Goal: Task Accomplishment & Management: Manage account settings

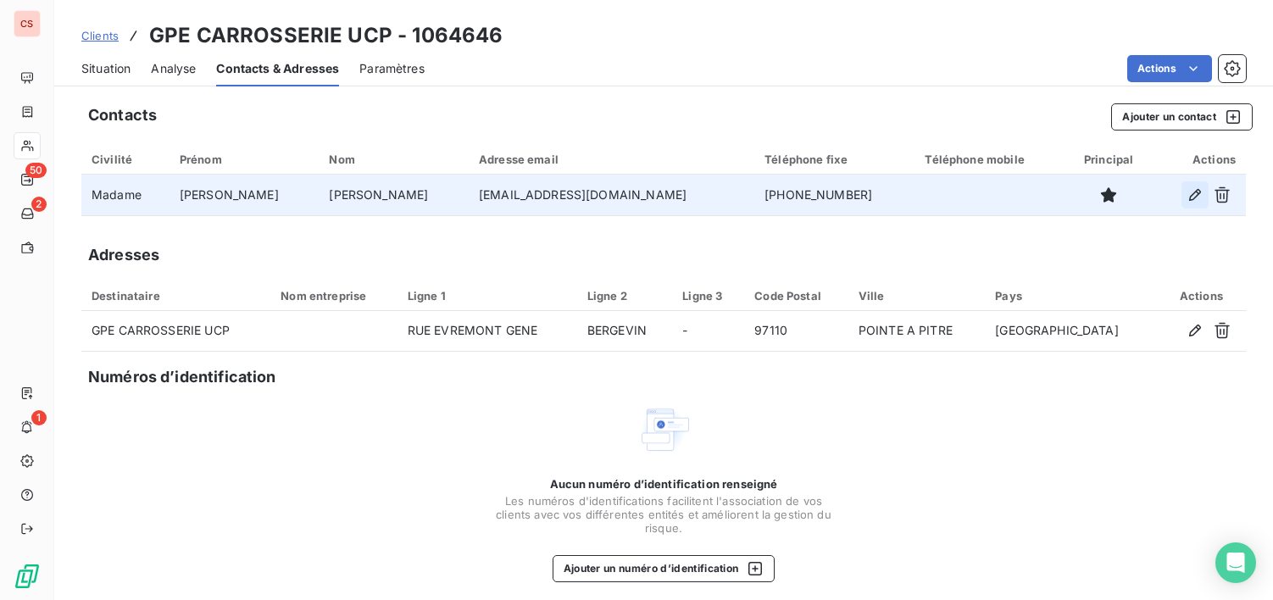
click at [1187, 190] on icon "button" at bounding box center [1195, 195] width 17 height 17
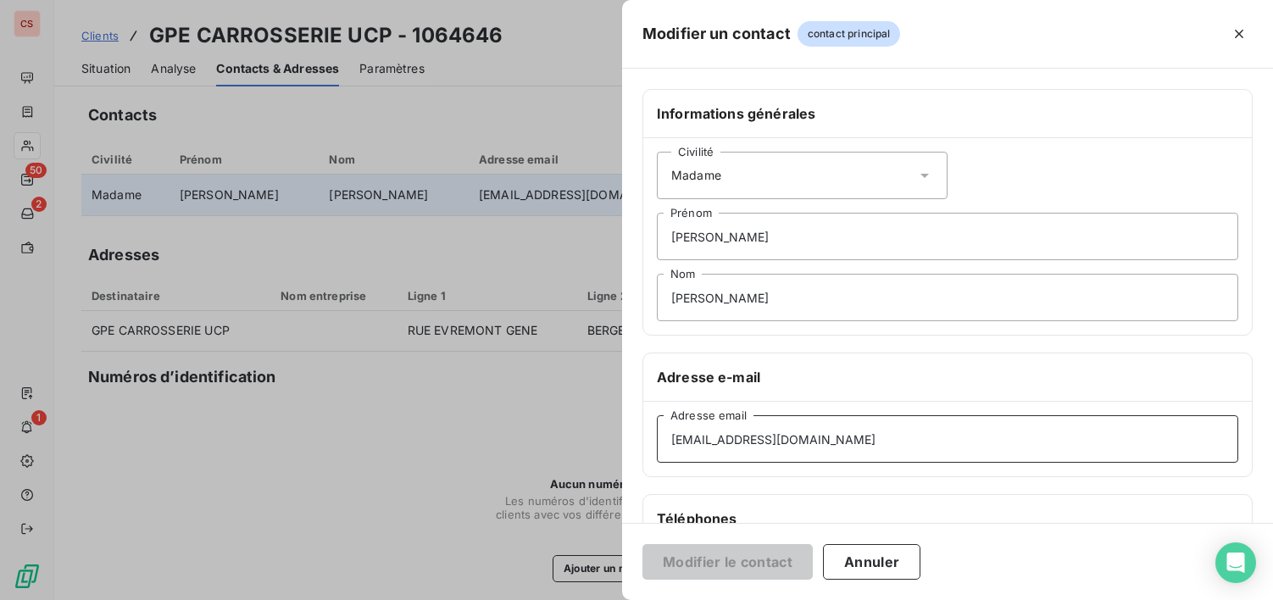
click at [773, 437] on input "[EMAIL_ADDRESS][DOMAIN_NAME]" at bounding box center [948, 438] width 582 height 47
type input "[EMAIL_ADDRESS][DOMAIN_NAME]"
click at [707, 563] on button "Modifier le contact" at bounding box center [728, 562] width 170 height 36
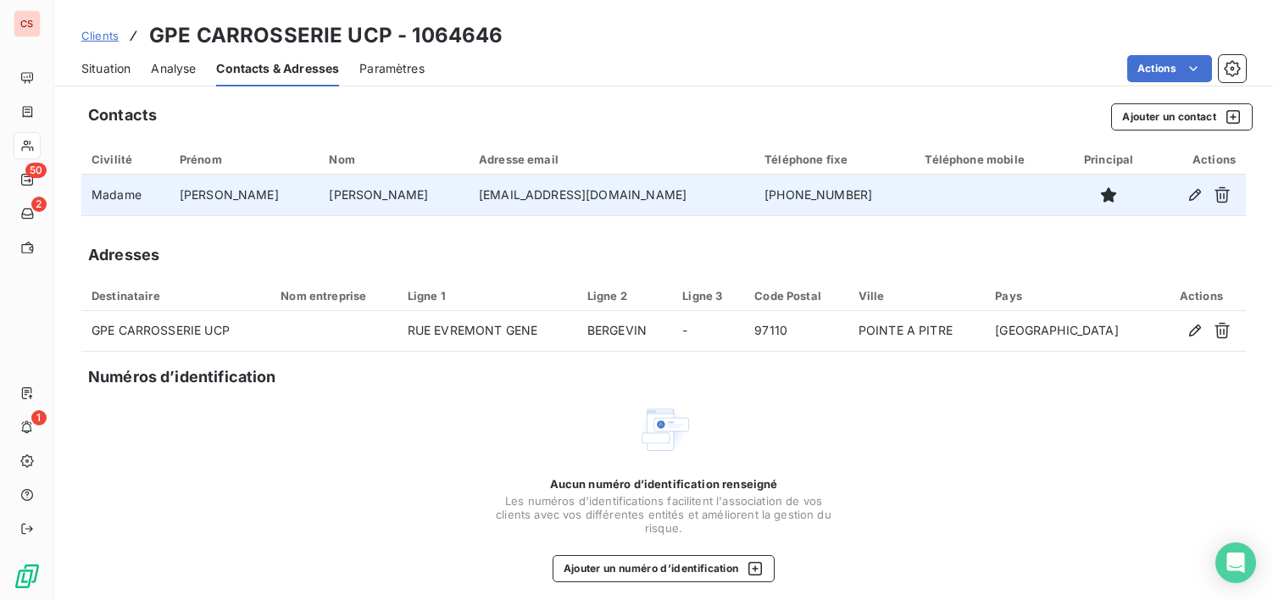
click at [107, 72] on span "Situation" at bounding box center [105, 68] width 49 height 17
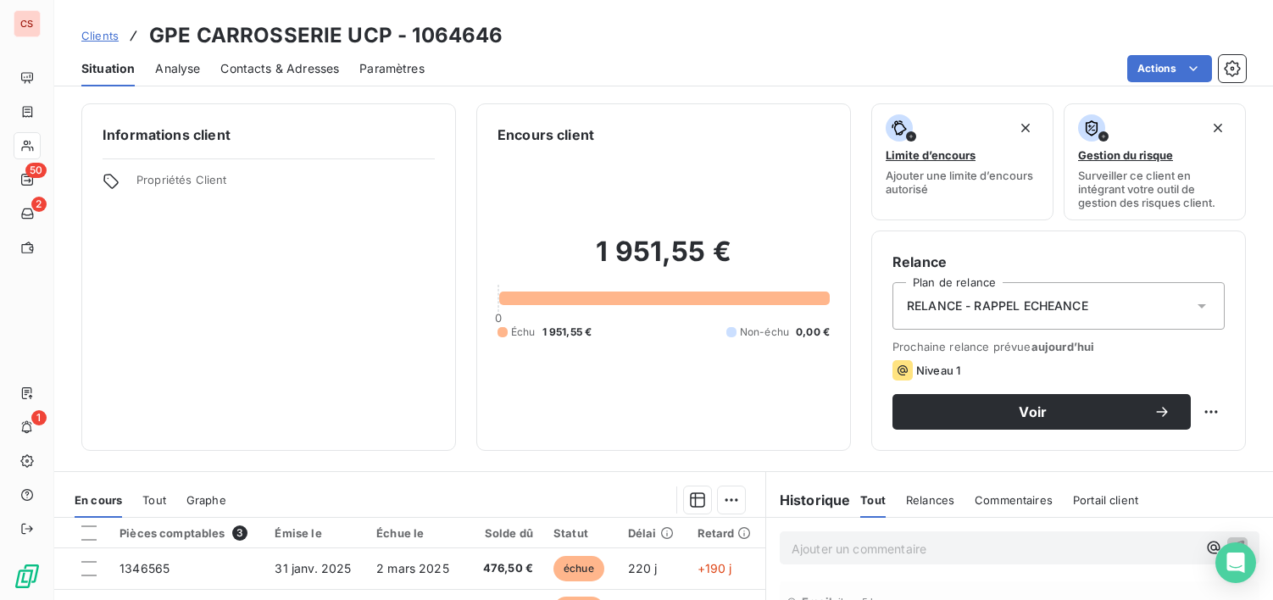
scroll to position [295, 0]
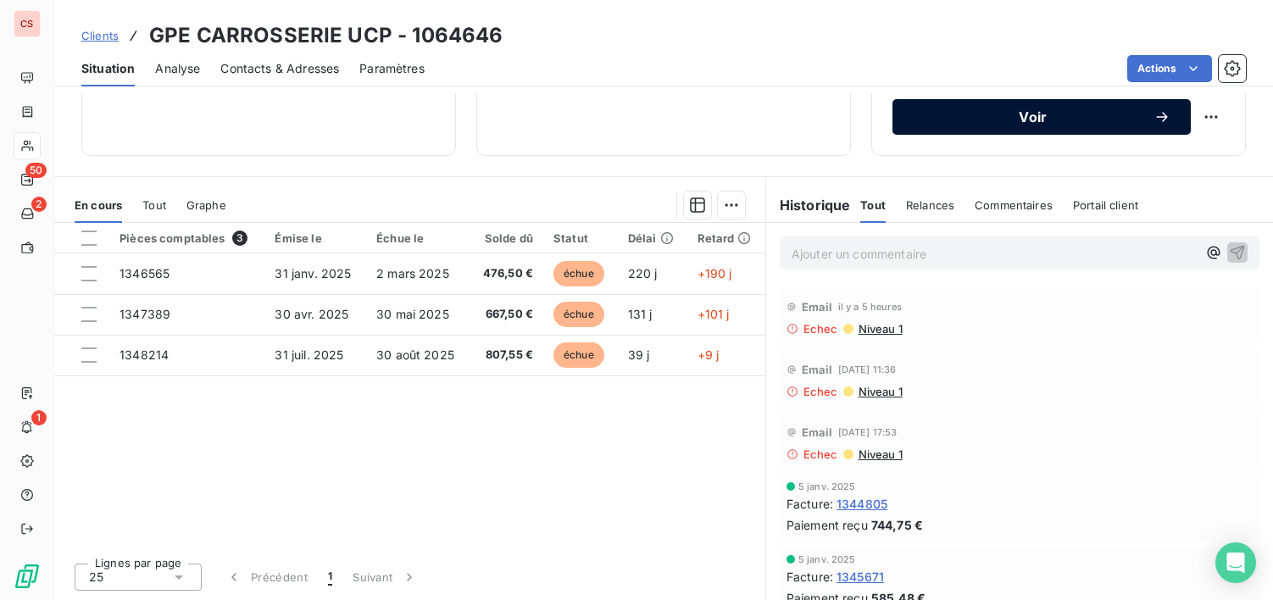
click at [1092, 116] on span "Voir" at bounding box center [1033, 117] width 241 height 14
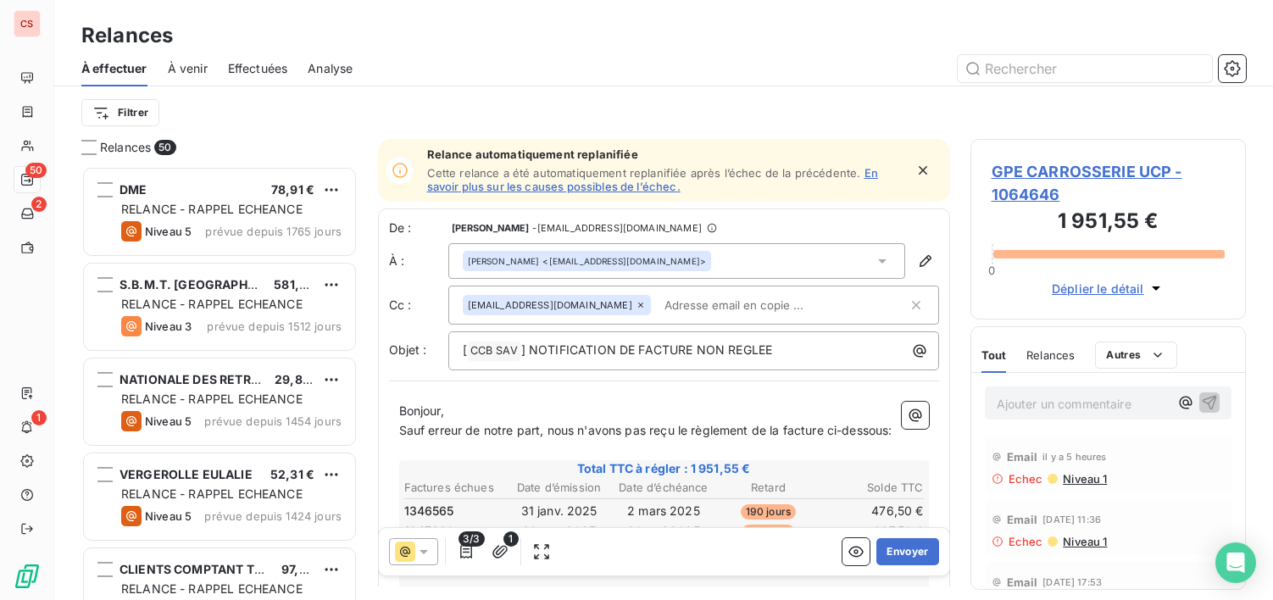
click at [790, 428] on span "Sauf erreur de notre part, nous n'avons pas reçu le règlement de la facture ci-…" at bounding box center [645, 430] width 493 height 14
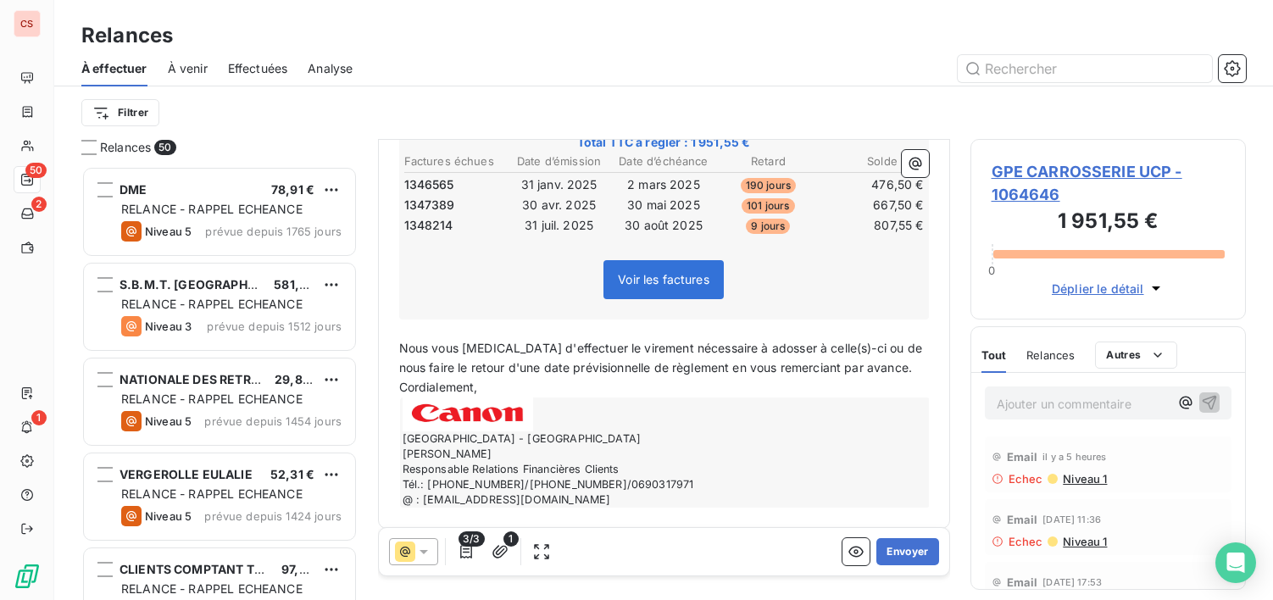
scroll to position [359, 0]
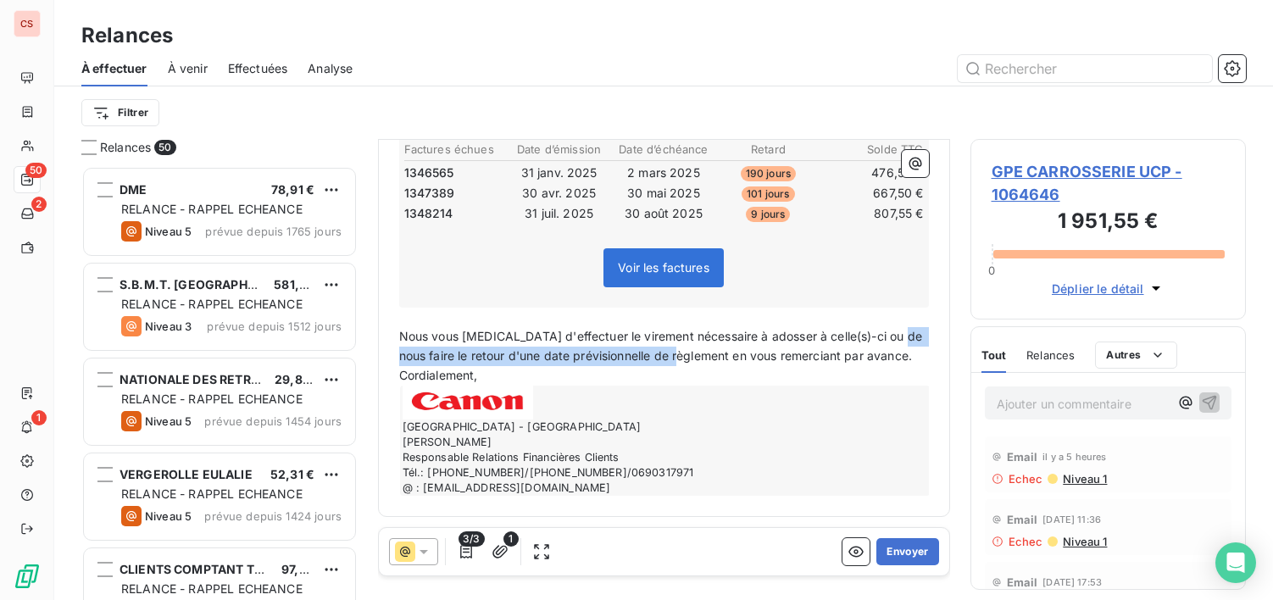
drag, startPoint x: 703, startPoint y: 359, endPoint x: 387, endPoint y: 354, distance: 316.3
click at [387, 354] on div "De : [PERSON_NAME] - [EMAIL_ADDRESS][DOMAIN_NAME] À : [PERSON_NAME] <[EMAIL_ADD…" at bounding box center [664, 184] width 572 height 666
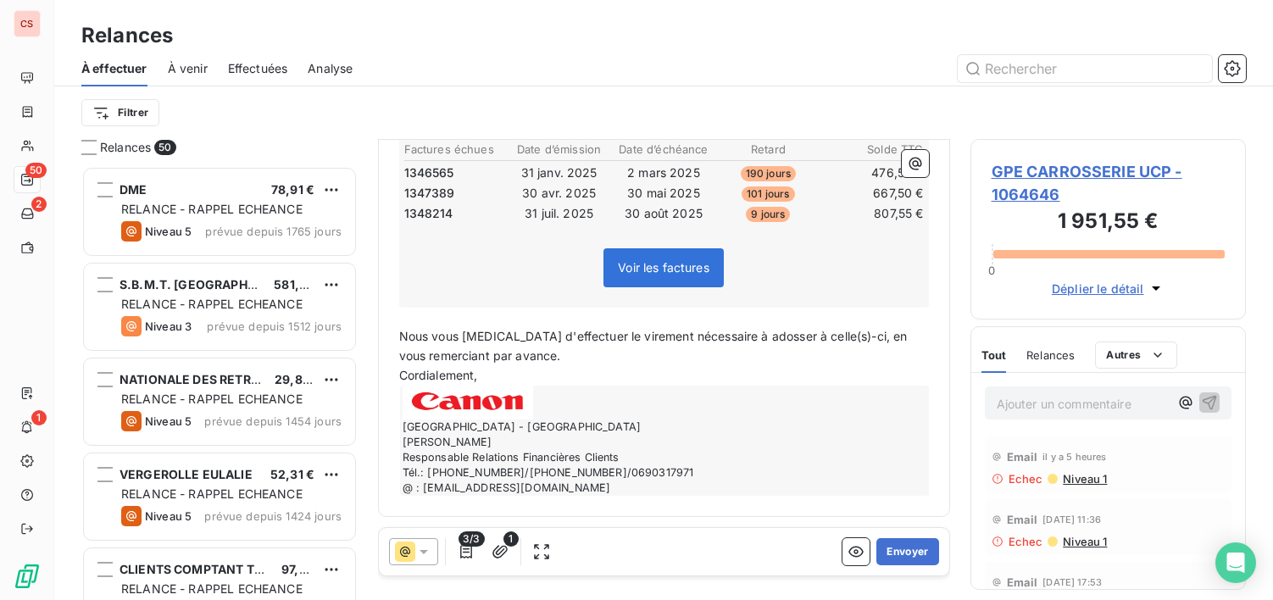
click at [565, 353] on p "Nous vous [MEDICAL_DATA] d'effectuer le virement nécessaire à adosser à celle(s…" at bounding box center [664, 346] width 530 height 39
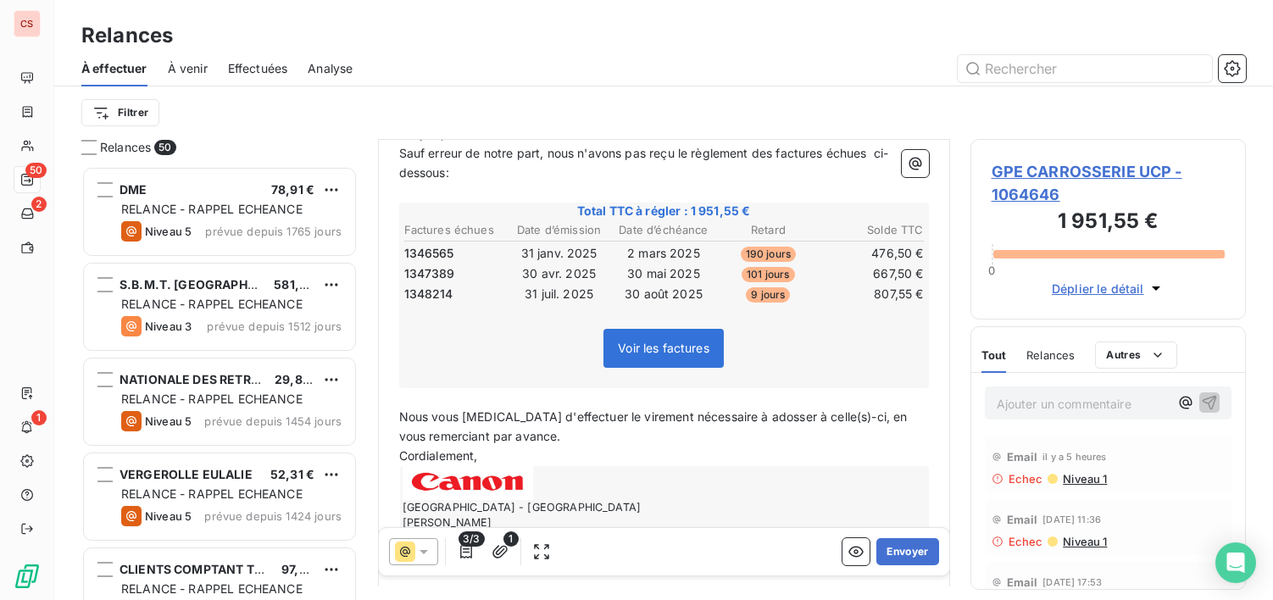
scroll to position [343, 0]
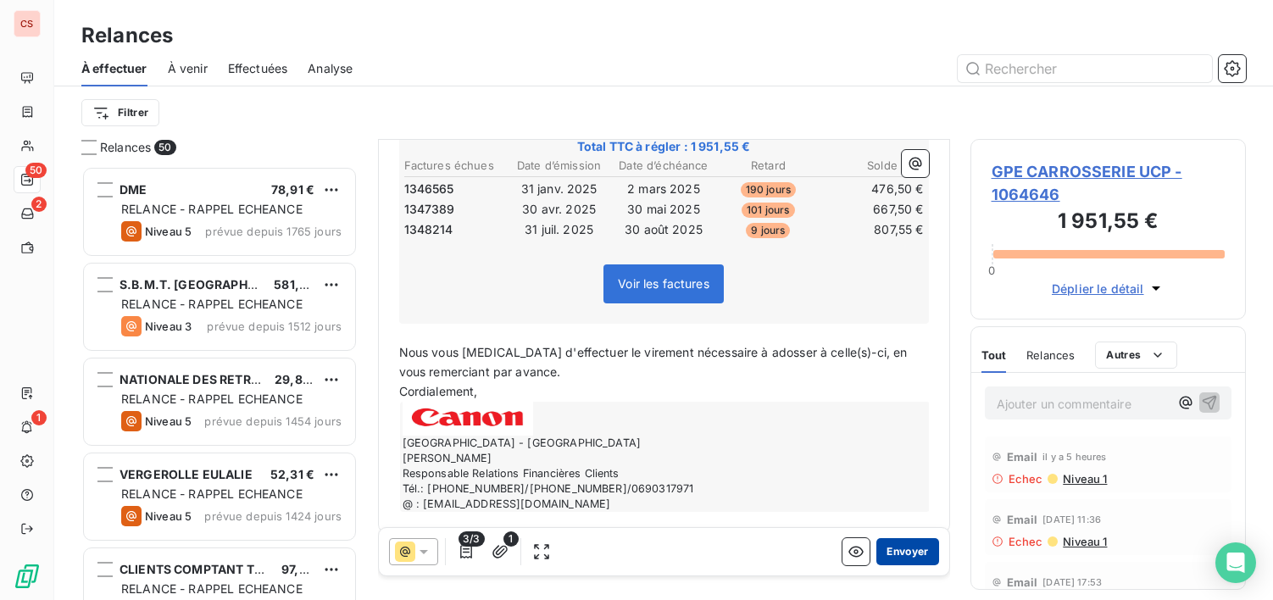
click at [891, 543] on button "Envoyer" at bounding box center [908, 551] width 62 height 27
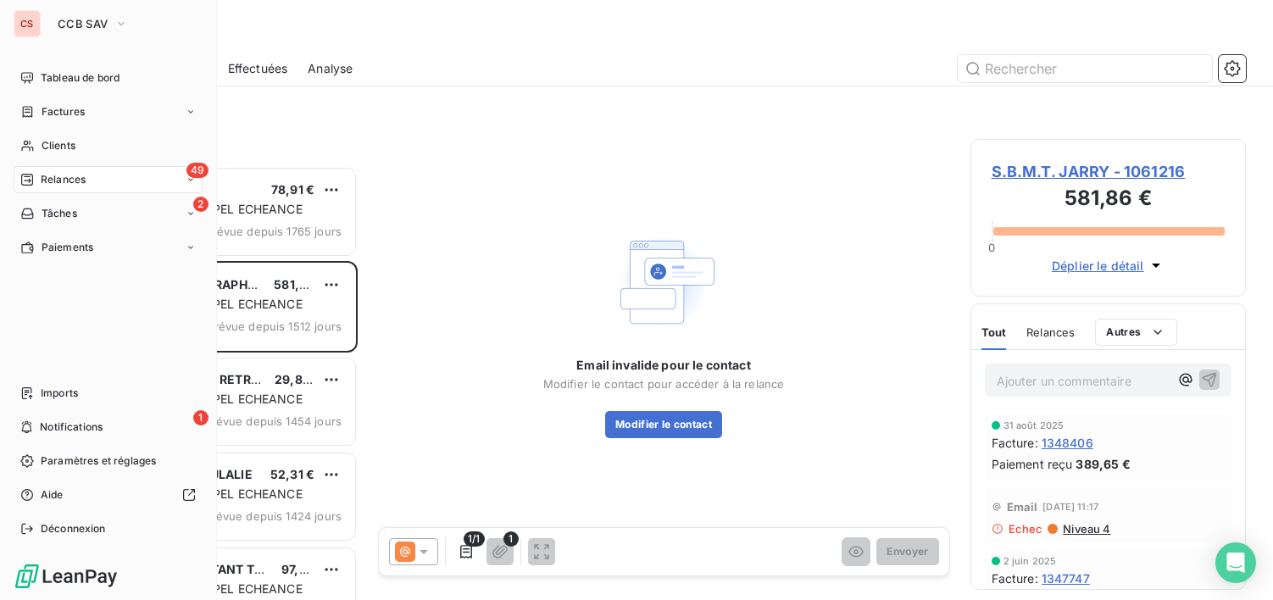
click at [77, 179] on span "Relances" at bounding box center [63, 179] width 45 height 15
click at [61, 142] on span "Clients" at bounding box center [59, 145] width 34 height 15
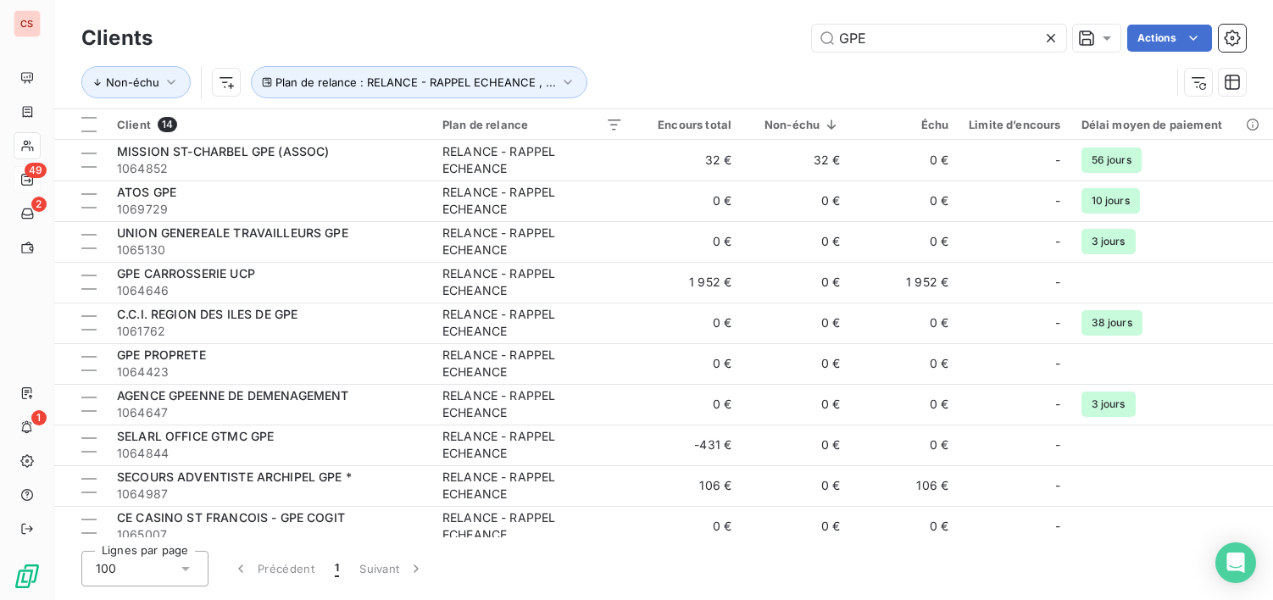
drag, startPoint x: 886, startPoint y: 31, endPoint x: 343, endPoint y: 1, distance: 544.3
click at [449, 22] on div "Clients GPE Actions" at bounding box center [663, 38] width 1165 height 36
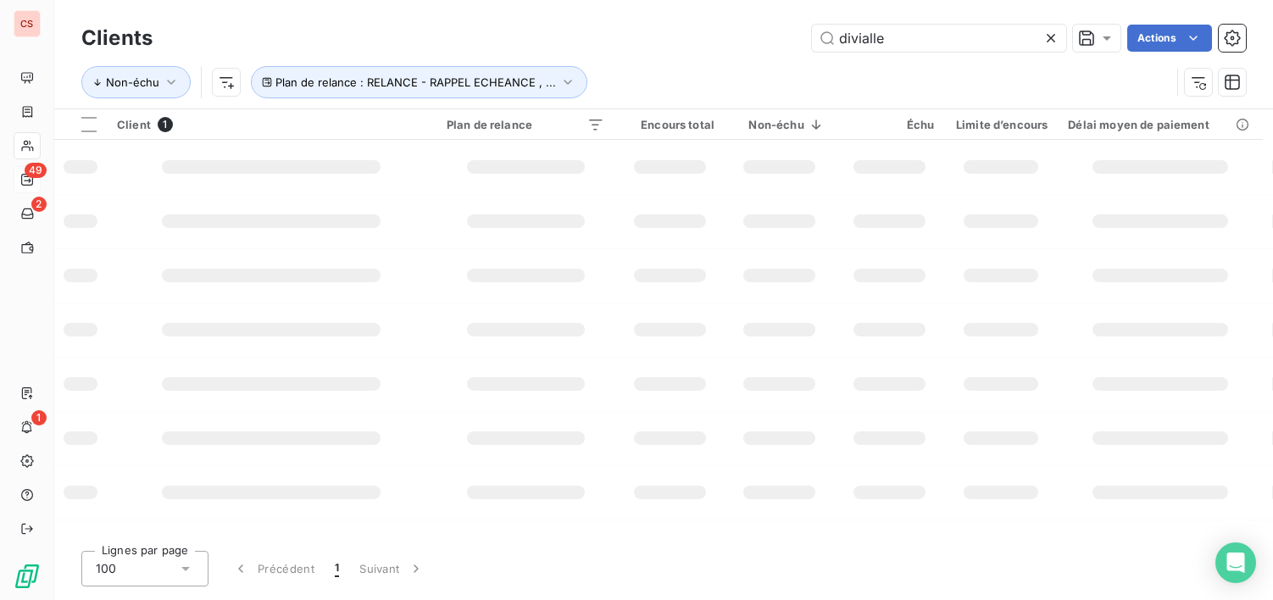
type input "divialle"
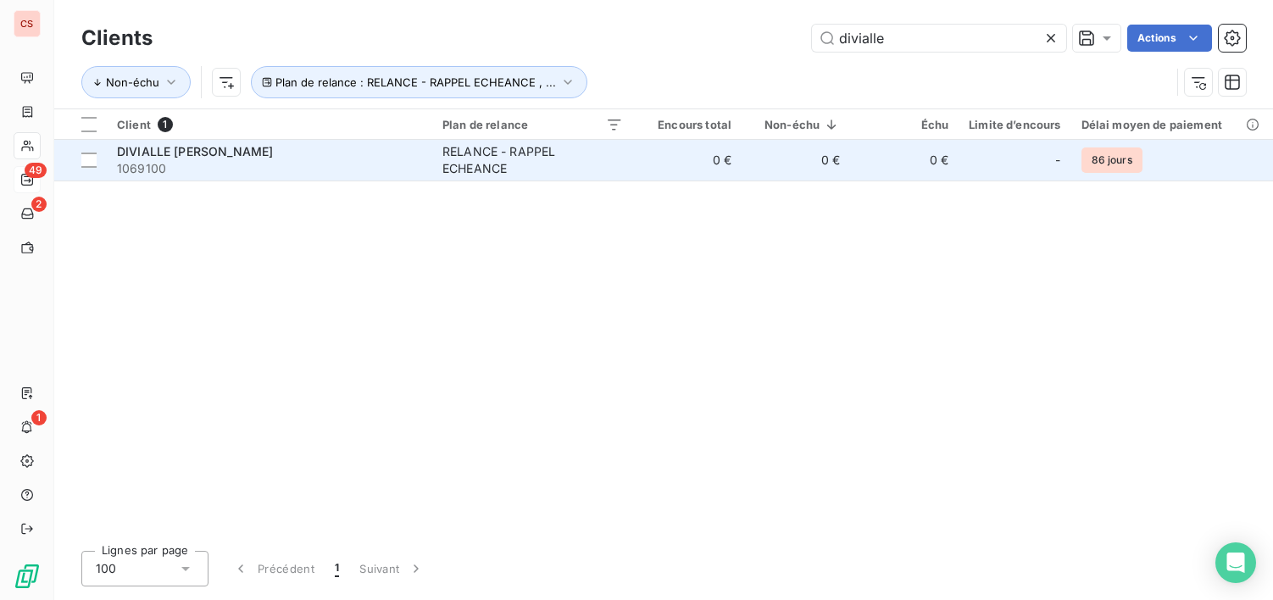
click at [728, 159] on td "0 €" at bounding box center [687, 160] width 109 height 41
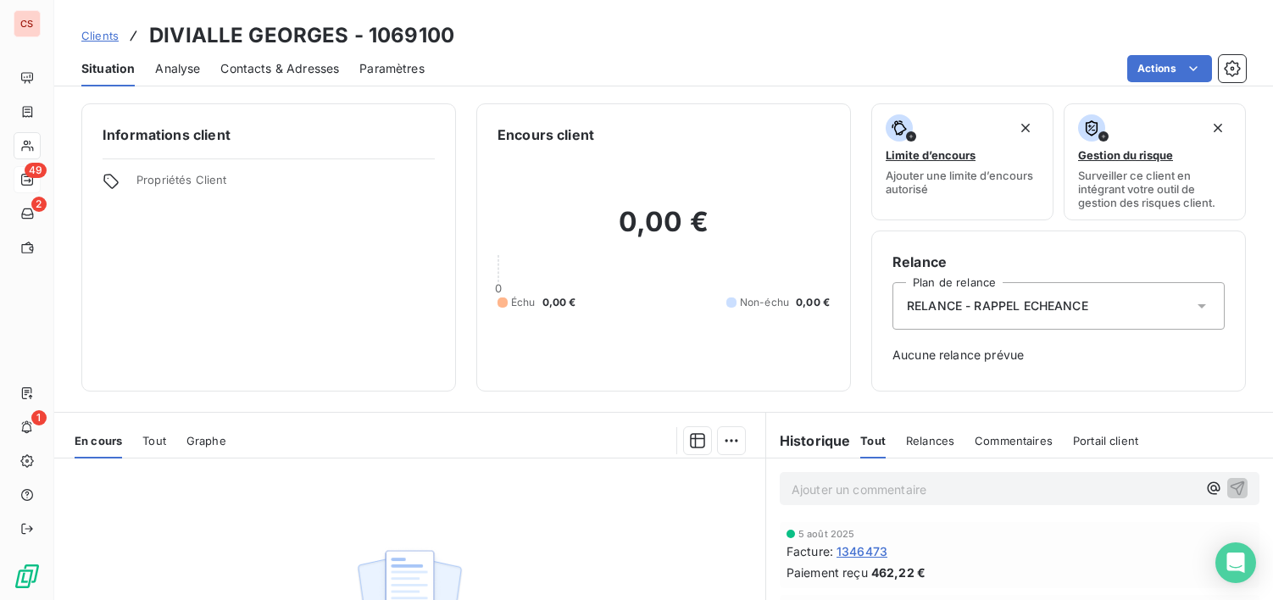
scroll to position [560, 0]
click at [285, 72] on span "Contacts & Adresses" at bounding box center [279, 68] width 119 height 17
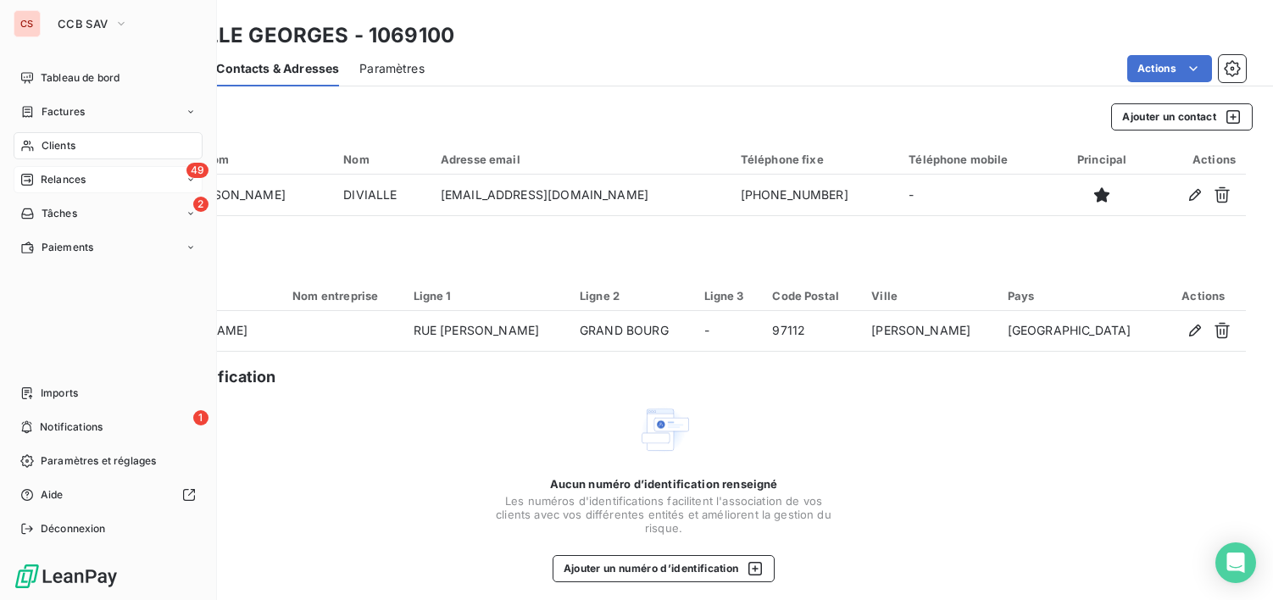
click at [71, 146] on span "Clients" at bounding box center [59, 145] width 34 height 15
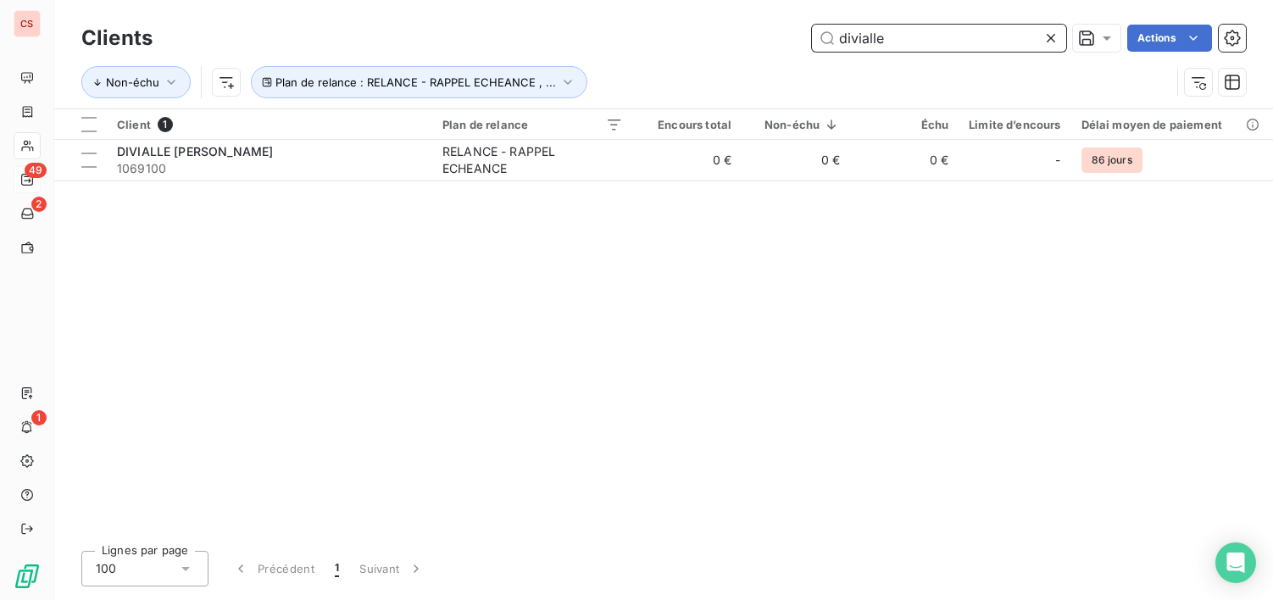
drag, startPoint x: 905, startPoint y: 39, endPoint x: 287, endPoint y: 47, distance: 619.0
click at [515, 70] on div "Clients divialle Actions Non-échu Plan de relance : RELANCE - RAPPEL ECHEANCE ,…" at bounding box center [663, 64] width 1165 height 88
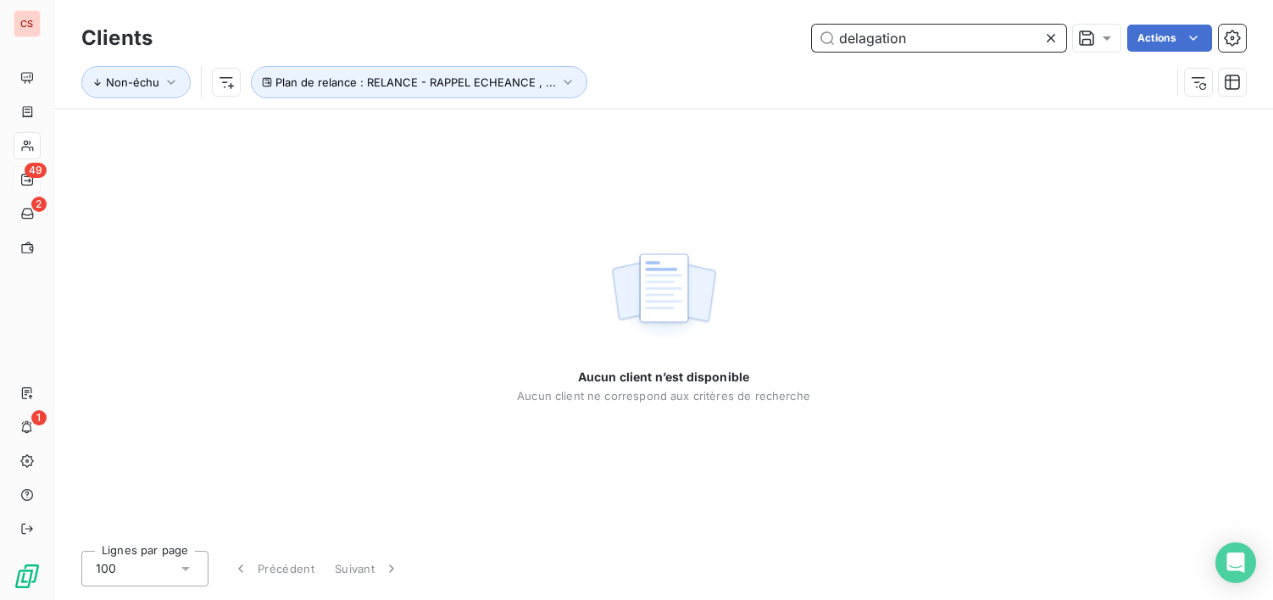
click at [862, 35] on input "delagation" at bounding box center [939, 38] width 254 height 27
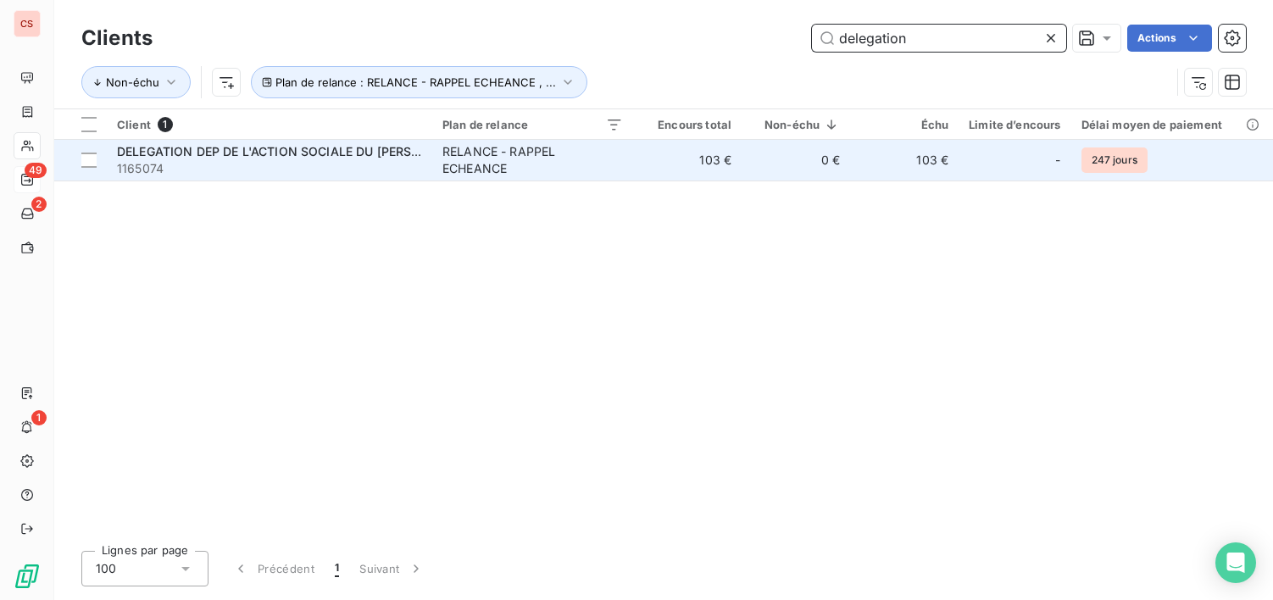
type input "delegation"
click at [616, 164] on div "RELANCE - RAPPEL ECHEANCE" at bounding box center [533, 160] width 181 height 34
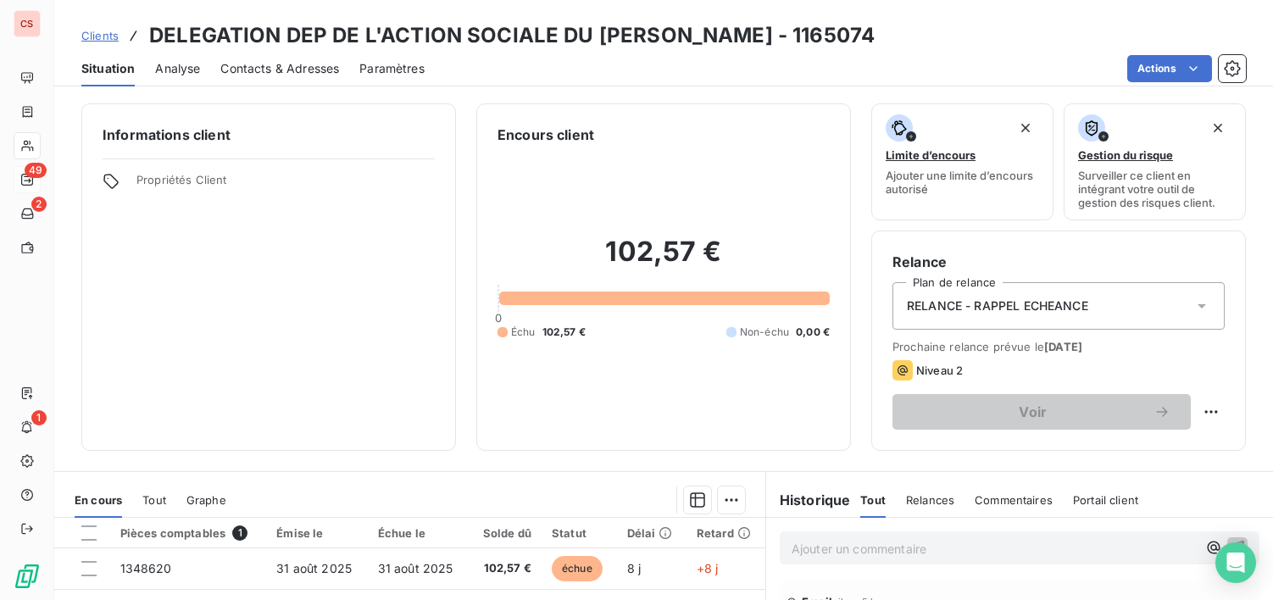
click at [264, 58] on div "Contacts & Adresses" at bounding box center [279, 69] width 119 height 36
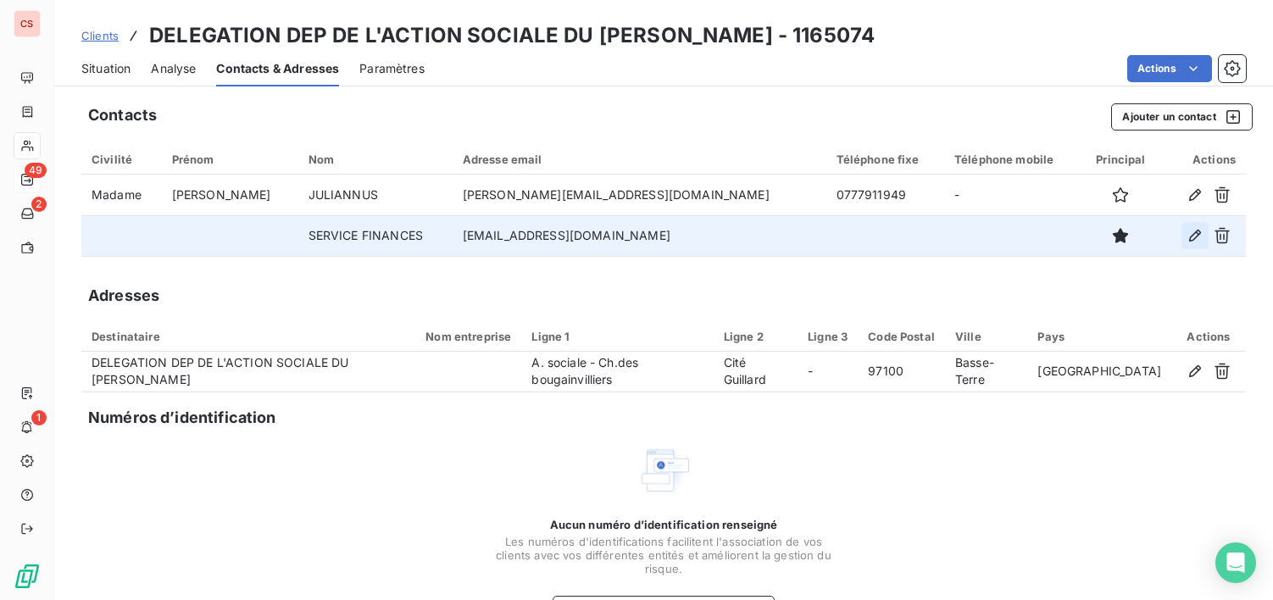
click at [1187, 231] on icon "button" at bounding box center [1195, 235] width 17 height 17
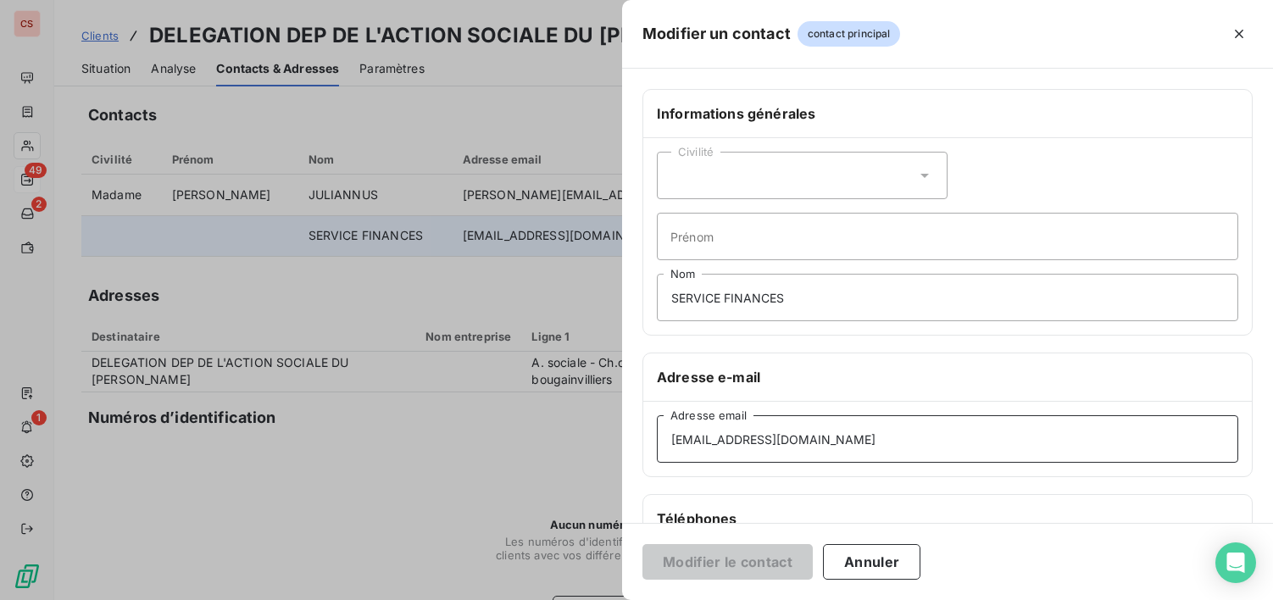
drag, startPoint x: 885, startPoint y: 438, endPoint x: 671, endPoint y: 426, distance: 214.0
click at [640, 437] on div "Informations générales Civilité Prénom SERVICE FINANCES Nom Adresse e-mail [EMA…" at bounding box center [947, 465] width 651 height 753
click at [851, 569] on button "Annuler" at bounding box center [871, 562] width 97 height 36
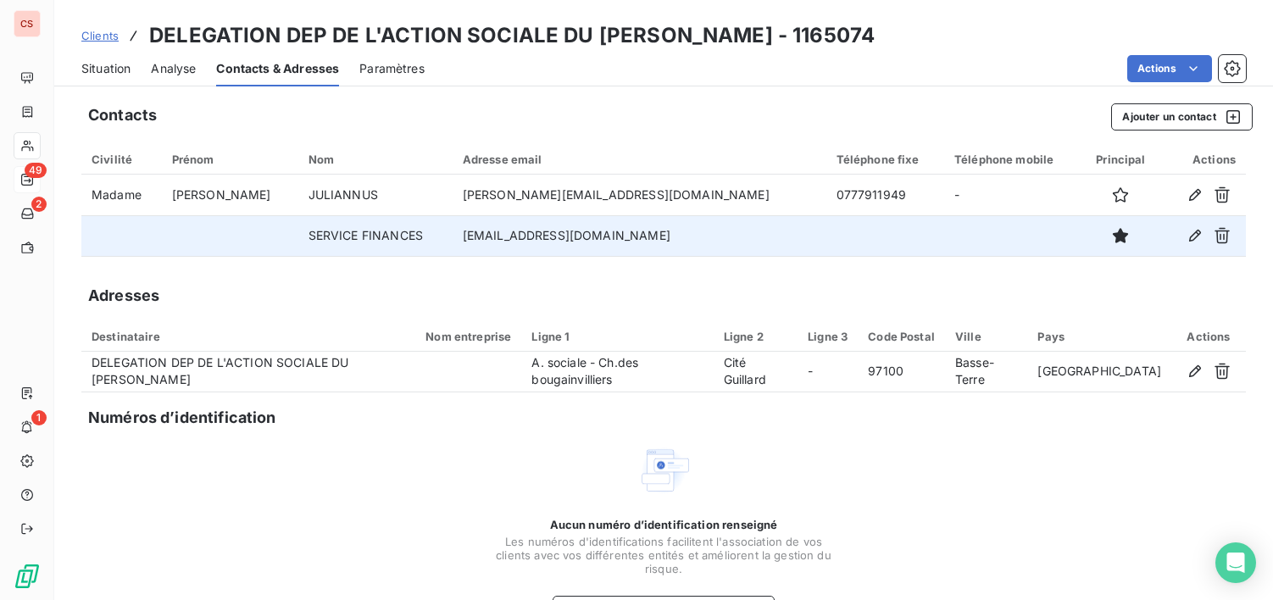
click at [109, 63] on span "Situation" at bounding box center [105, 68] width 49 height 17
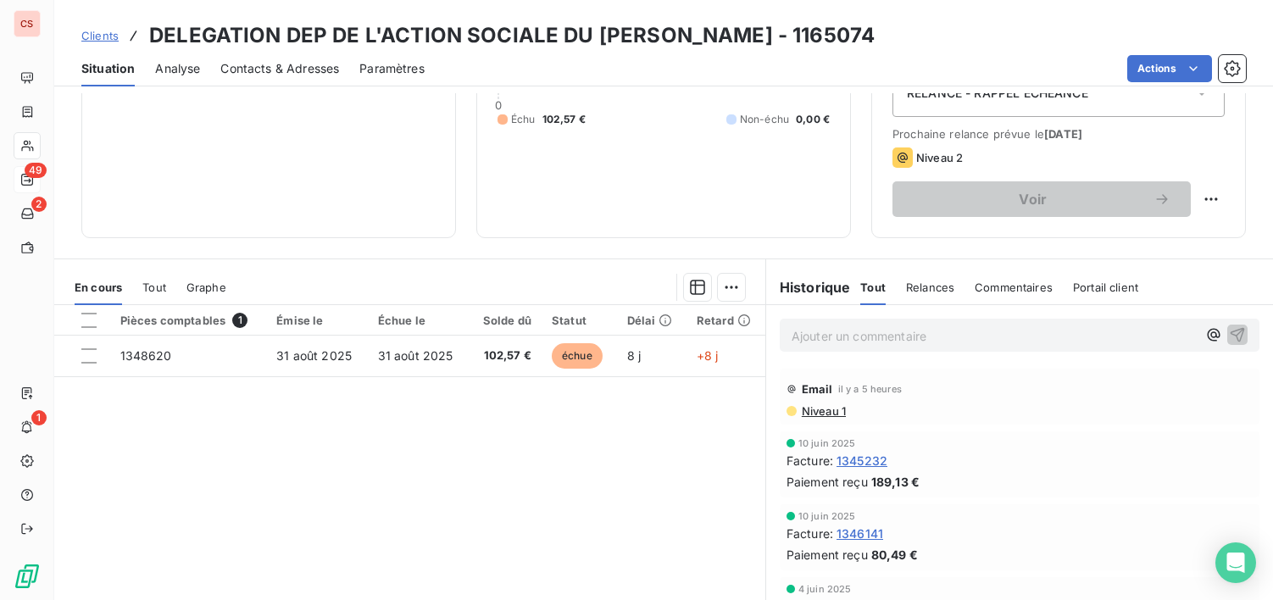
scroll to position [295, 0]
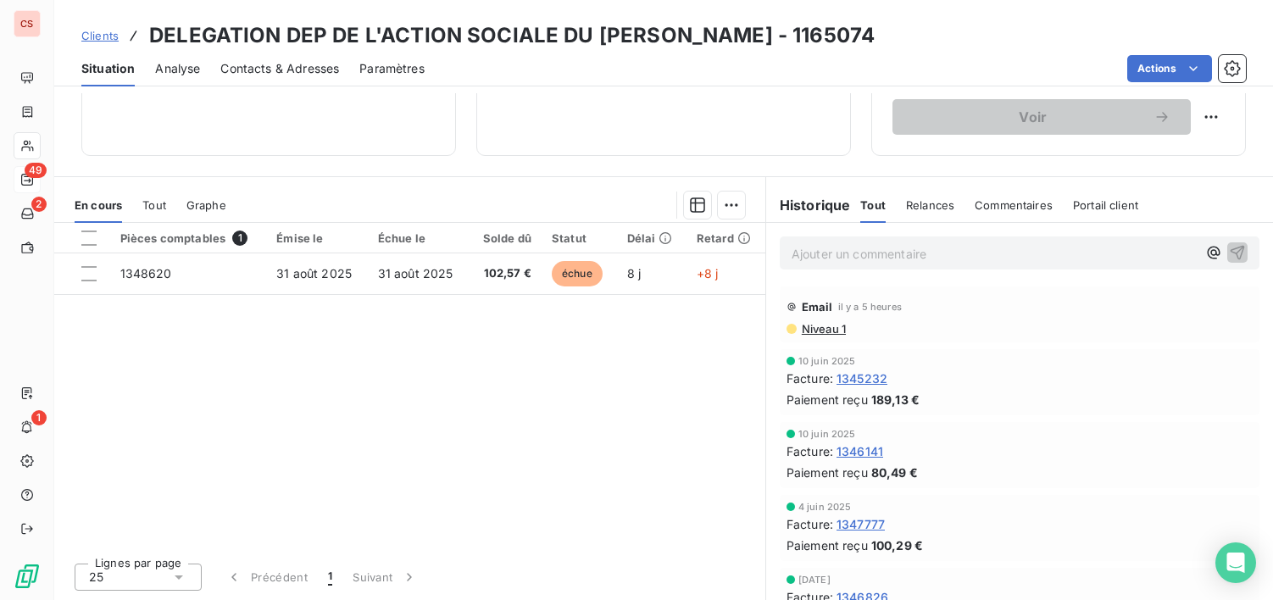
click at [811, 331] on span "Niveau 1" at bounding box center [823, 329] width 46 height 14
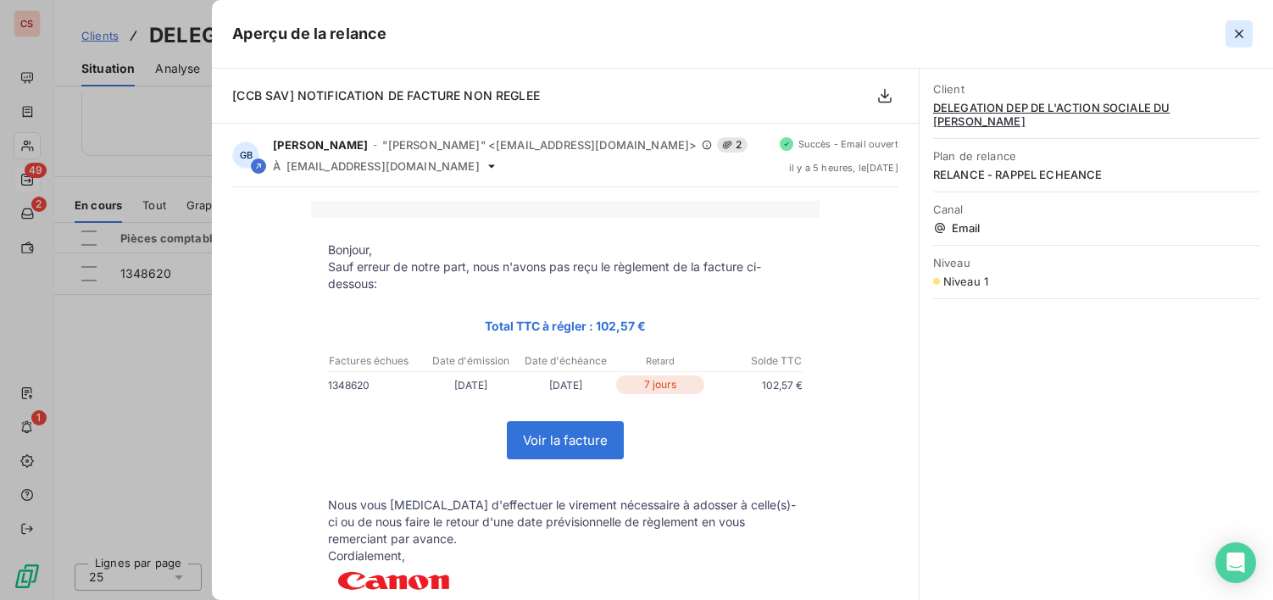
click at [1240, 30] on icon "button" at bounding box center [1239, 33] width 17 height 17
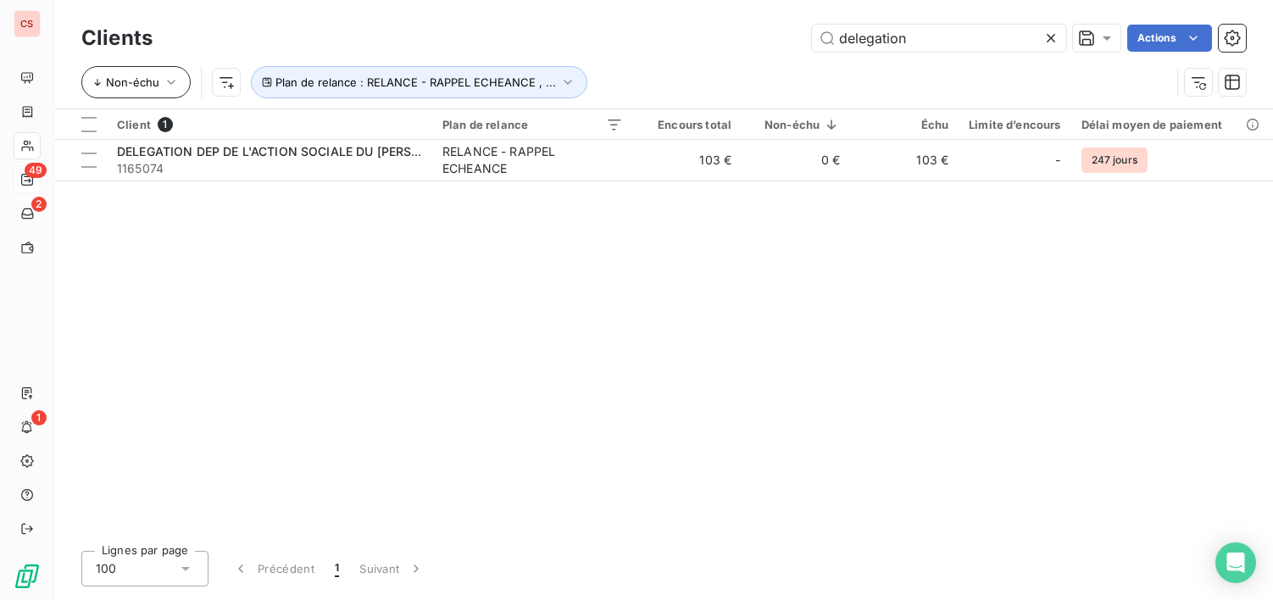
drag, startPoint x: 927, startPoint y: 38, endPoint x: 165, endPoint y: 81, distance: 762.6
click at [456, 70] on div "Clients delegation Actions Non-échu Plan de relance : RELANCE - RAPPEL ECHEANCE…" at bounding box center [663, 64] width 1165 height 88
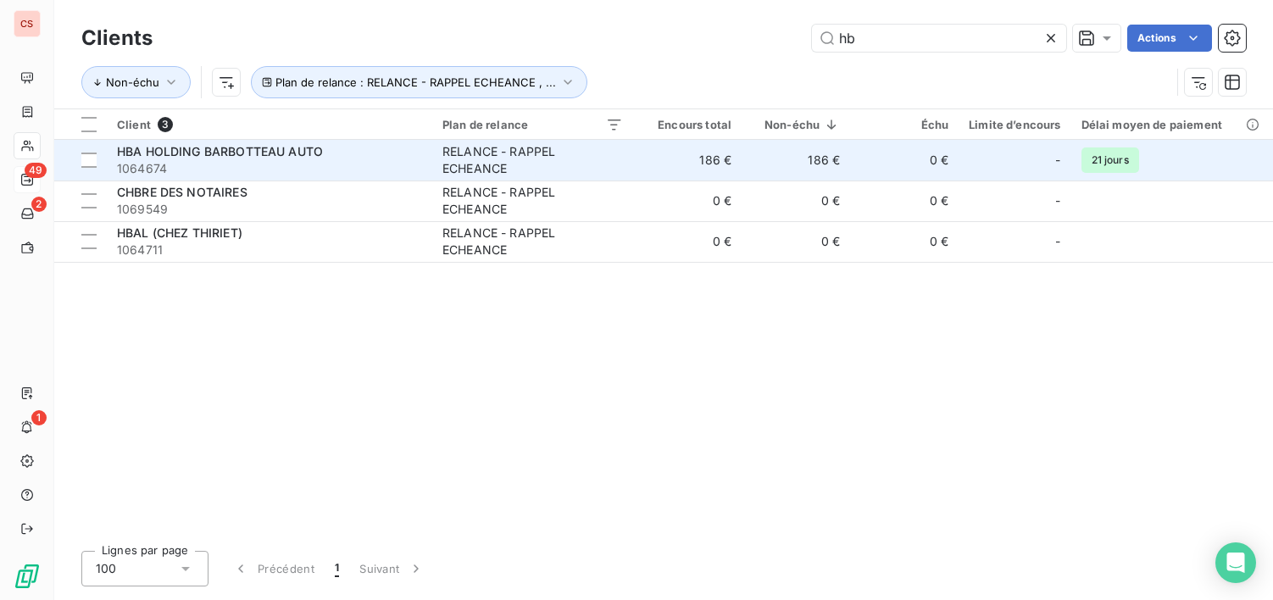
type input "hb"
click at [558, 166] on div "RELANCE - RAPPEL ECHEANCE" at bounding box center [533, 160] width 181 height 34
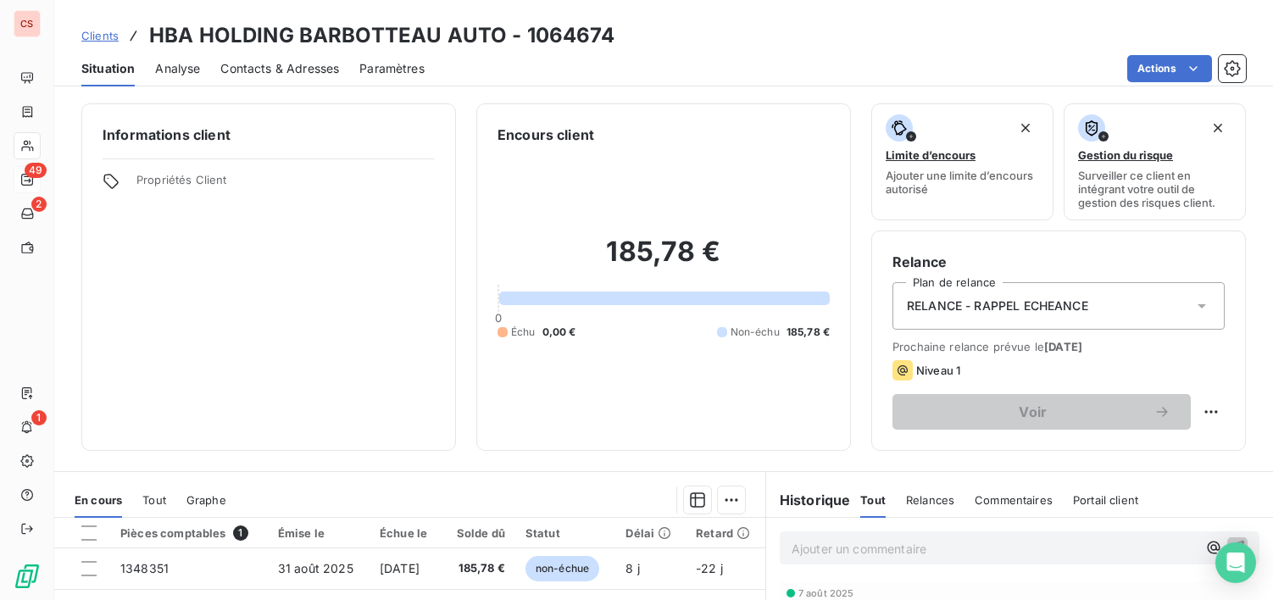
click at [307, 66] on span "Contacts & Adresses" at bounding box center [279, 68] width 119 height 17
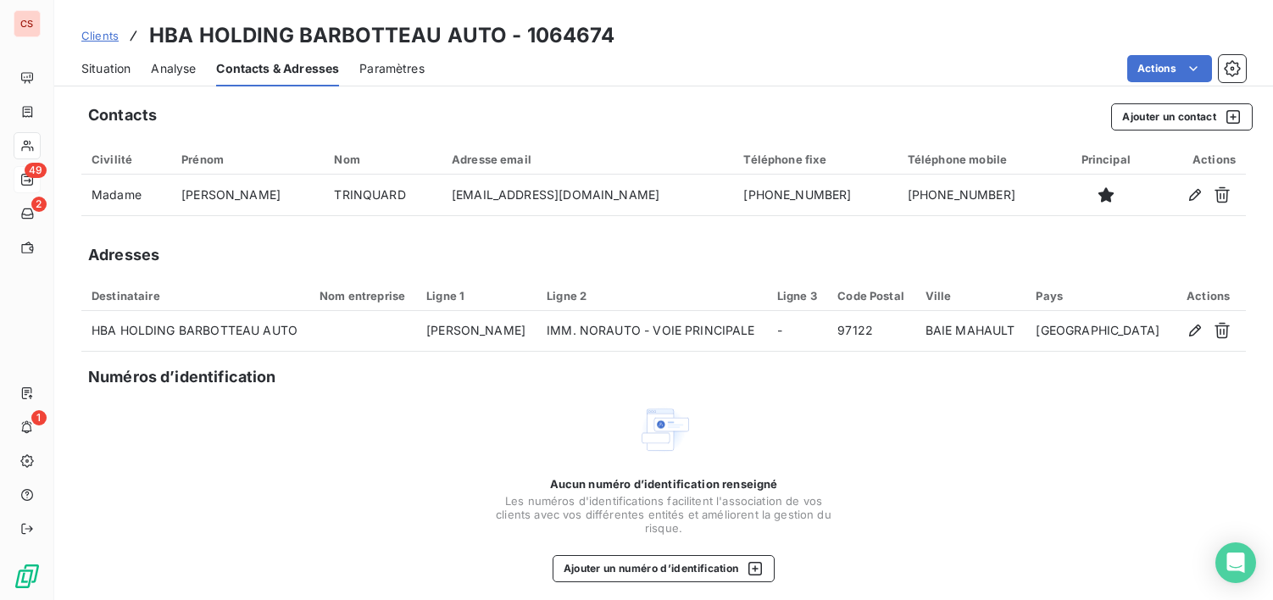
scroll to position [9, 0]
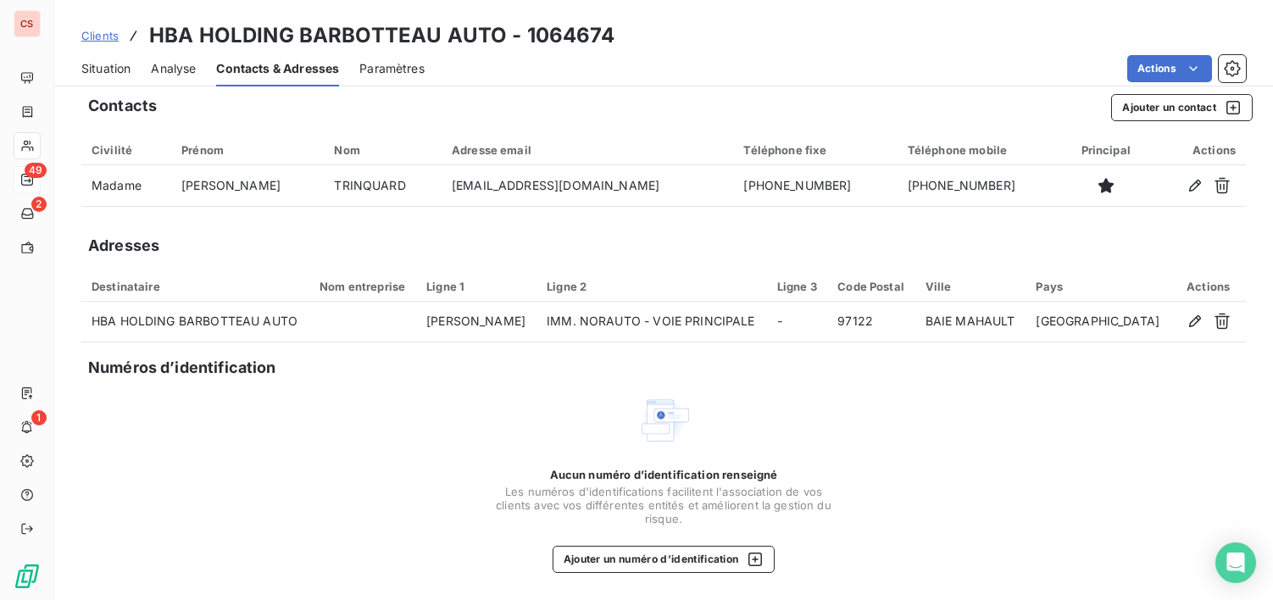
click at [115, 70] on span "Situation" at bounding box center [105, 68] width 49 height 17
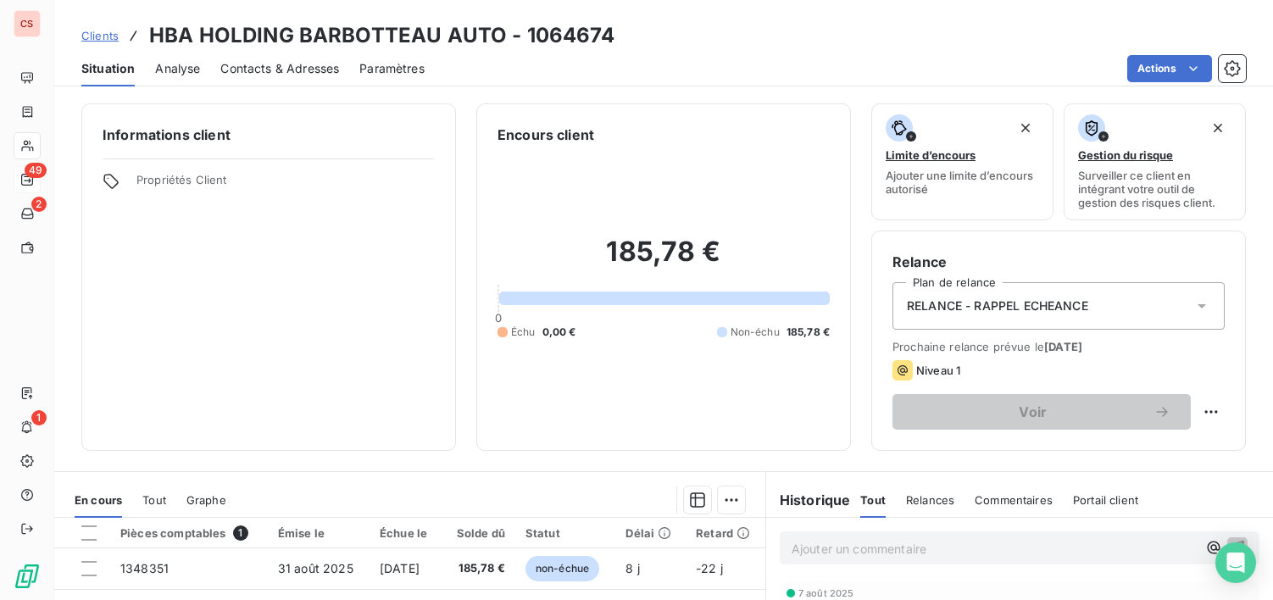
scroll to position [295, 0]
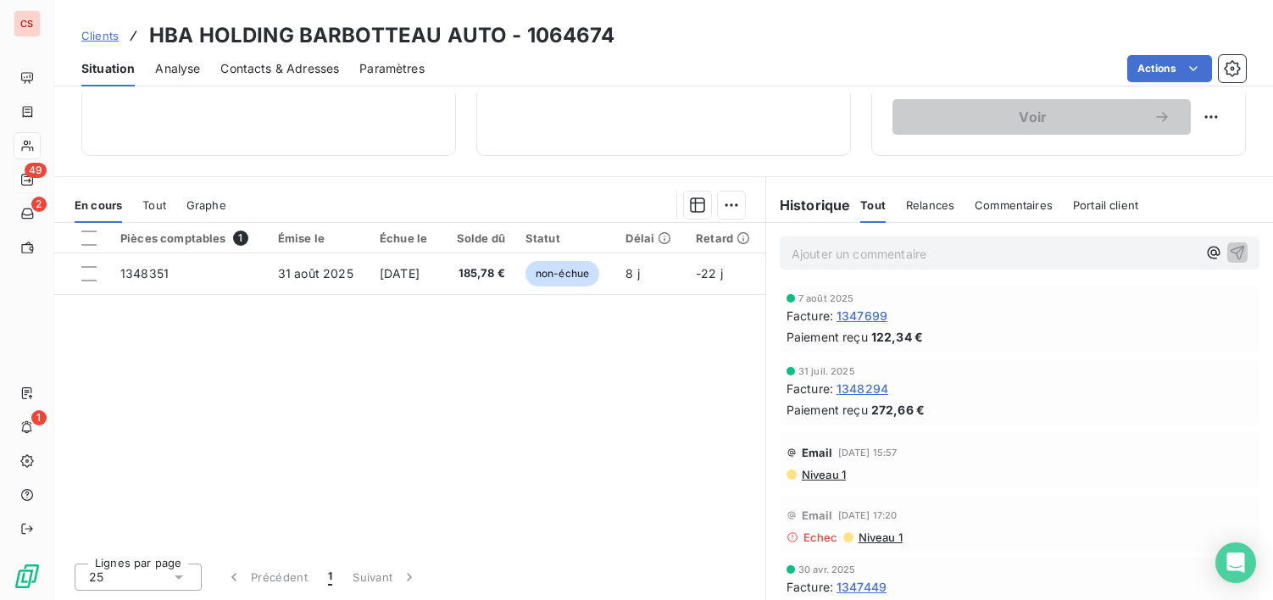
click at [821, 475] on span "Niveau 1" at bounding box center [823, 475] width 46 height 14
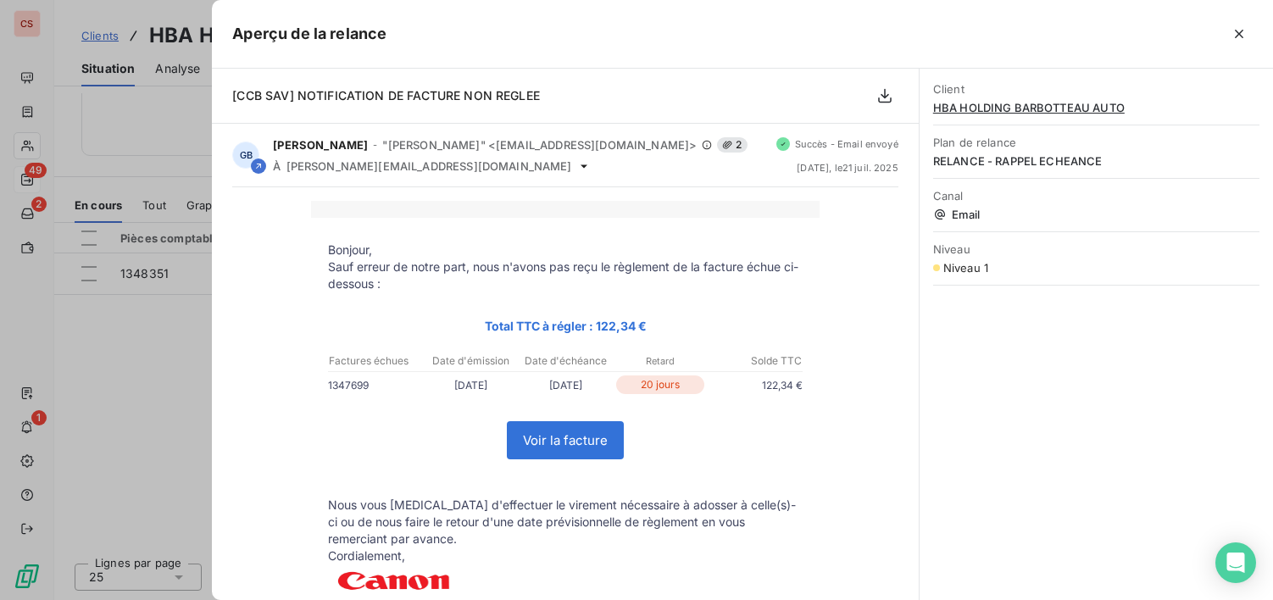
click at [1240, 39] on icon "button" at bounding box center [1239, 33] width 17 height 17
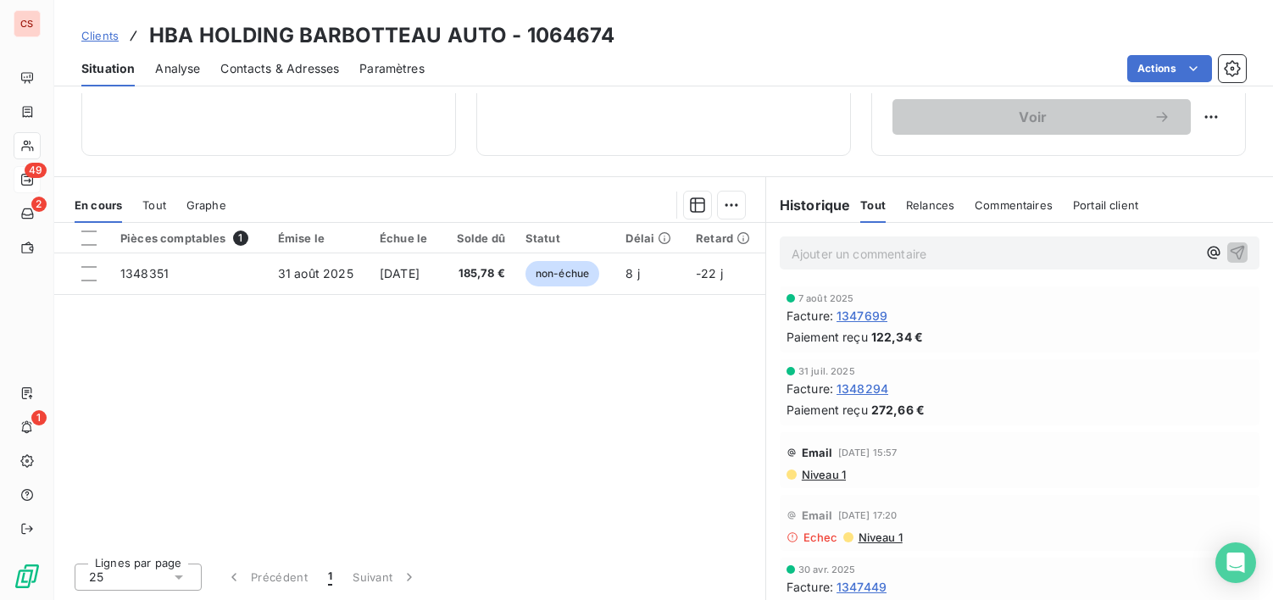
click at [285, 69] on span "Contacts & Adresses" at bounding box center [279, 68] width 119 height 17
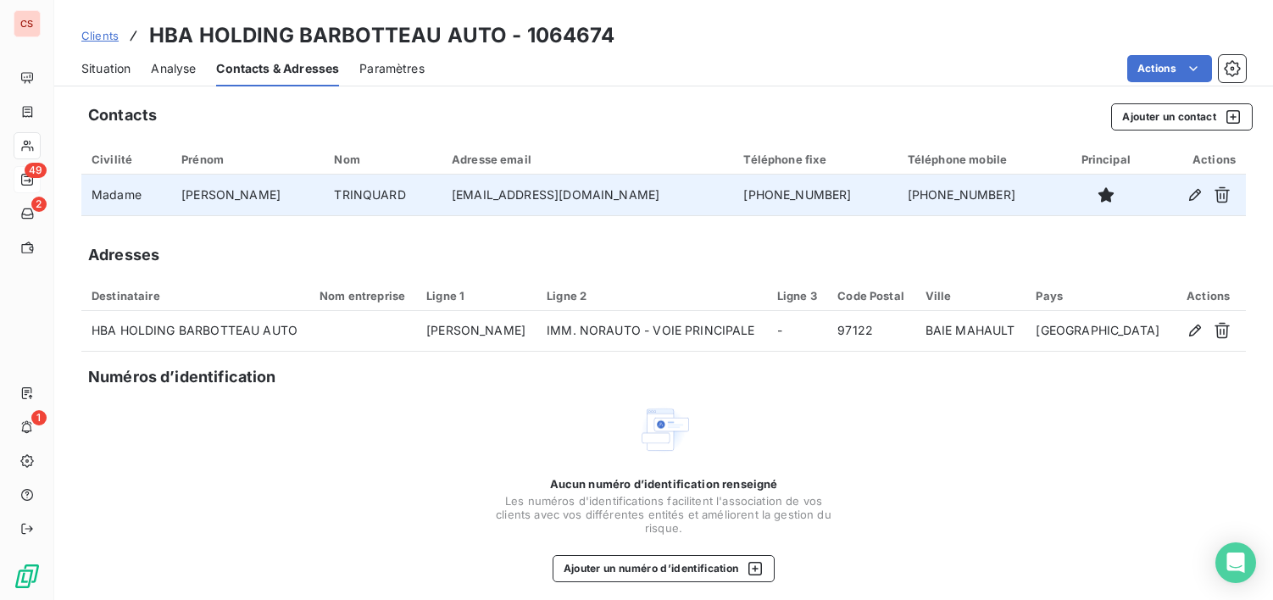
click at [473, 194] on td "[EMAIL_ADDRESS][DOMAIN_NAME]" at bounding box center [588, 195] width 292 height 41
click at [474, 192] on td "[EMAIL_ADDRESS][DOMAIN_NAME]" at bounding box center [588, 195] width 292 height 41
click at [1187, 200] on icon "button" at bounding box center [1195, 195] width 17 height 17
type input "[PERSON_NAME]"
type input "TRINQUARD"
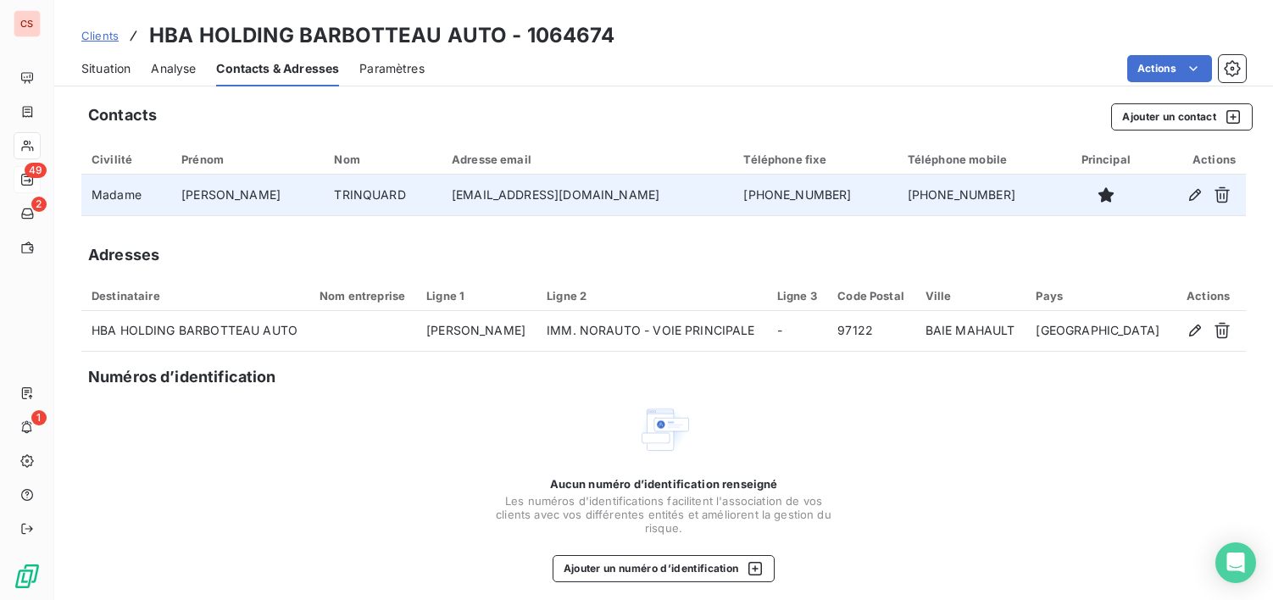
type input "[EMAIL_ADDRESS][DOMAIN_NAME]"
type input "[PHONE_NUMBER]"
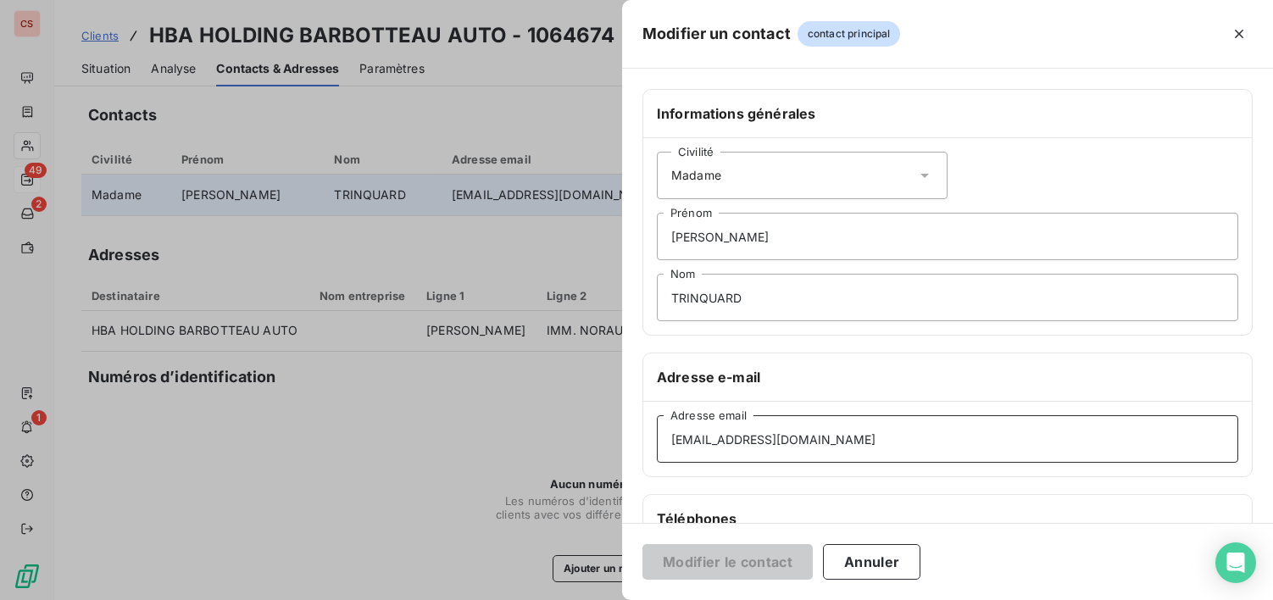
click at [720, 439] on input "[EMAIL_ADDRESS][DOMAIN_NAME]" at bounding box center [948, 438] width 582 height 47
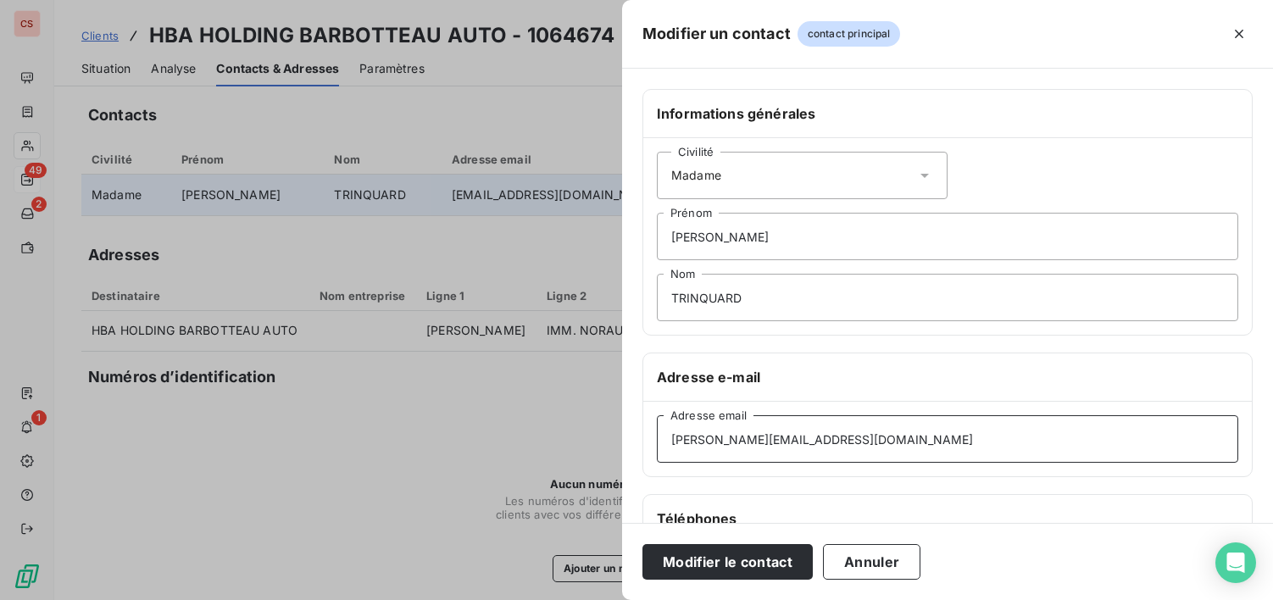
click at [894, 442] on input "[PERSON_NAME][EMAIL_ADDRESS][DOMAIN_NAME]" at bounding box center [948, 438] width 582 height 47
type input "[PERSON_NAME][EMAIL_ADDRESS][DOMAIN_NAME]"
click at [754, 558] on button "Modifier le contact" at bounding box center [728, 562] width 170 height 36
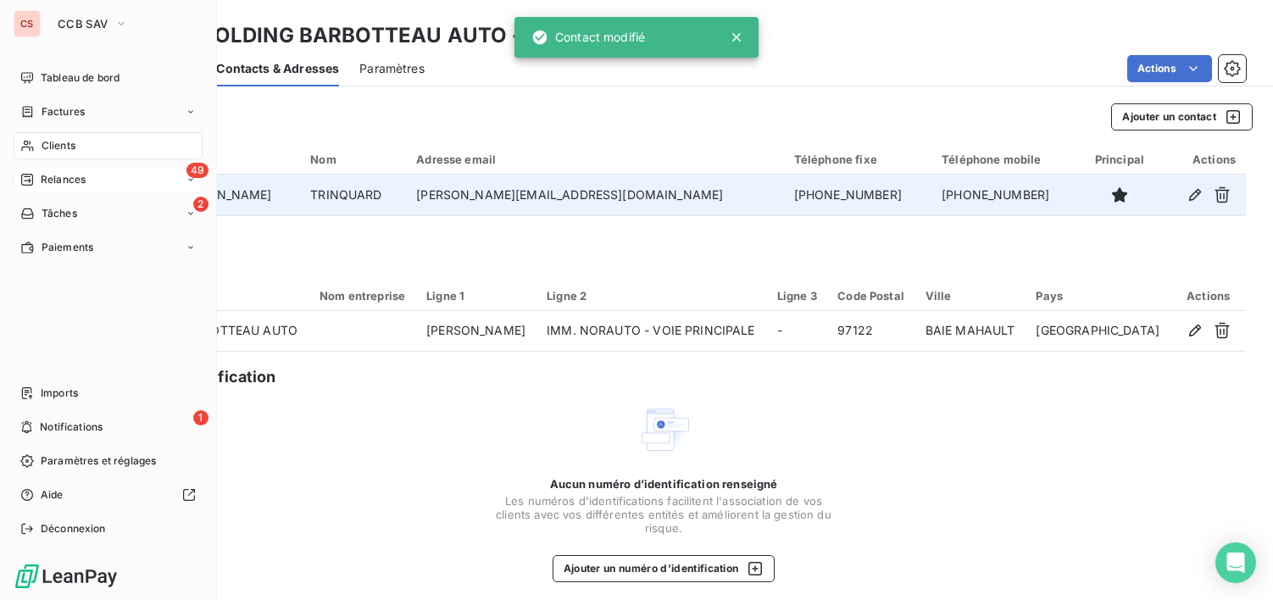
click at [80, 147] on div "Clients" at bounding box center [108, 145] width 189 height 27
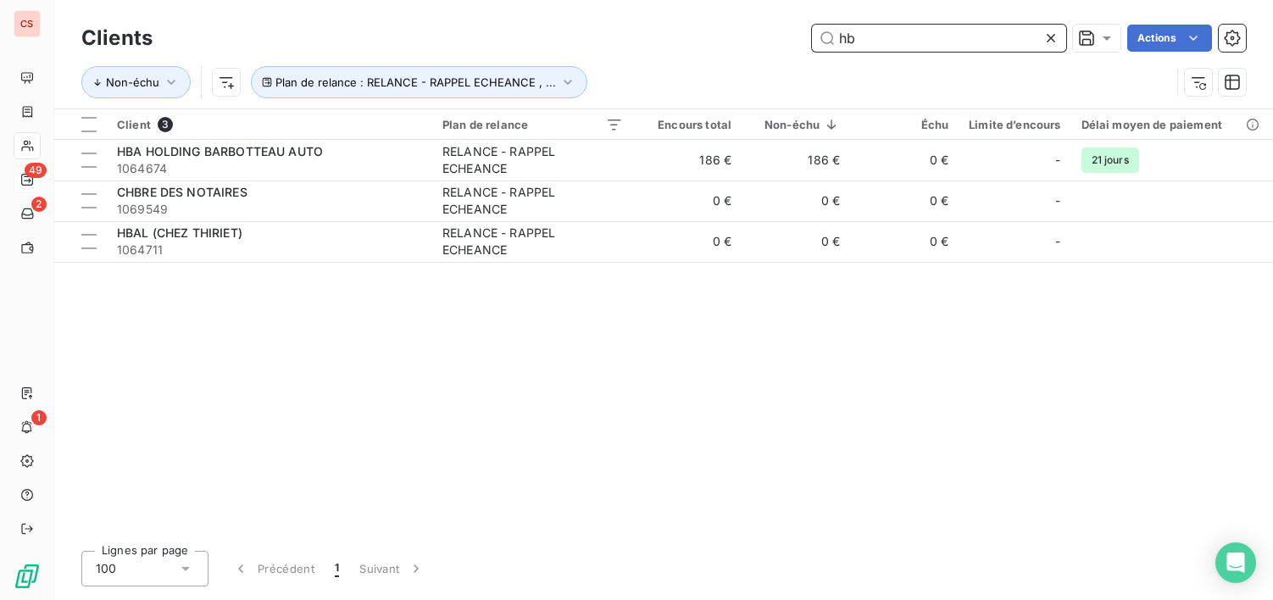
type input "h"
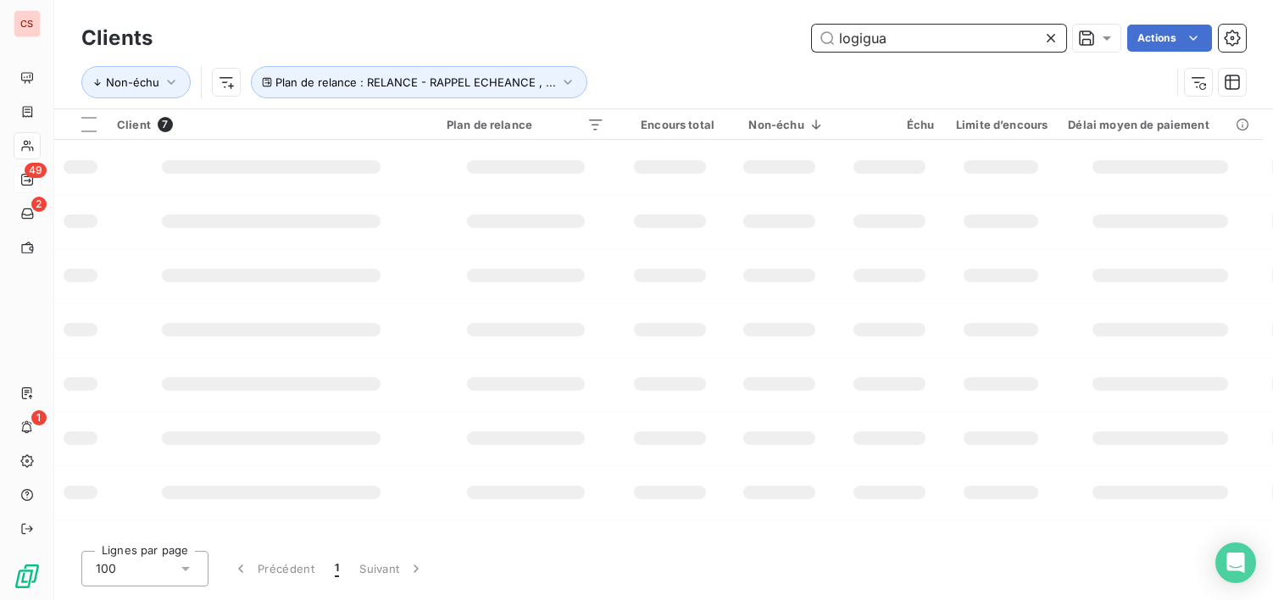
type input "logigua"
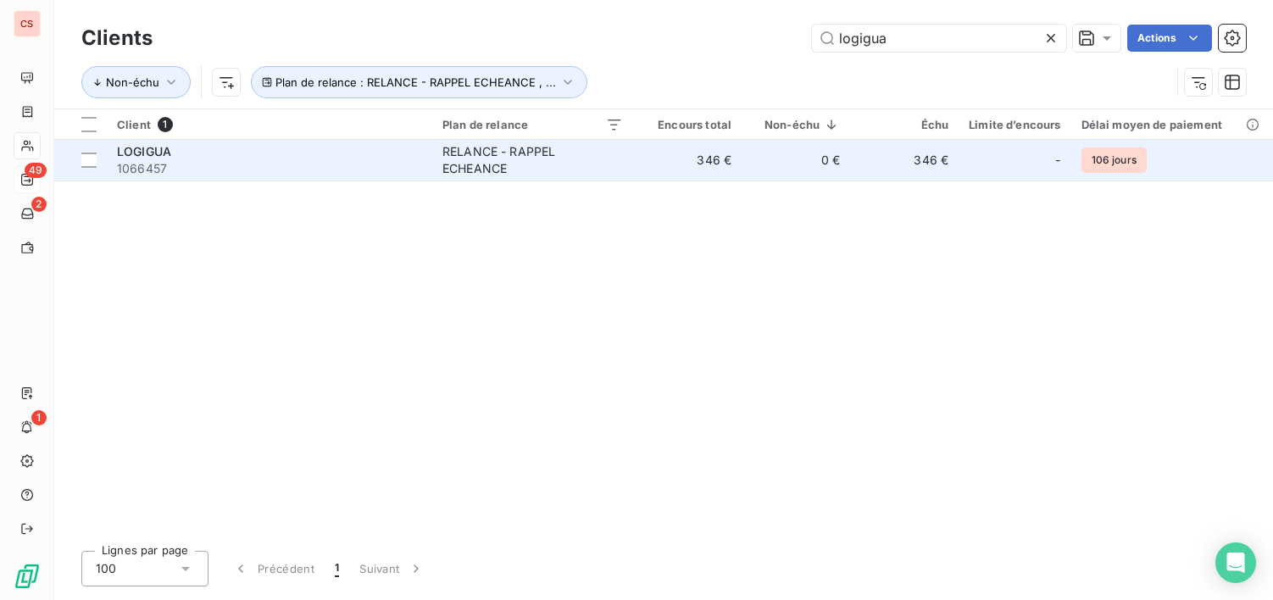
click at [246, 170] on span "1066457" at bounding box center [269, 168] width 305 height 17
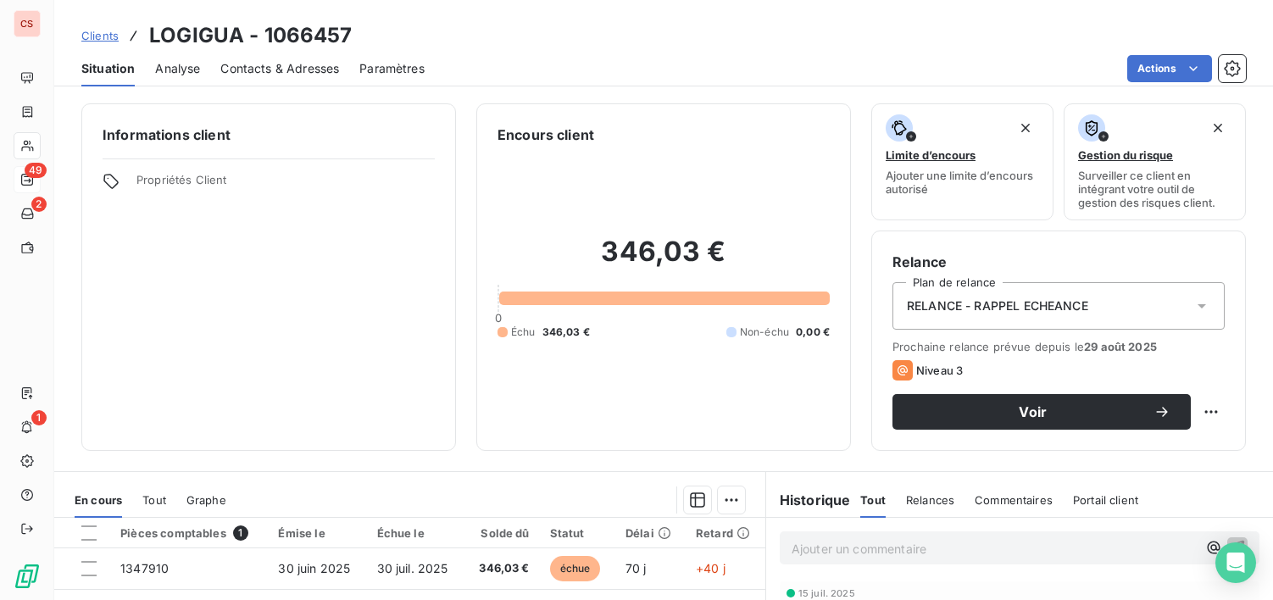
click at [263, 69] on span "Contacts & Adresses" at bounding box center [279, 68] width 119 height 17
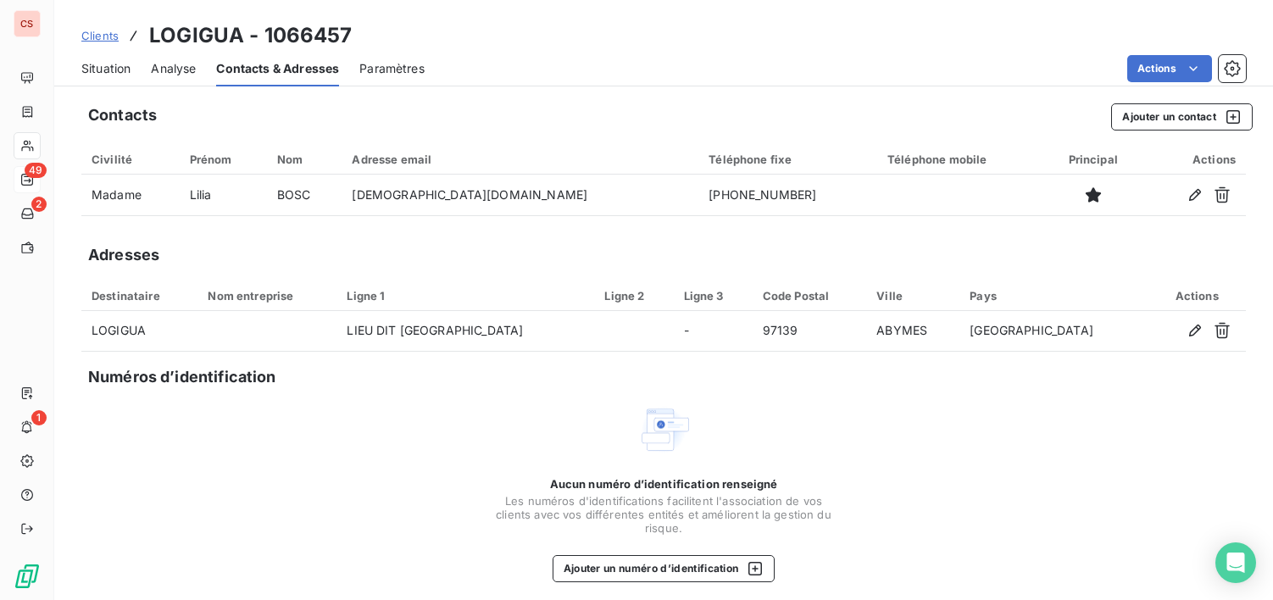
click at [107, 73] on span "Situation" at bounding box center [105, 68] width 49 height 17
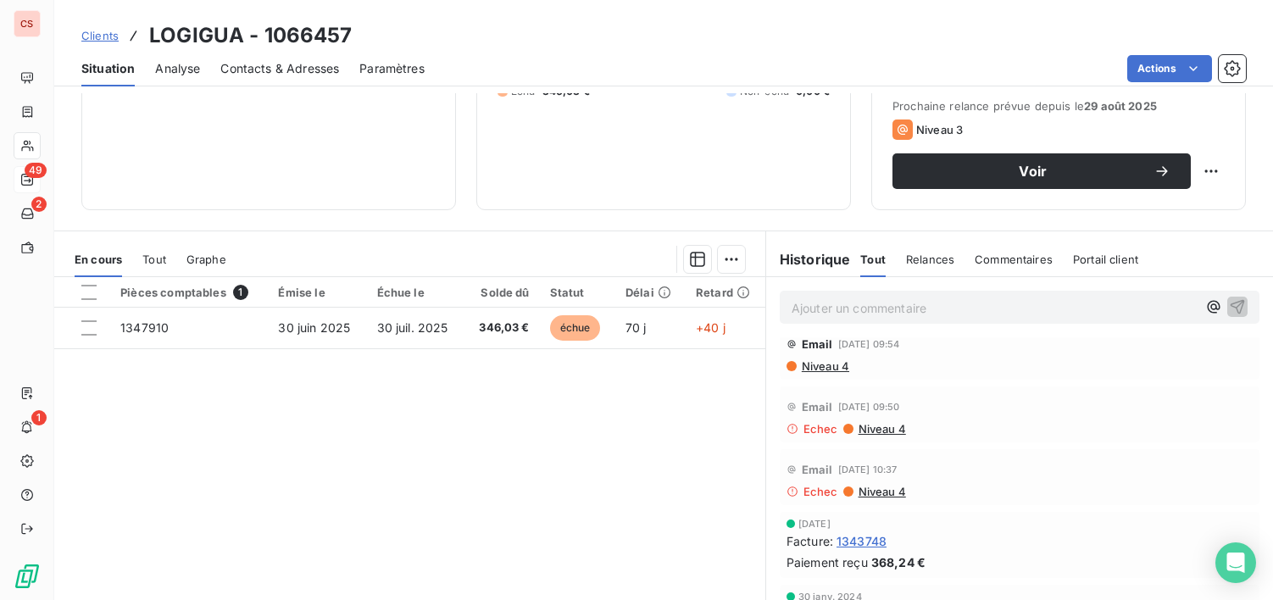
scroll to position [295, 0]
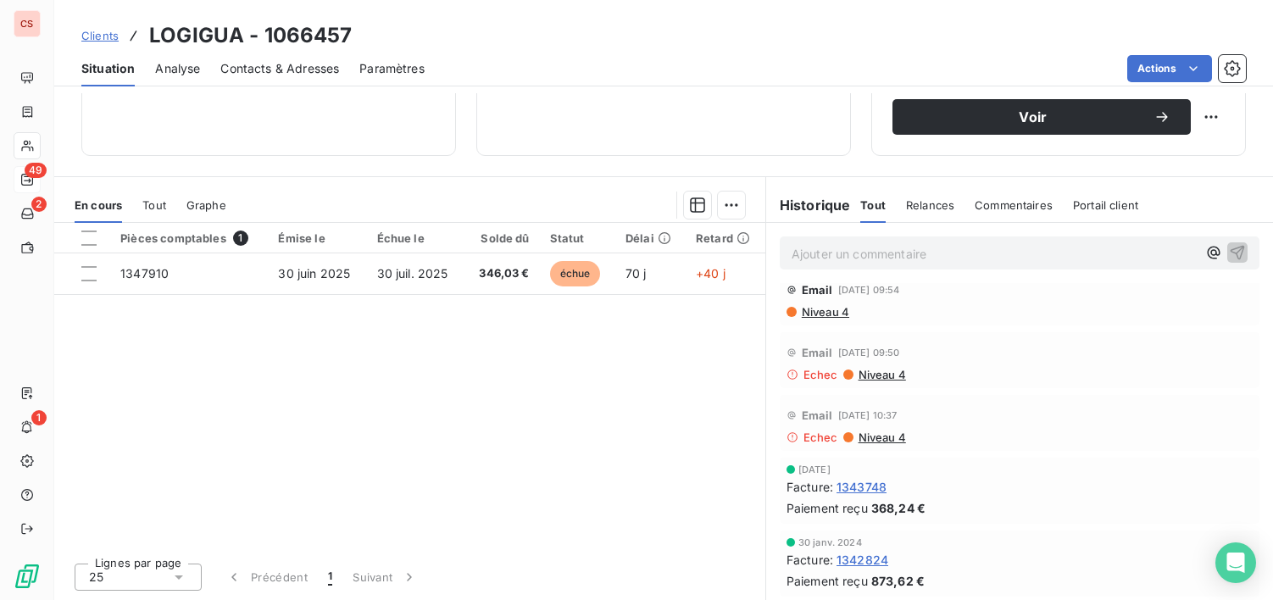
click at [833, 314] on span "Niveau 4" at bounding box center [824, 312] width 49 height 14
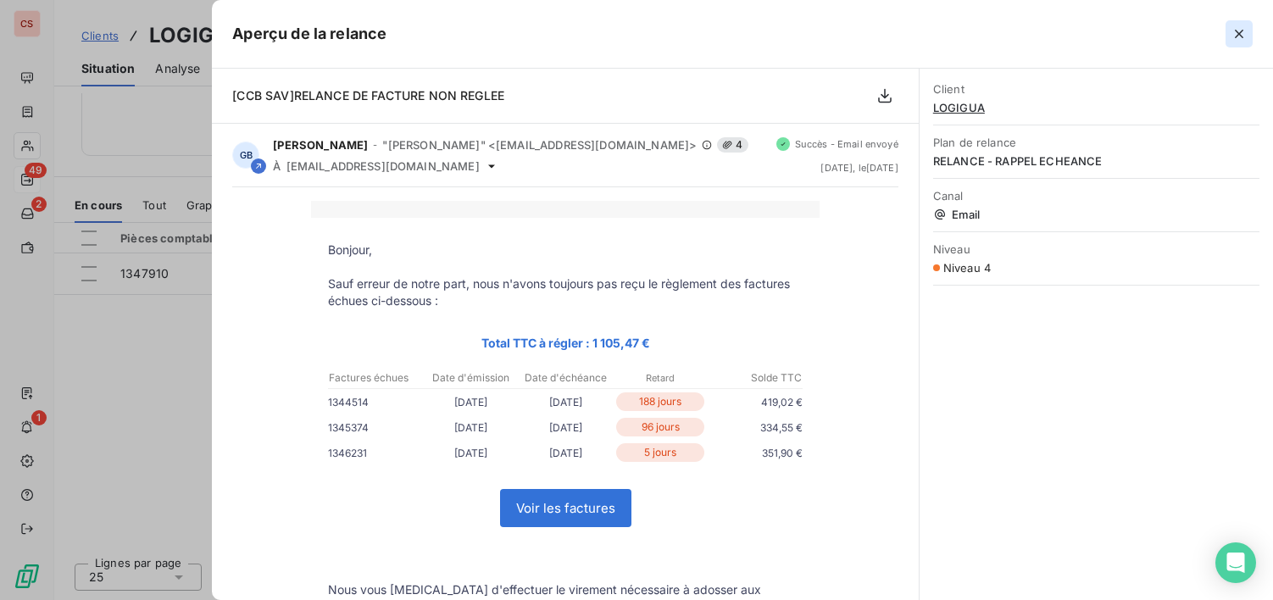
click at [1240, 31] on icon "button" at bounding box center [1239, 33] width 17 height 17
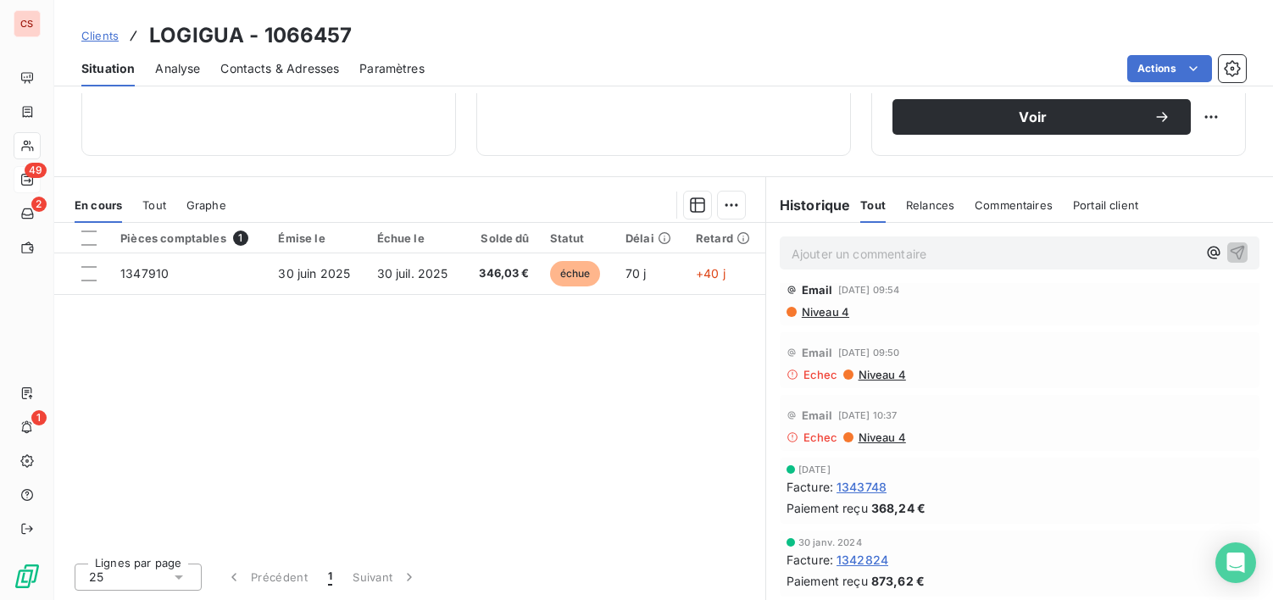
click at [883, 374] on span "Niveau 4" at bounding box center [881, 375] width 49 height 14
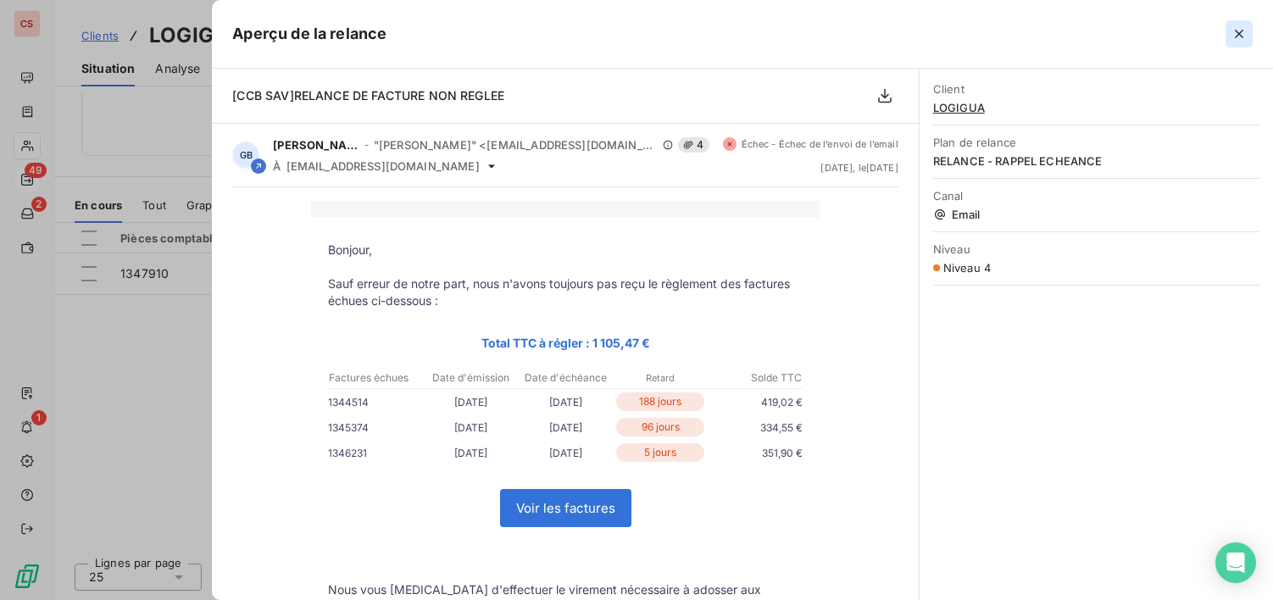
click at [1240, 33] on icon "button" at bounding box center [1239, 34] width 8 height 8
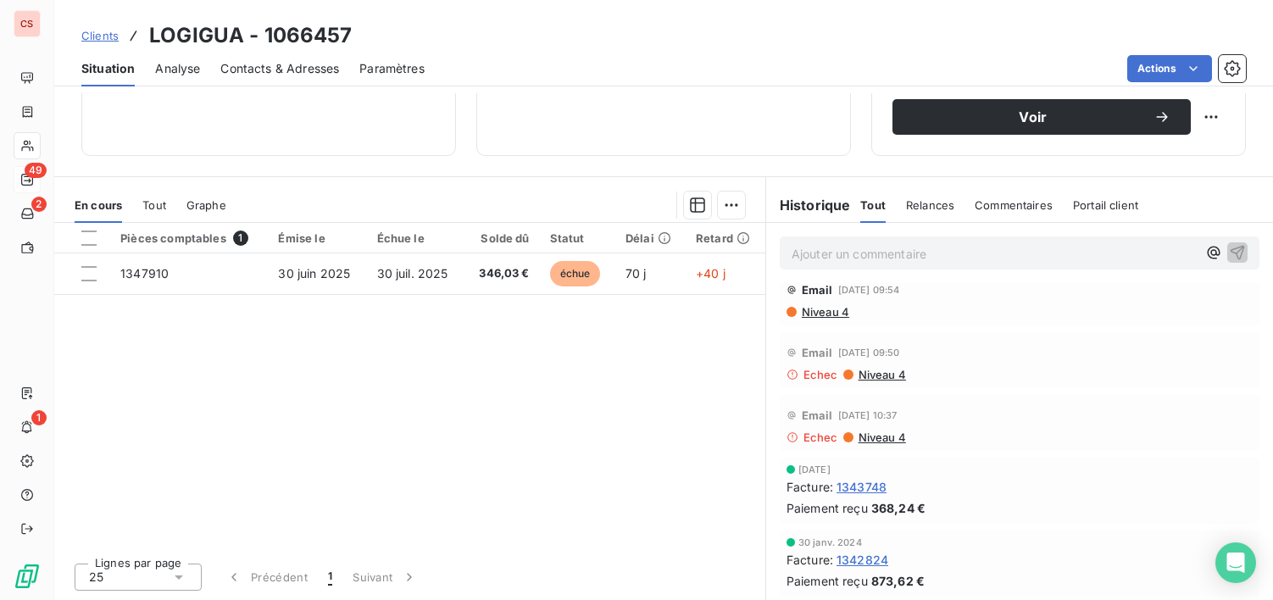
click at [883, 376] on span "Niveau 4" at bounding box center [881, 375] width 49 height 14
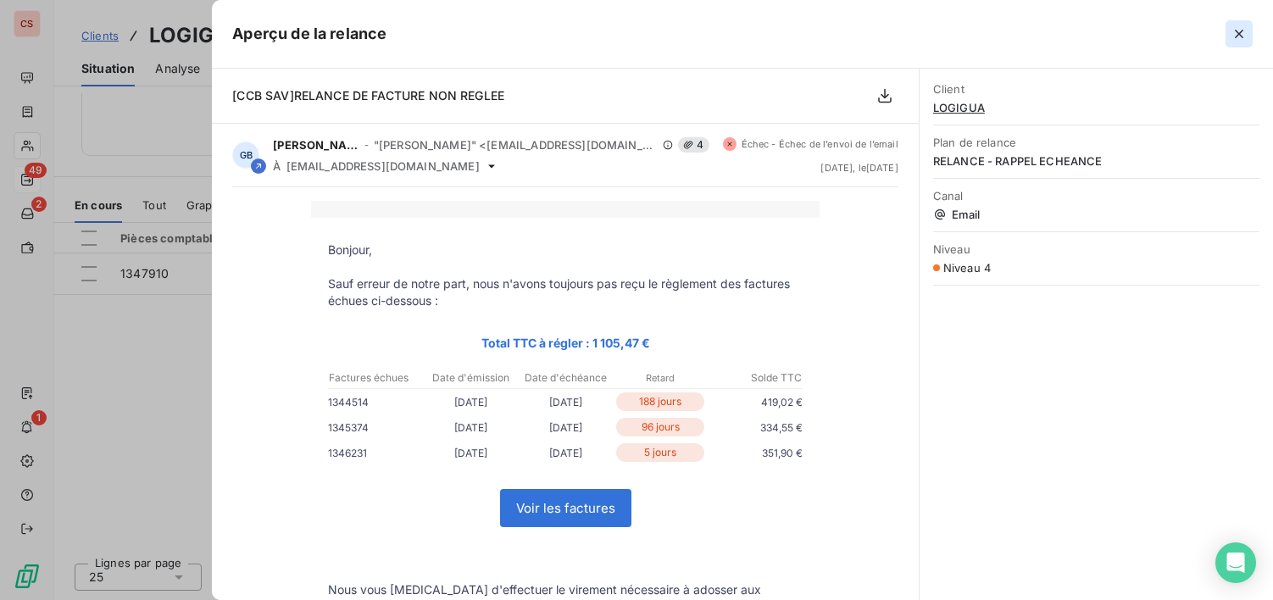
click at [1232, 28] on icon "button" at bounding box center [1239, 33] width 17 height 17
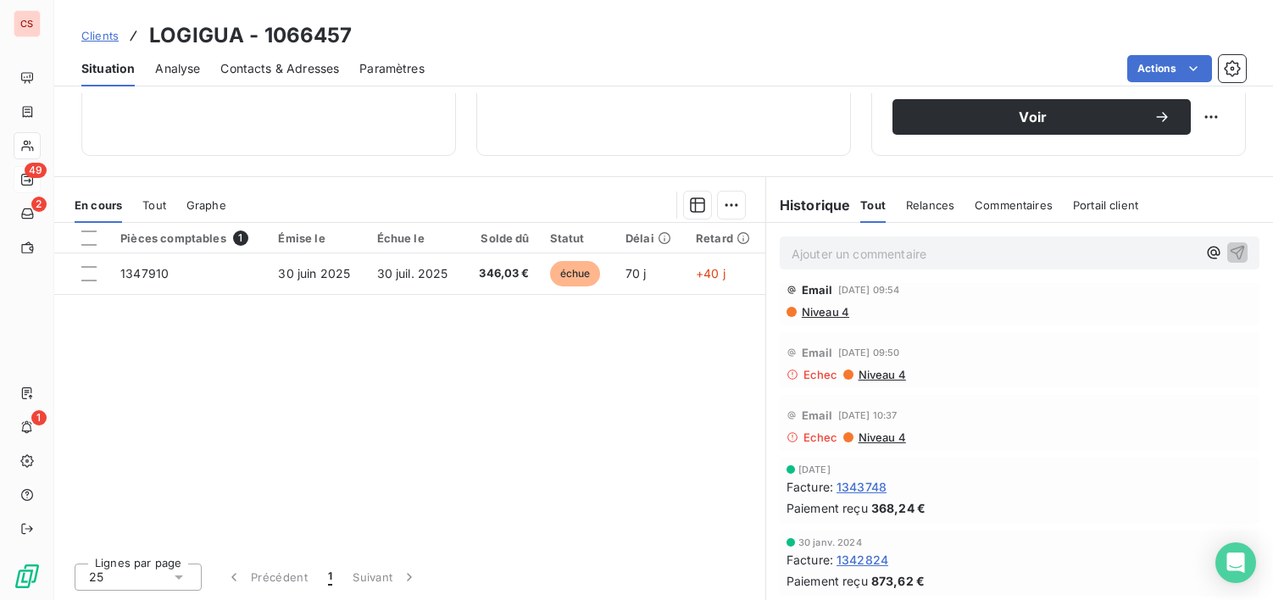
click at [815, 317] on span "Niveau 4" at bounding box center [824, 312] width 49 height 14
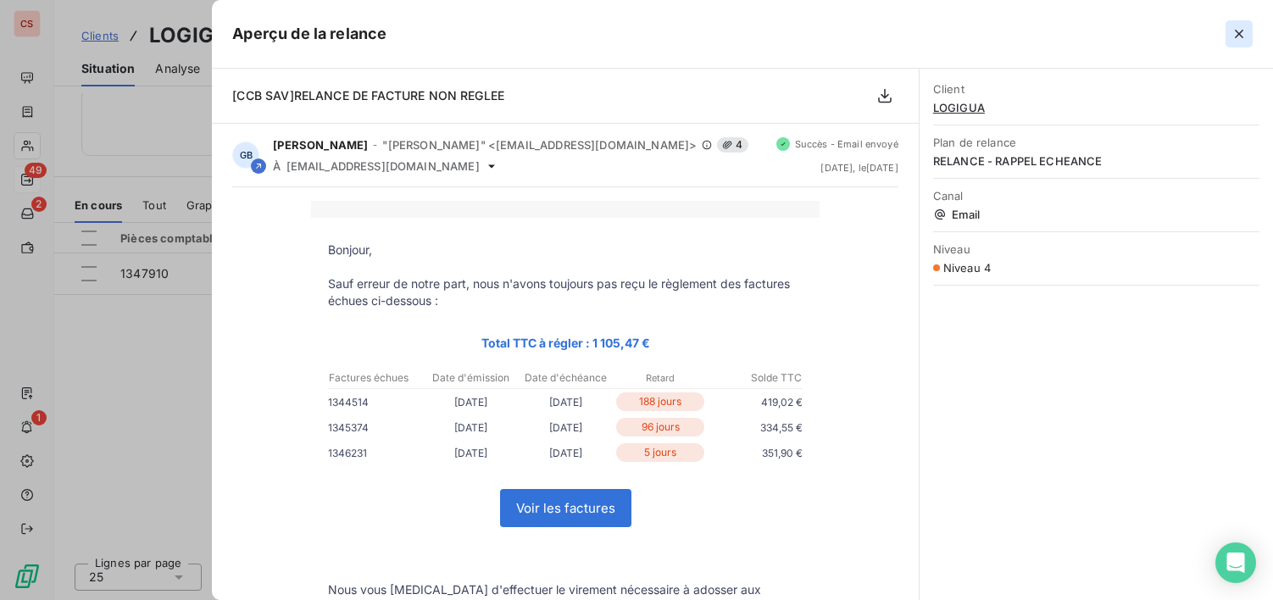
click at [1244, 35] on icon "button" at bounding box center [1239, 33] width 17 height 17
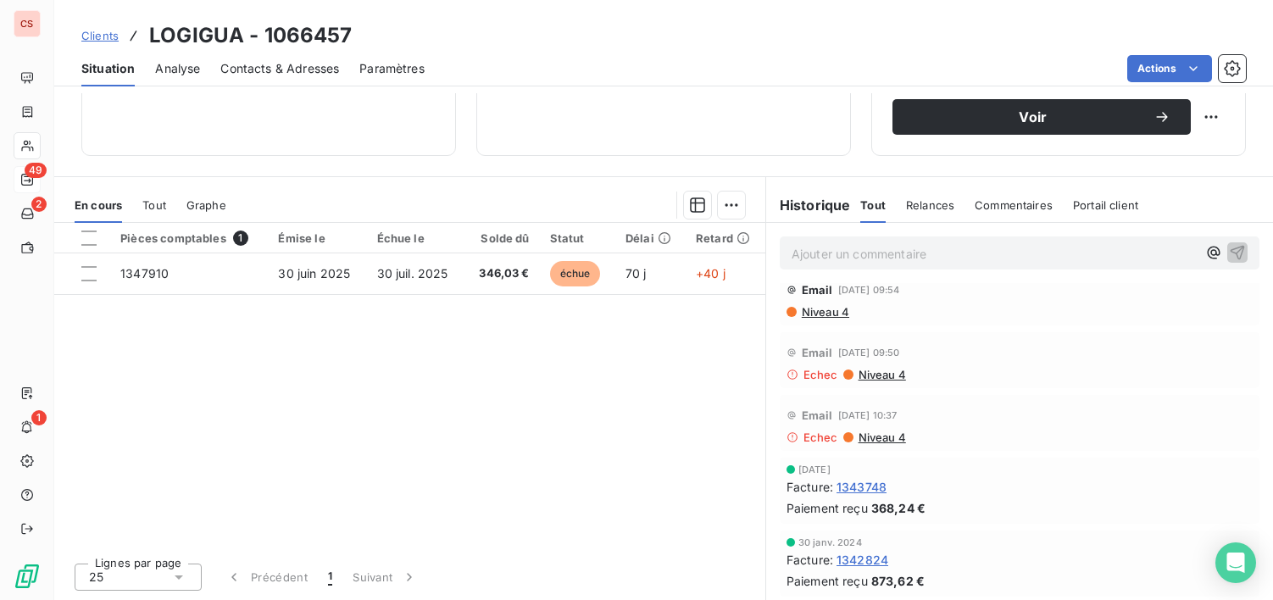
click at [877, 437] on span "Niveau 4" at bounding box center [881, 438] width 49 height 14
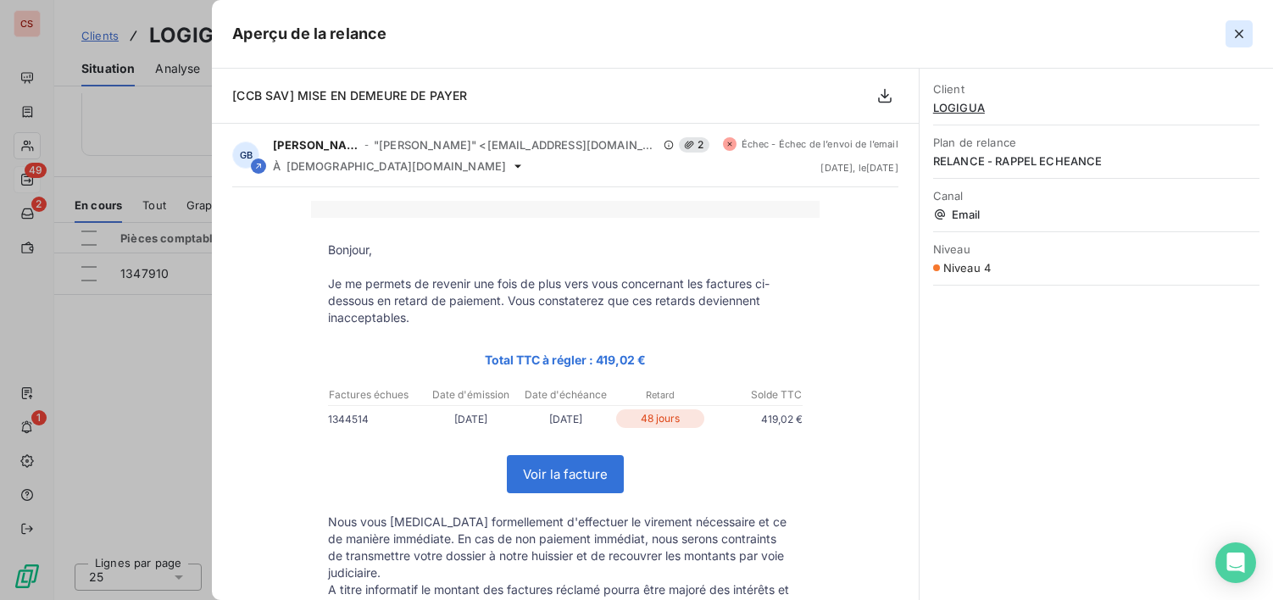
click at [1234, 30] on icon "button" at bounding box center [1239, 33] width 17 height 17
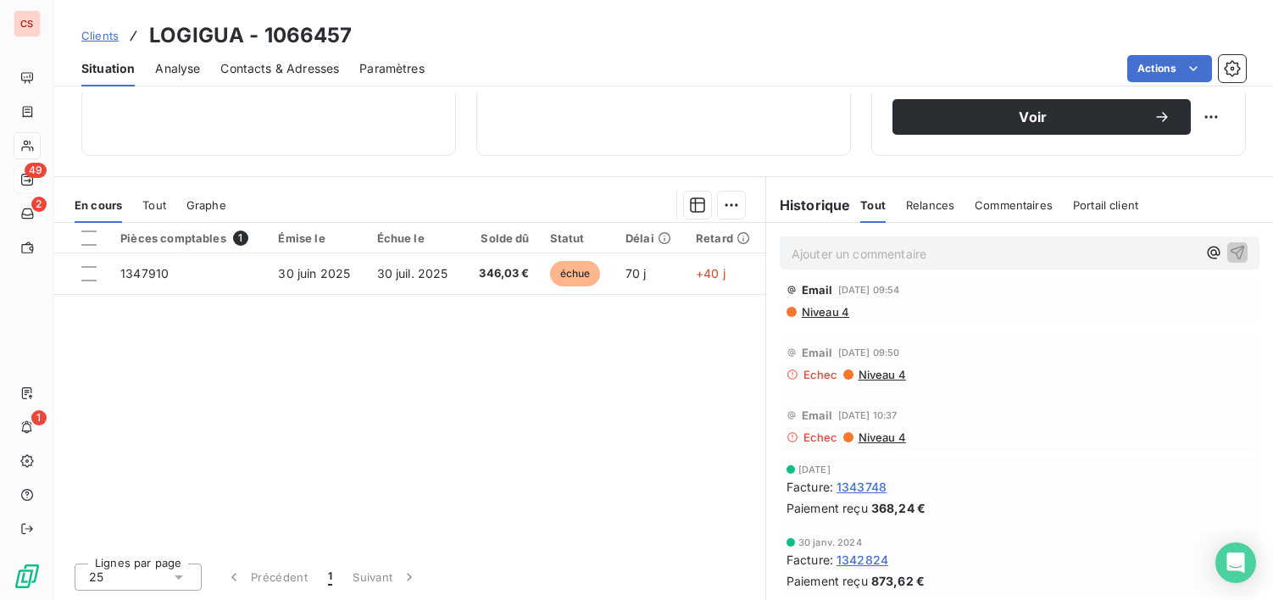
click at [285, 70] on span "Contacts & Adresses" at bounding box center [279, 68] width 119 height 17
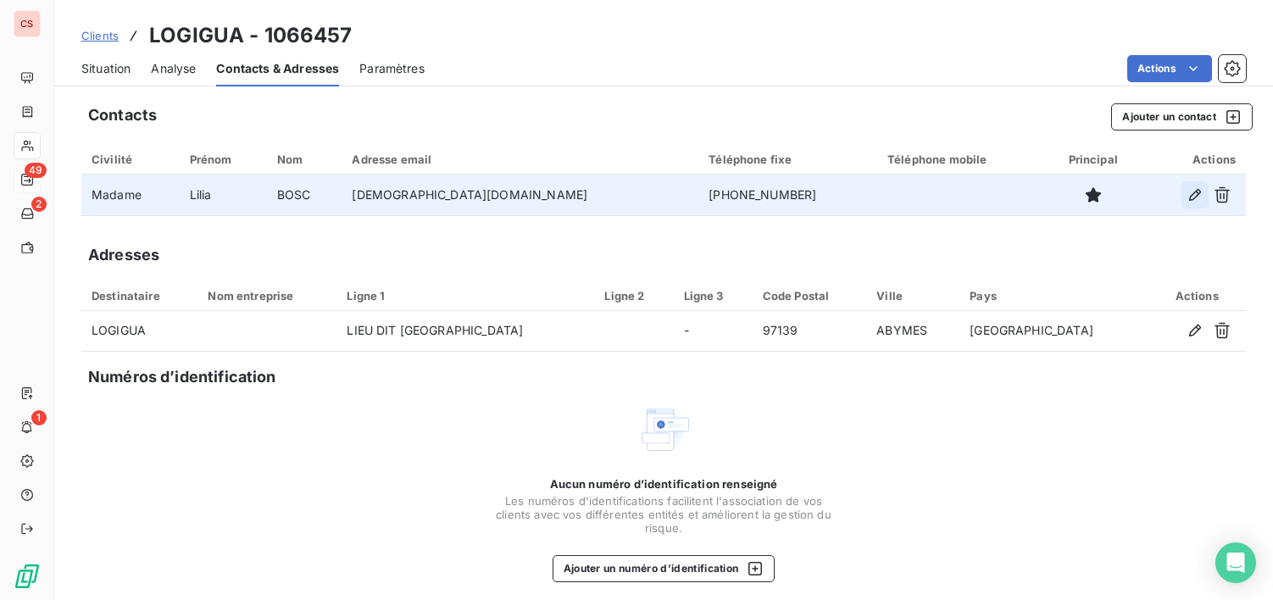
click at [1189, 198] on icon "button" at bounding box center [1195, 195] width 12 height 12
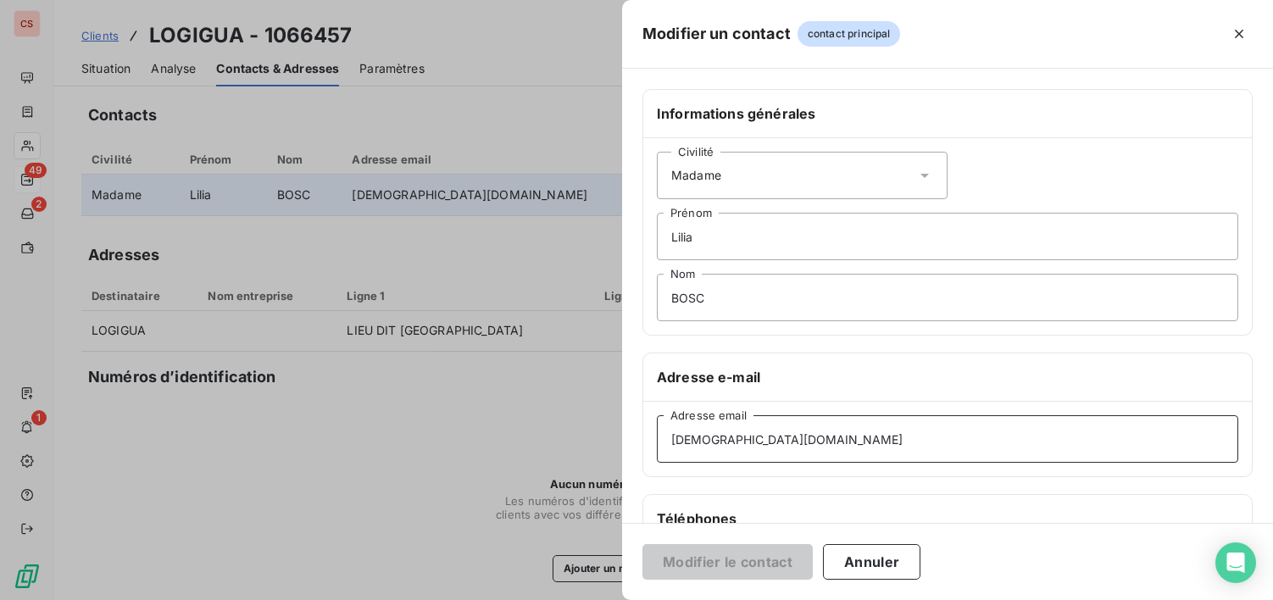
drag, startPoint x: 909, startPoint y: 441, endPoint x: 58, endPoint y: 439, distance: 850.4
click at [62, 599] on div "Modifier un contact contact principal Informations générales Civilité Madame [P…" at bounding box center [636, 600] width 1273 height 0
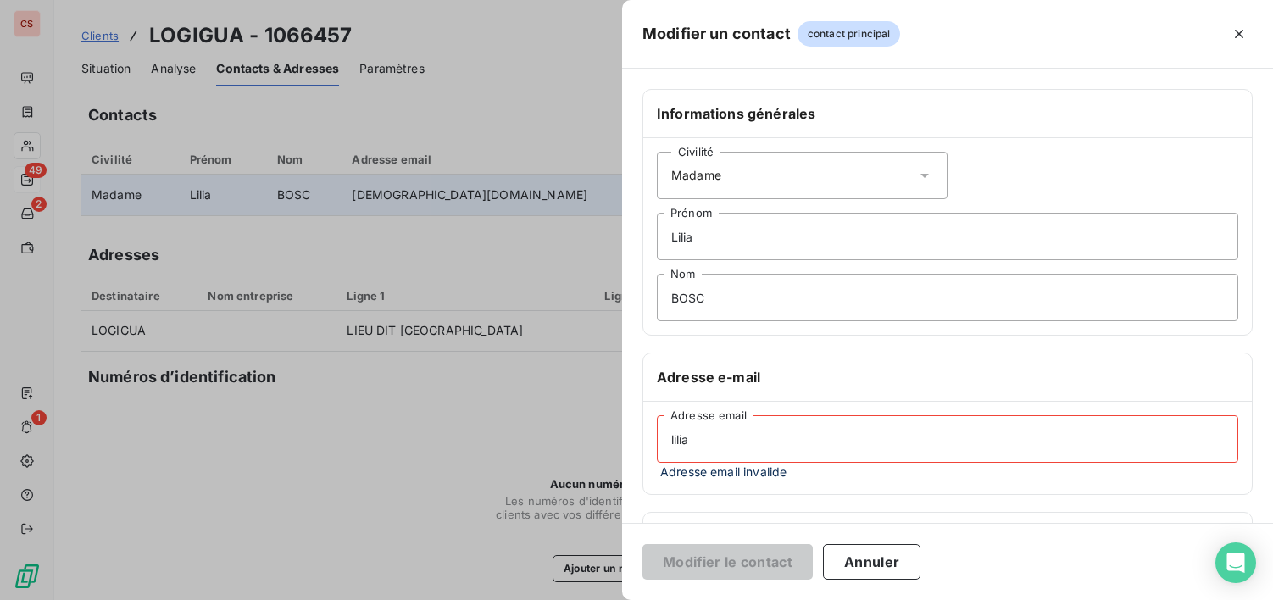
type input "[EMAIL_ADDRESS][DOMAIN_NAME]"
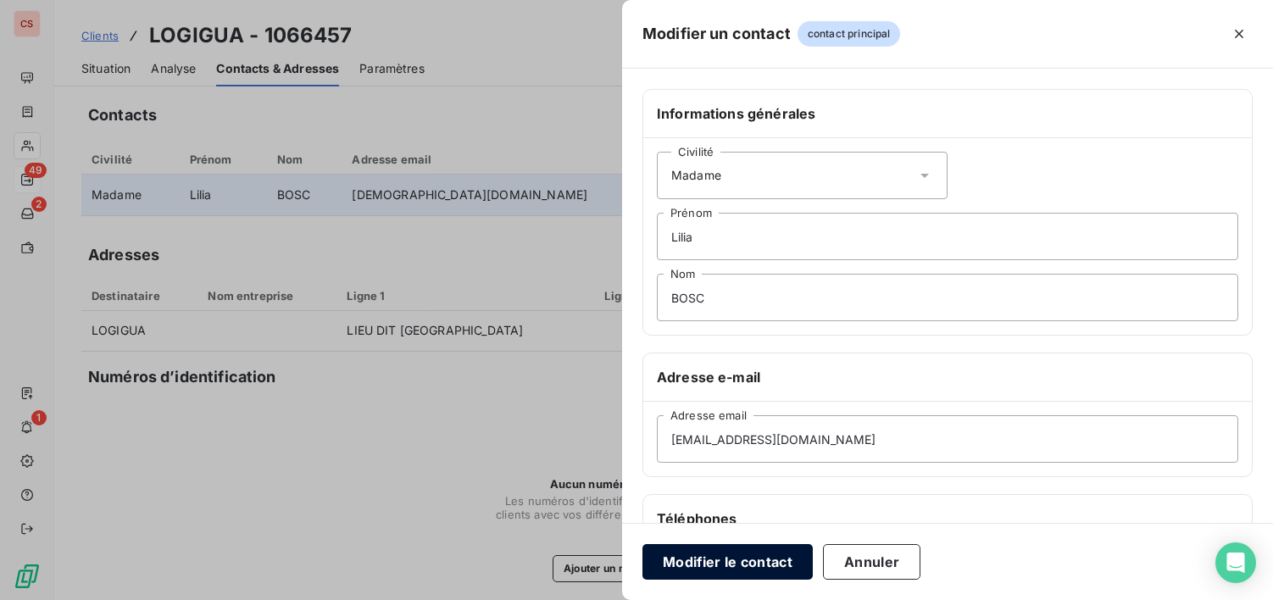
click at [764, 565] on button "Modifier le contact" at bounding box center [728, 562] width 170 height 36
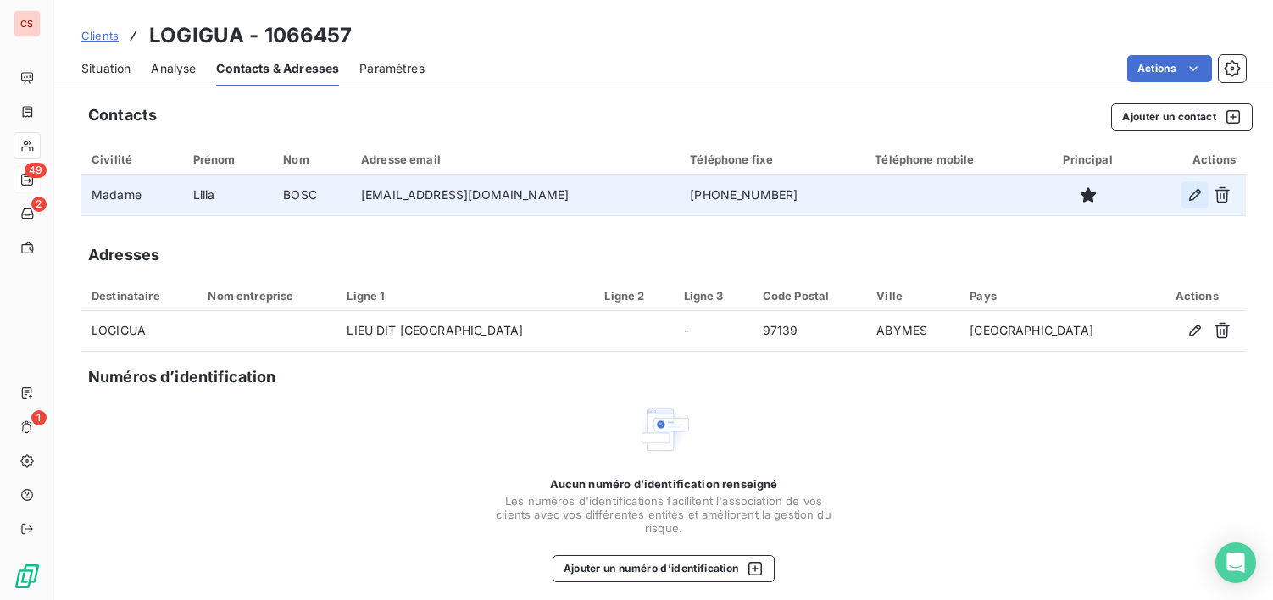
click at [1182, 196] on button "button" at bounding box center [1195, 194] width 27 height 27
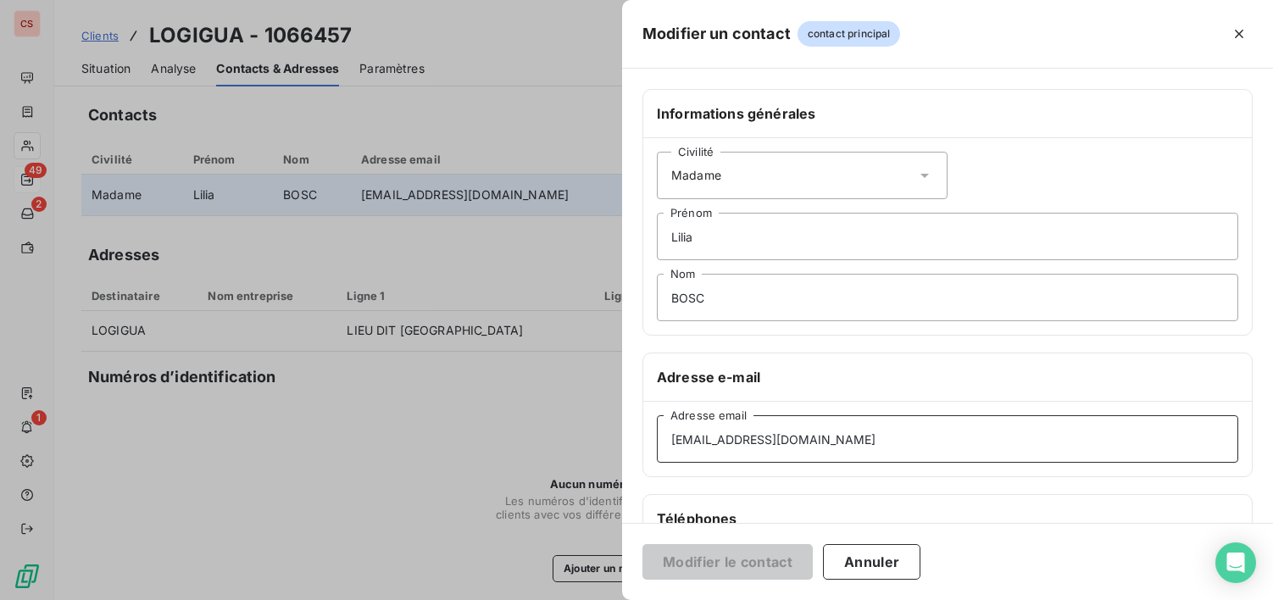
drag, startPoint x: 846, startPoint y: 442, endPoint x: 646, endPoint y: 439, distance: 200.1
click at [646, 439] on div "[EMAIL_ADDRESS][DOMAIN_NAME] Adresse email" at bounding box center [947, 439] width 609 height 75
click at [959, 515] on h6 "Téléphones" at bounding box center [948, 519] width 582 height 20
click at [893, 564] on button "Annuler" at bounding box center [871, 562] width 97 height 36
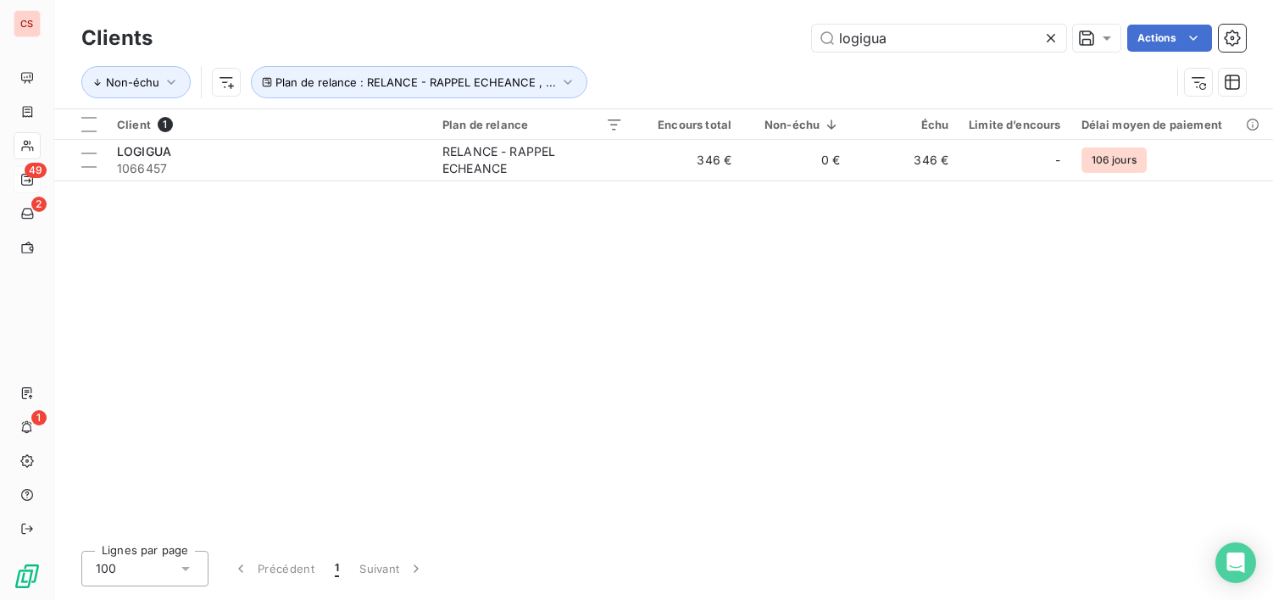
drag, startPoint x: 900, startPoint y: 44, endPoint x: 304, endPoint y: 13, distance: 596.8
click at [551, 64] on div "Clients logigua Actions Non-échu Plan de relance : RELANCE - RAPPEL ECHEANCE , …" at bounding box center [663, 64] width 1165 height 88
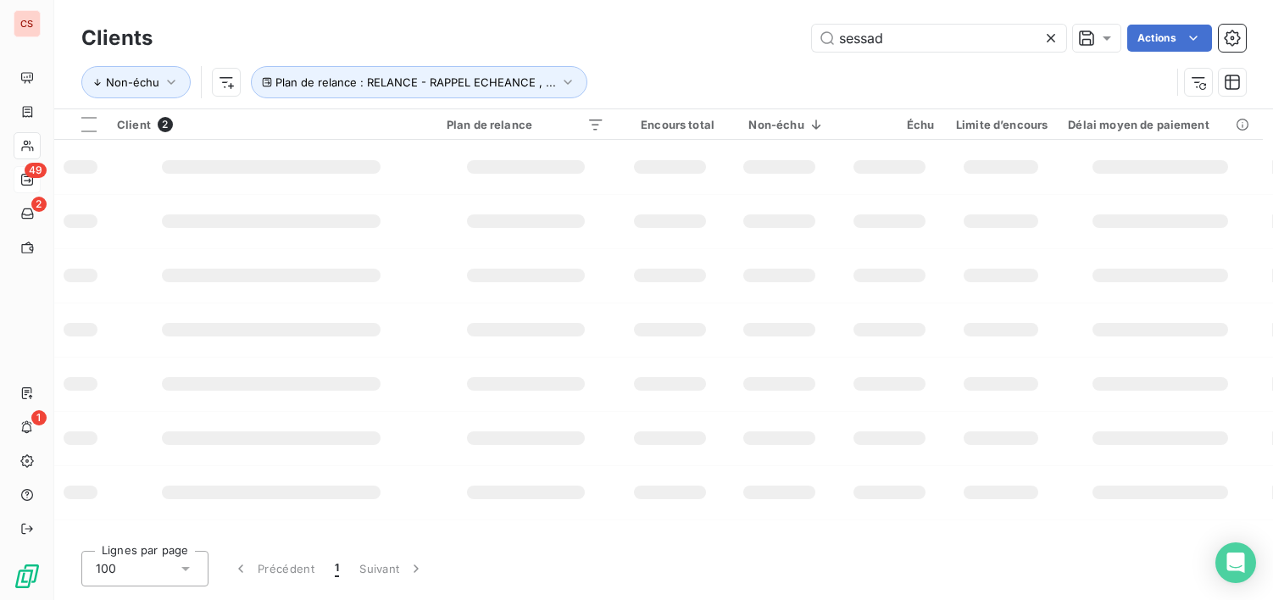
type input "sessad"
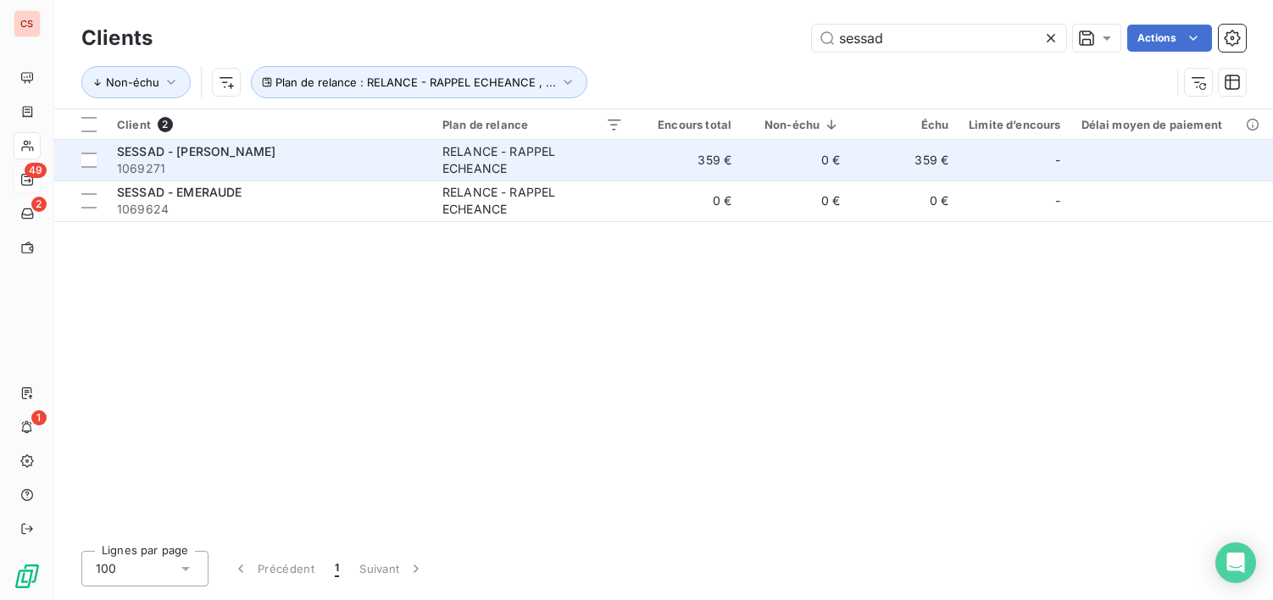
click at [667, 163] on td "359 €" at bounding box center [687, 160] width 109 height 41
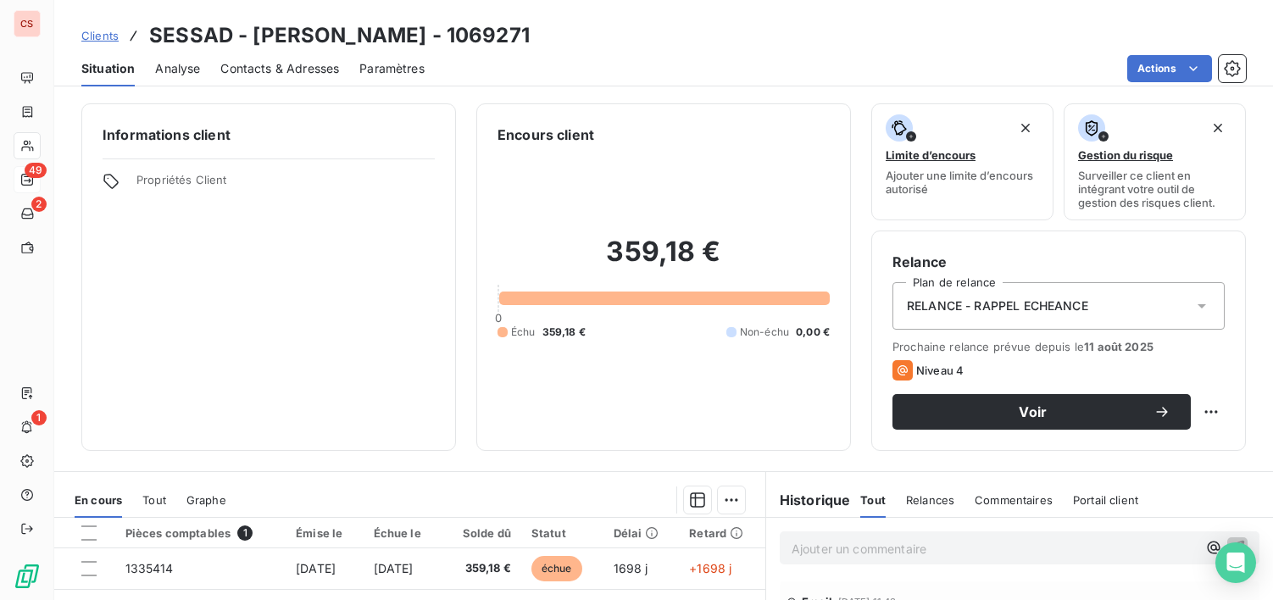
click at [287, 68] on span "Contacts & Adresses" at bounding box center [279, 68] width 119 height 17
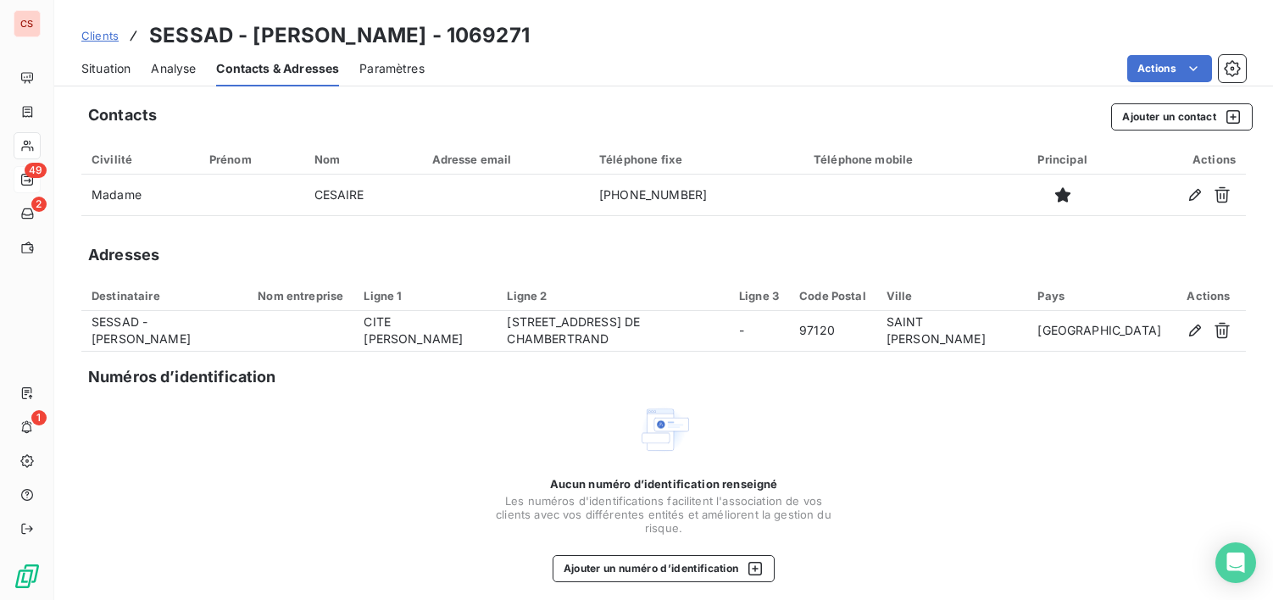
click at [116, 69] on span "Situation" at bounding box center [105, 68] width 49 height 17
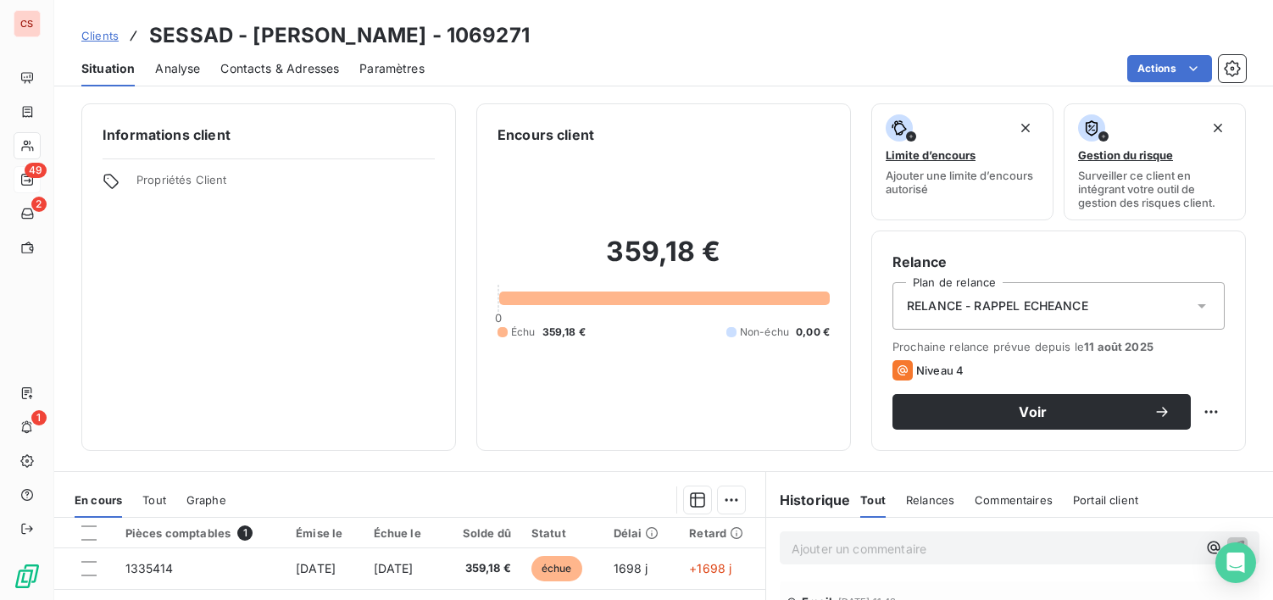
scroll to position [295, 0]
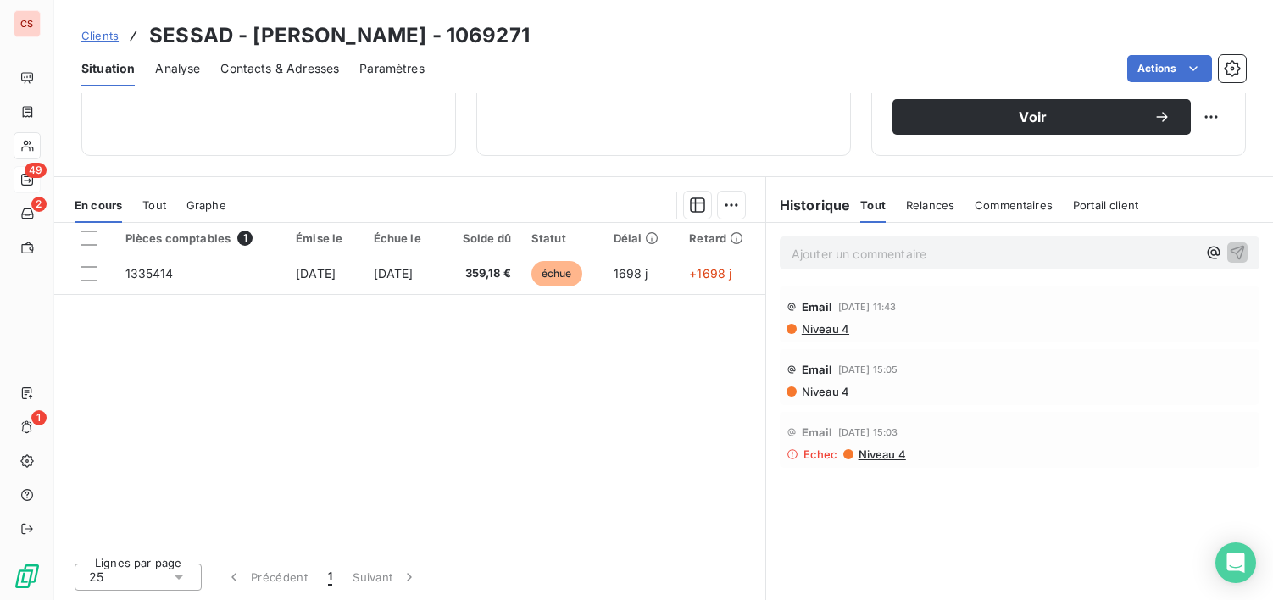
click at [819, 333] on span "Niveau 4" at bounding box center [824, 329] width 49 height 14
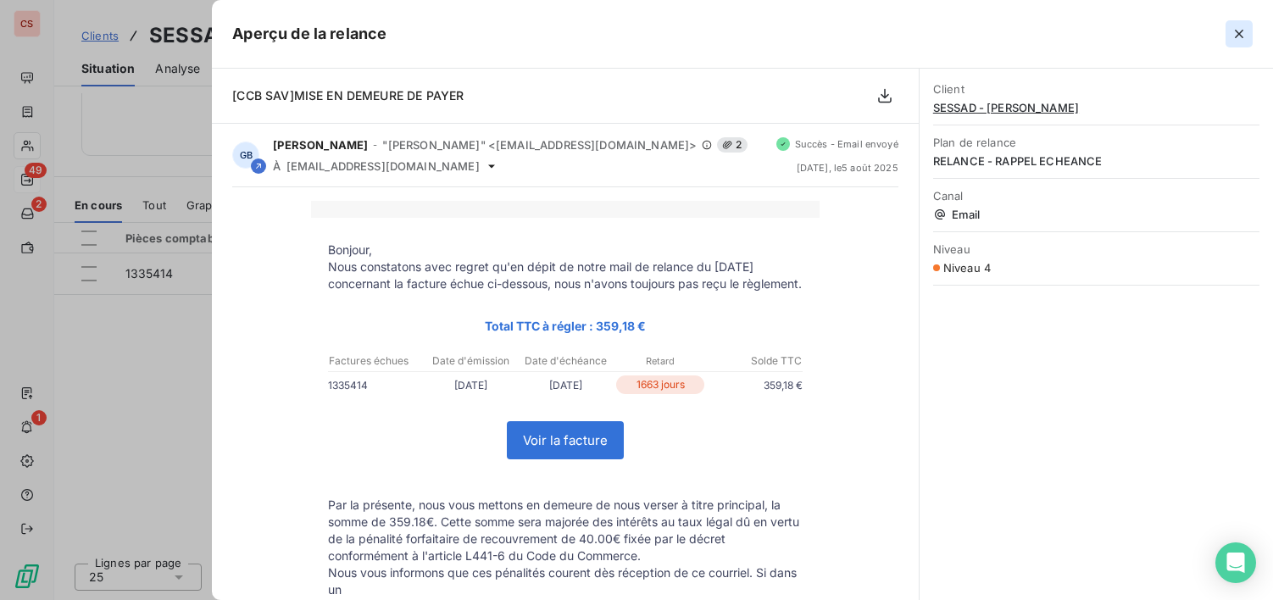
click at [1237, 35] on icon "button" at bounding box center [1239, 33] width 17 height 17
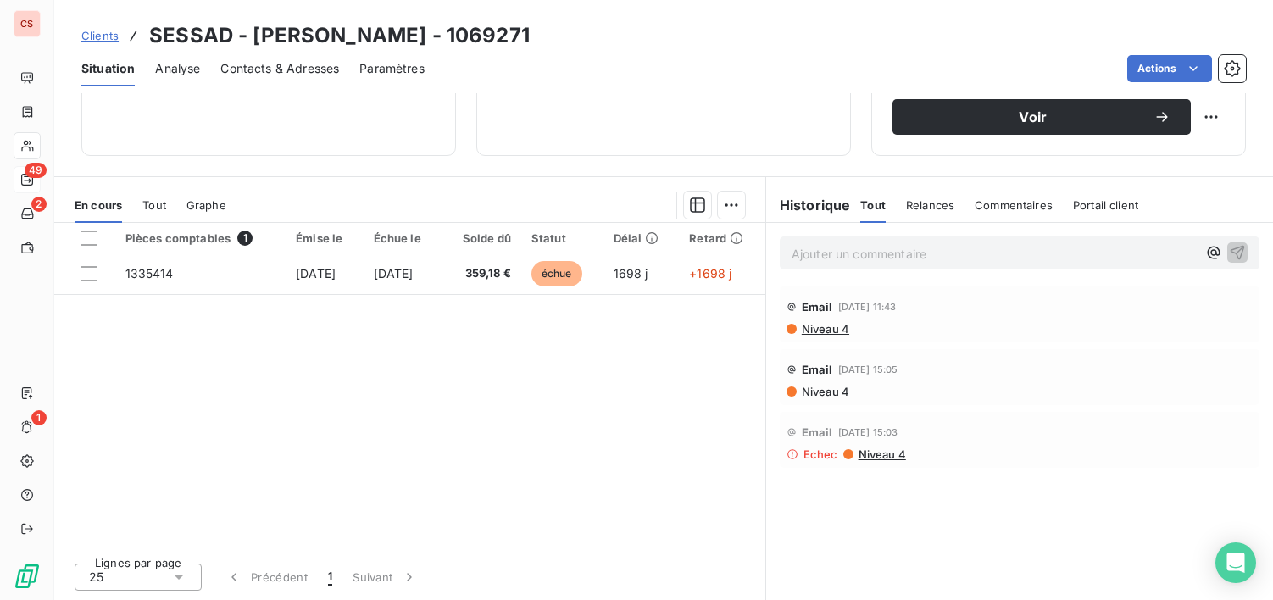
click at [309, 70] on span "Contacts & Adresses" at bounding box center [279, 68] width 119 height 17
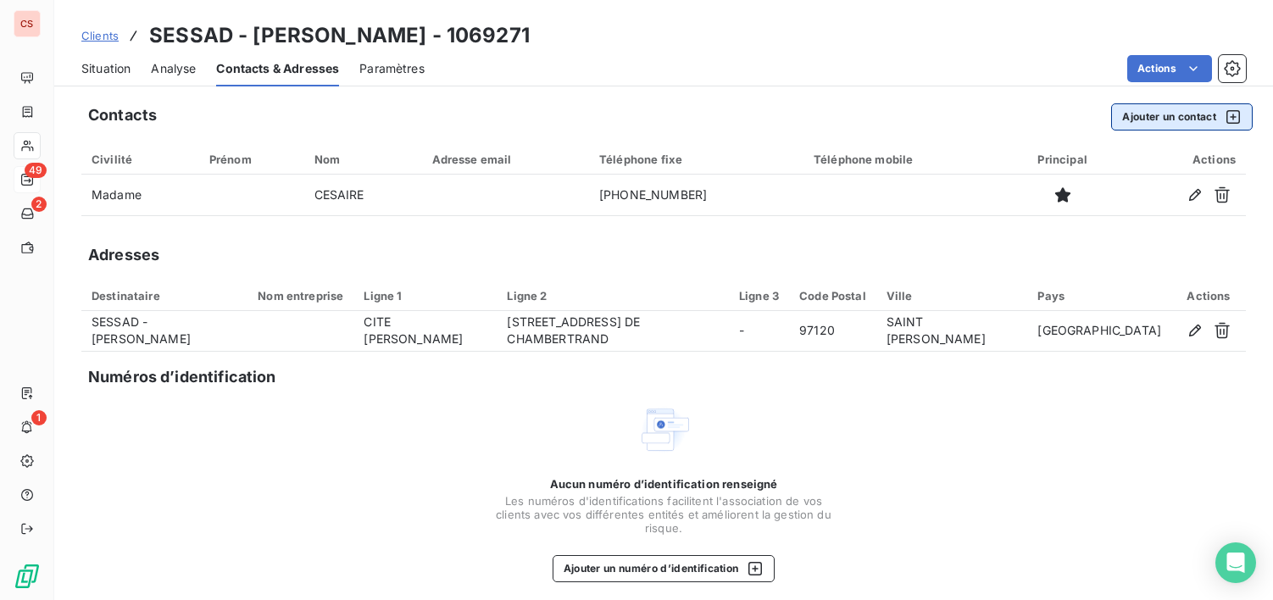
click at [1154, 119] on button "Ajouter un contact" at bounding box center [1182, 116] width 142 height 27
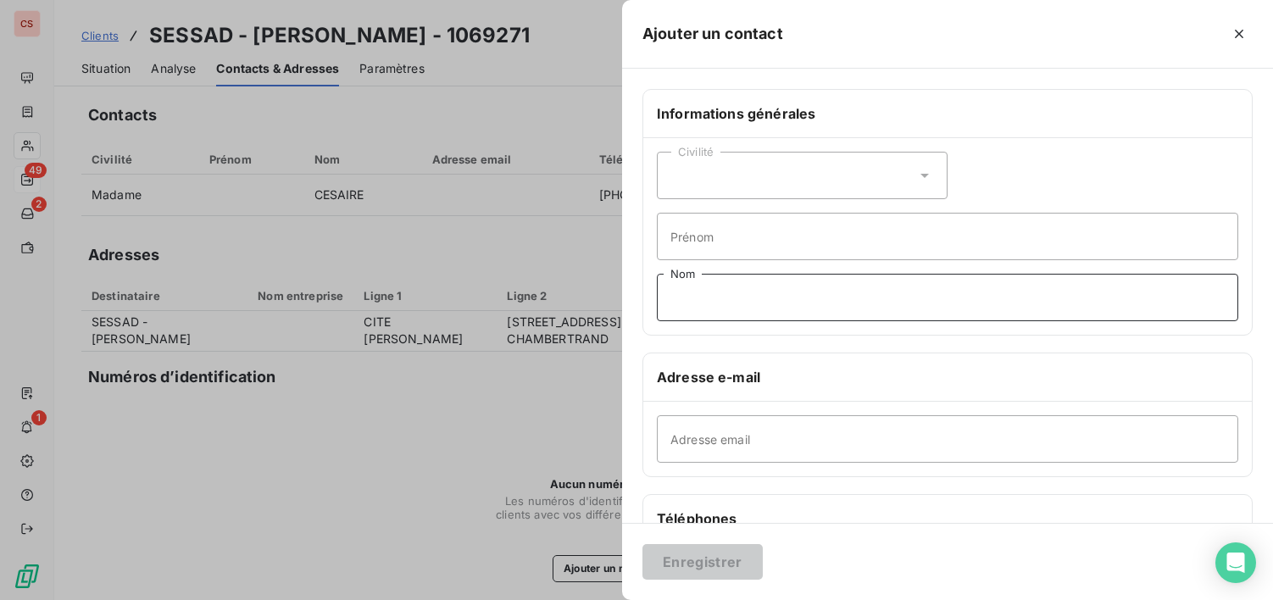
click at [745, 310] on input "Nom" at bounding box center [948, 297] width 582 height 47
type input "COMPTABILITE FOURNISSEURS"
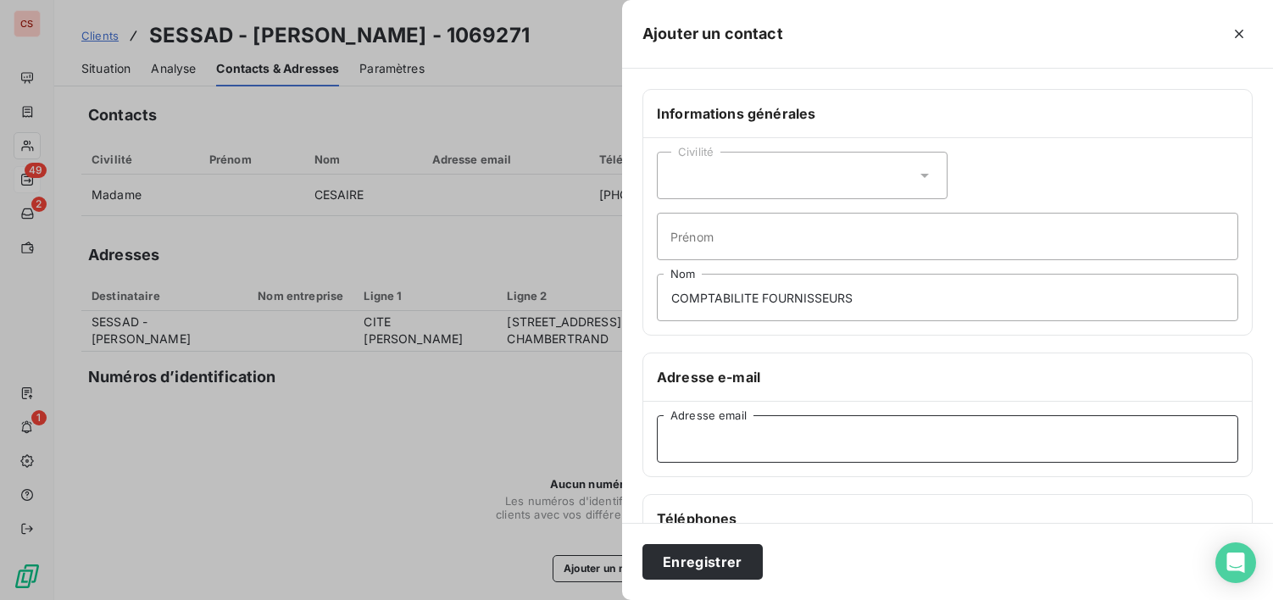
click at [703, 438] on input "Adresse email" at bounding box center [948, 438] width 582 height 47
type input "[EMAIL_ADDRESS][DOMAIN_NAME]"
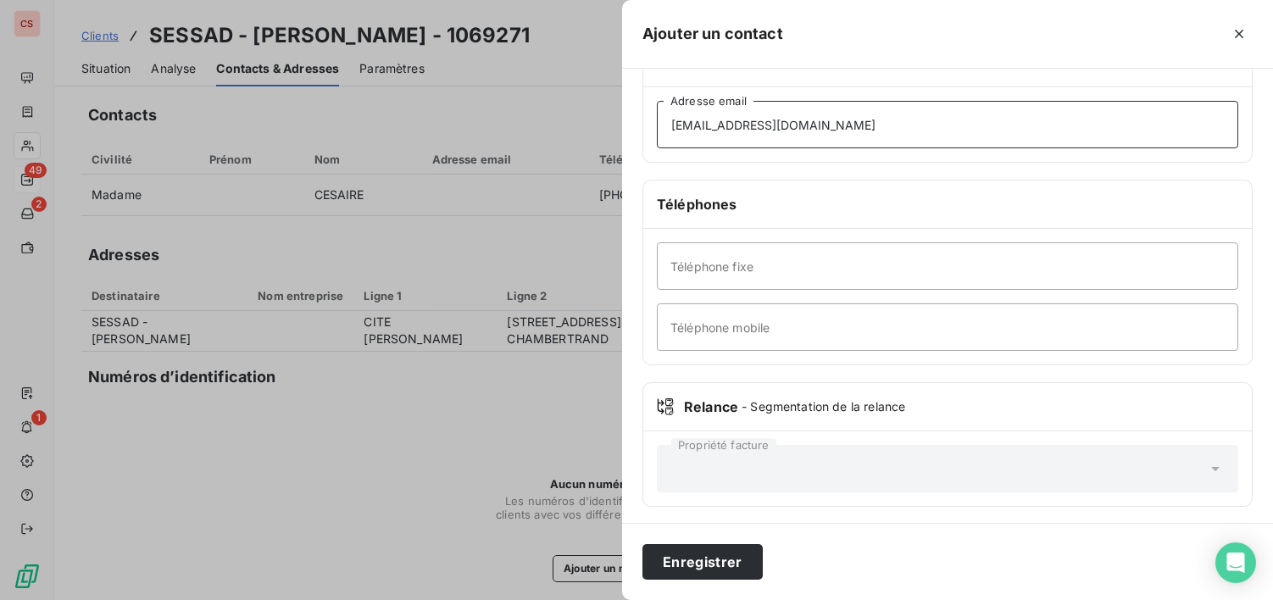
scroll to position [319, 0]
click at [715, 590] on div "Enregistrer" at bounding box center [947, 561] width 651 height 77
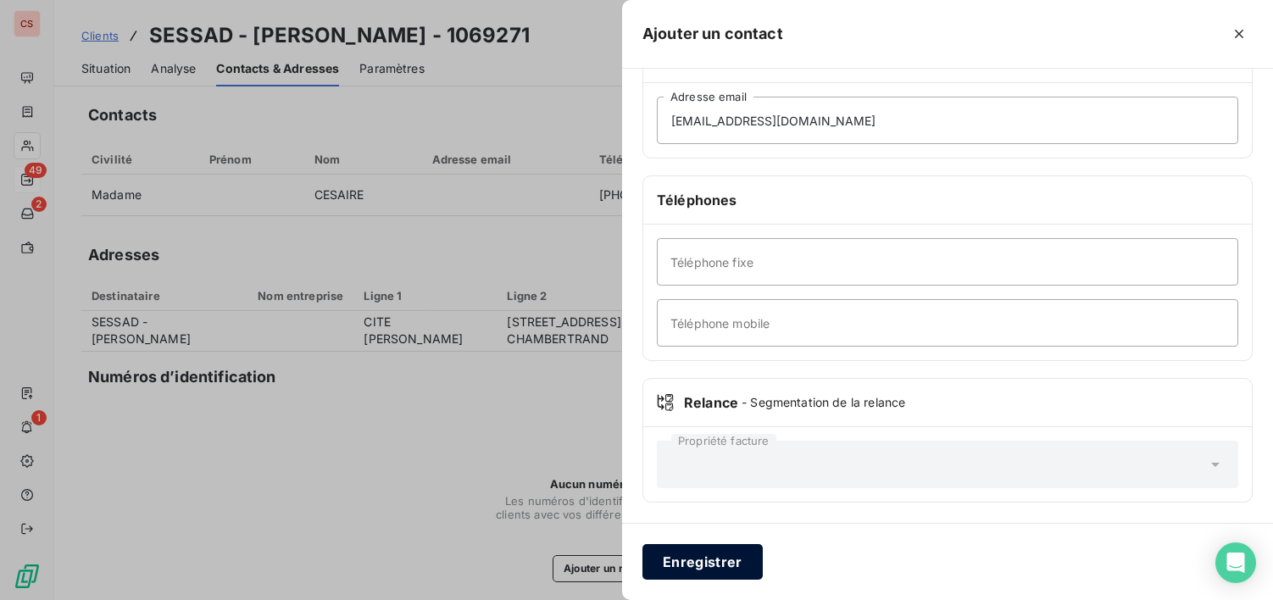
click at [709, 565] on button "Enregistrer" at bounding box center [703, 562] width 120 height 36
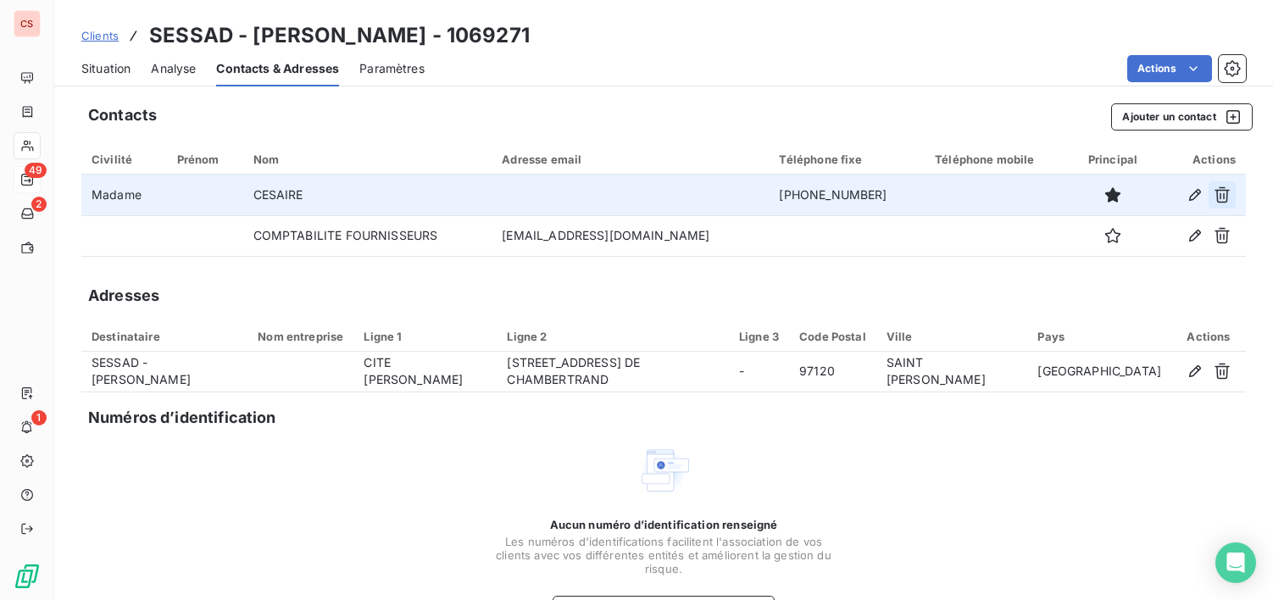
click at [1216, 192] on icon "button" at bounding box center [1222, 195] width 17 height 17
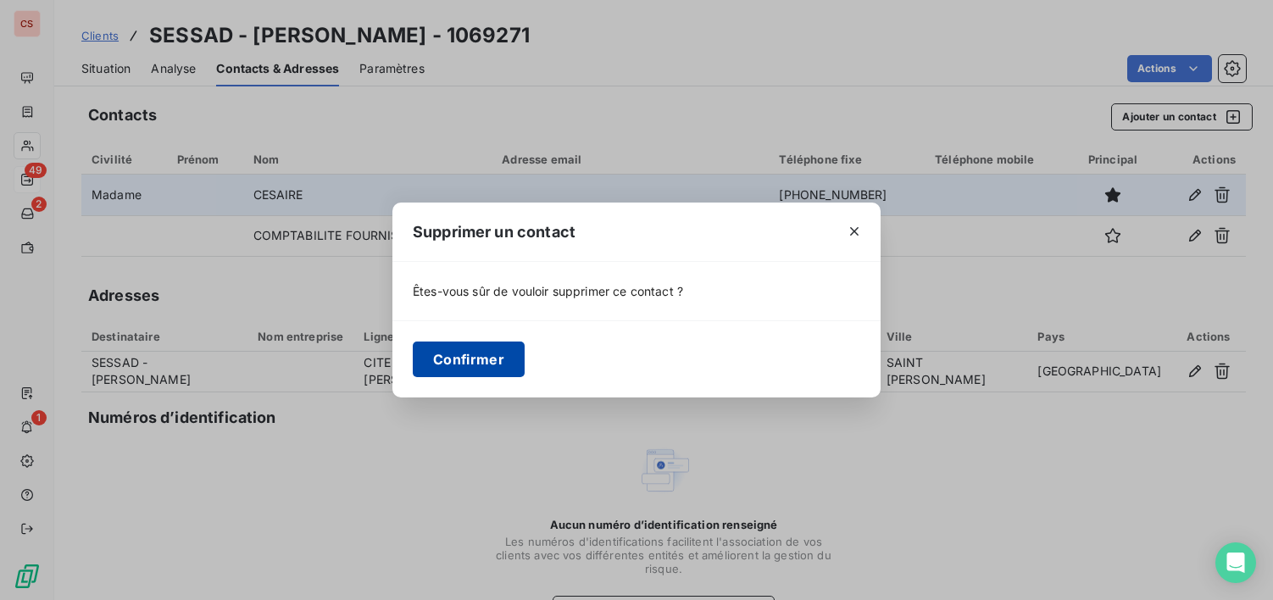
click at [465, 363] on button "Confirmer" at bounding box center [469, 360] width 112 height 36
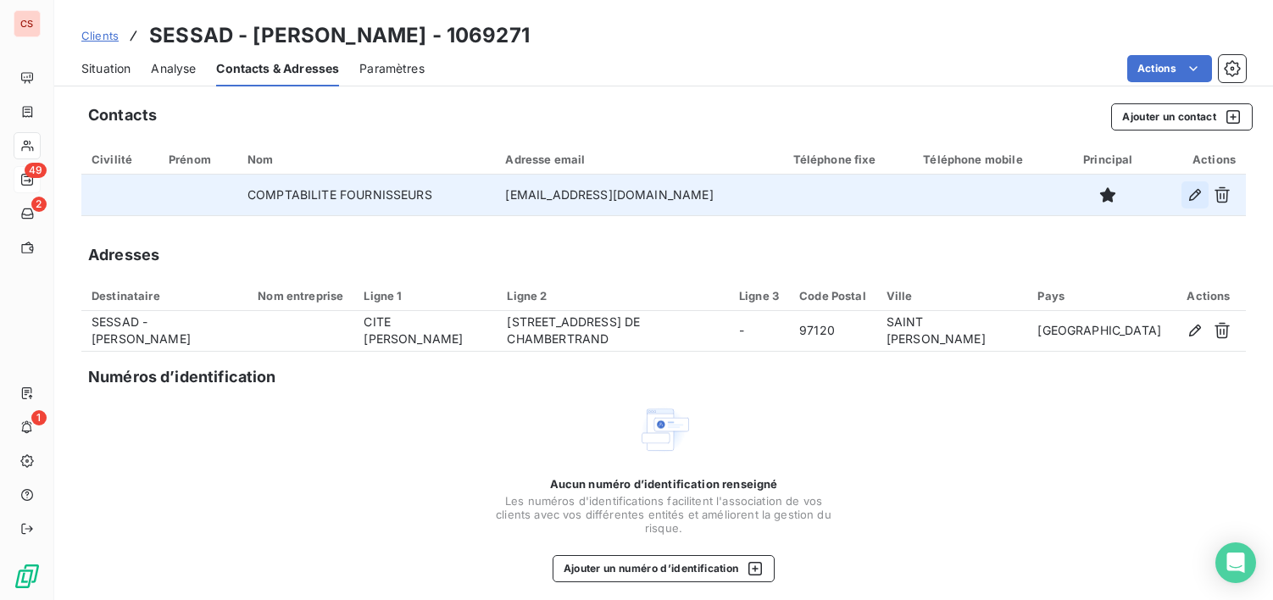
click at [1187, 187] on icon "button" at bounding box center [1195, 195] width 17 height 17
type input "COMPTABILITE FOURNISSEURS"
type input "[EMAIL_ADDRESS][DOMAIN_NAME]"
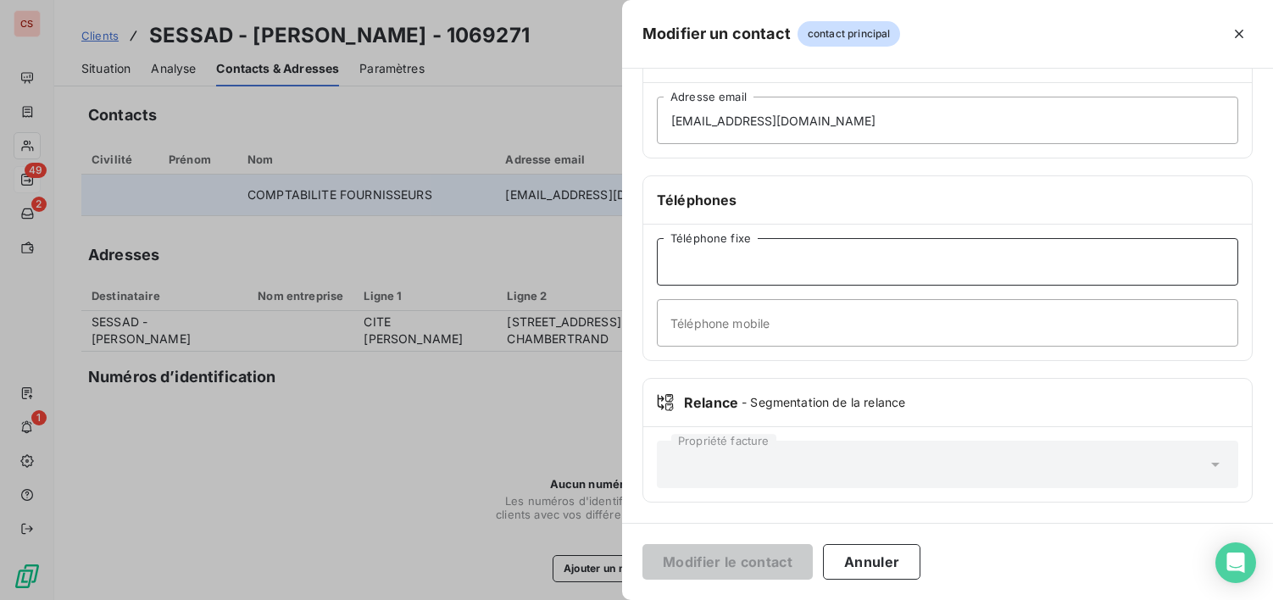
drag, startPoint x: 710, startPoint y: 265, endPoint x: 805, endPoint y: 264, distance: 95.0
click at [710, 265] on input "Téléphone fixe" at bounding box center [948, 261] width 582 height 47
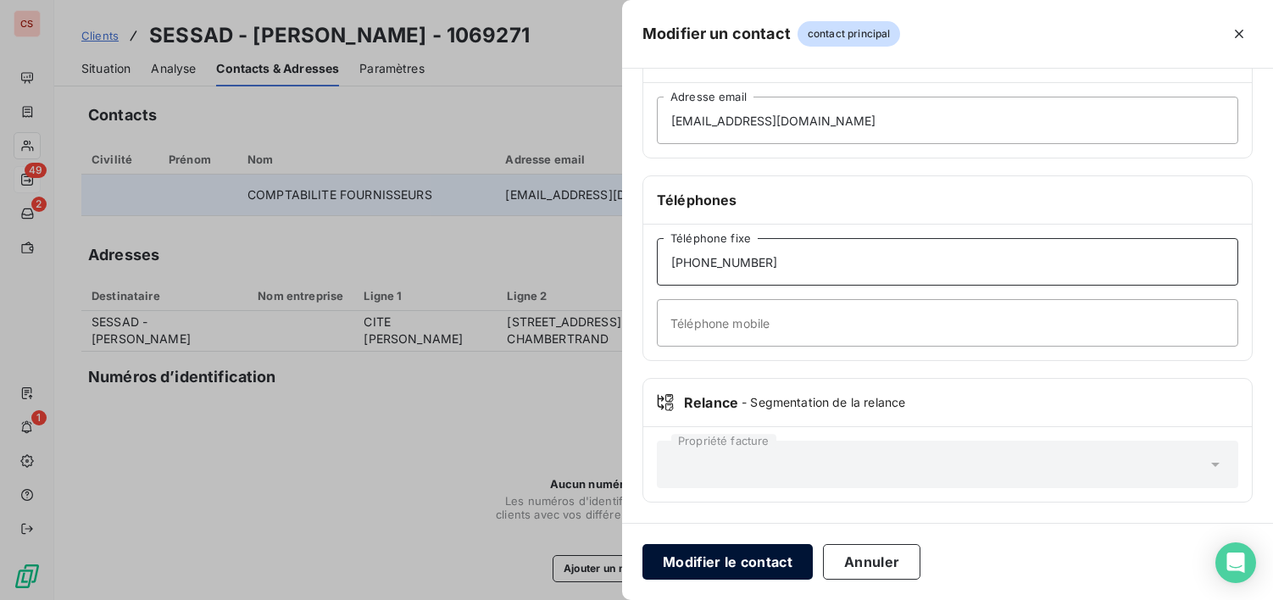
type input "[PHONE_NUMBER]"
click at [738, 561] on button "Modifier le contact" at bounding box center [728, 562] width 170 height 36
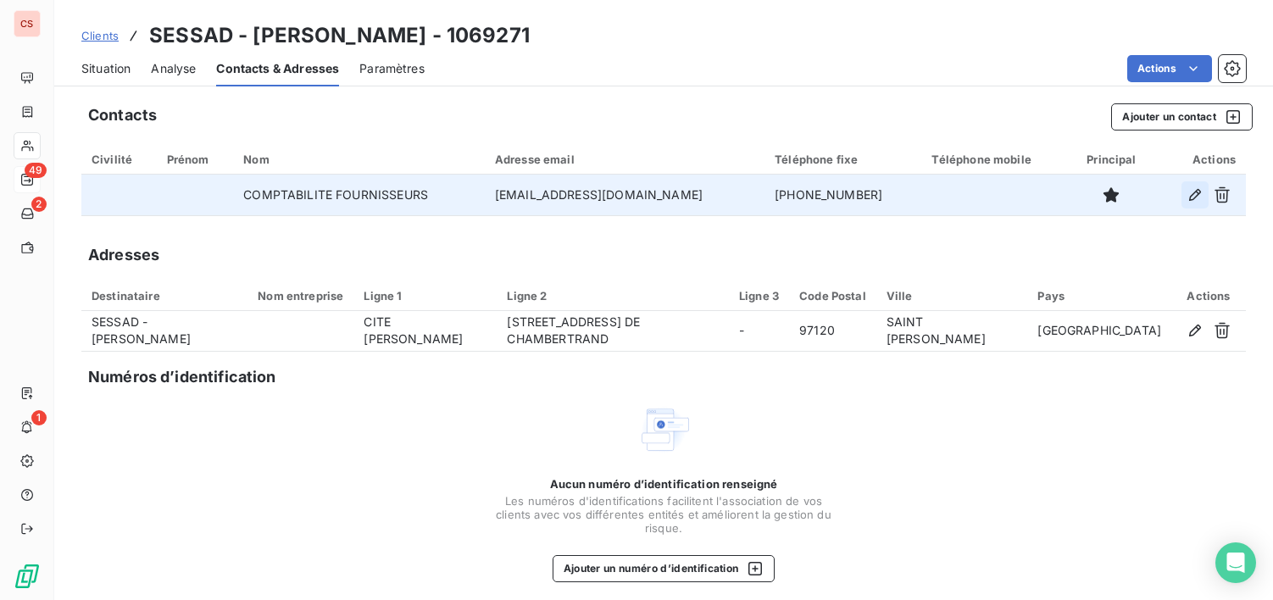
click at [1189, 196] on icon "button" at bounding box center [1195, 195] width 12 height 12
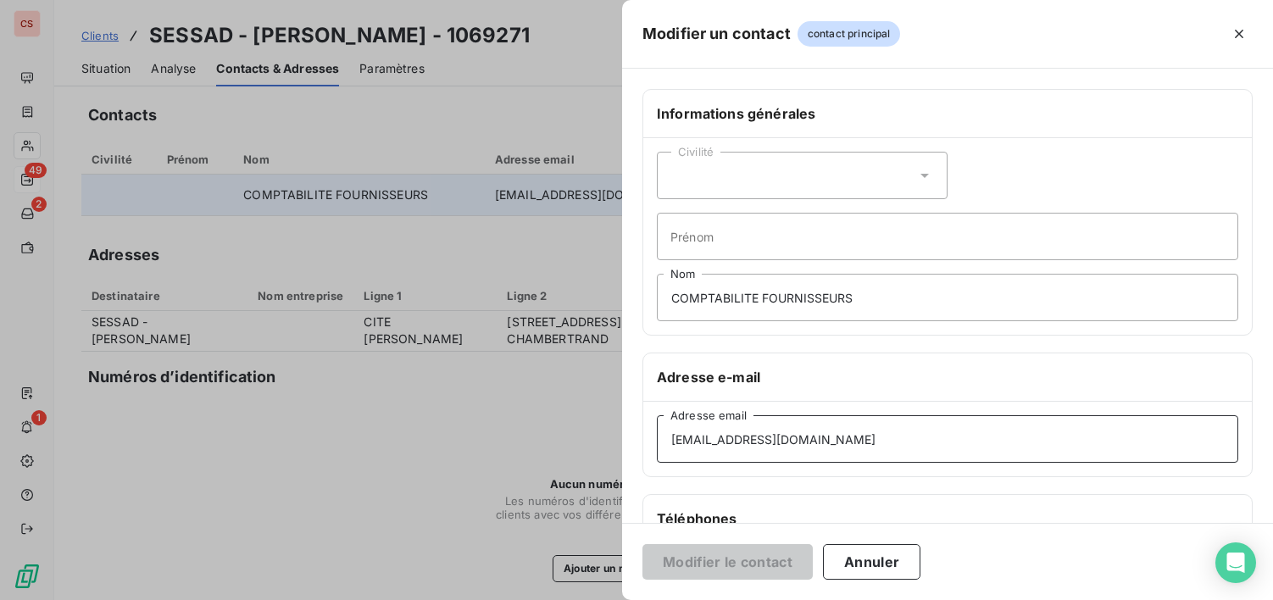
drag, startPoint x: 880, startPoint y: 443, endPoint x: 627, endPoint y: 443, distance: 253.5
click at [627, 443] on div "Informations générales Civilité Prénom COMPTABILITE FOURNISSEURS Nom Adresse e-…" at bounding box center [947, 465] width 651 height 753
click at [895, 561] on button "Annuler" at bounding box center [871, 562] width 97 height 36
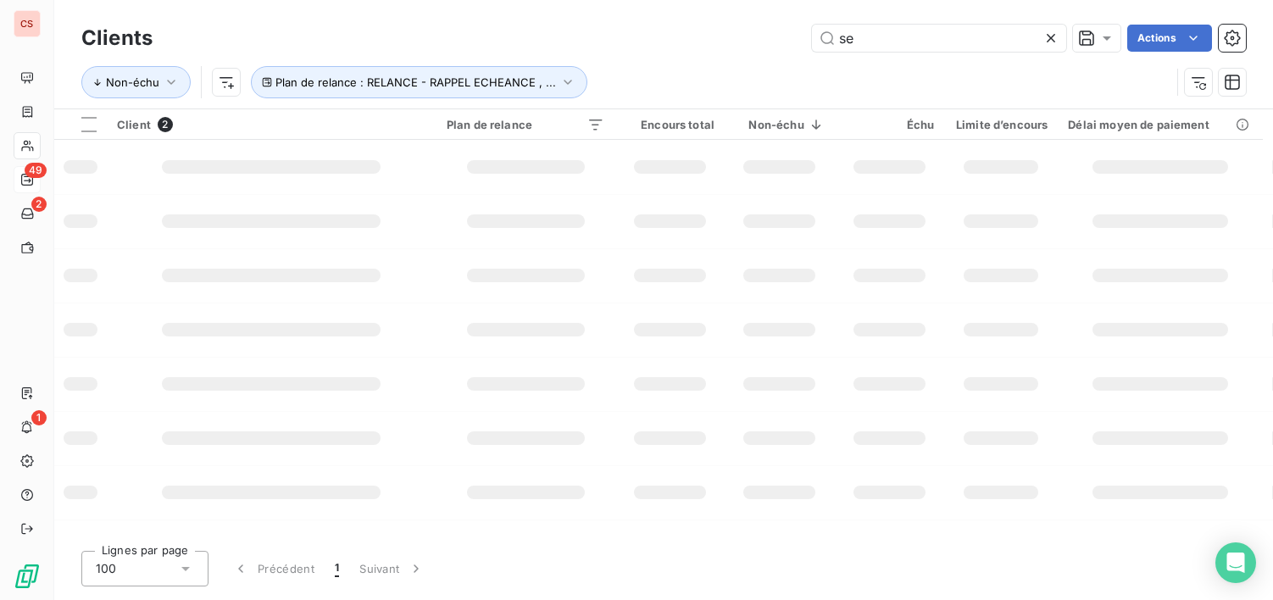
type input "s"
type input "U.A"
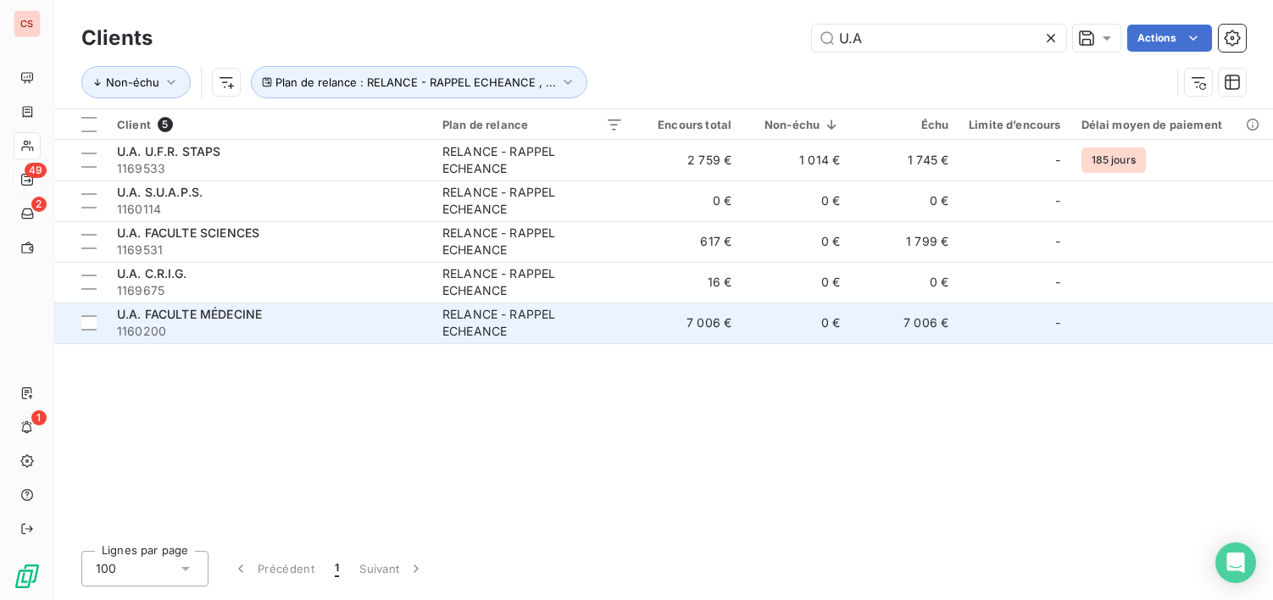
click at [421, 324] on span "1160200" at bounding box center [269, 331] width 305 height 17
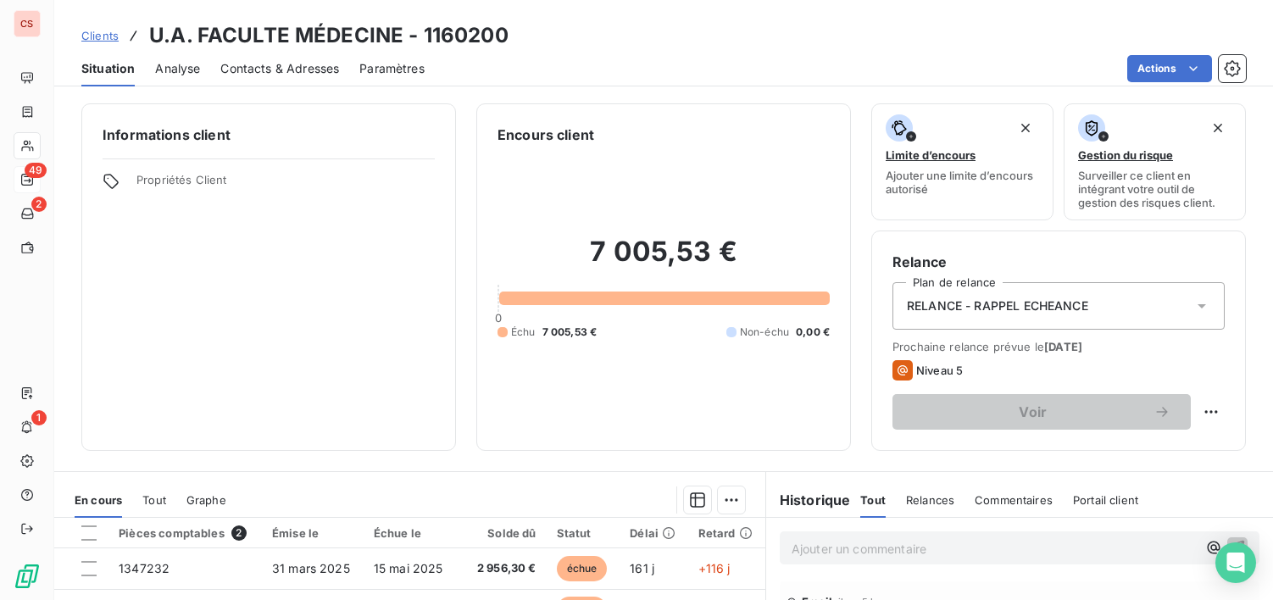
scroll to position [295, 0]
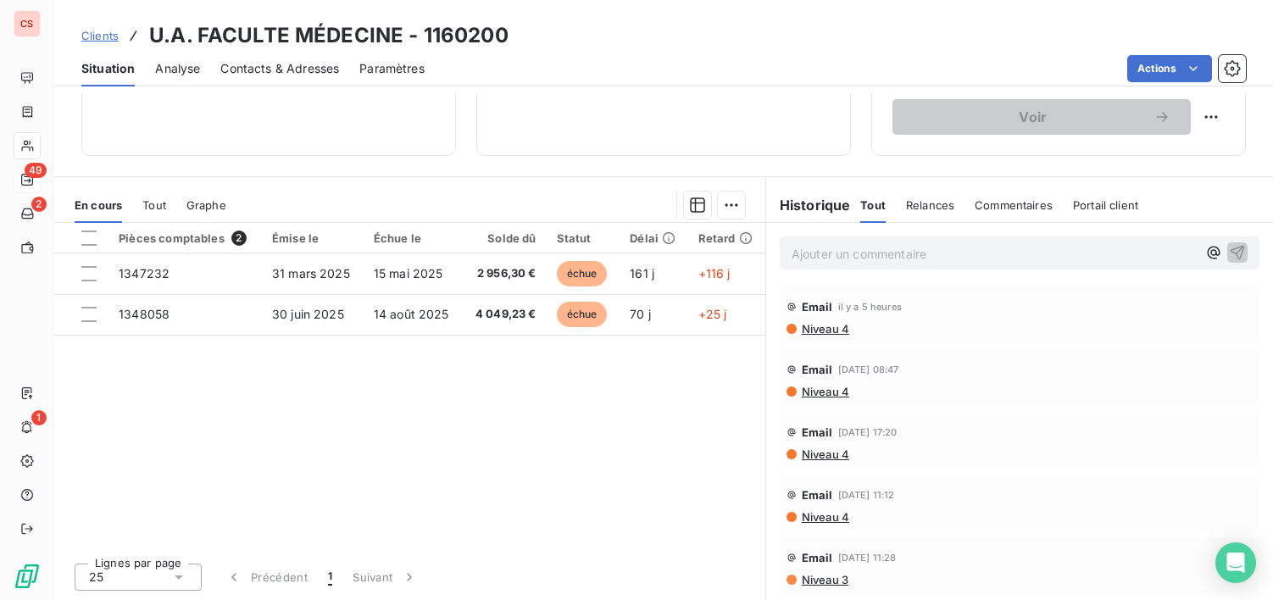
click at [810, 329] on span "Niveau 4" at bounding box center [824, 329] width 49 height 14
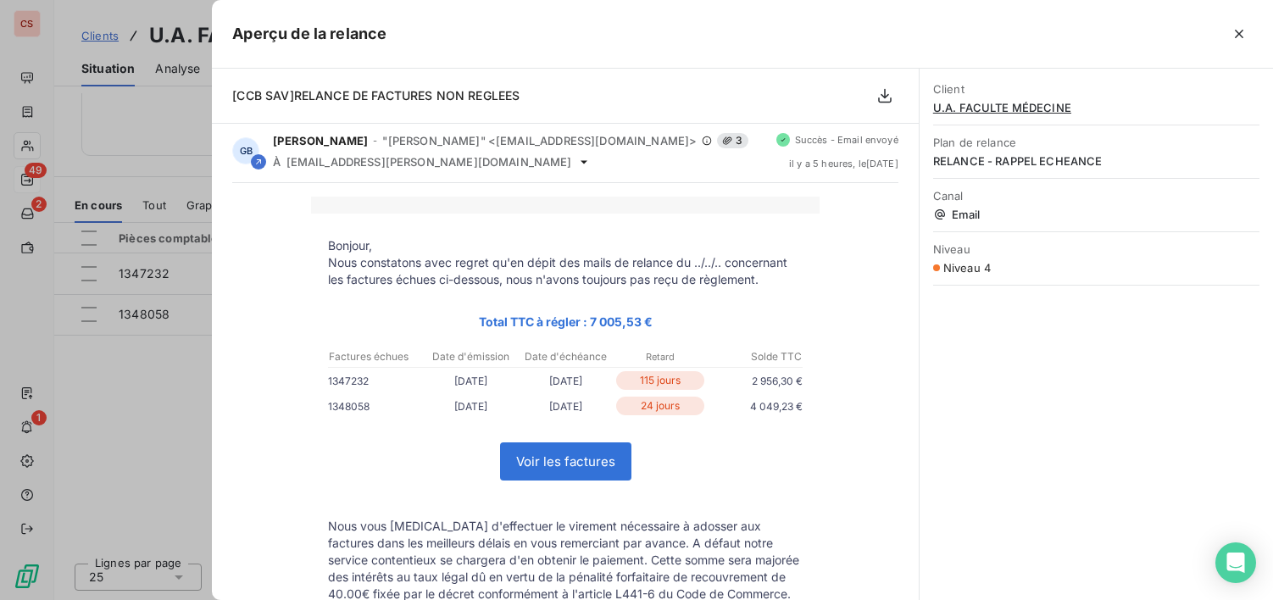
scroll to position [0, 0]
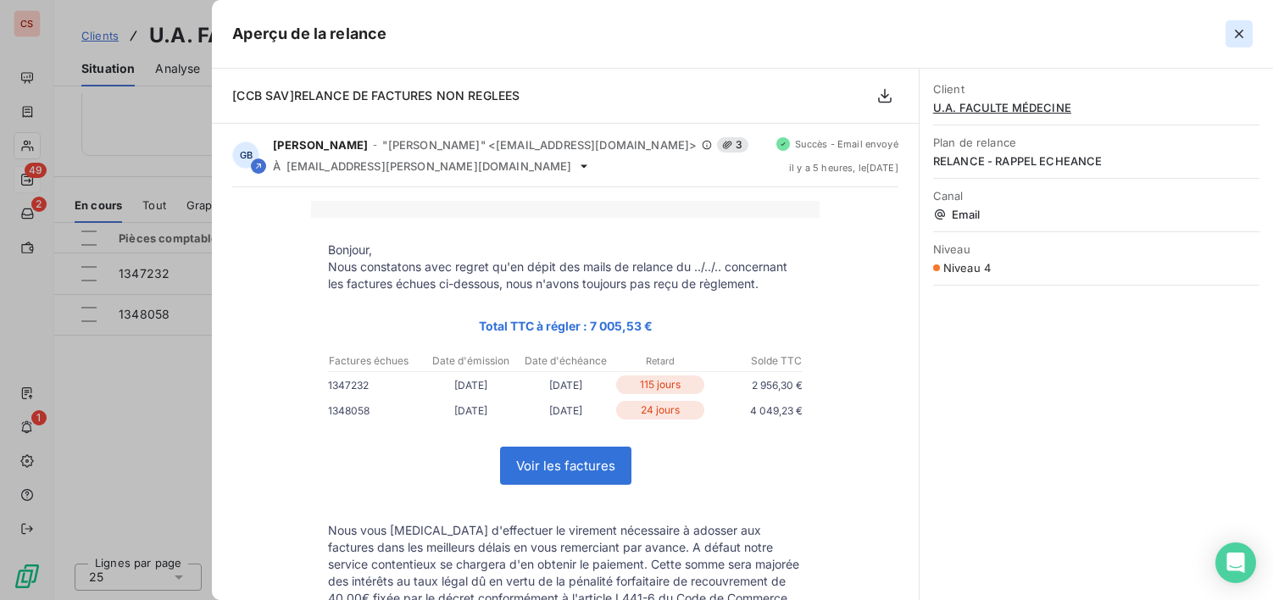
click at [1234, 33] on icon "button" at bounding box center [1239, 33] width 17 height 17
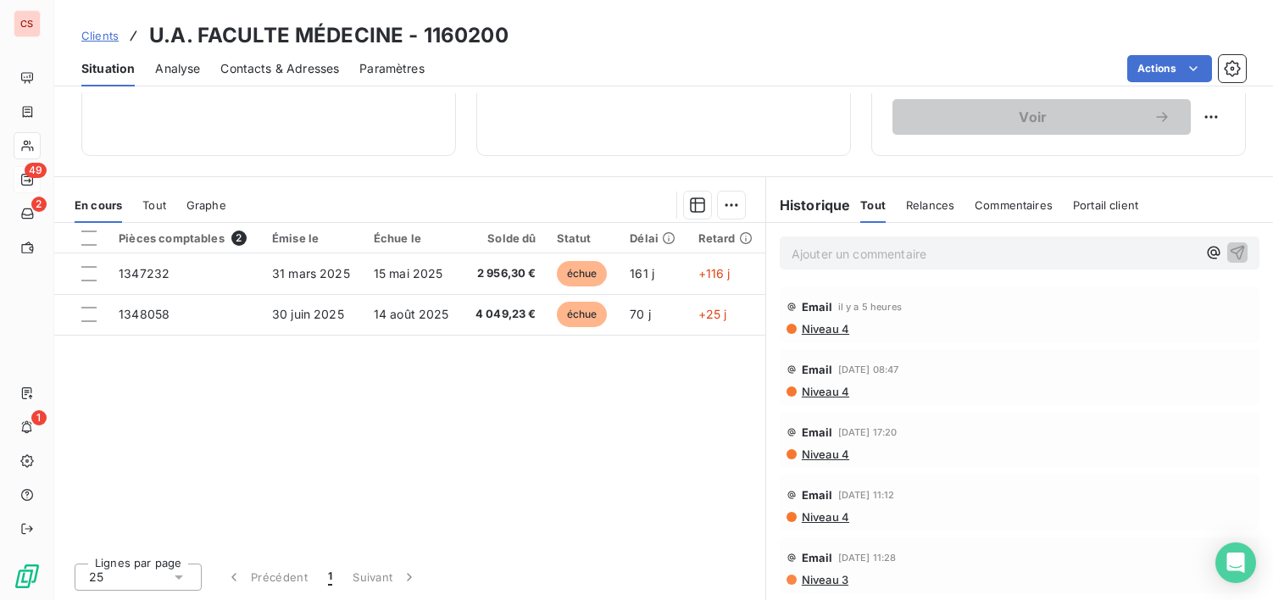
click at [292, 62] on span "Contacts & Adresses" at bounding box center [279, 68] width 119 height 17
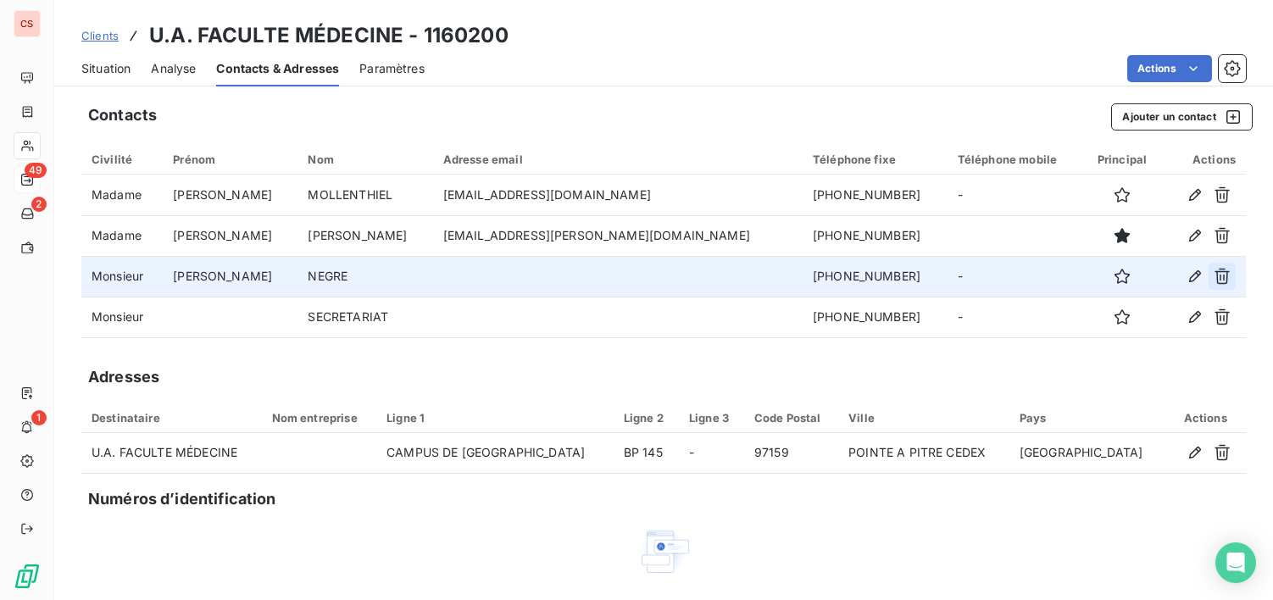
click at [1215, 276] on icon "button" at bounding box center [1222, 277] width 15 height 16
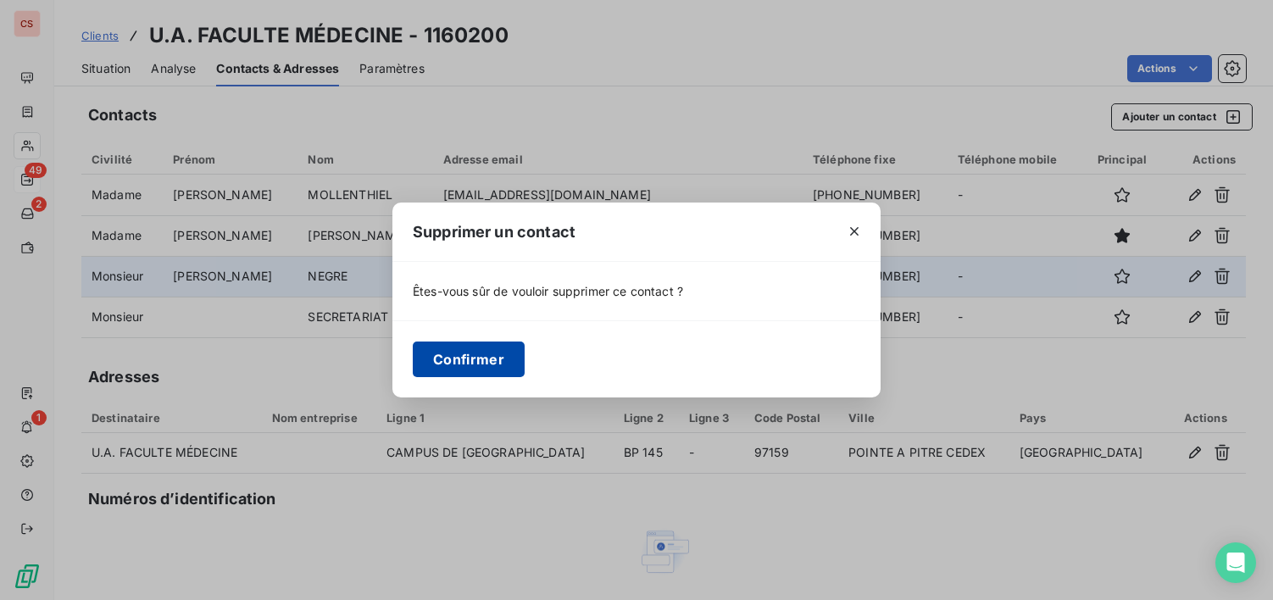
click at [504, 359] on button "Confirmer" at bounding box center [469, 360] width 112 height 36
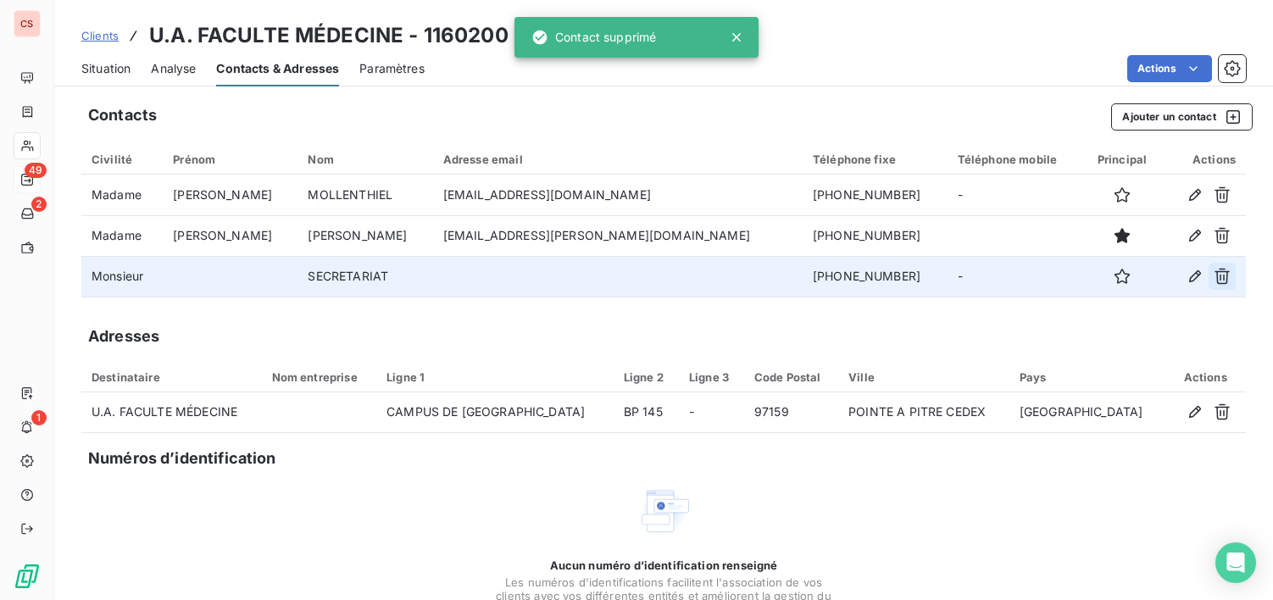
click at [1210, 267] on button "button" at bounding box center [1222, 276] width 27 height 27
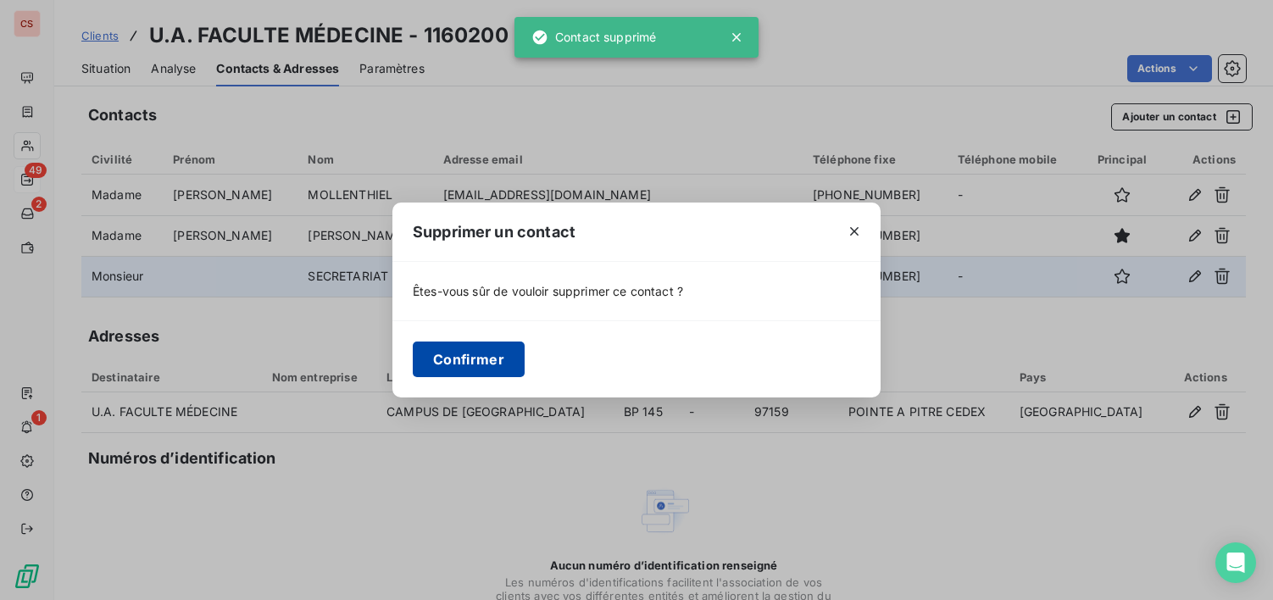
click at [493, 352] on button "Confirmer" at bounding box center [469, 360] width 112 height 36
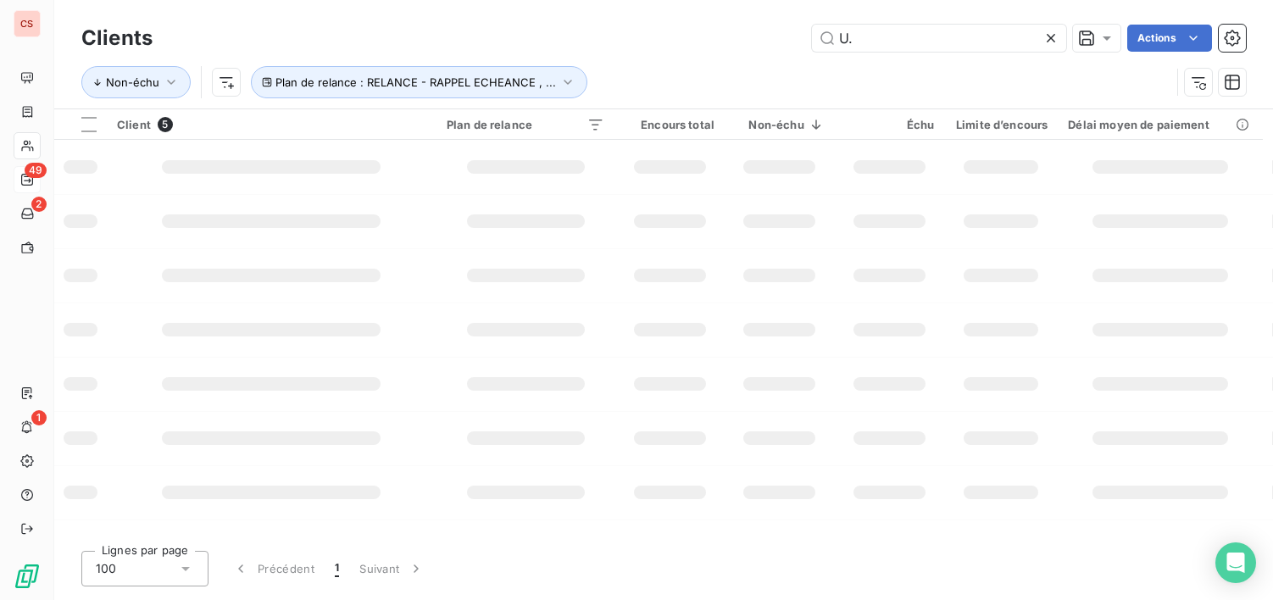
type input "U"
type input "NCR"
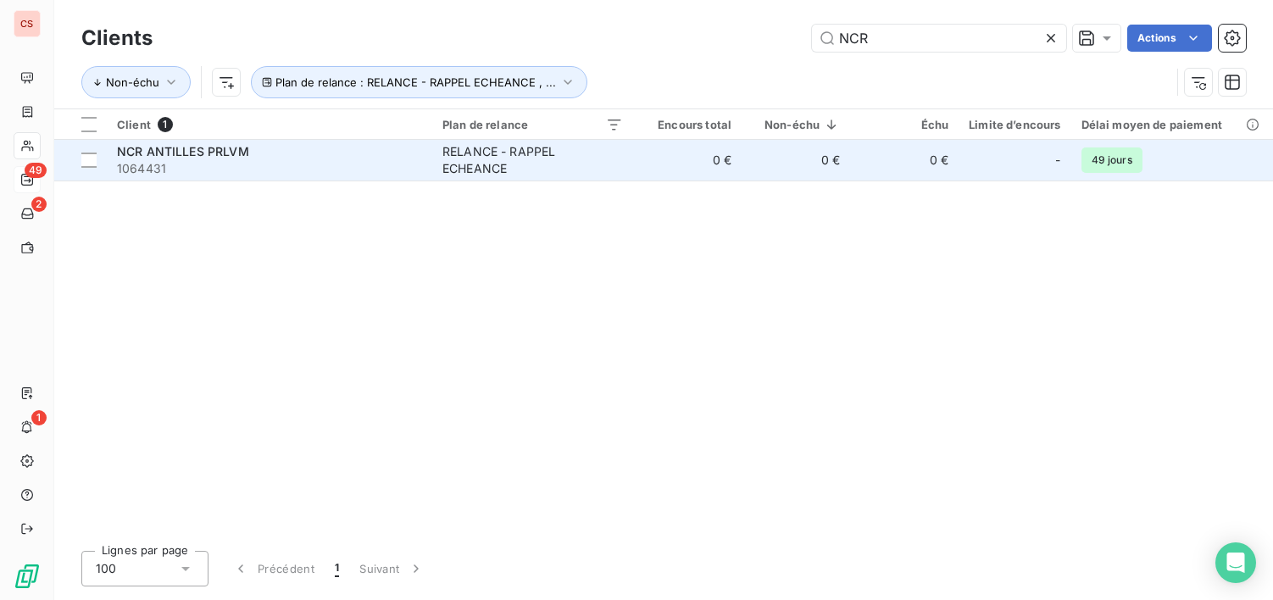
click at [456, 165] on div "RELANCE - RAPPEL ECHEANCE" at bounding box center [533, 160] width 181 height 34
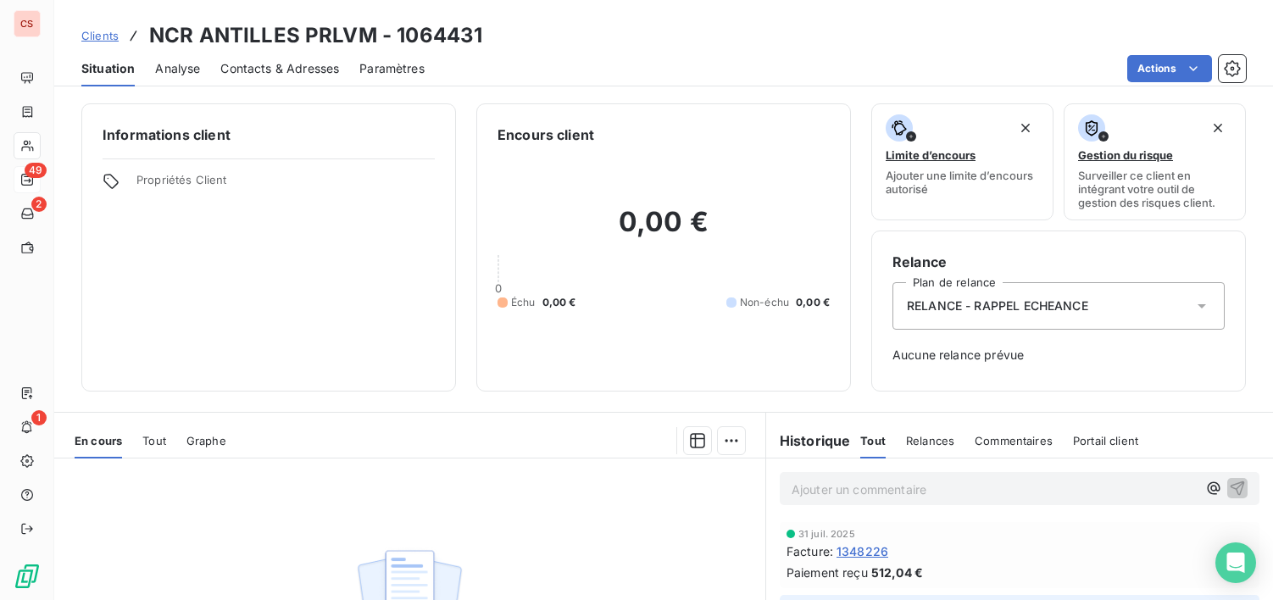
click at [301, 62] on span "Contacts & Adresses" at bounding box center [279, 68] width 119 height 17
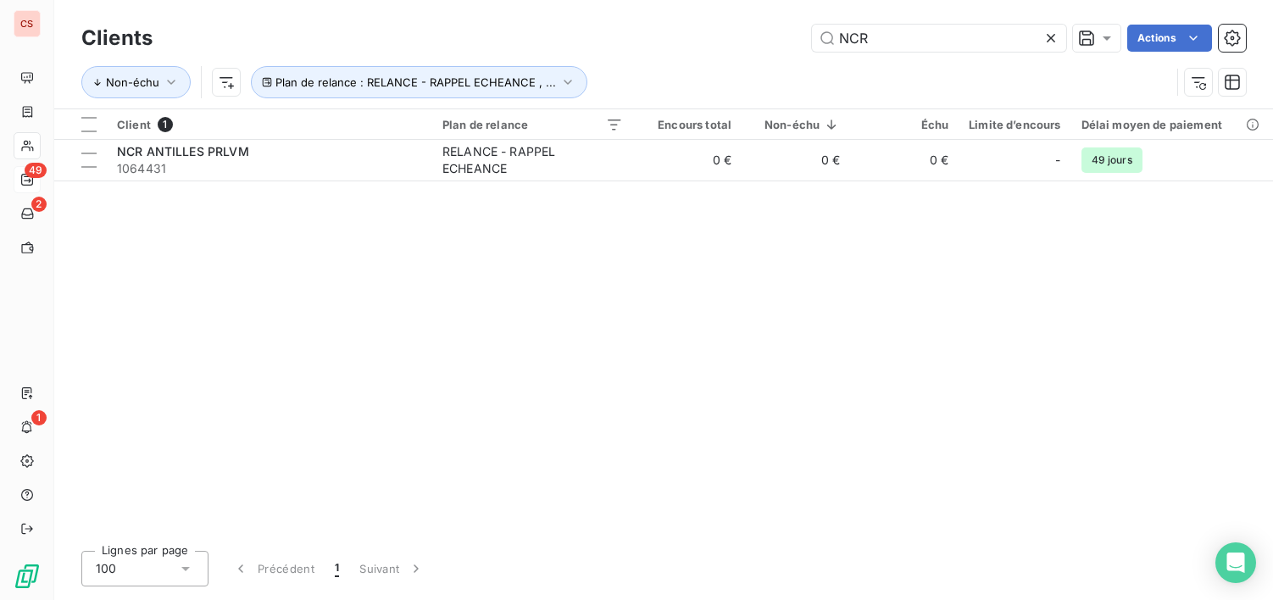
click at [336, 181] on div "Client 1 Plan de relance Encours total Non-échu Échu Limite d’encours Délai moy…" at bounding box center [663, 323] width 1219 height 428
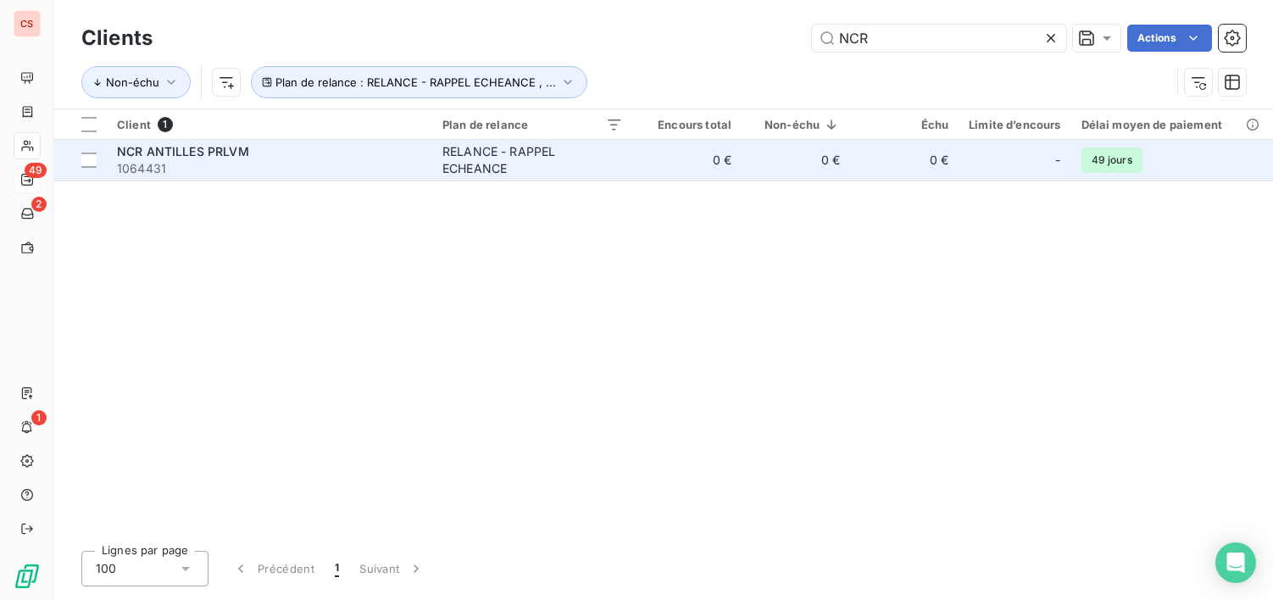
drag, startPoint x: 369, startPoint y: 170, endPoint x: 376, endPoint y: 175, distance: 9.7
click at [370, 170] on span "1064431" at bounding box center [269, 168] width 305 height 17
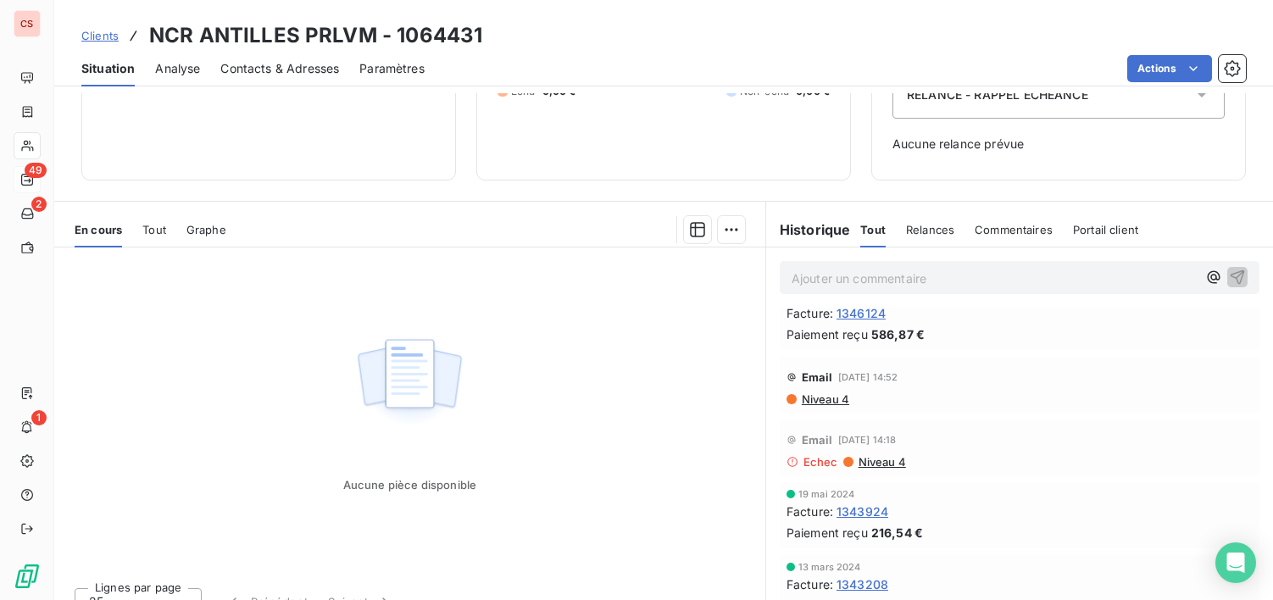
scroll to position [236, 0]
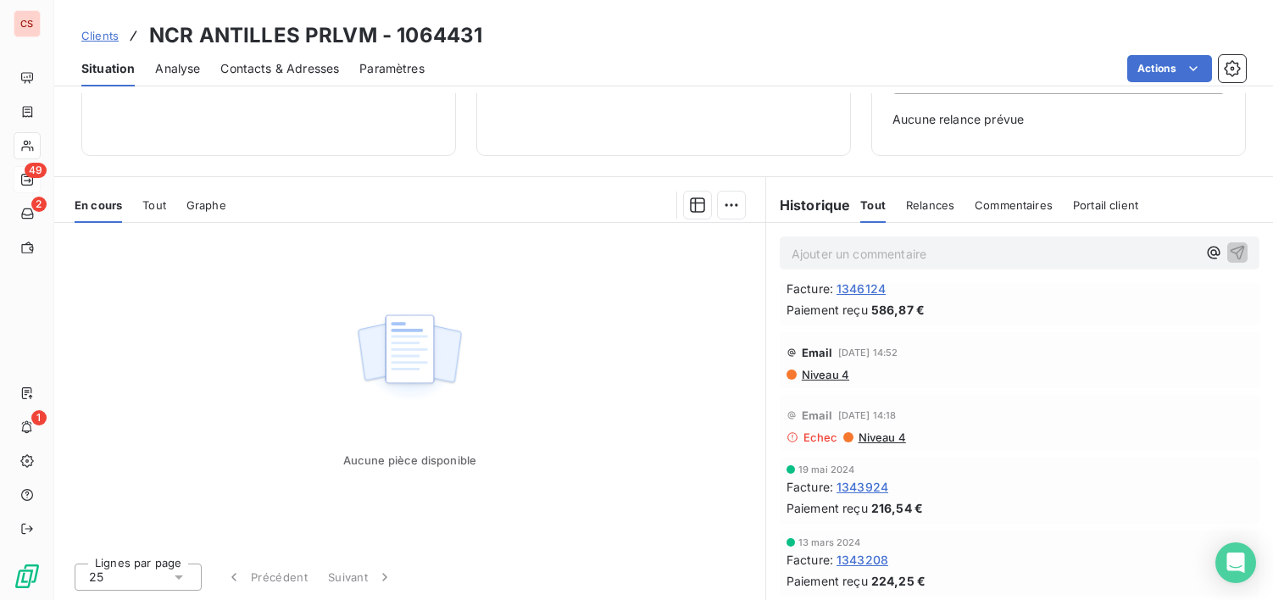
click at [873, 438] on span "Niveau 4" at bounding box center [881, 438] width 49 height 14
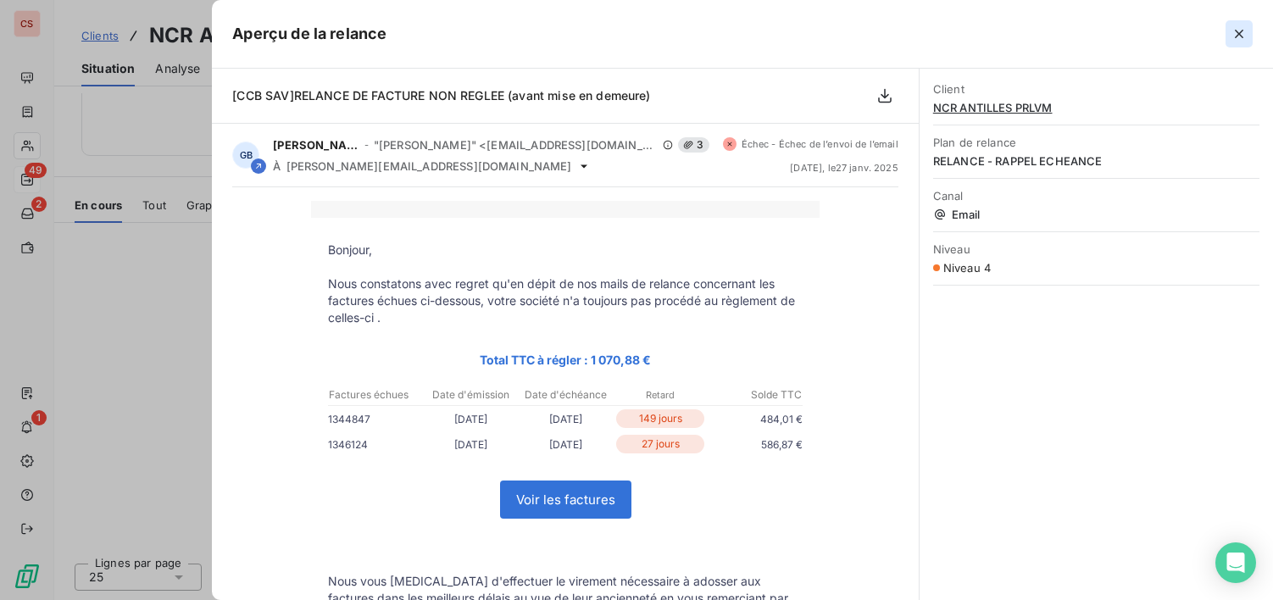
click at [1234, 33] on icon "button" at bounding box center [1239, 33] width 17 height 17
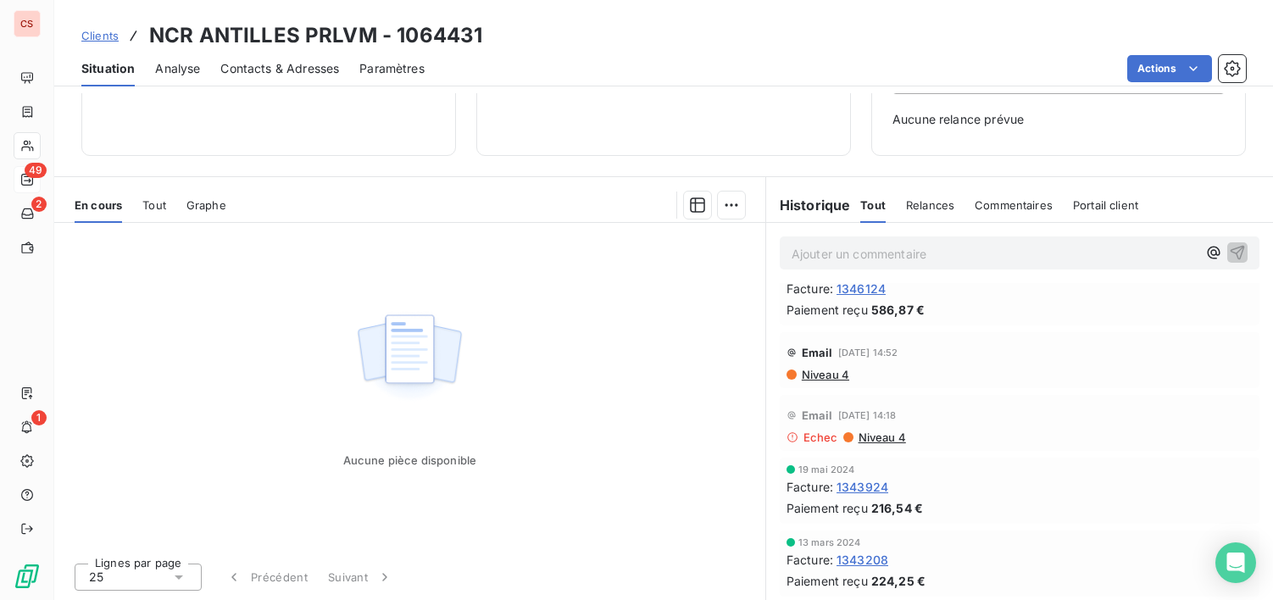
scroll to position [0, 0]
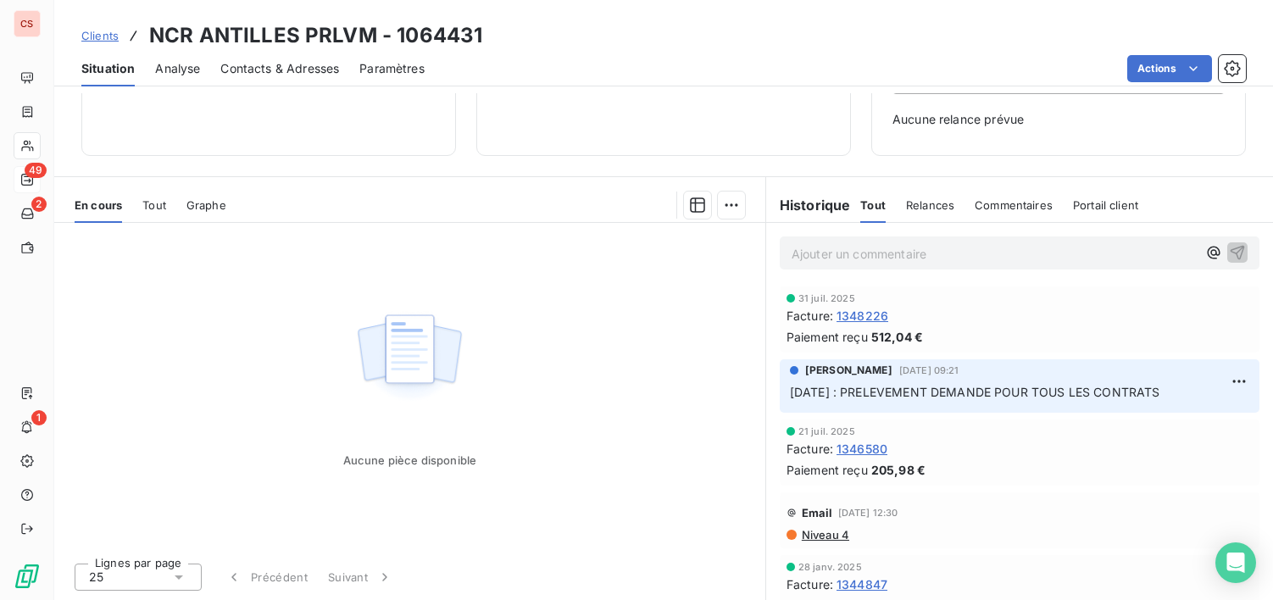
click at [315, 66] on span "Contacts & Adresses" at bounding box center [279, 68] width 119 height 17
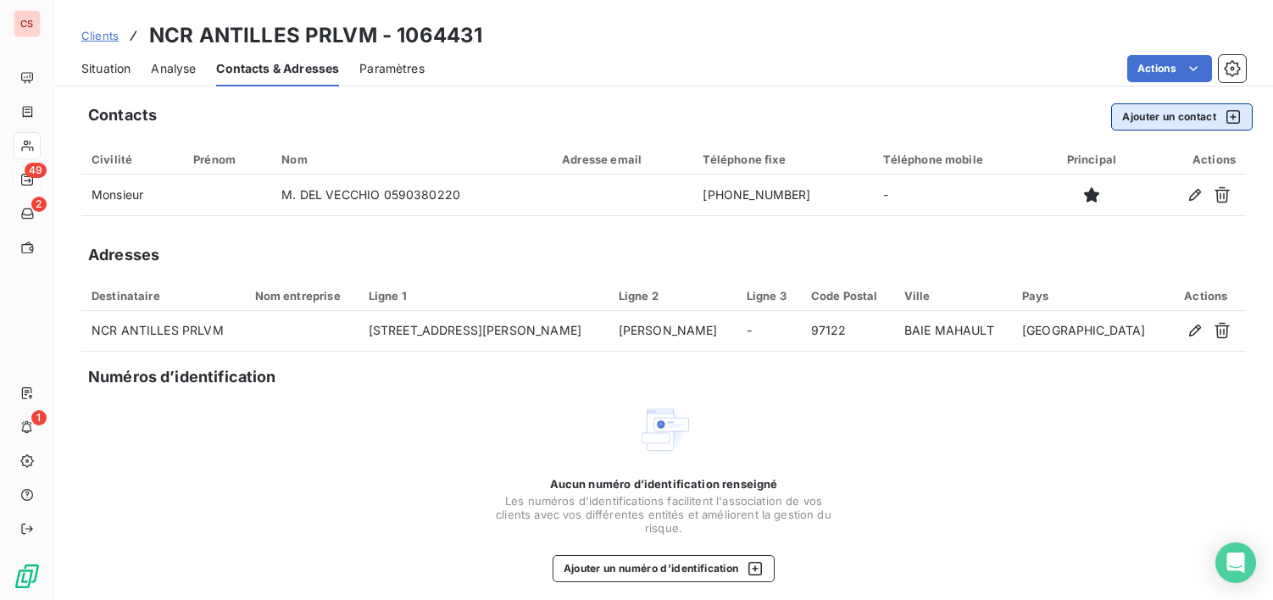
click at [1134, 110] on button "Ajouter un contact" at bounding box center [1182, 116] width 142 height 27
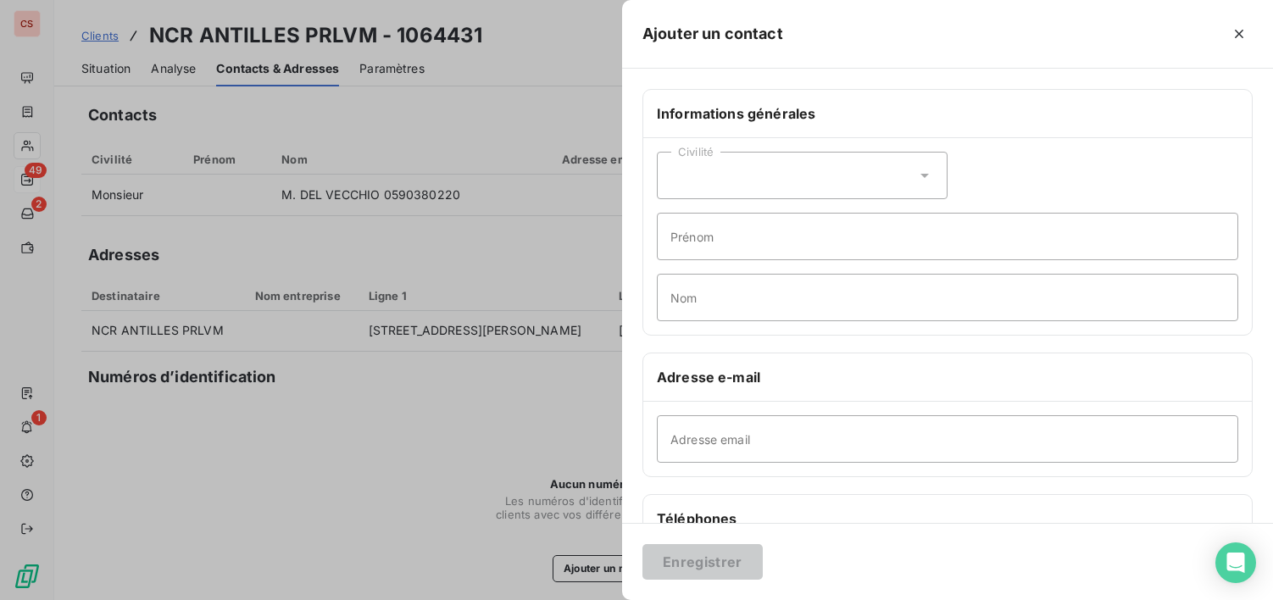
click at [922, 170] on icon at bounding box center [924, 175] width 17 height 17
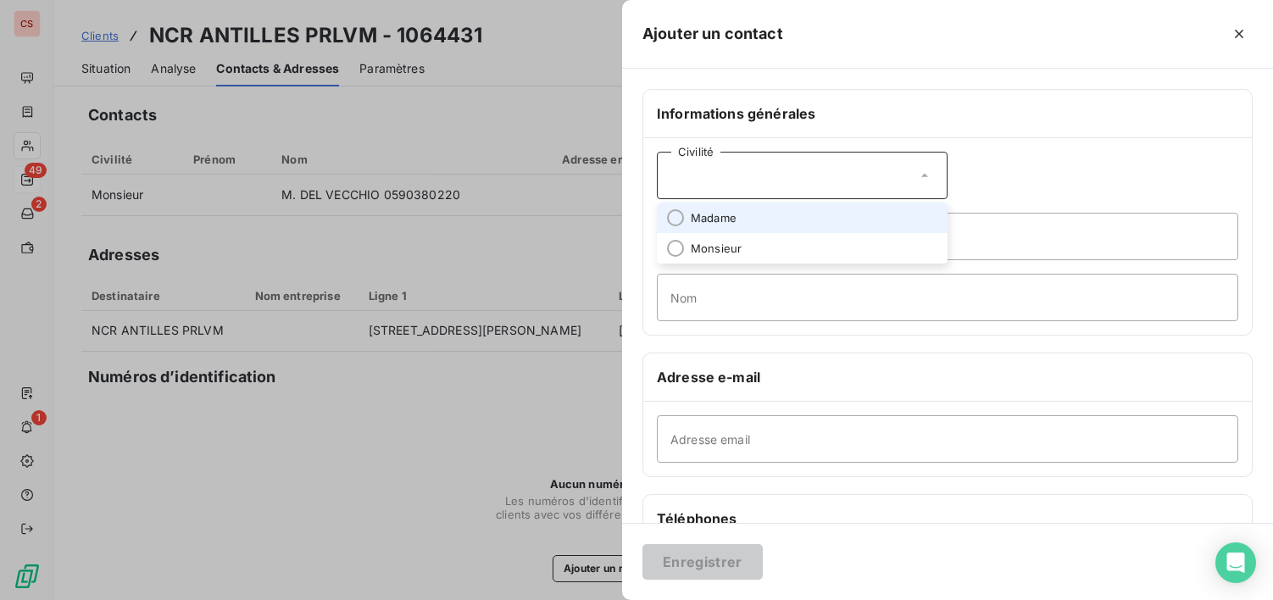
click at [718, 215] on span "Madame" at bounding box center [714, 218] width 46 height 16
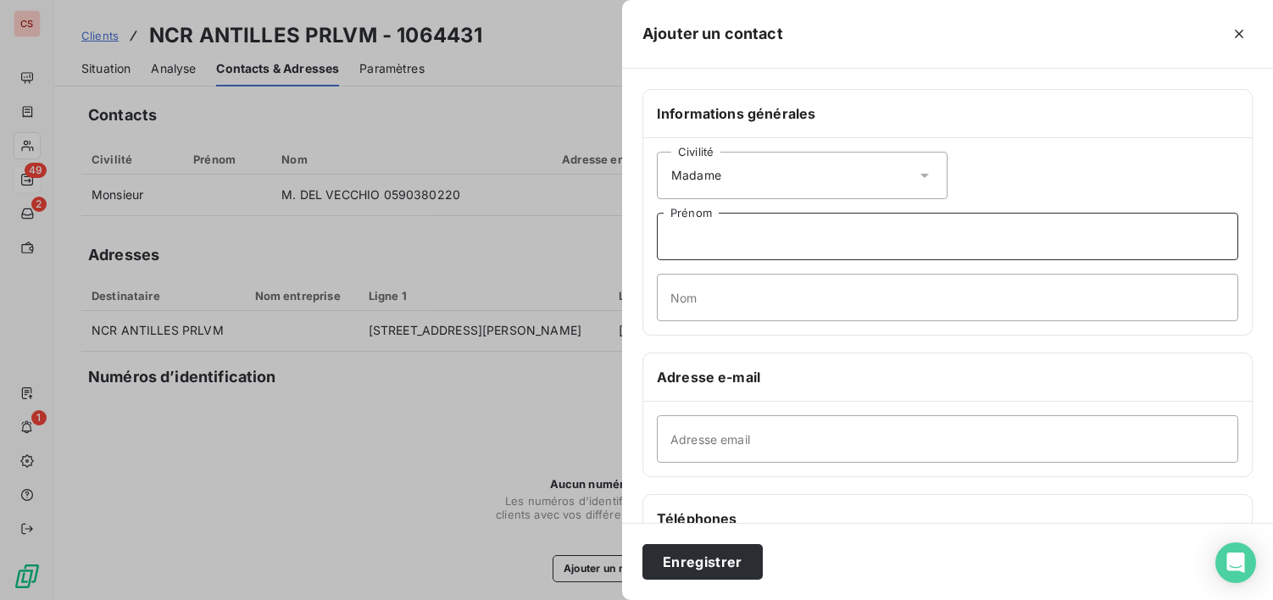
click at [695, 238] on input "Prénom" at bounding box center [948, 236] width 582 height 47
type input "[PERSON_NAME]"
click at [714, 301] on input "Nom" at bounding box center [948, 297] width 582 height 47
type input "MEPOR"
click at [697, 440] on input "Adresse email" at bounding box center [948, 438] width 582 height 47
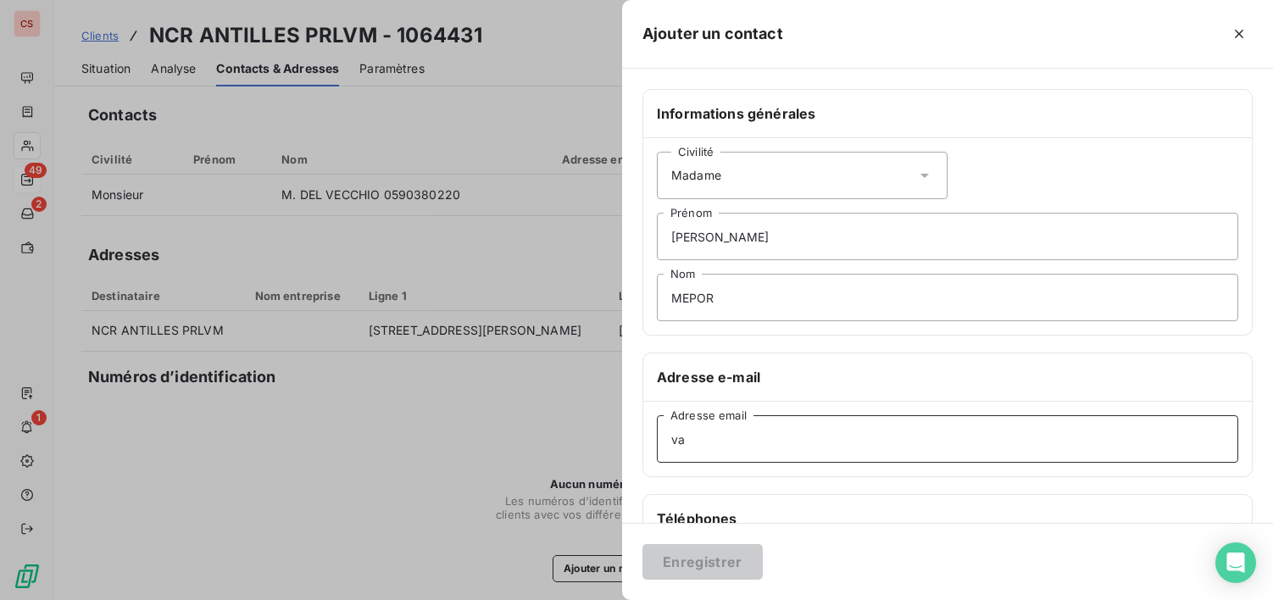
type input "[PERSON_NAME][EMAIL_ADDRESS][DOMAIN_NAME]"
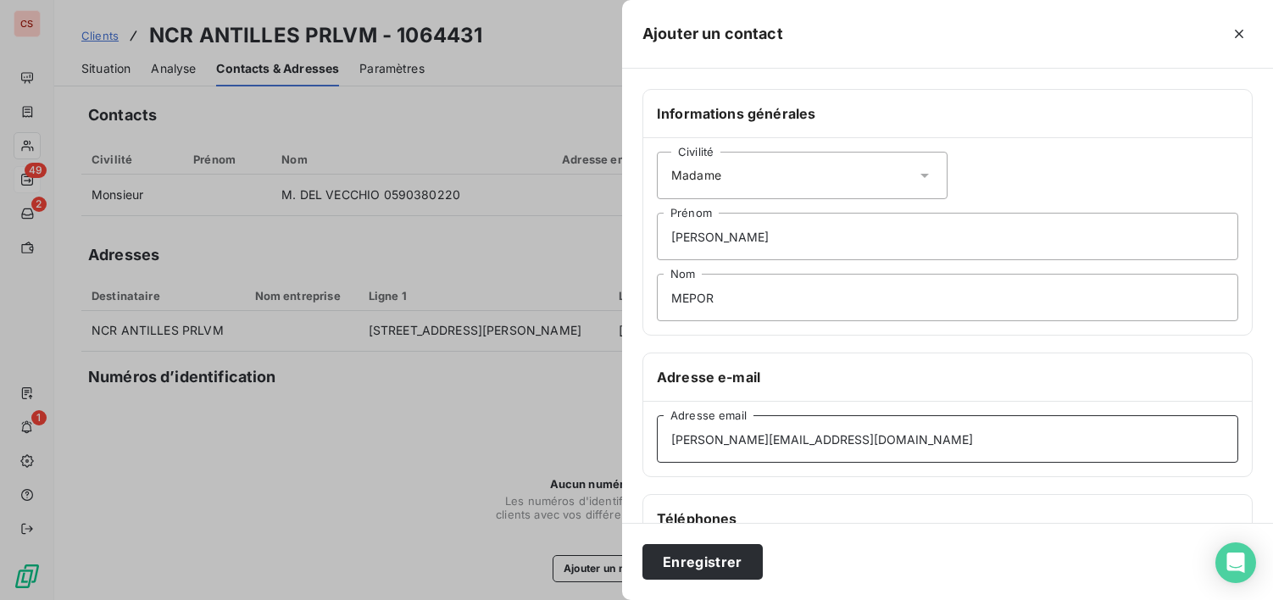
scroll to position [319, 0]
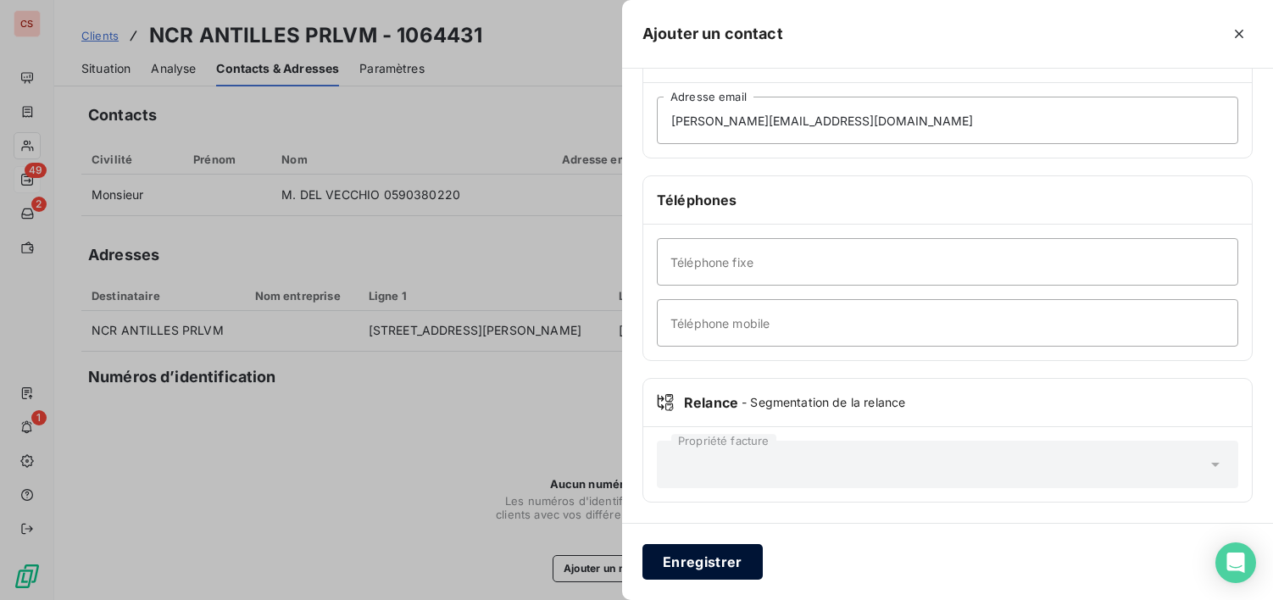
click at [685, 561] on button "Enregistrer" at bounding box center [703, 562] width 120 height 36
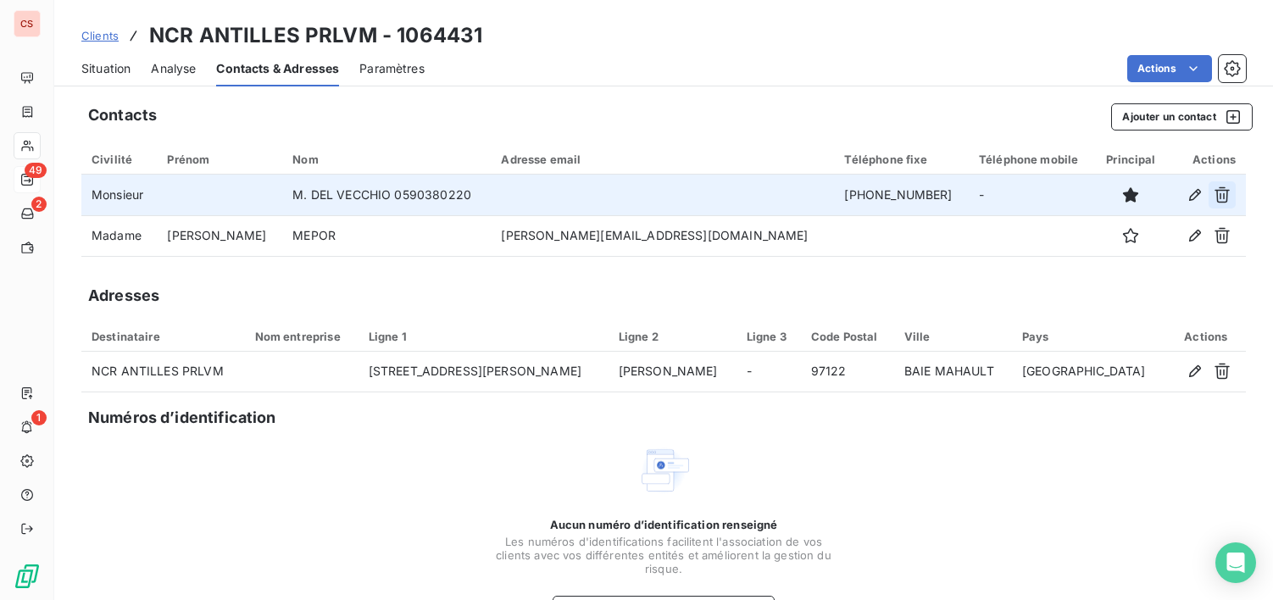
click at [1214, 198] on icon "button" at bounding box center [1222, 195] width 17 height 17
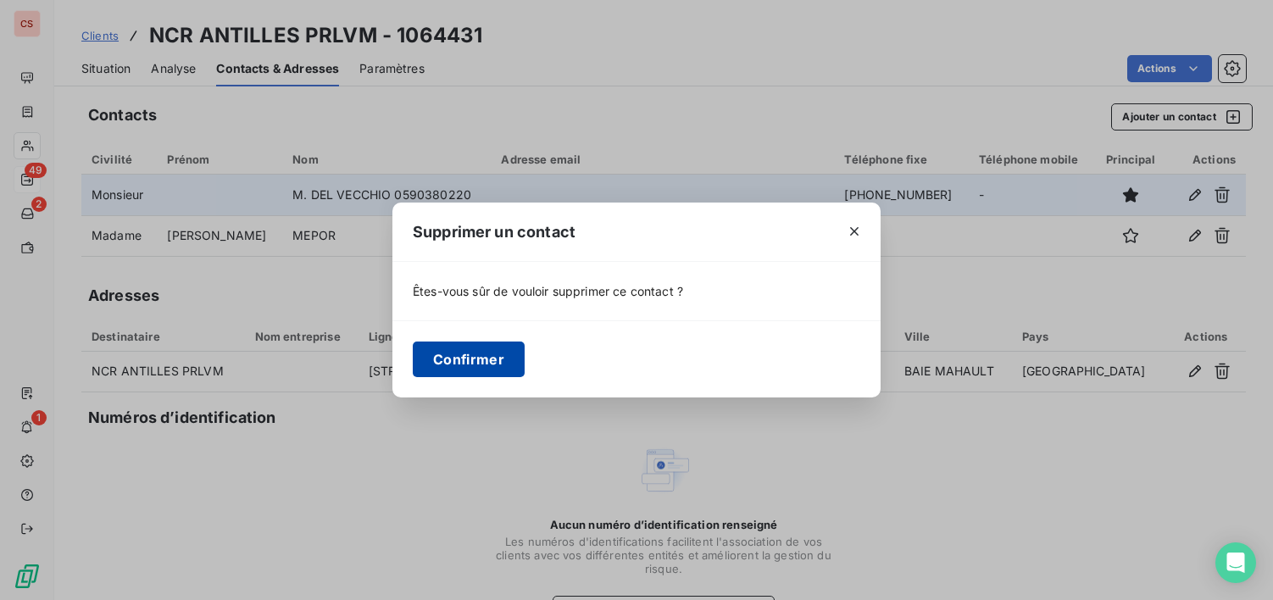
click at [466, 367] on button "Confirmer" at bounding box center [469, 360] width 112 height 36
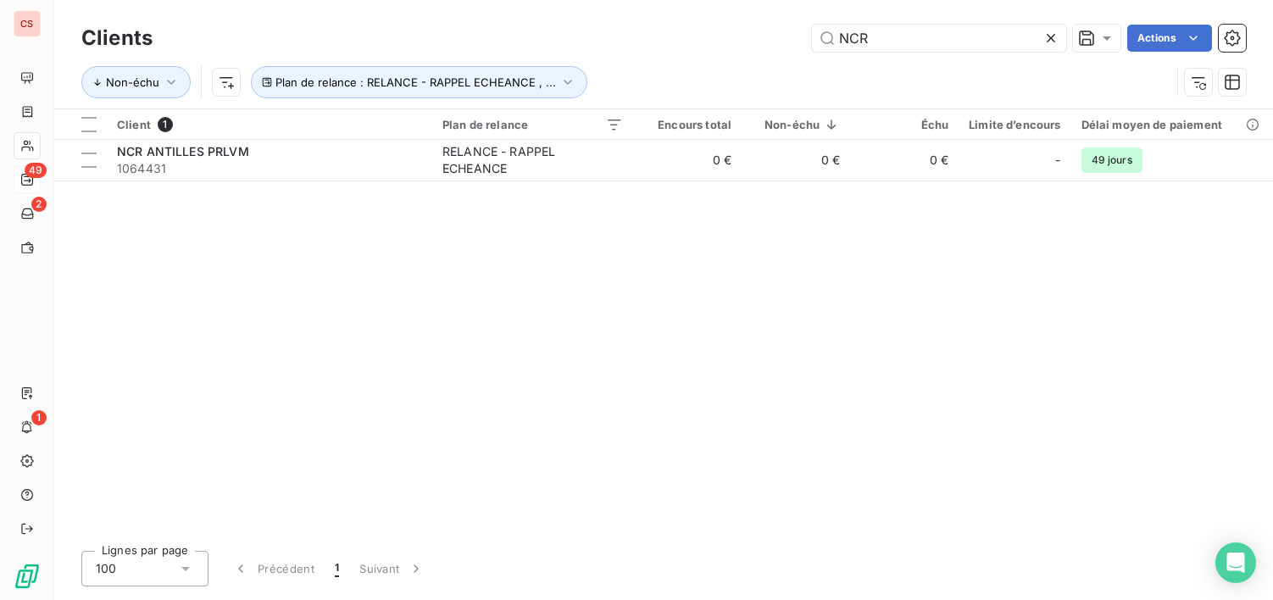
drag, startPoint x: 793, startPoint y: 37, endPoint x: 529, endPoint y: 23, distance: 264.1
click at [684, 36] on div "NCR Actions" at bounding box center [709, 38] width 1073 height 27
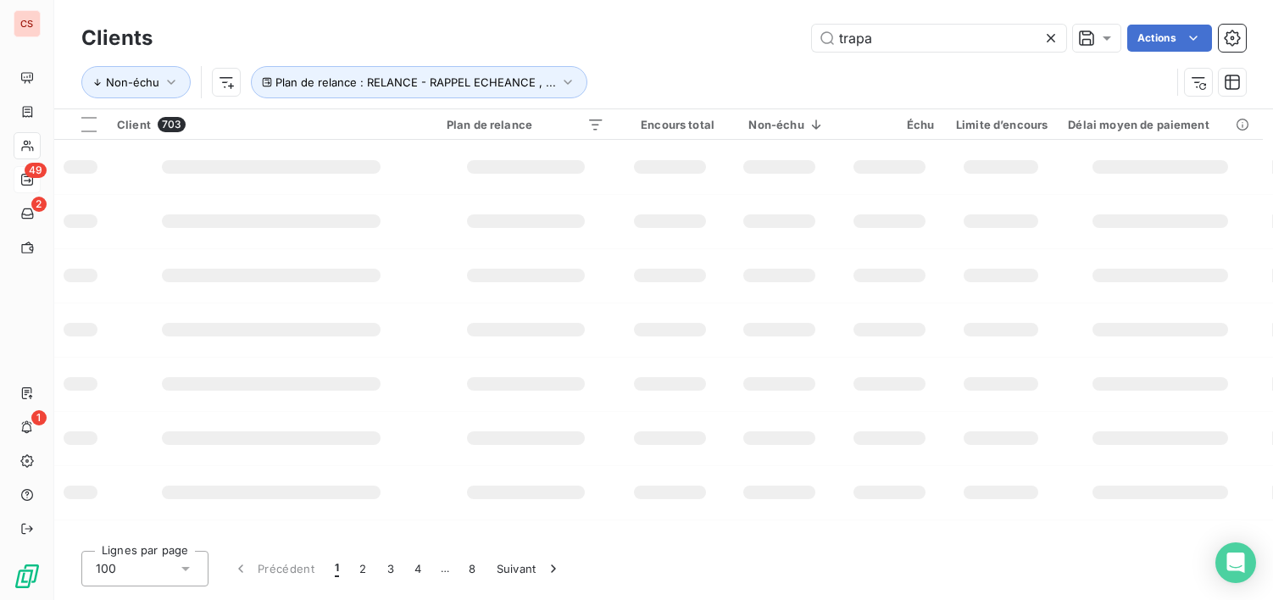
type input "trapa"
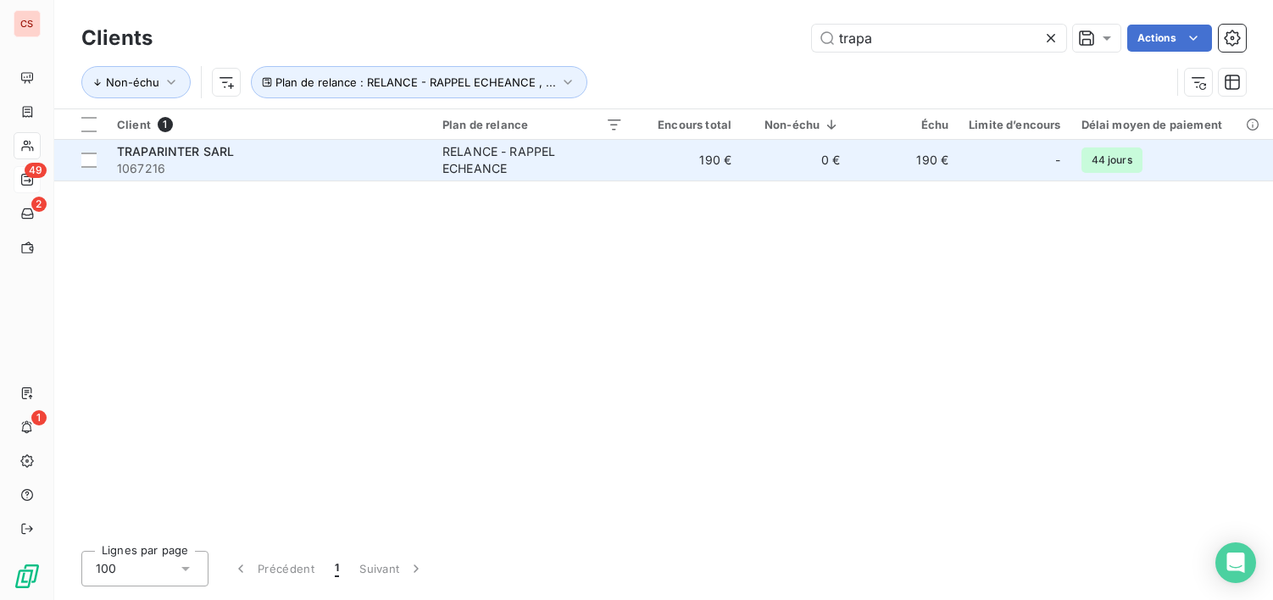
click at [434, 167] on td "RELANCE - RAPPEL ECHEANCE" at bounding box center [532, 160] width 201 height 41
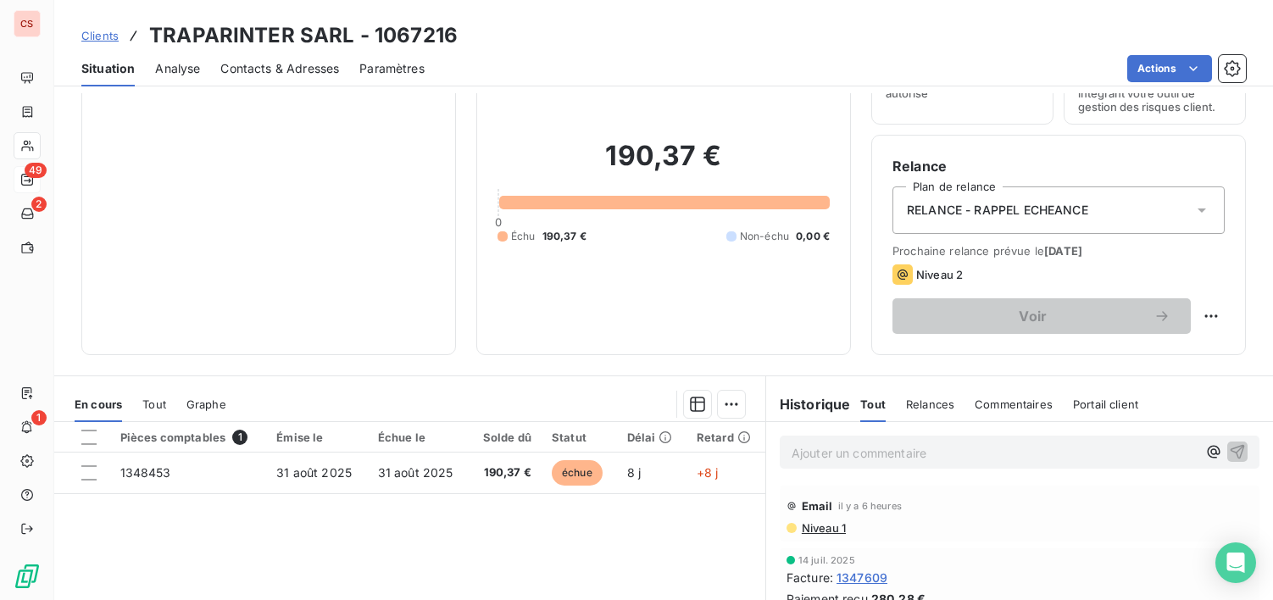
scroll to position [77, 0]
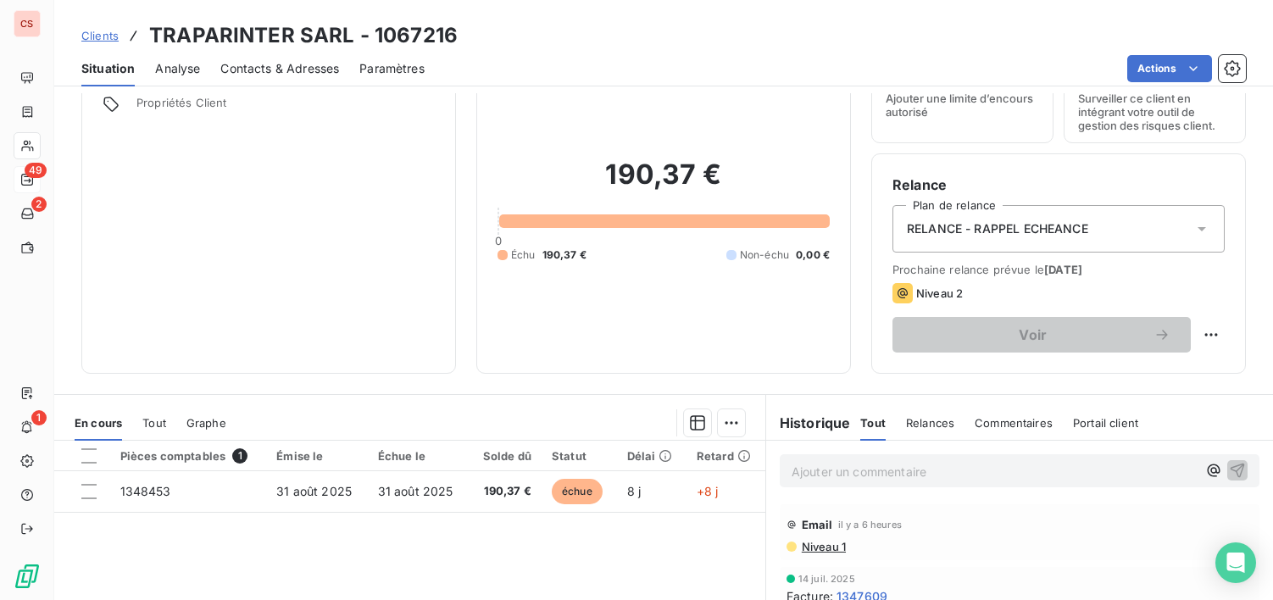
click at [821, 541] on span "Niveau 1" at bounding box center [823, 547] width 46 height 14
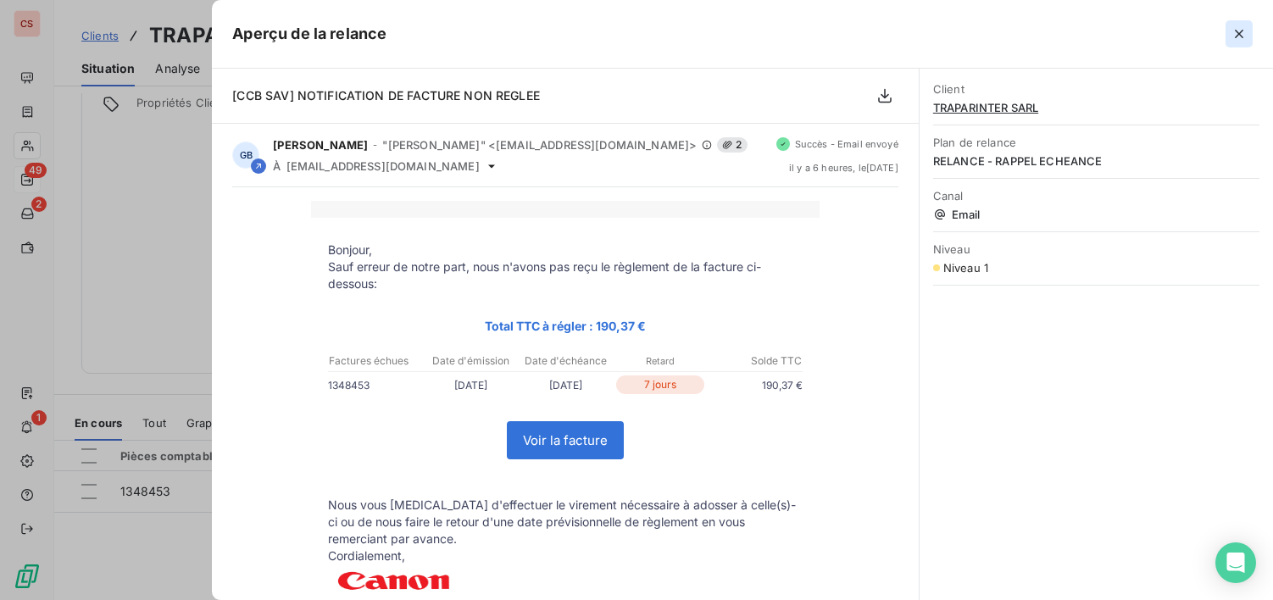
click at [1233, 37] on icon "button" at bounding box center [1239, 33] width 17 height 17
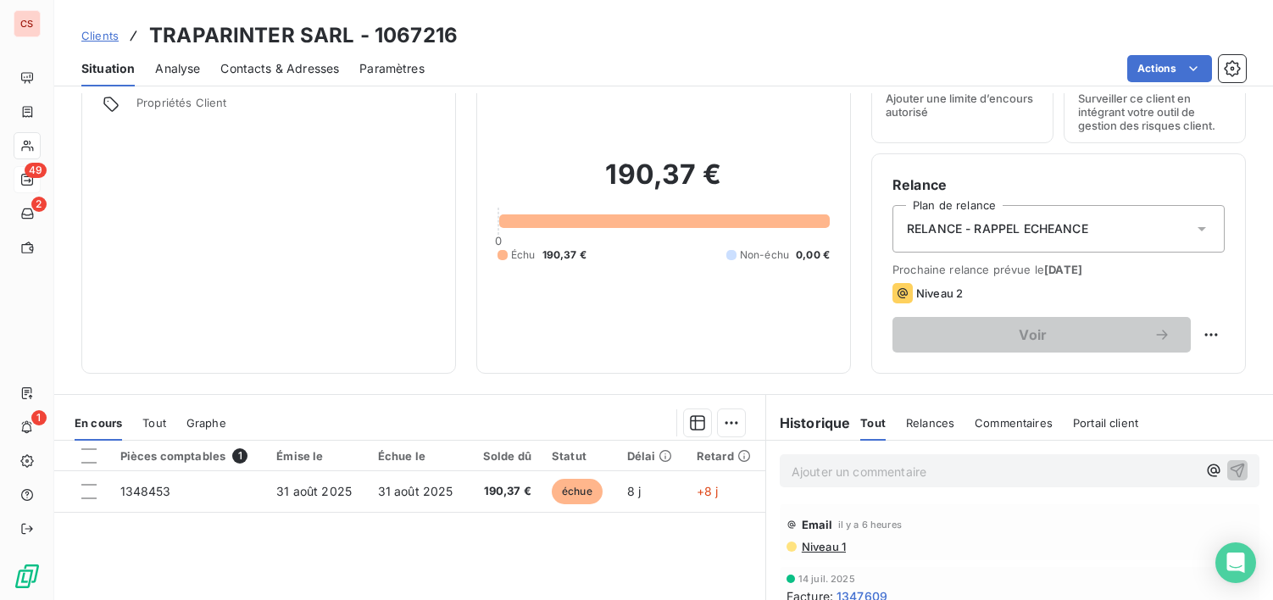
click at [284, 67] on span "Contacts & Adresses" at bounding box center [279, 68] width 119 height 17
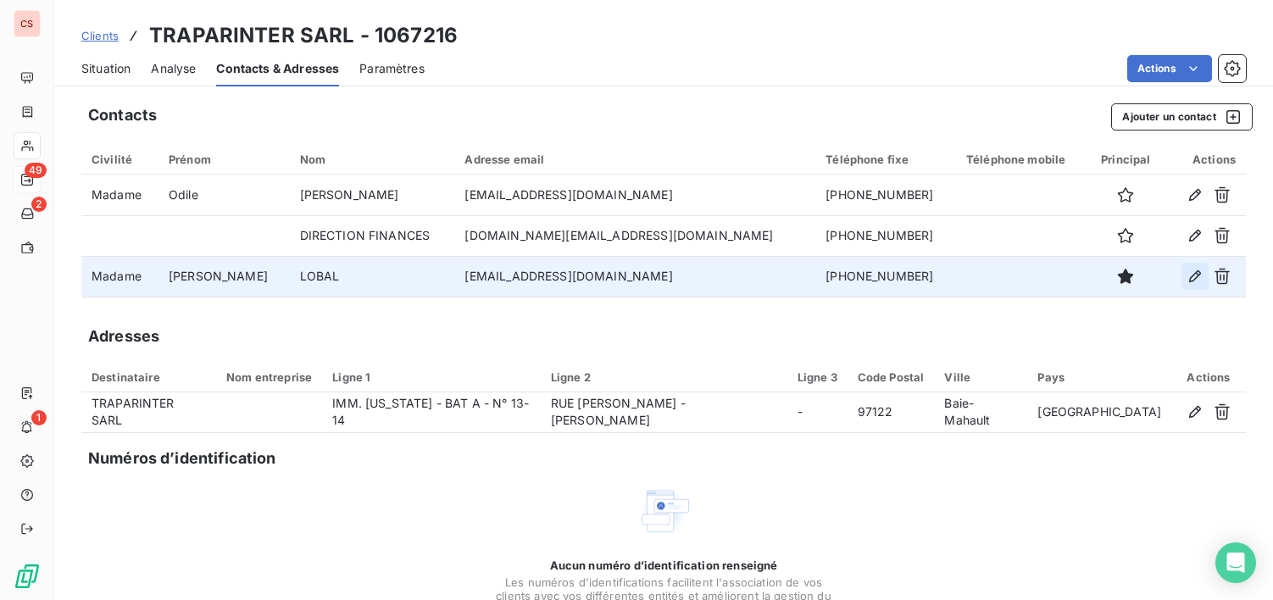
click at [1189, 276] on icon "button" at bounding box center [1195, 276] width 17 height 17
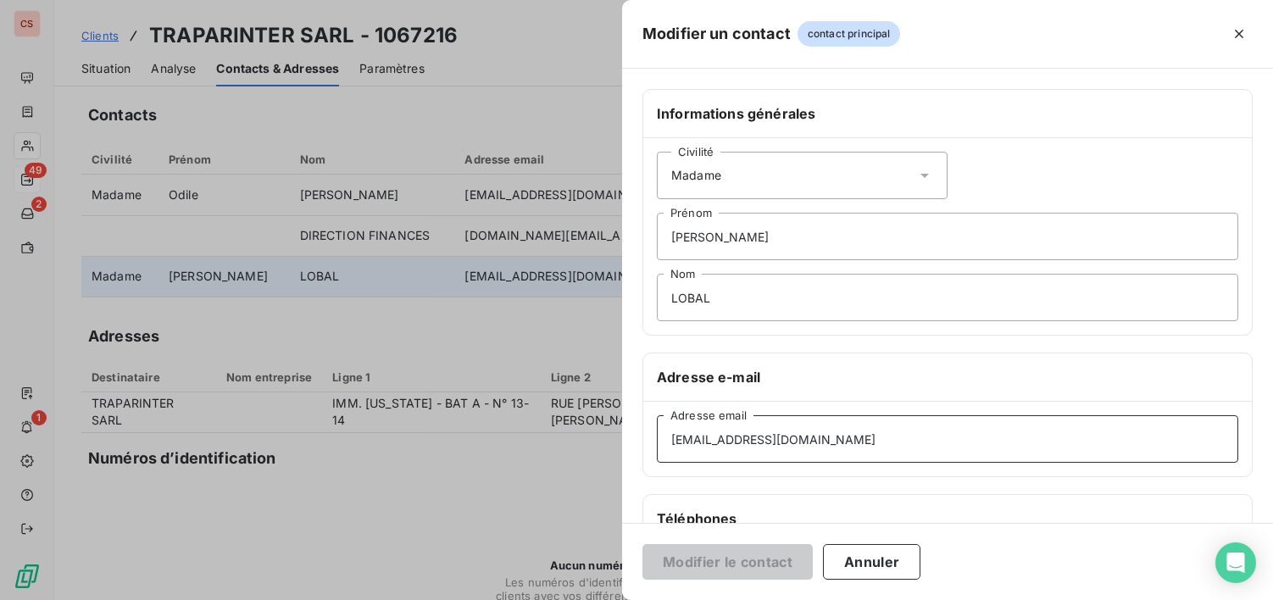
drag, startPoint x: 867, startPoint y: 442, endPoint x: 655, endPoint y: 437, distance: 212.9
click at [647, 439] on div "[EMAIL_ADDRESS][DOMAIN_NAME] Adresse email" at bounding box center [947, 439] width 609 height 75
click at [894, 565] on button "Annuler" at bounding box center [871, 562] width 97 height 36
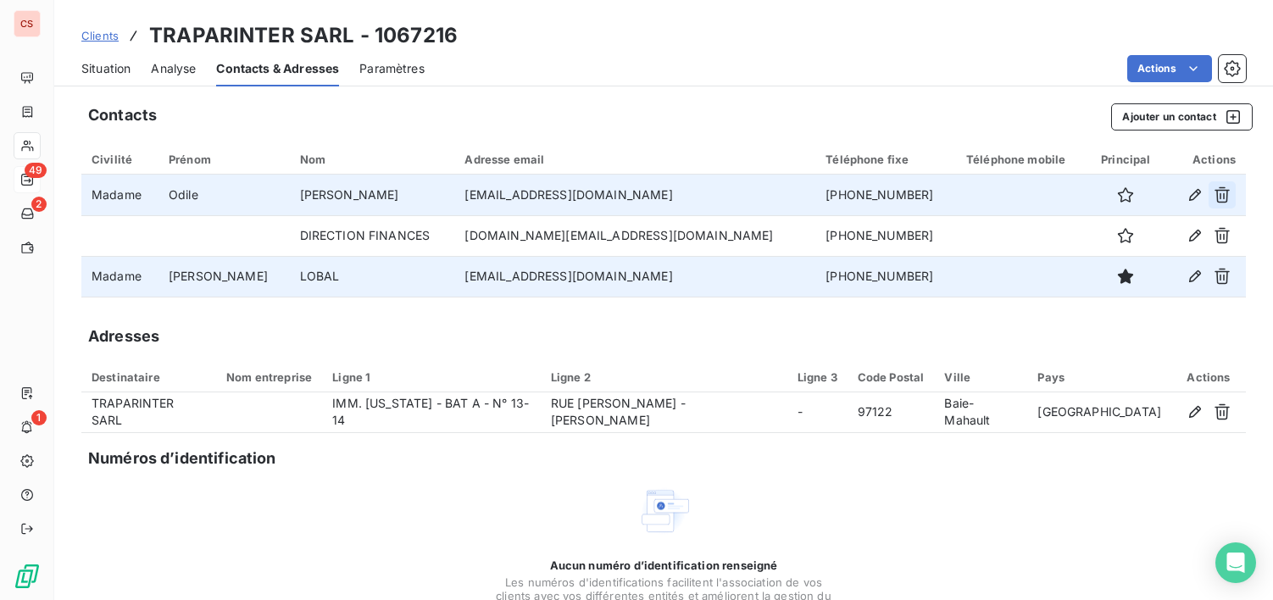
click at [1215, 190] on icon "button" at bounding box center [1222, 195] width 15 height 16
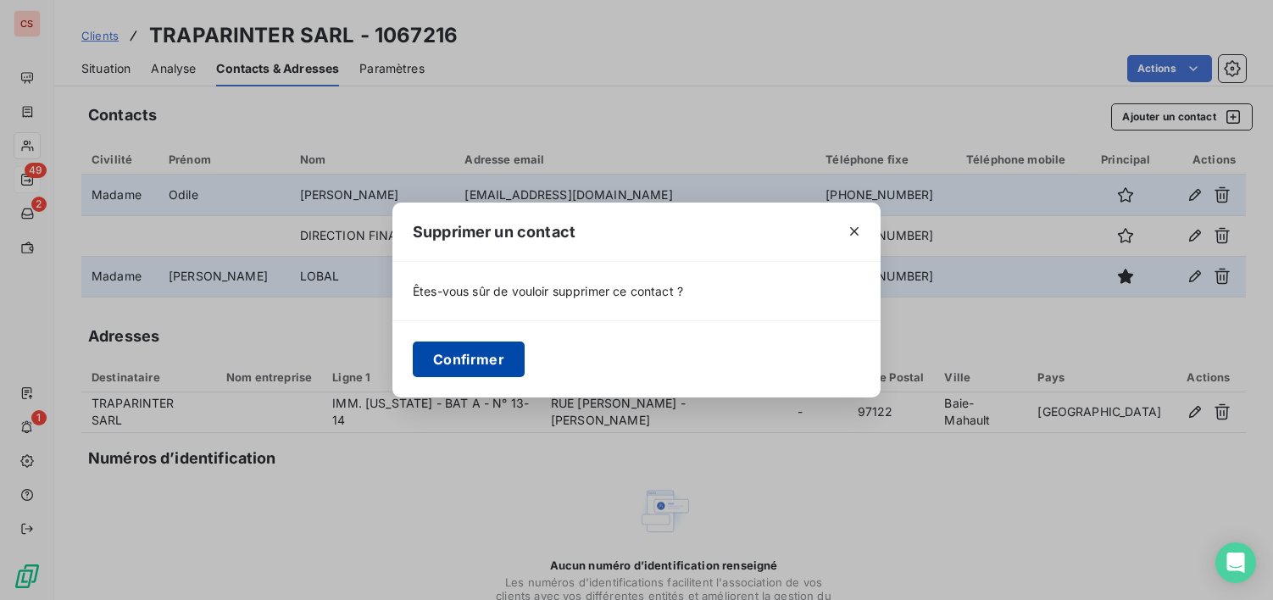
click at [467, 362] on button "Confirmer" at bounding box center [469, 360] width 112 height 36
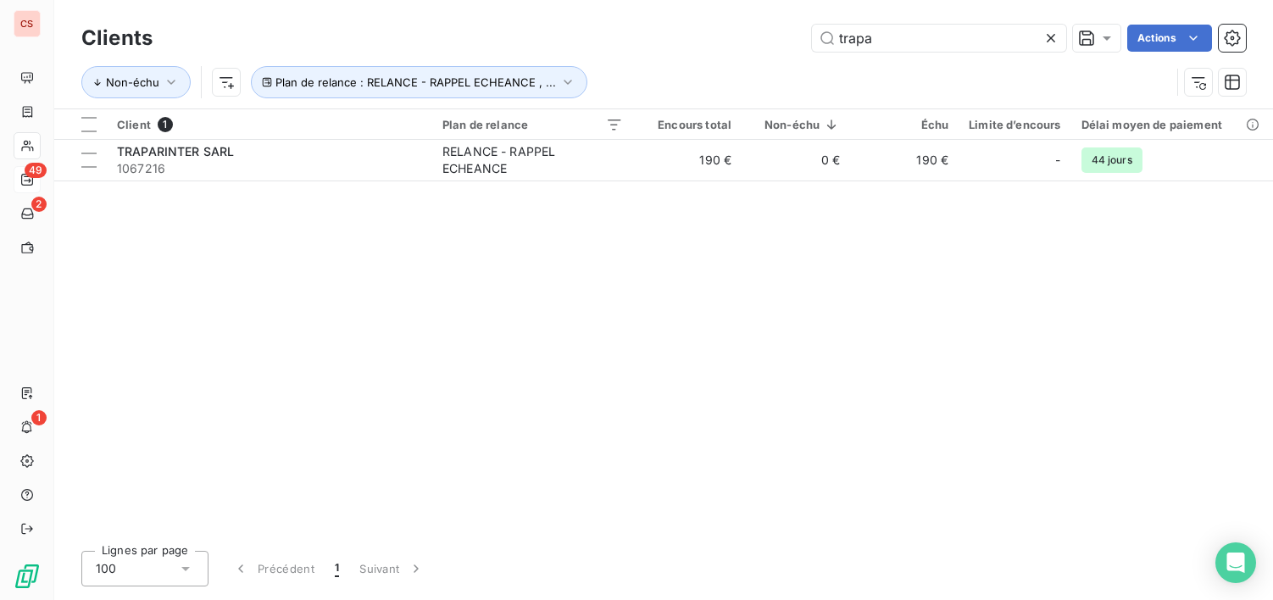
drag, startPoint x: 848, startPoint y: 41, endPoint x: 727, endPoint y: 57, distance: 122.3
click at [733, 56] on div "Clients trapa Actions Non-échu Plan de relance : RELANCE - RAPPEL ECHEANCE , ..." at bounding box center [663, 64] width 1165 height 88
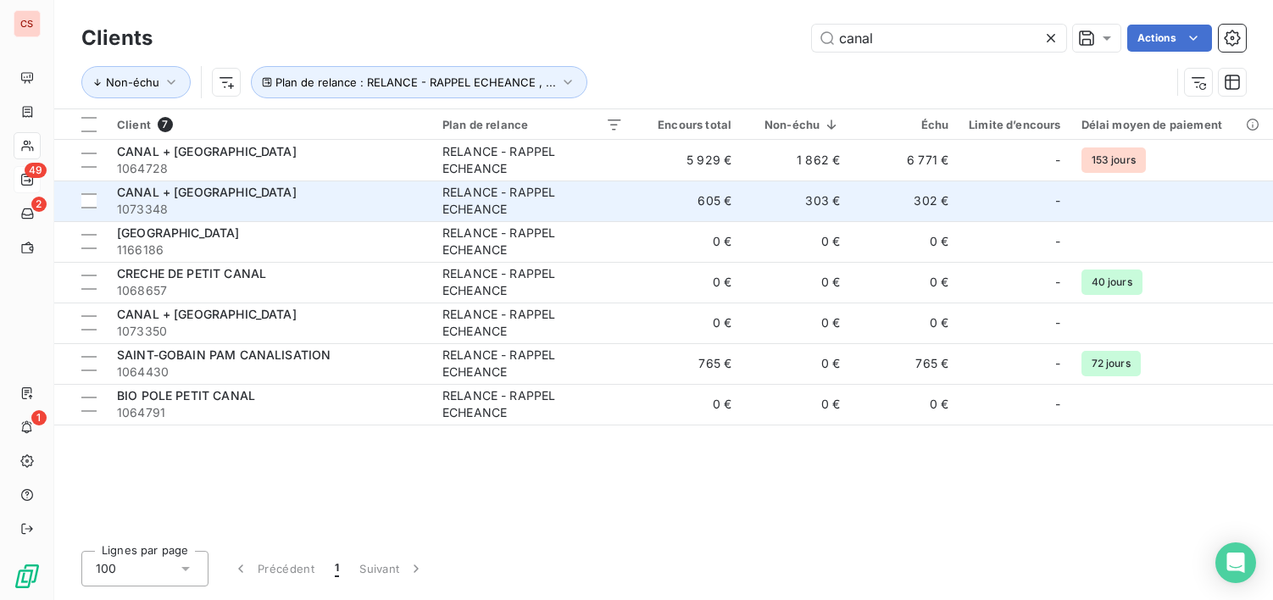
type input "canal"
click at [601, 202] on div "RELANCE - RAPPEL ECHEANCE" at bounding box center [533, 201] width 181 height 34
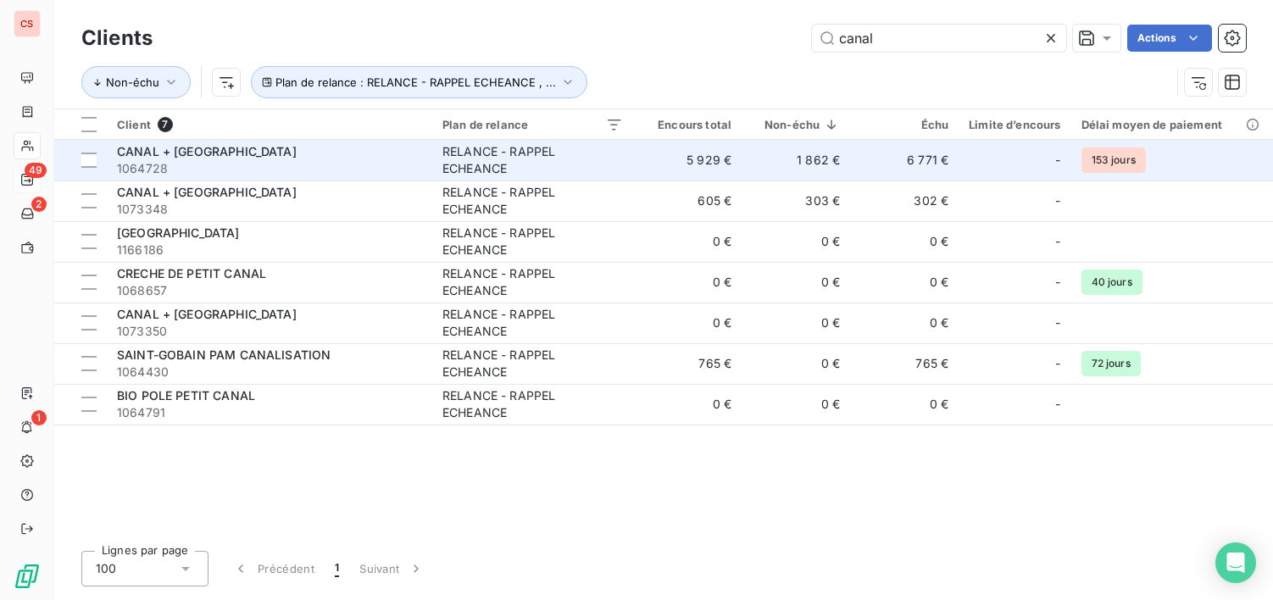
click at [730, 152] on td "5 929 €" at bounding box center [687, 160] width 109 height 41
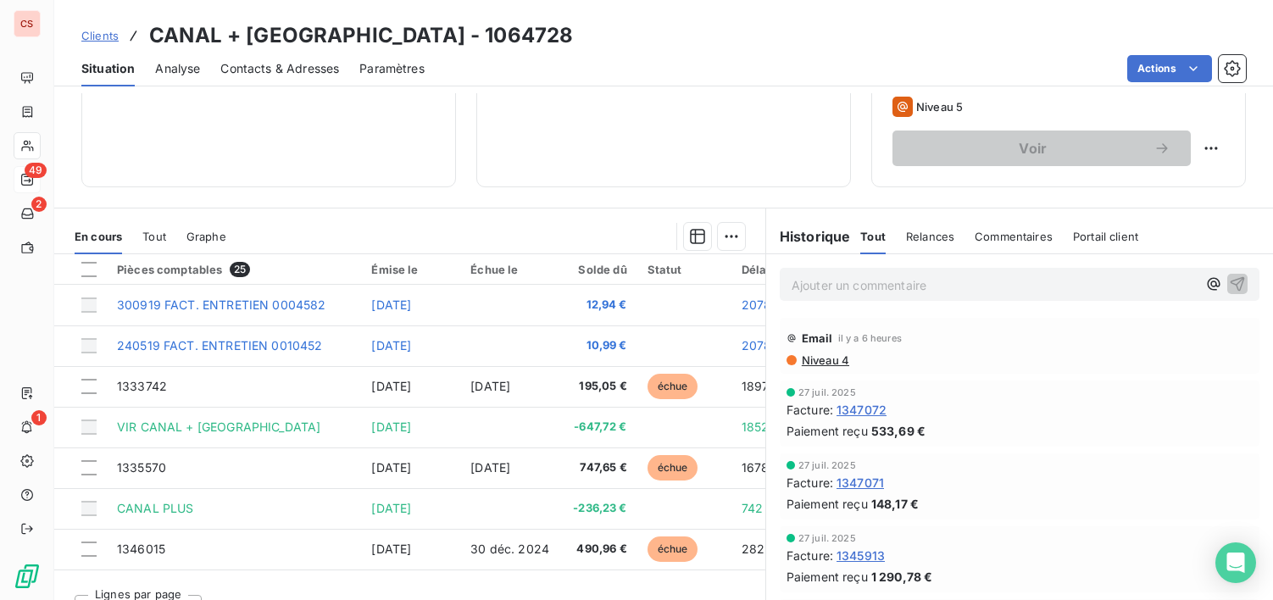
scroll to position [295, 0]
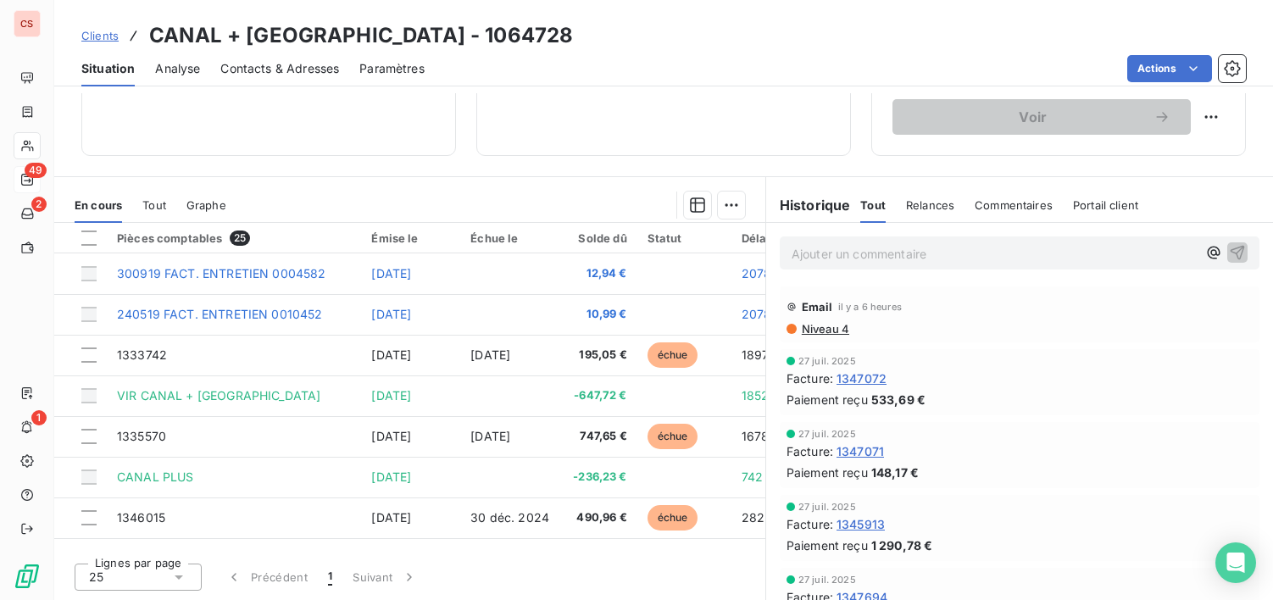
click at [1069, 544] on div "Paiement reçu 1 290,78 €" at bounding box center [1020, 546] width 466 height 18
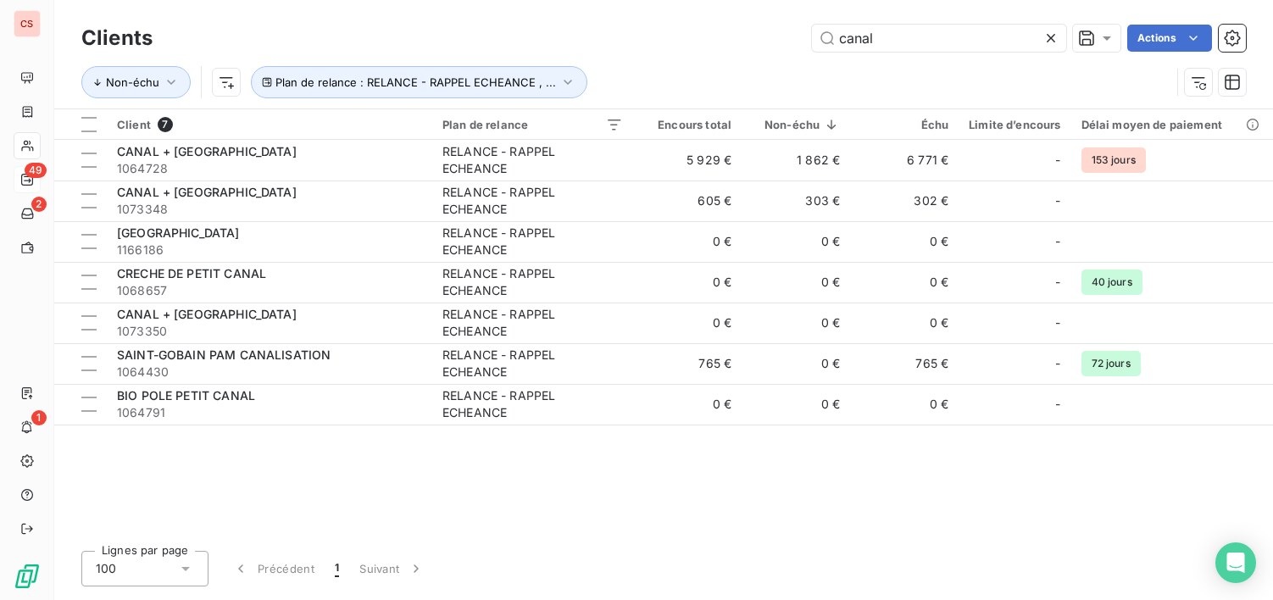
drag, startPoint x: 910, startPoint y: 47, endPoint x: 588, endPoint y: 31, distance: 322.5
click at [649, 48] on div "canal Actions" at bounding box center [709, 38] width 1073 height 27
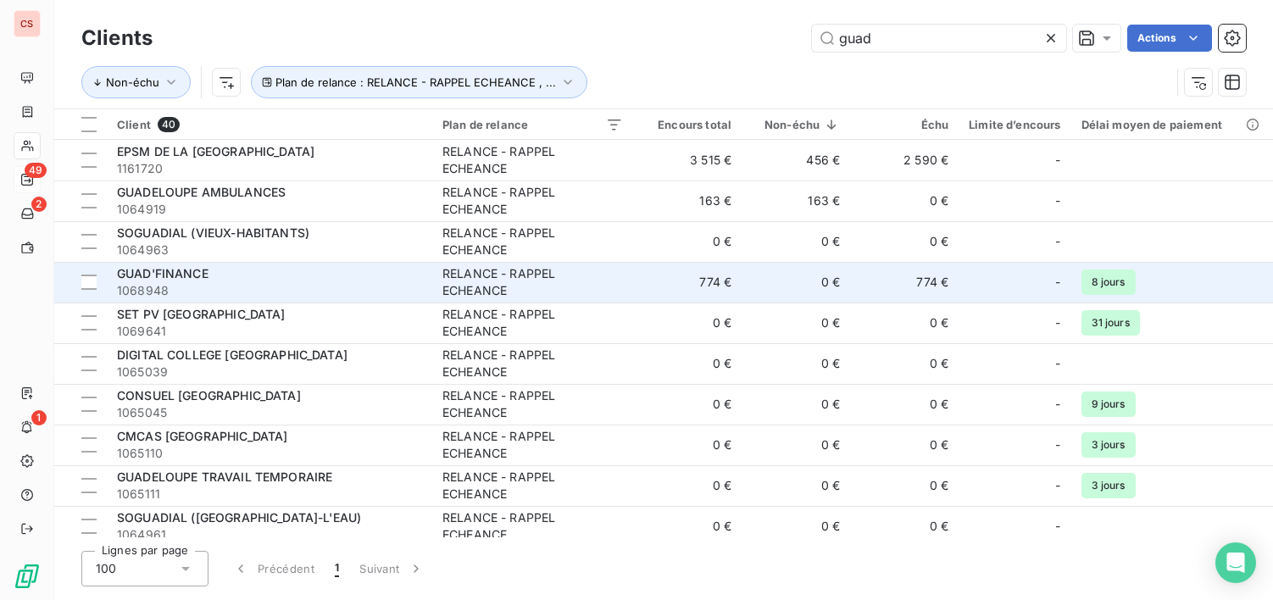
type input "guad"
click at [402, 271] on div "GUAD'FINANCE" at bounding box center [269, 273] width 305 height 17
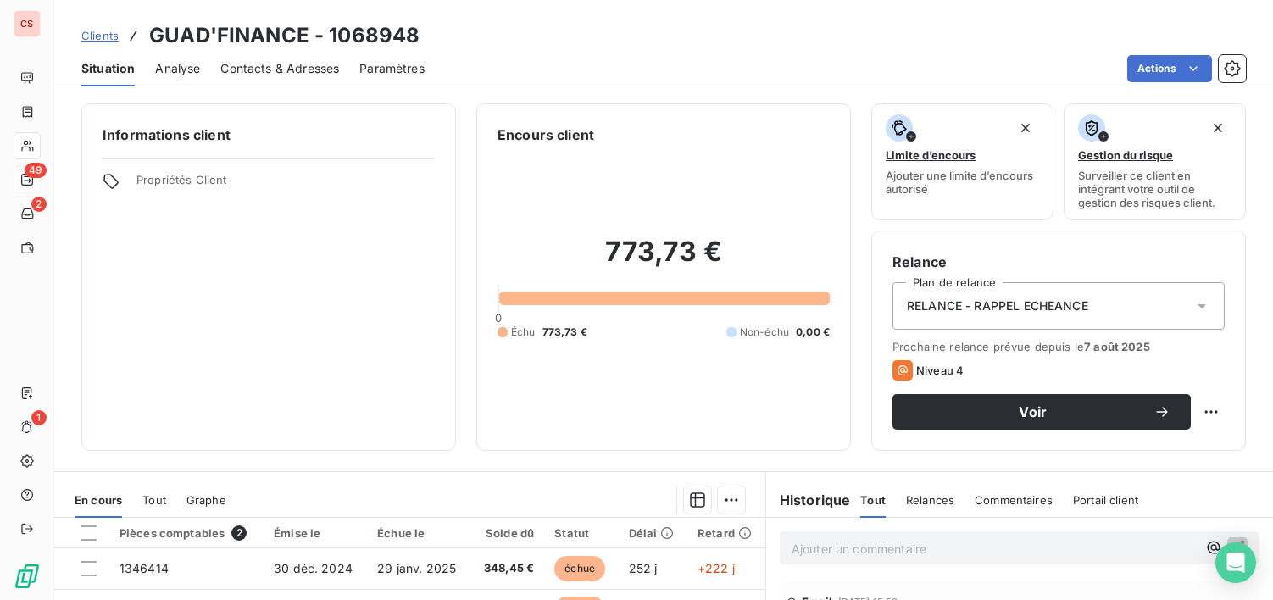
click at [284, 69] on span "Contacts & Adresses" at bounding box center [279, 68] width 119 height 17
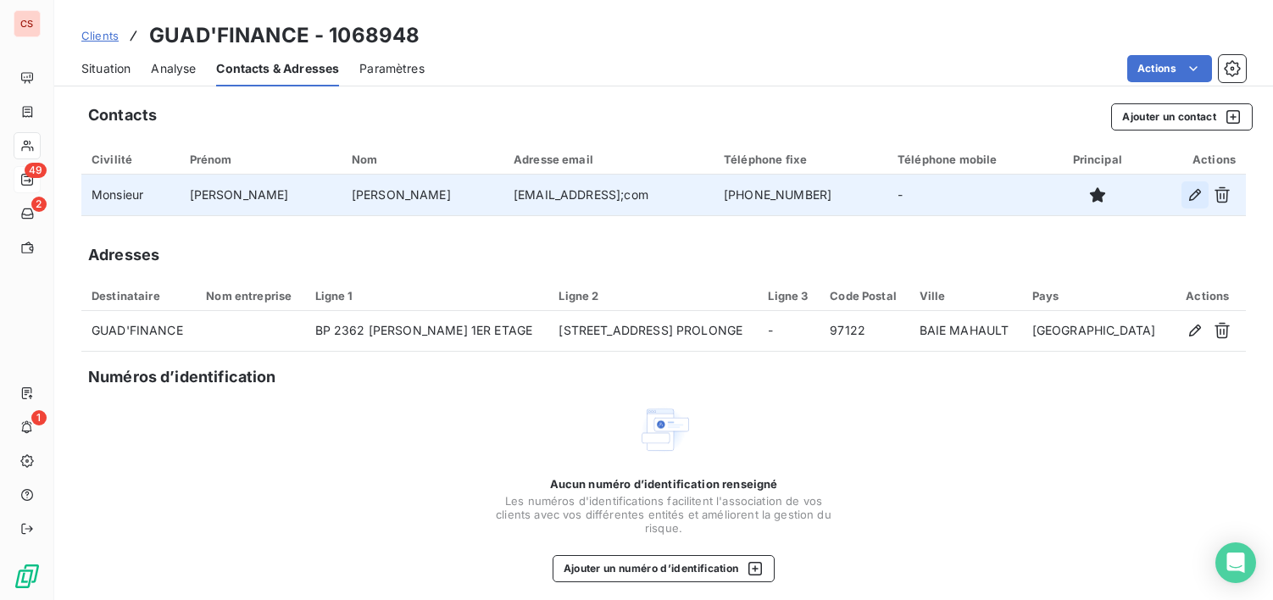
click at [1187, 197] on icon "button" at bounding box center [1195, 195] width 17 height 17
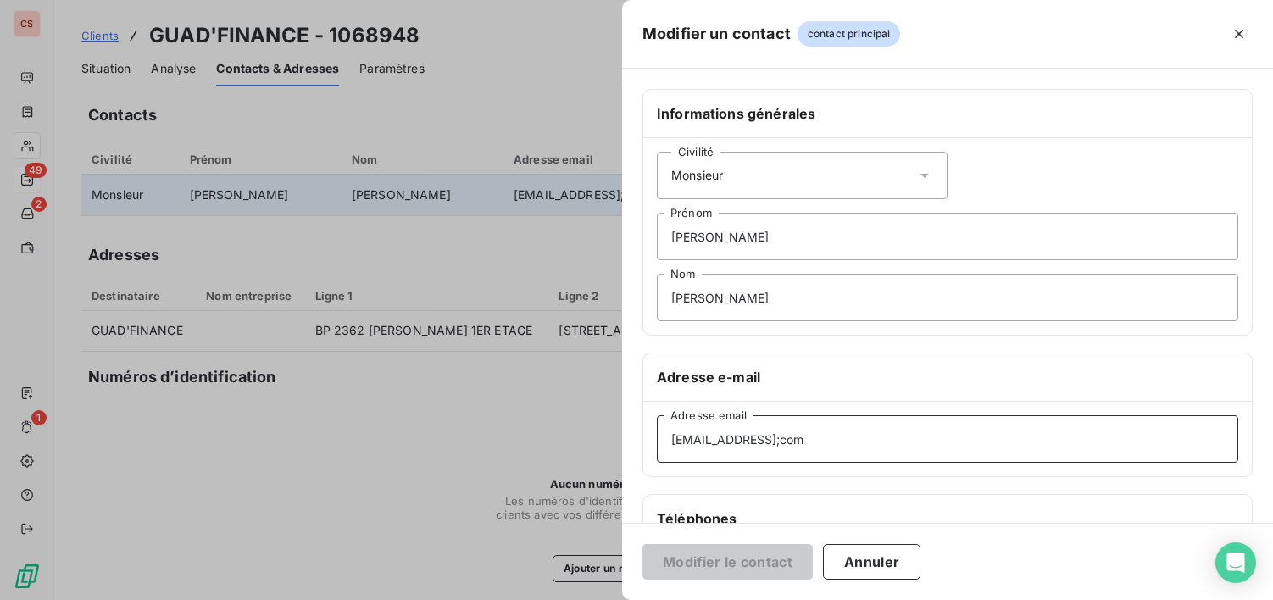
click at [792, 440] on input "[EMAIL_ADDRESS];com" at bounding box center [948, 438] width 582 height 47
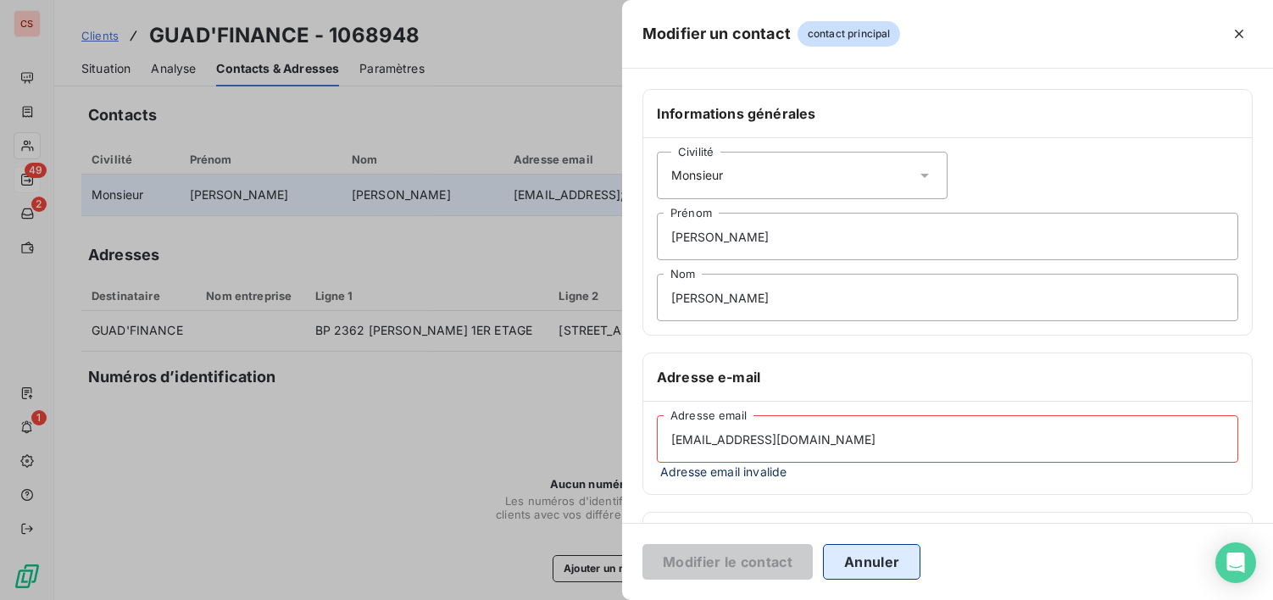
click at [889, 568] on button "Annuler" at bounding box center [871, 562] width 97 height 36
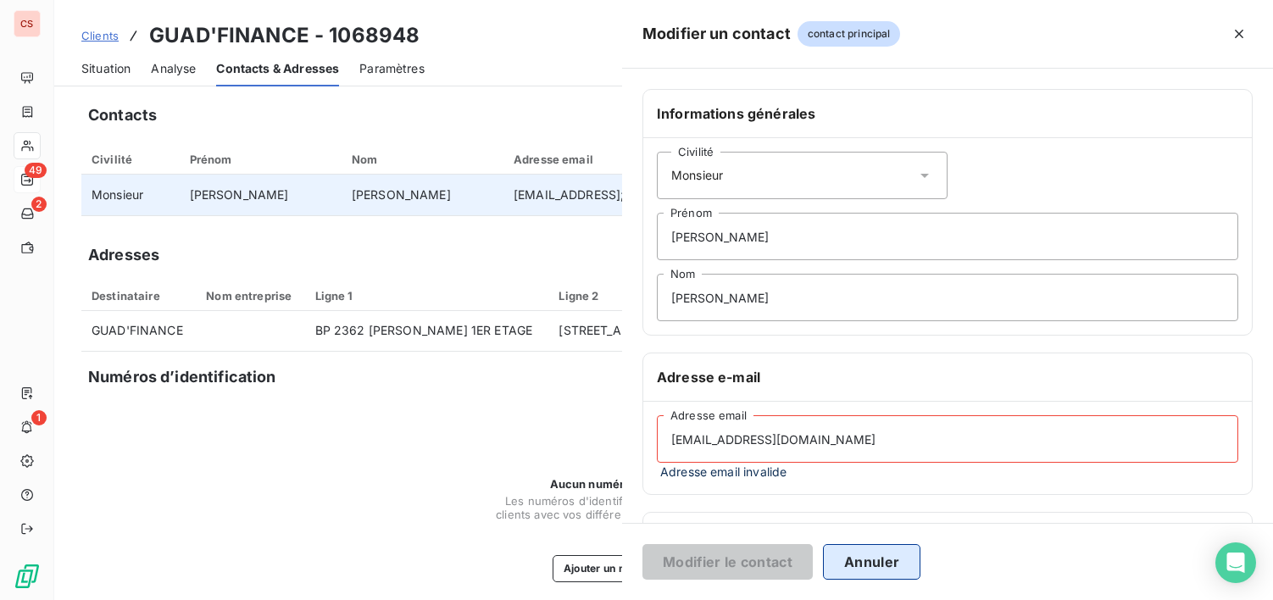
type input "[EMAIL_ADDRESS];com"
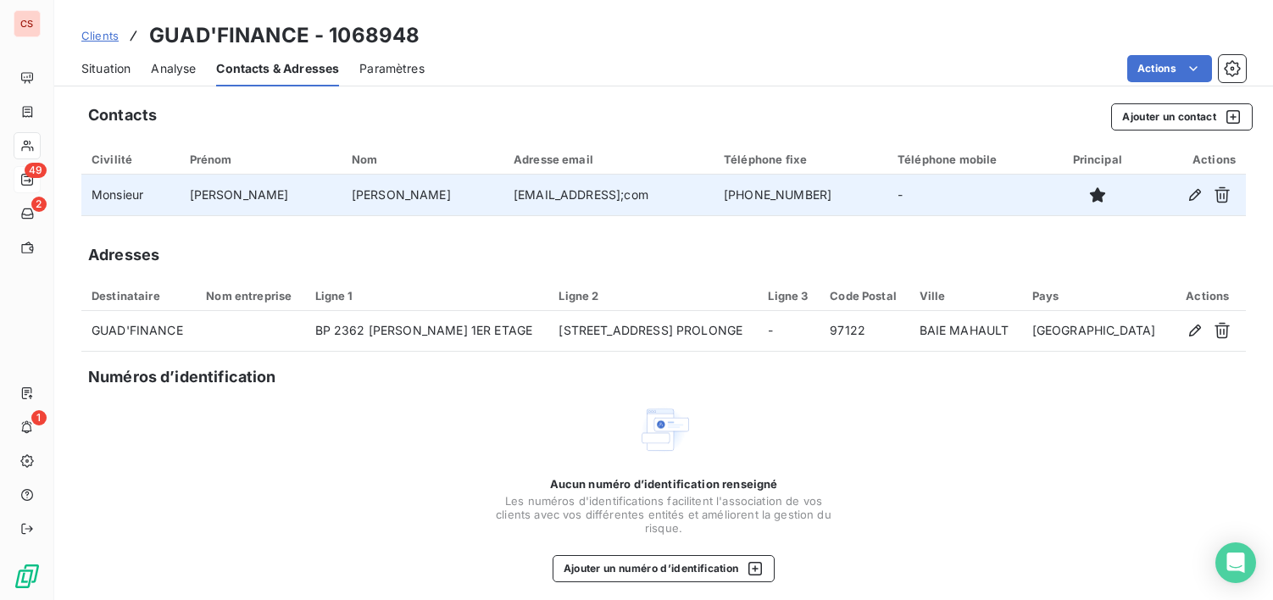
click at [94, 68] on span "Situation" at bounding box center [105, 68] width 49 height 17
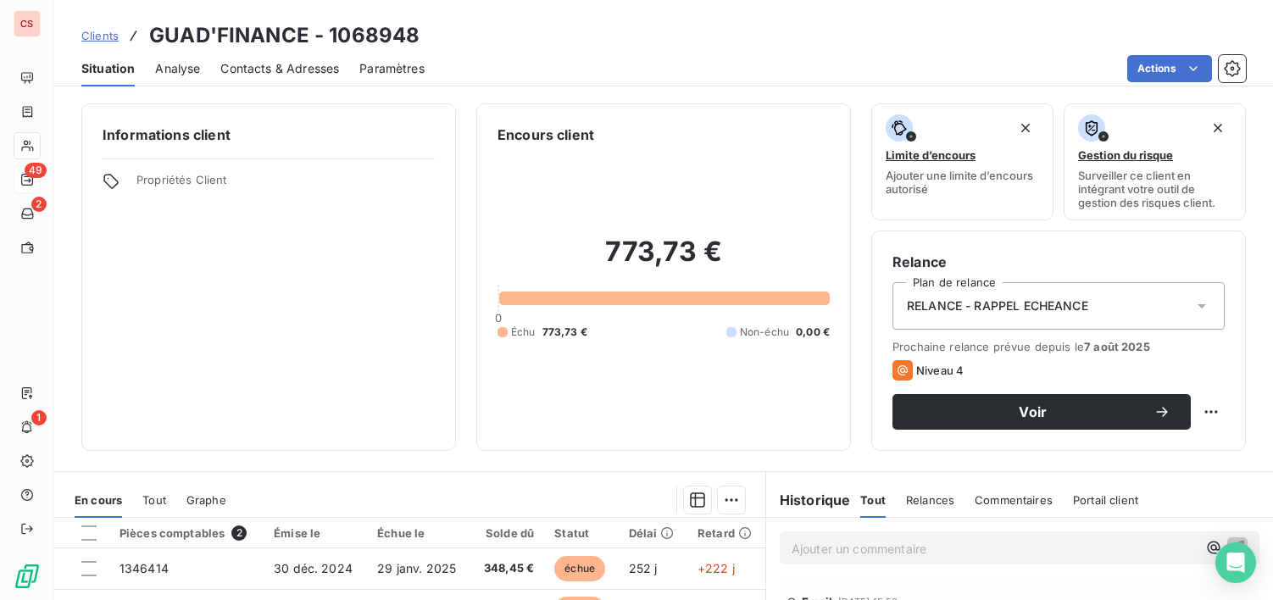
scroll to position [295, 0]
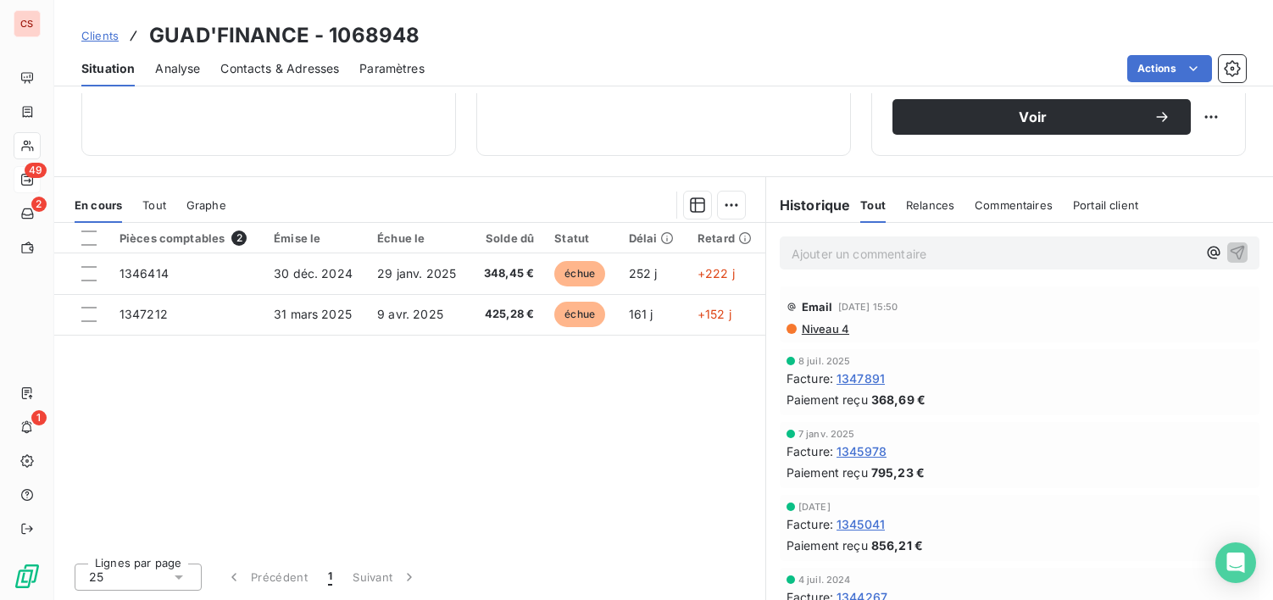
click at [834, 328] on span "Niveau 4" at bounding box center [824, 329] width 49 height 14
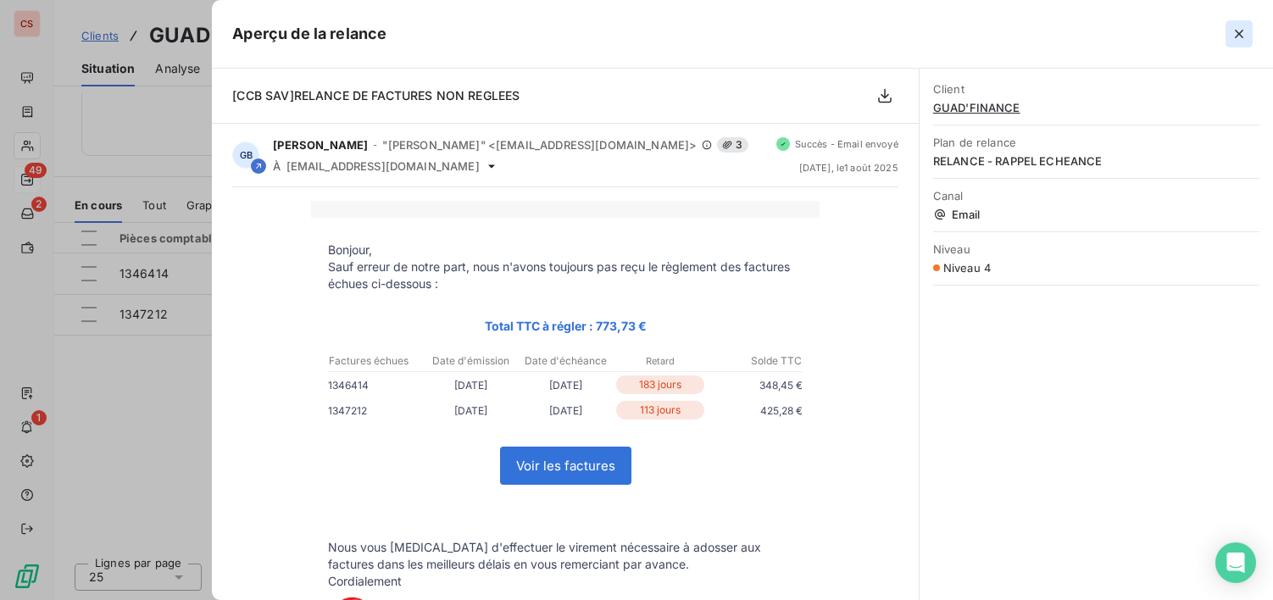
click at [1241, 25] on icon "button" at bounding box center [1239, 33] width 17 height 17
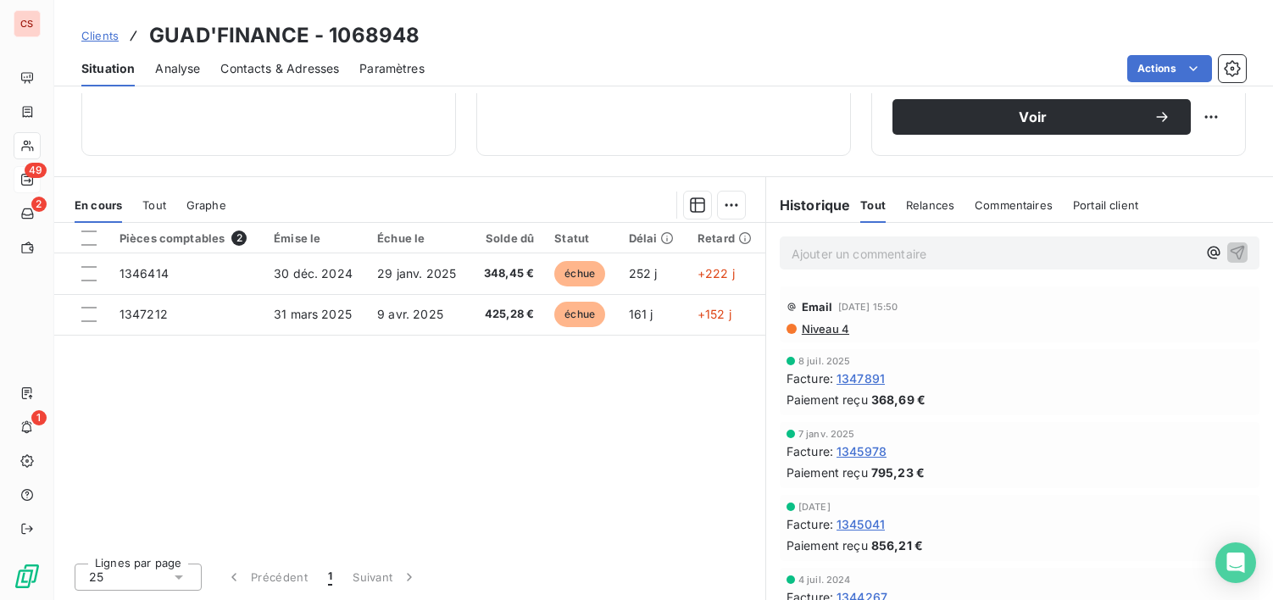
click at [273, 68] on span "Contacts & Adresses" at bounding box center [279, 68] width 119 height 17
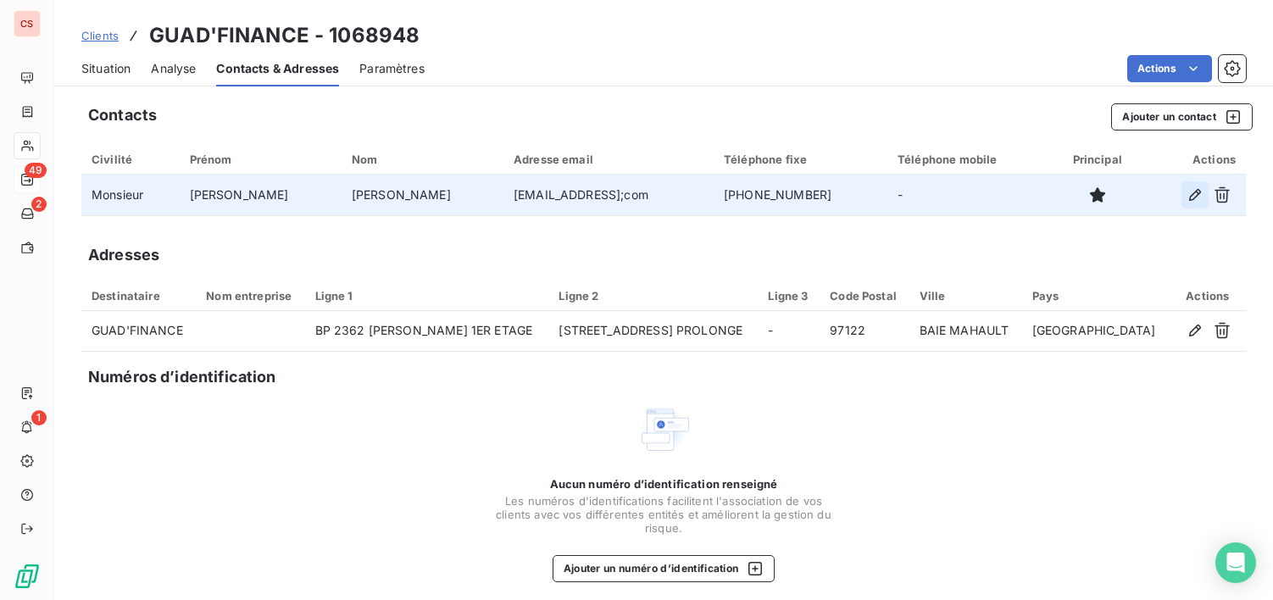
click at [1187, 197] on icon "button" at bounding box center [1195, 195] width 17 height 17
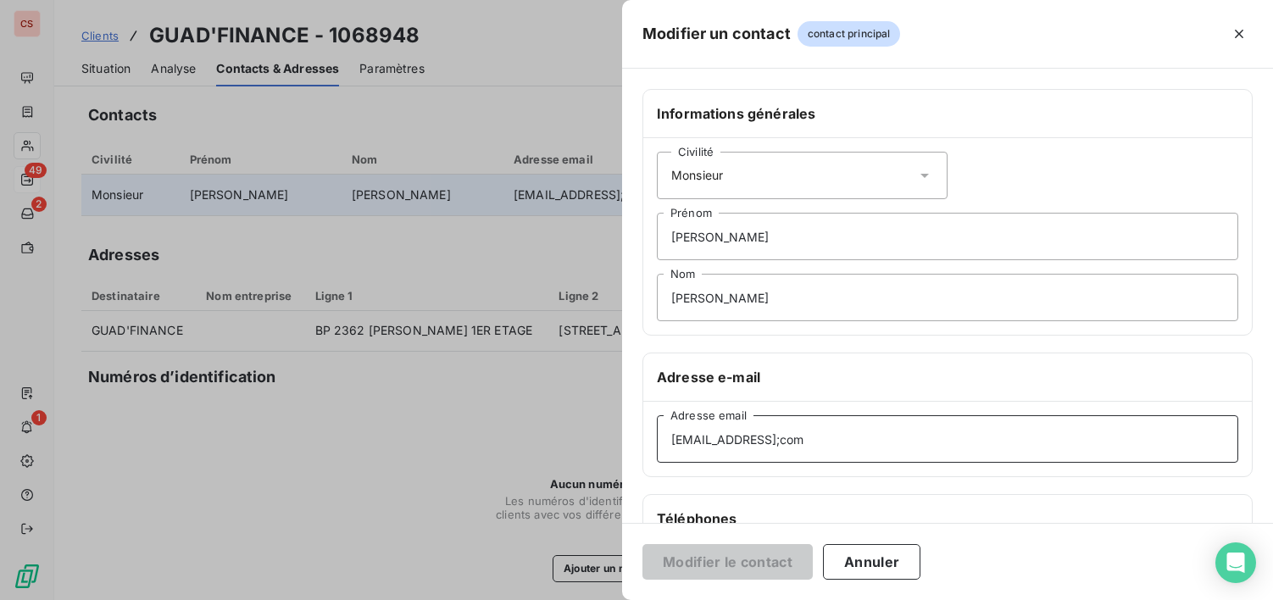
drag, startPoint x: 863, startPoint y: 437, endPoint x: -153, endPoint y: 551, distance: 1022.0
click at [0, 551] on html "CS 49 2 1 Clients GUAD'FINANCE - 1068948 Situation Analyse Contacts & Adresses …" at bounding box center [636, 300] width 1273 height 600
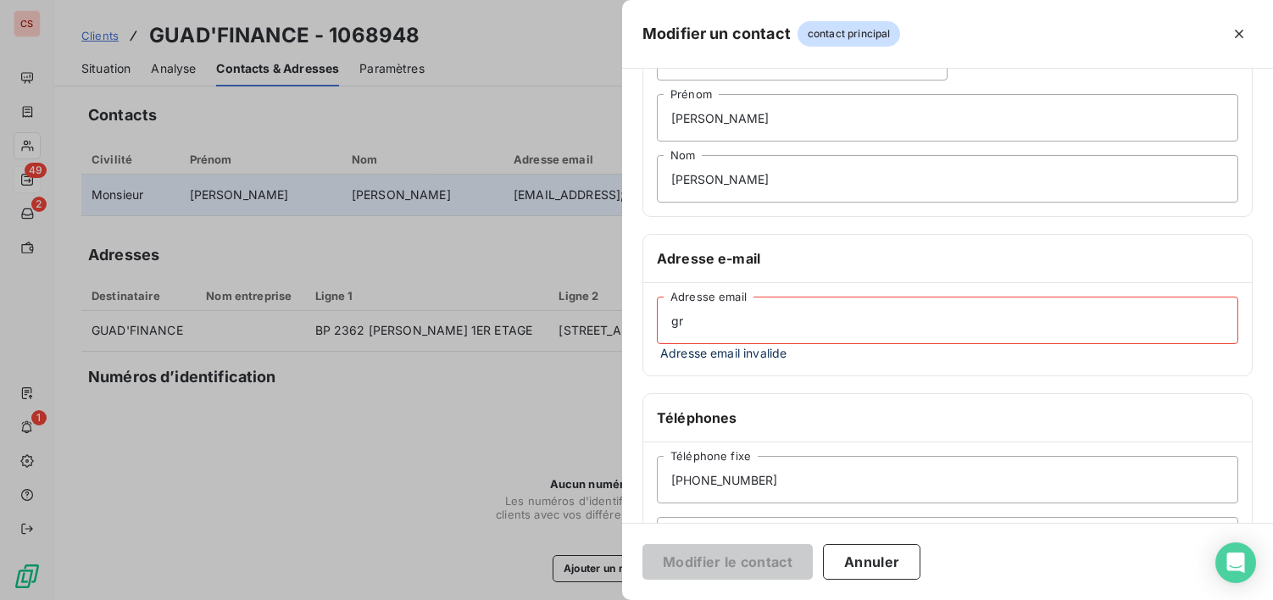
type input "[EMAIL_ADDRESS][DOMAIN_NAME]"
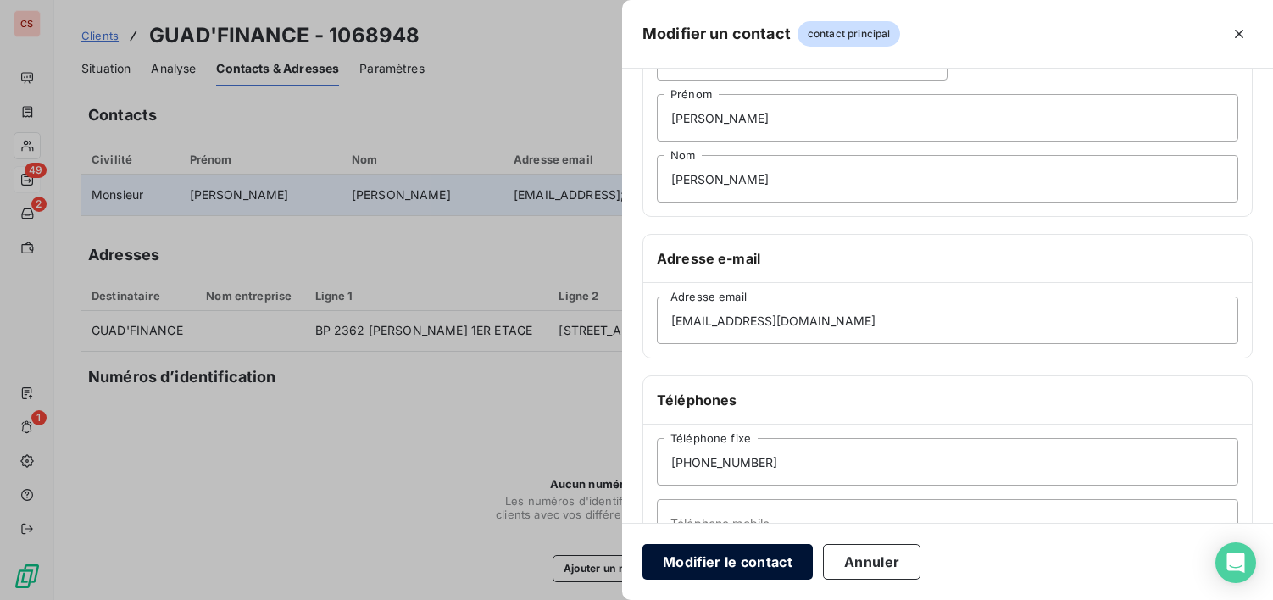
click at [729, 571] on button "Modifier le contact" at bounding box center [728, 562] width 170 height 36
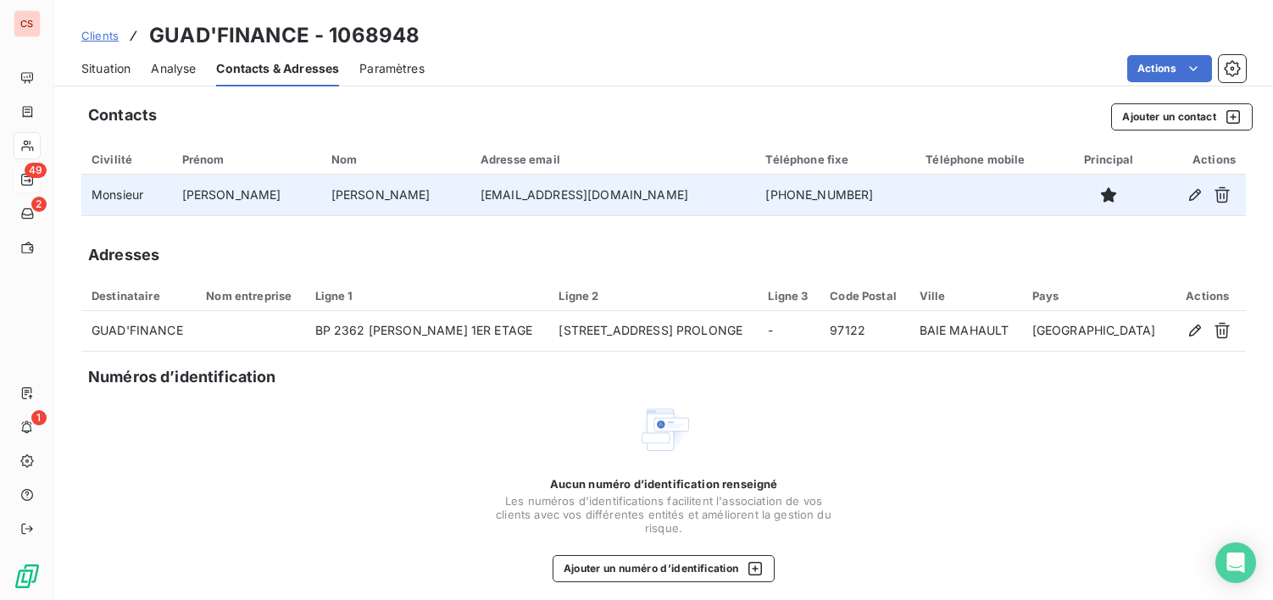
click at [974, 540] on div "Aucun numéro d’identification renseigné Les numéros d'identifications faciliten…" at bounding box center [663, 493] width 1165 height 180
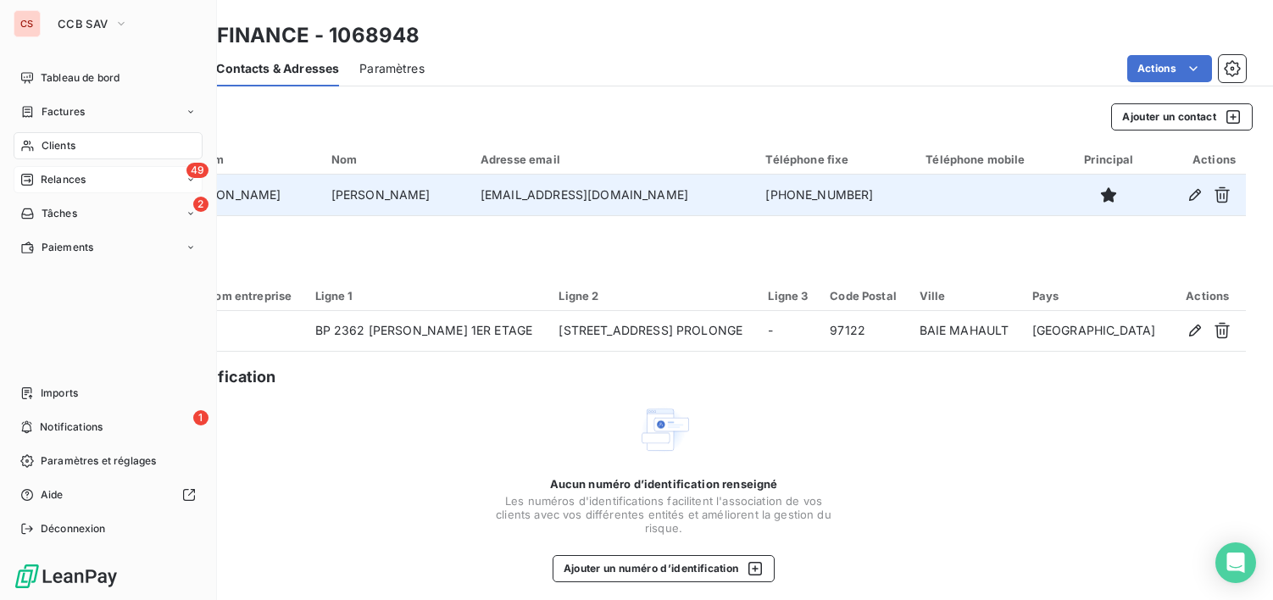
click at [59, 147] on span "Clients" at bounding box center [59, 145] width 34 height 15
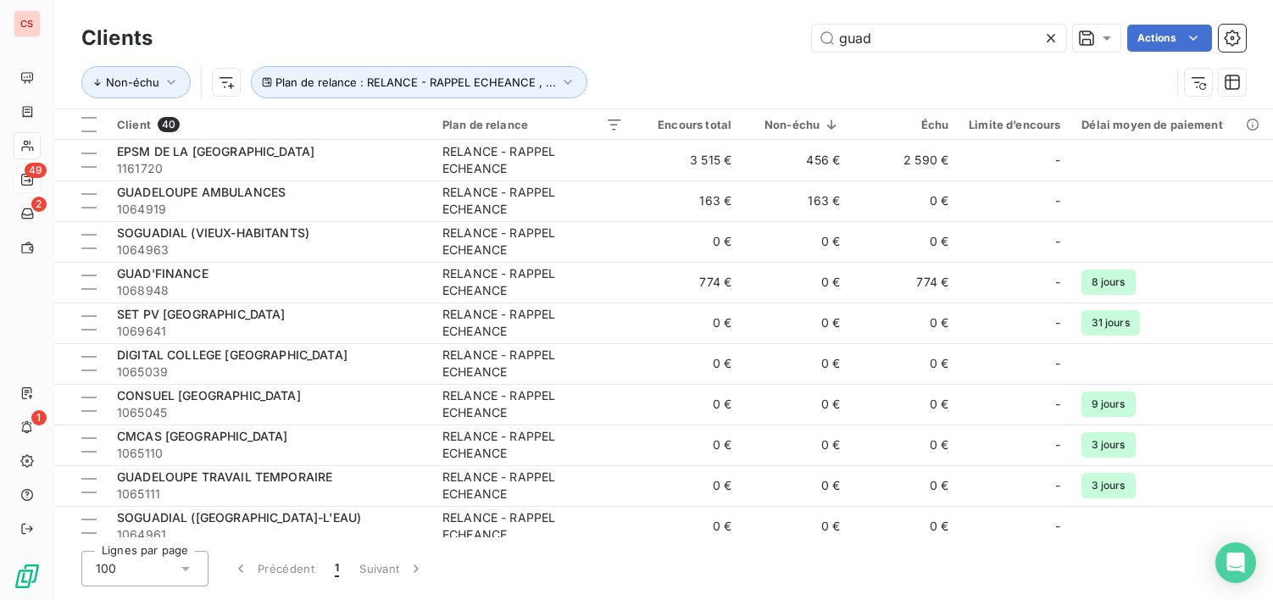
drag, startPoint x: 892, startPoint y: 31, endPoint x: 58, endPoint y: 42, distance: 834.3
click at [134, 59] on div "Clients guad Actions Non-échu Plan de relance : RELANCE - RAPPEL ECHEANCE , ..." at bounding box center [663, 64] width 1165 height 88
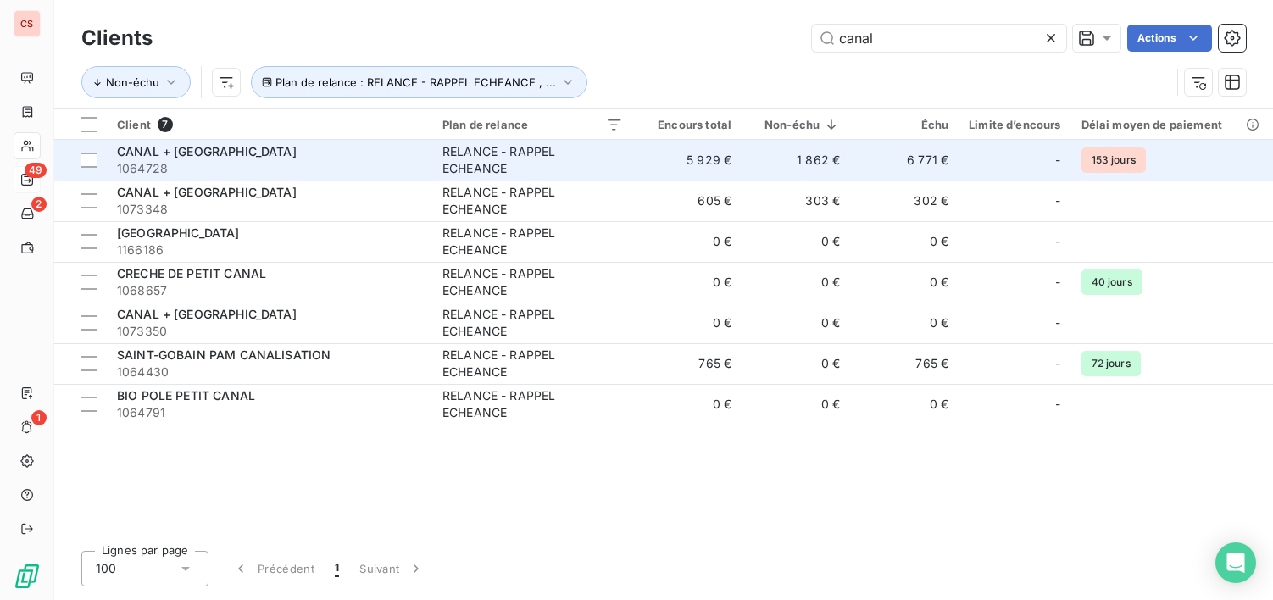
type input "canal"
click at [308, 169] on span "1064728" at bounding box center [269, 168] width 305 height 17
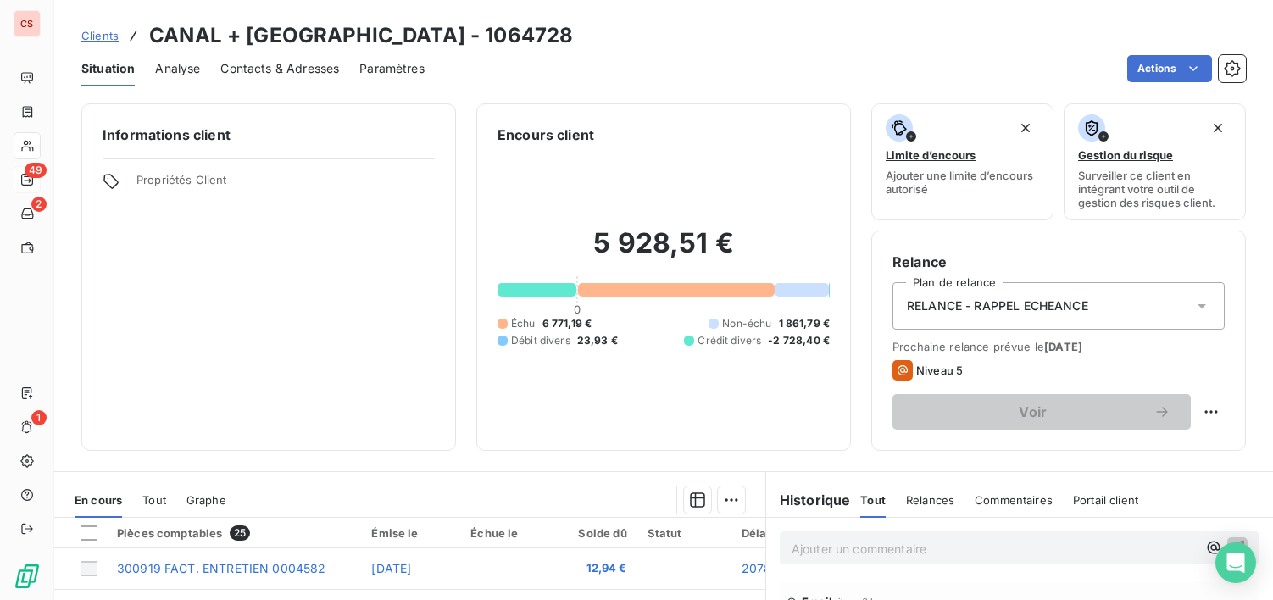
click at [298, 73] on span "Contacts & Adresses" at bounding box center [279, 68] width 119 height 17
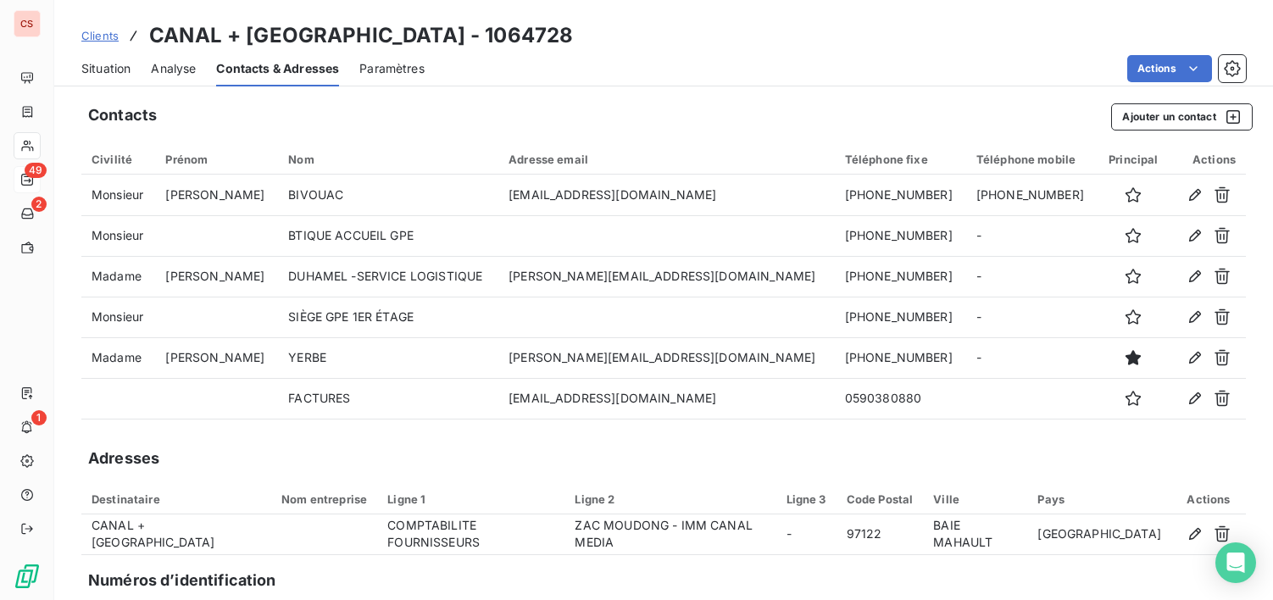
click at [962, 585] on div "Numéros d’identification" at bounding box center [670, 581] width 1165 height 24
click at [108, 70] on span "Situation" at bounding box center [105, 68] width 49 height 17
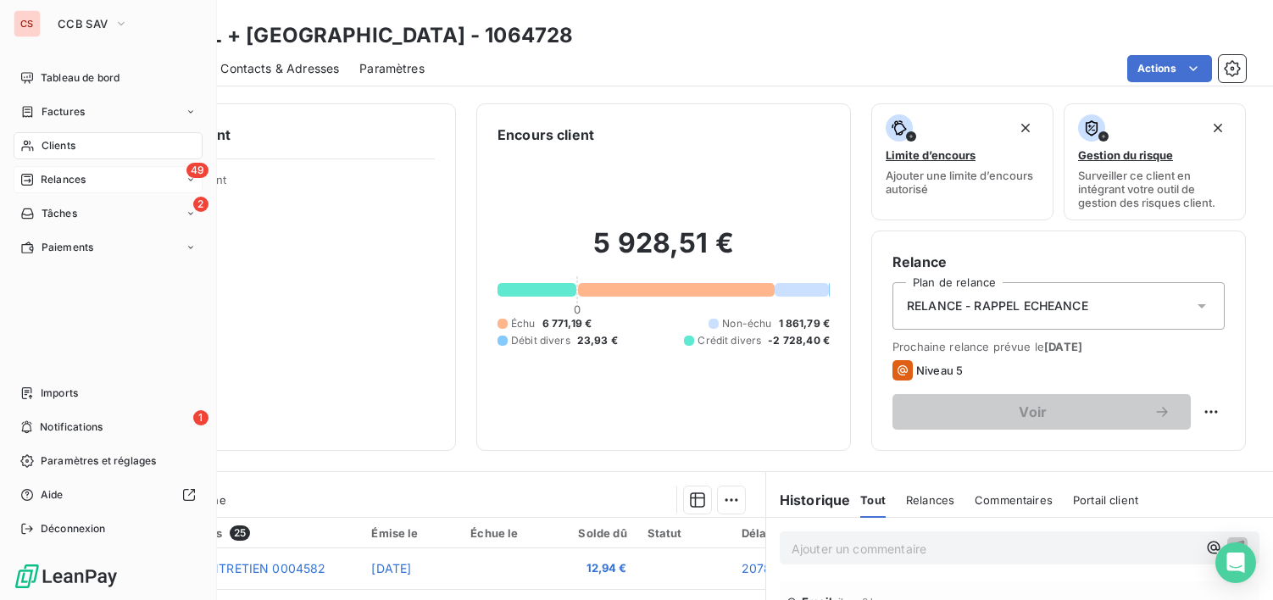
click at [58, 142] on span "Clients" at bounding box center [59, 145] width 34 height 15
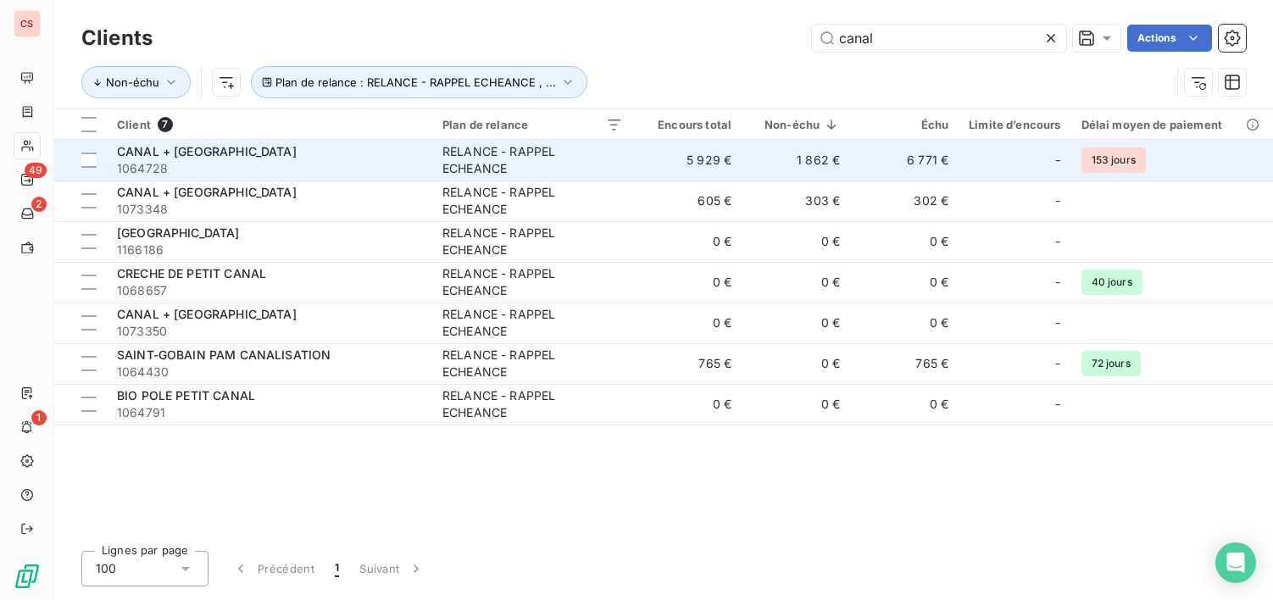
click at [816, 150] on td "1 862 €" at bounding box center [796, 160] width 109 height 41
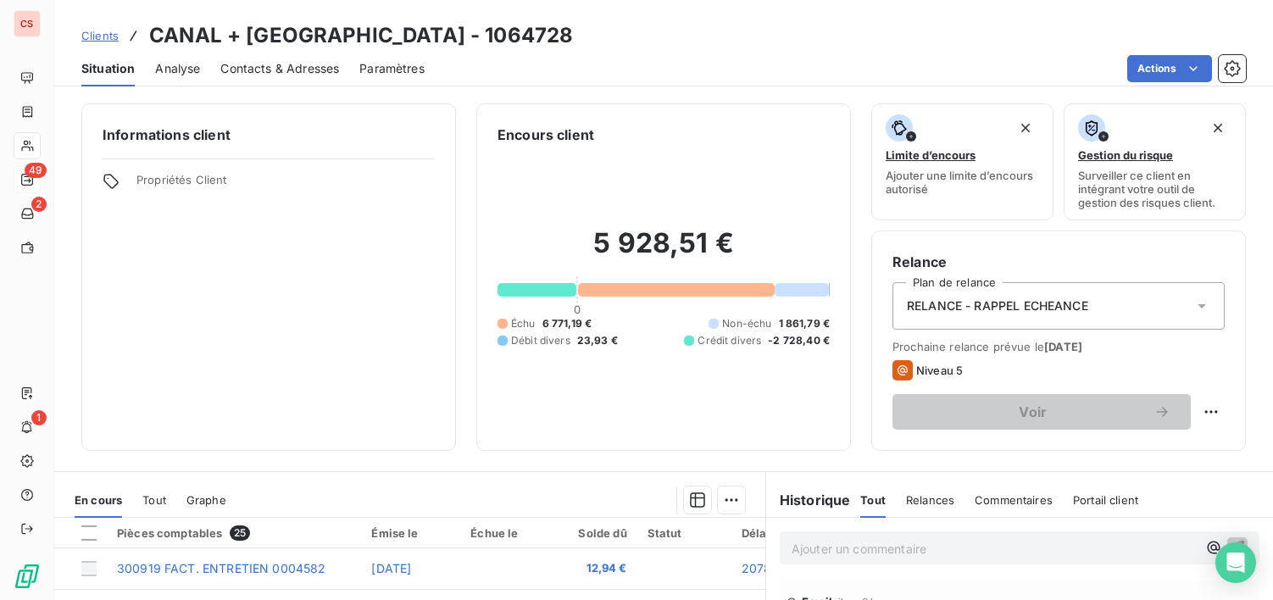
click at [277, 64] on span "Contacts & Adresses" at bounding box center [279, 68] width 119 height 17
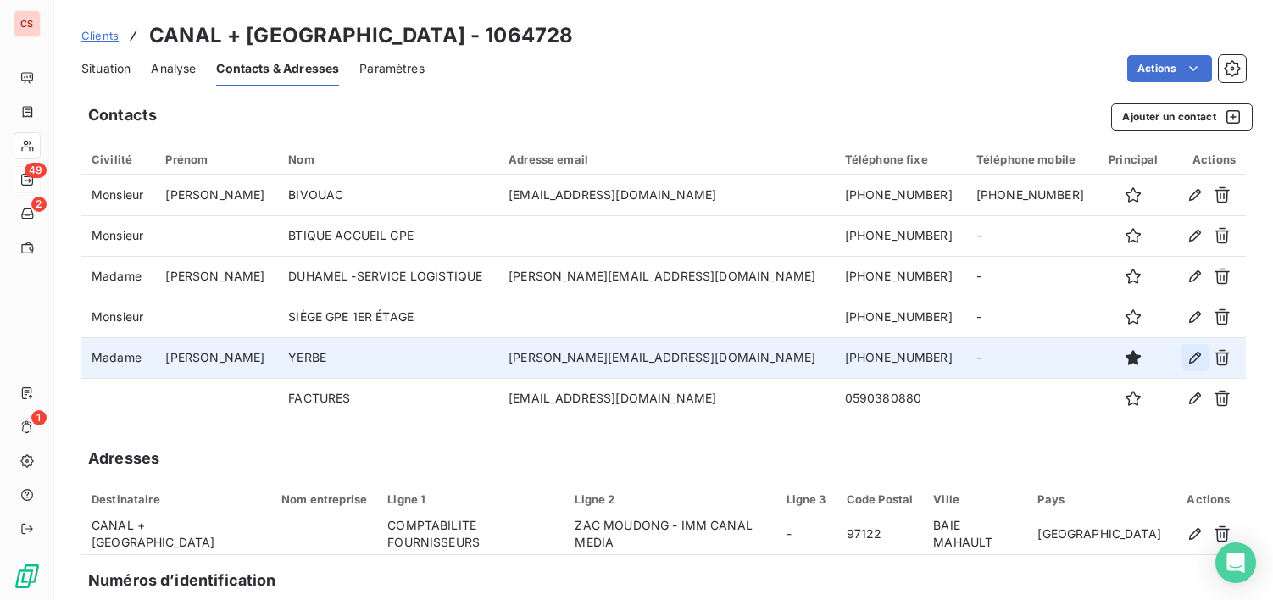
click at [1187, 359] on icon "button" at bounding box center [1195, 357] width 17 height 17
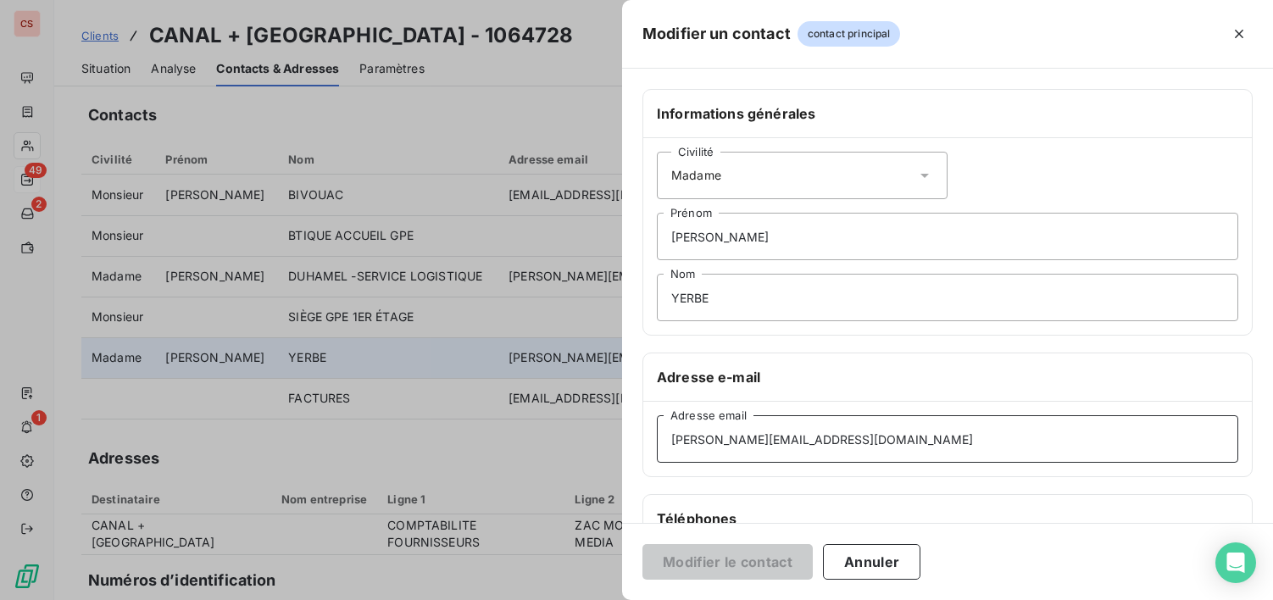
drag, startPoint x: 877, startPoint y: 445, endPoint x: 636, endPoint y: 439, distance: 241.7
click at [636, 439] on div "Informations générales Civilité Madame [PERSON_NAME] YERBE Nom Adresse e-mail […" at bounding box center [947, 465] width 651 height 753
click at [923, 433] on input "[PERSON_NAME][EMAIL_ADDRESS][DOMAIN_NAME]" at bounding box center [948, 438] width 582 height 47
click at [871, 560] on button "Annuler" at bounding box center [871, 562] width 97 height 36
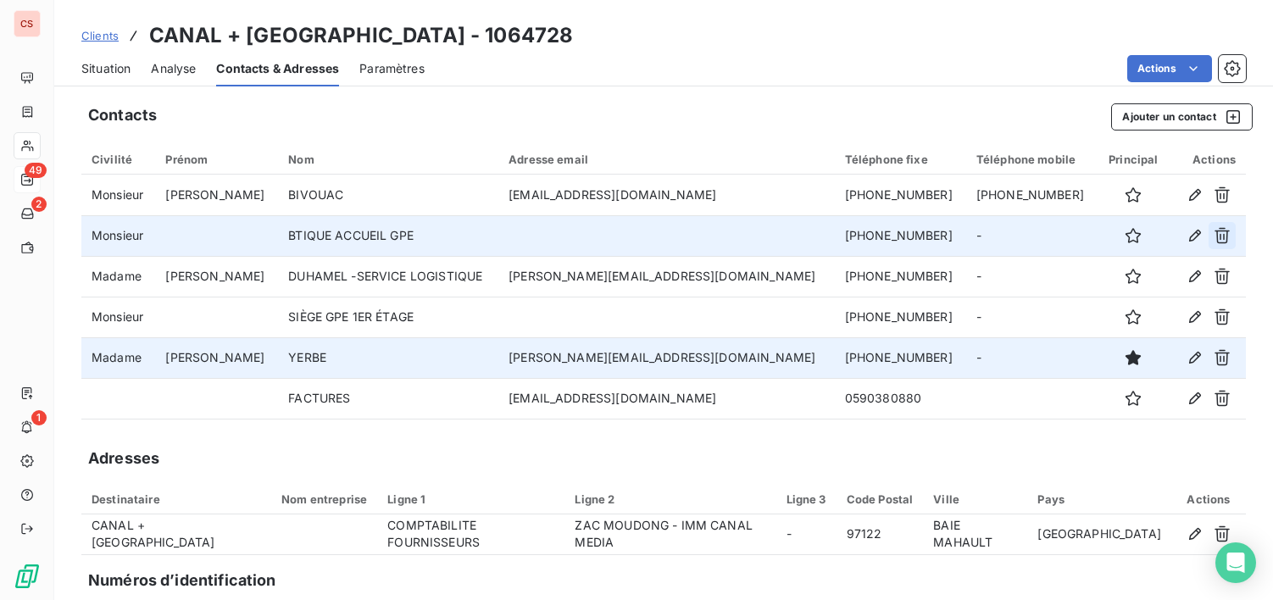
click at [1215, 234] on icon "button" at bounding box center [1222, 236] width 15 height 16
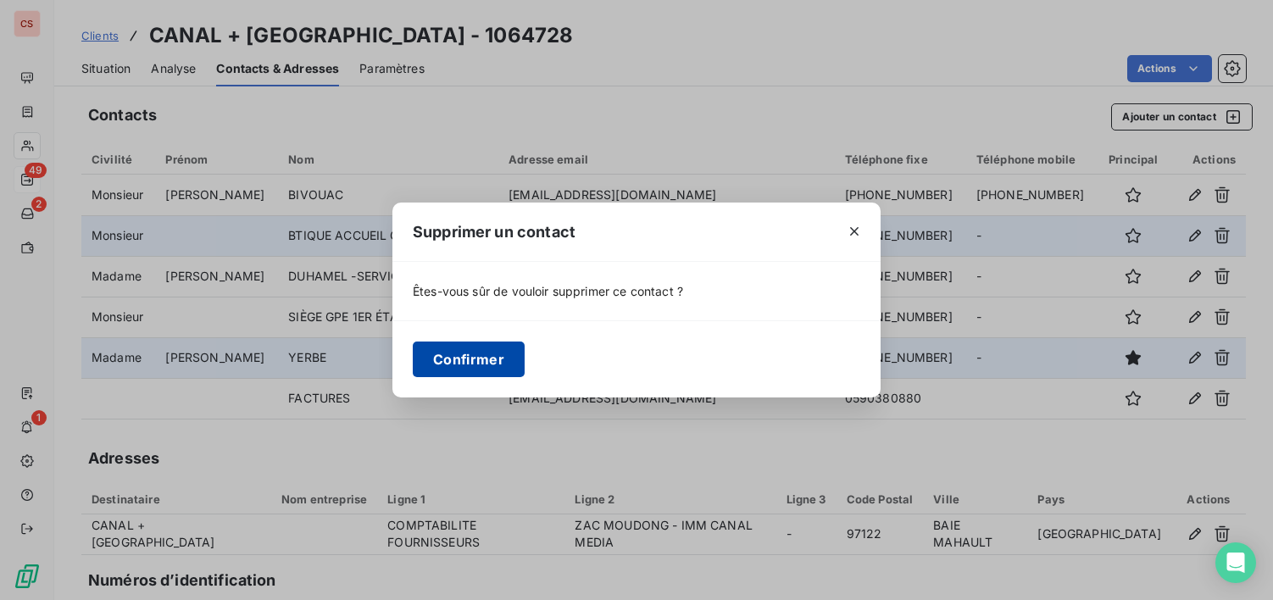
click at [471, 354] on button "Confirmer" at bounding box center [469, 360] width 112 height 36
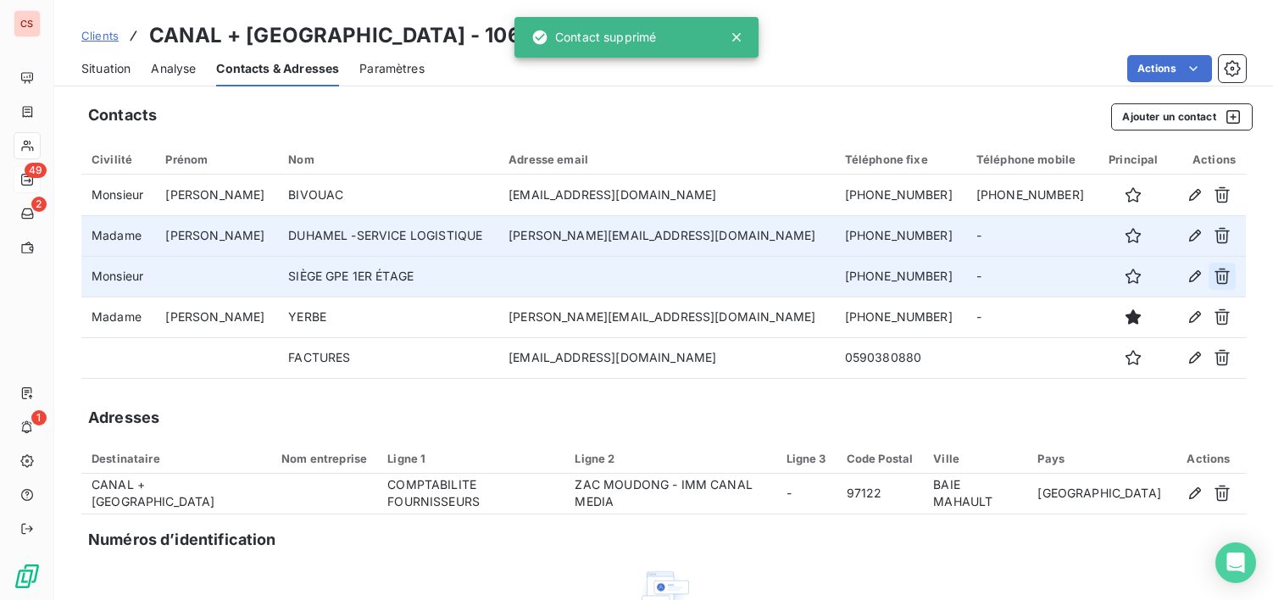
click at [1215, 279] on icon "button" at bounding box center [1222, 277] width 15 height 16
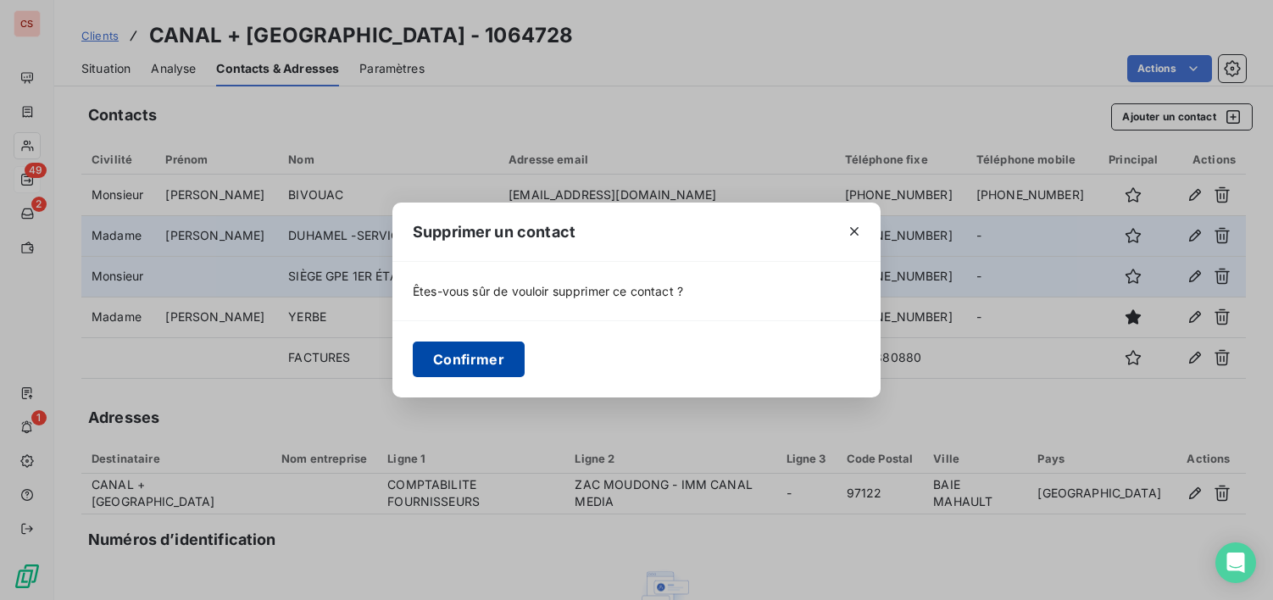
click at [489, 360] on button "Confirmer" at bounding box center [469, 360] width 112 height 36
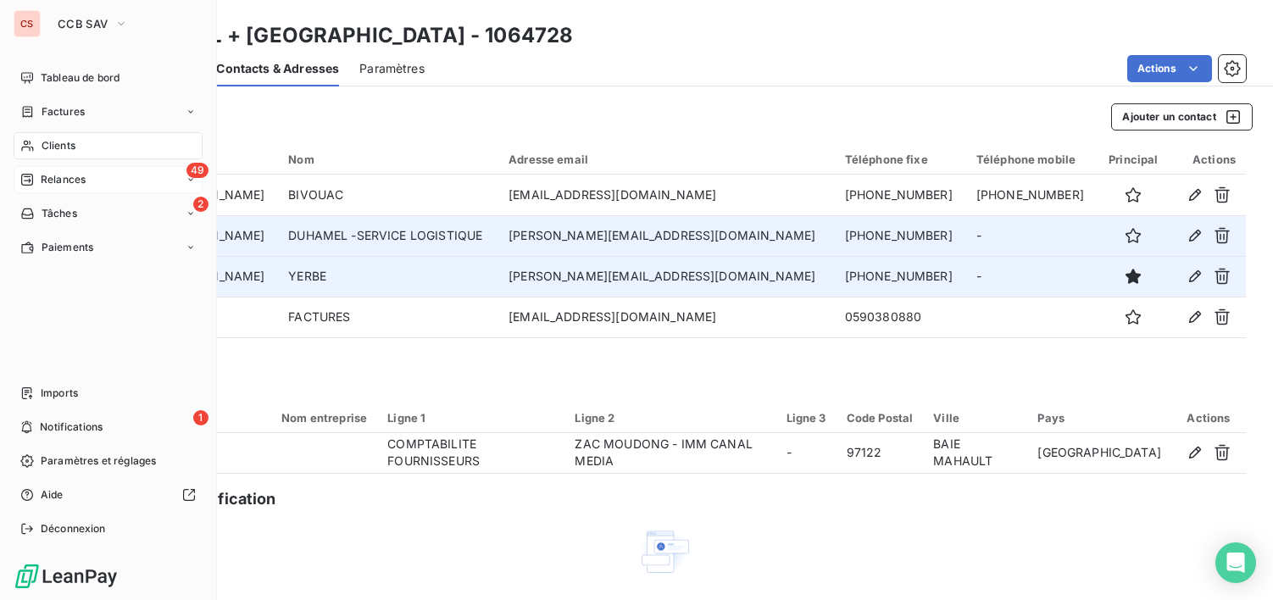
click at [68, 143] on span "Clients" at bounding box center [59, 145] width 34 height 15
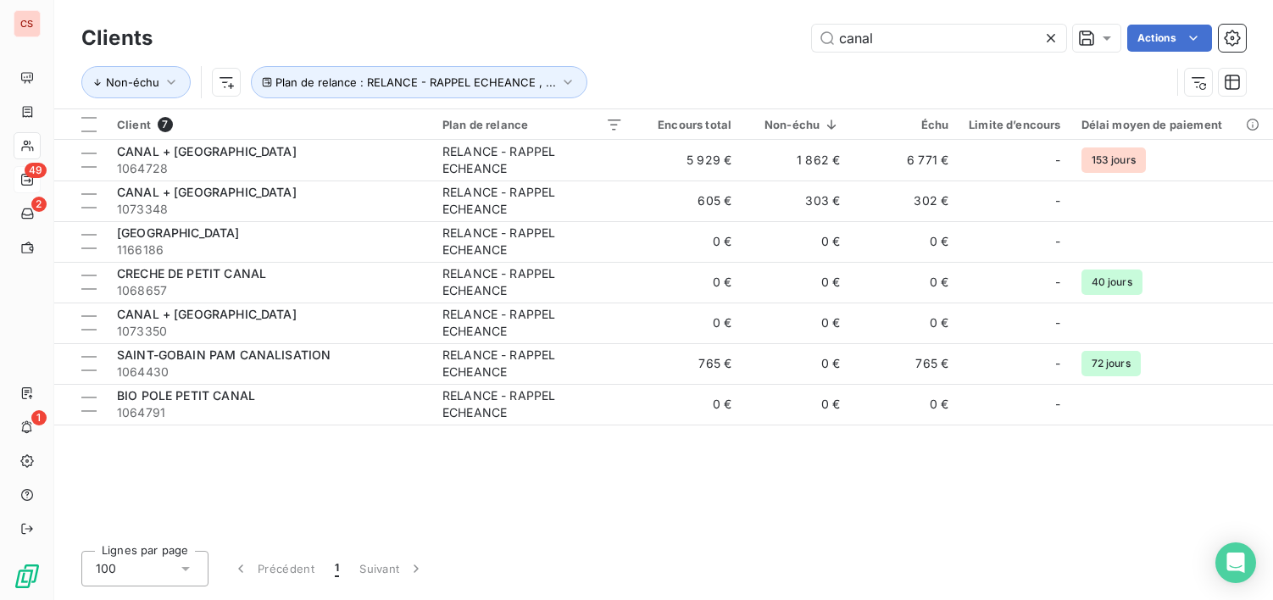
drag, startPoint x: 887, startPoint y: 42, endPoint x: 25, endPoint y: 43, distance: 862.2
click at [75, 54] on div "Clients canal Actions Non-échu Plan de relance : RELANCE - RAPPEL ECHEANCE , ..." at bounding box center [663, 54] width 1219 height 109
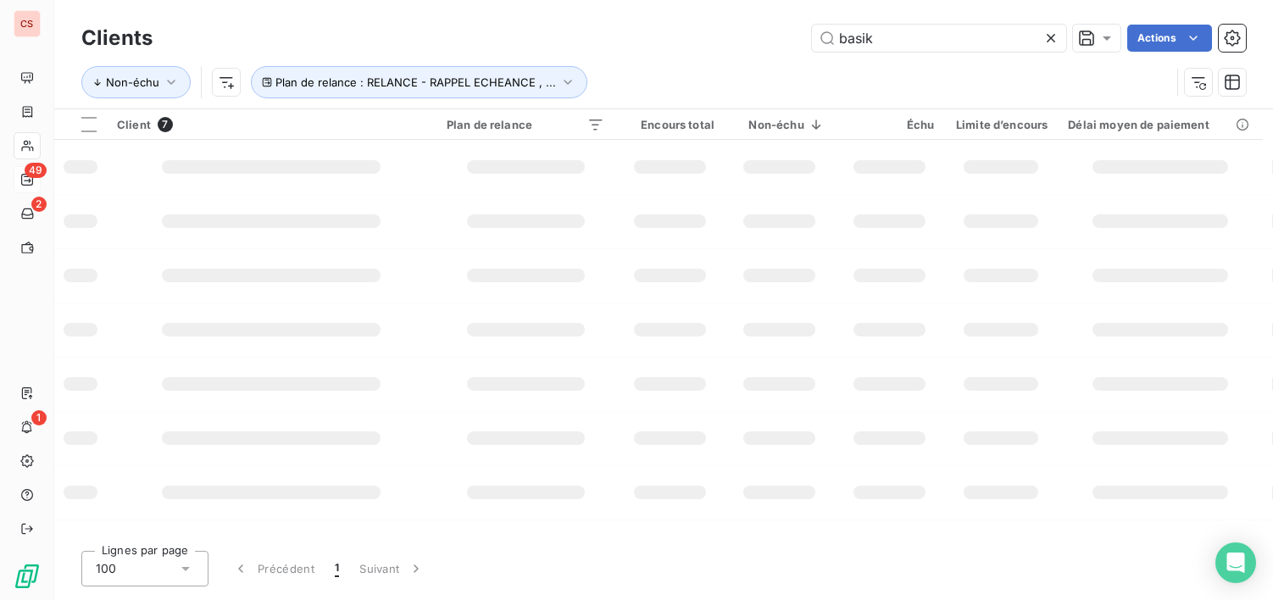
type input "basik"
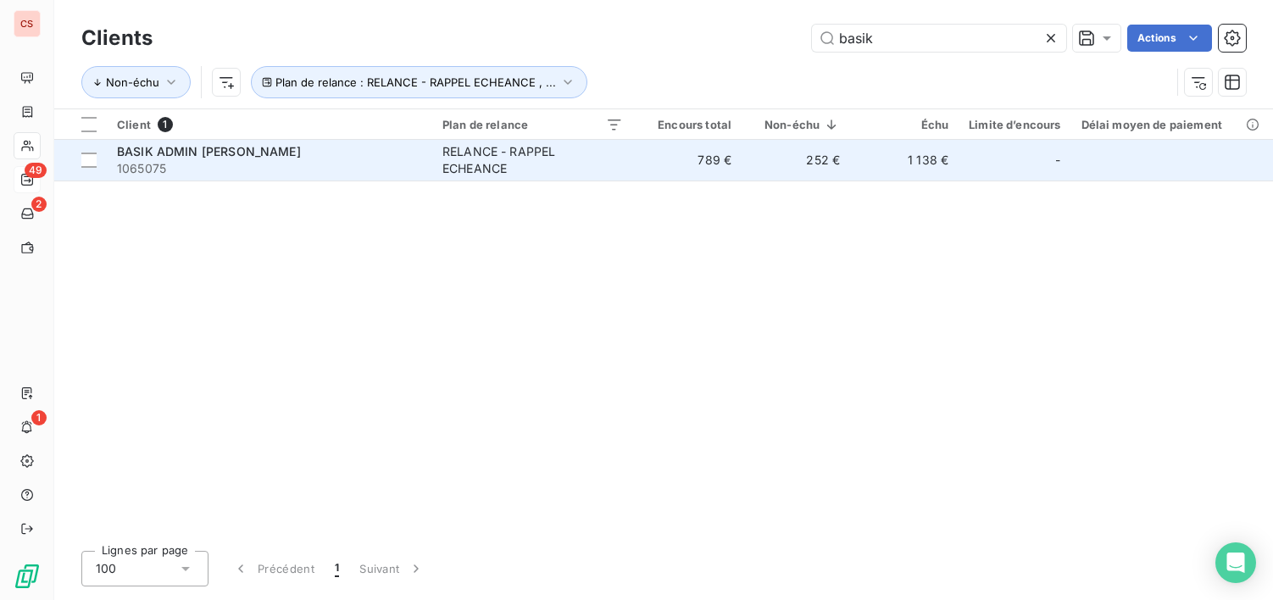
click at [665, 160] on td "789 €" at bounding box center [687, 160] width 109 height 41
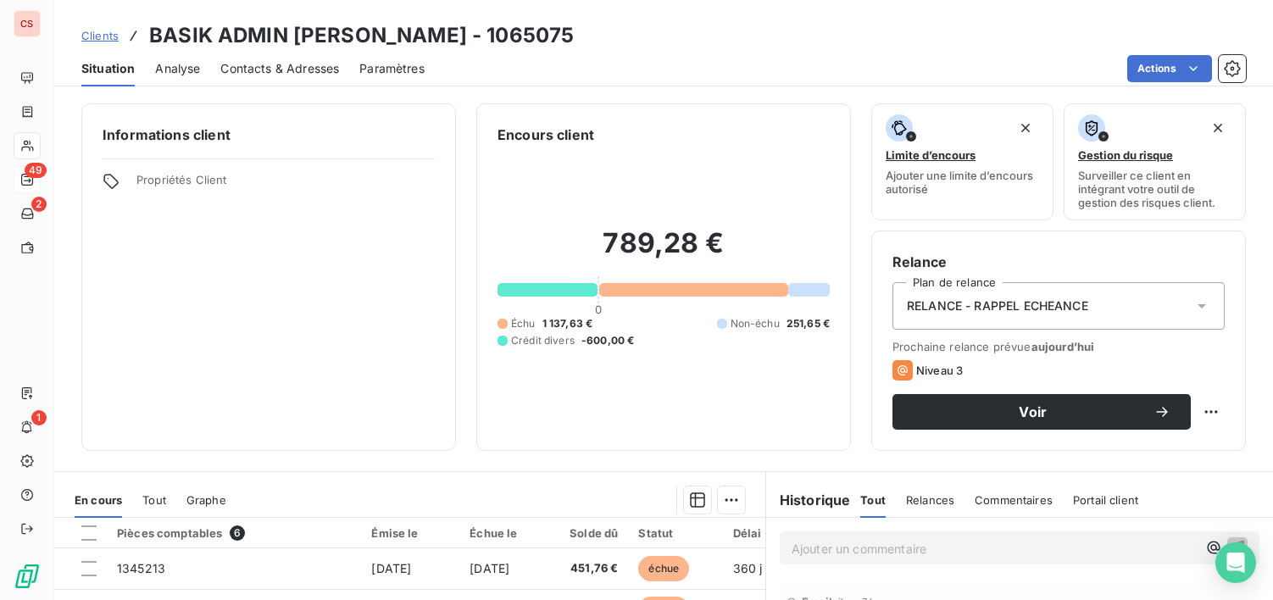
click at [1125, 583] on div "Email il y a 7 heures Echec Niveau 3" at bounding box center [1020, 610] width 480 height 56
click at [292, 73] on span "Contacts & Adresses" at bounding box center [279, 68] width 119 height 17
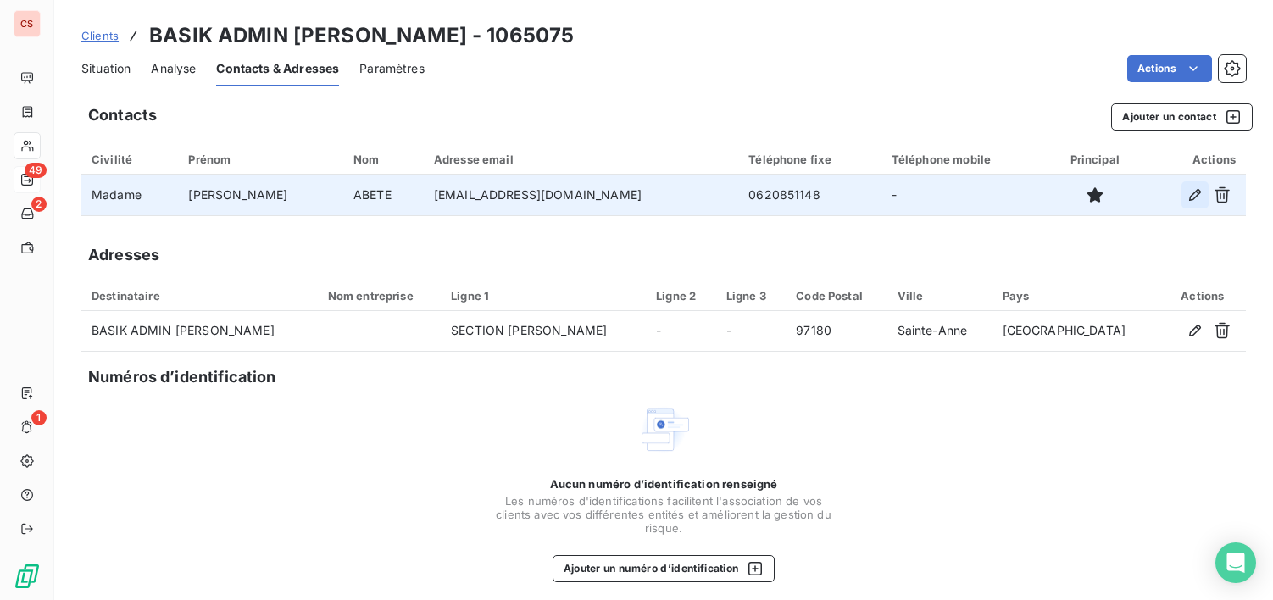
click at [1187, 199] on icon "button" at bounding box center [1195, 195] width 17 height 17
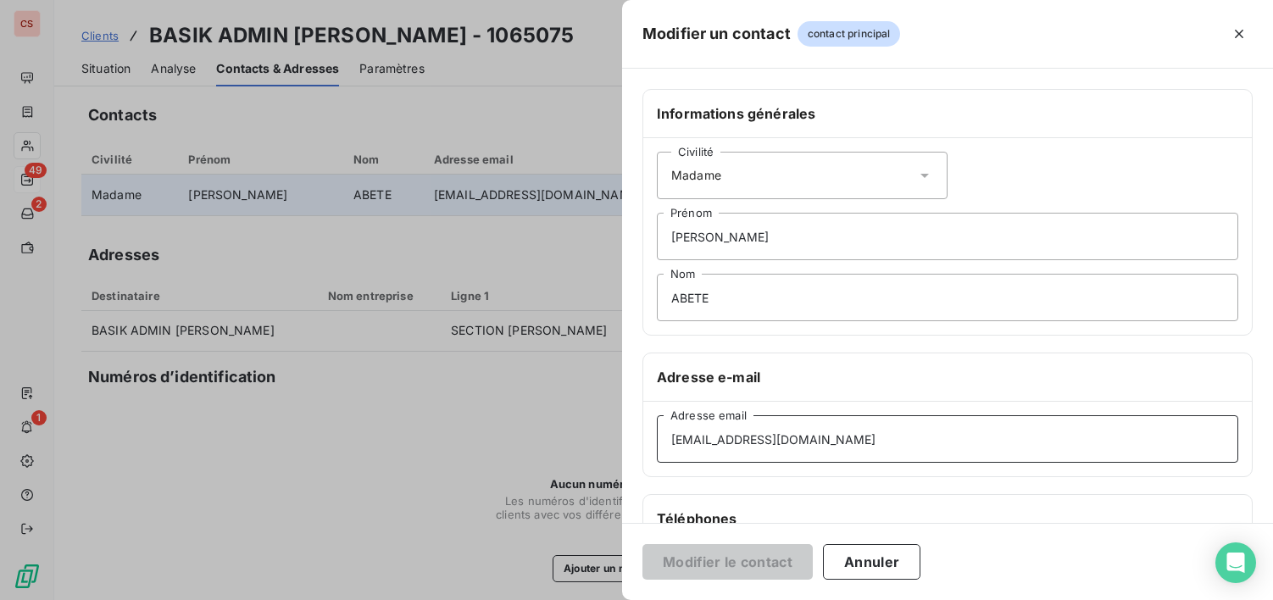
click at [706, 441] on input "[EMAIL_ADDRESS][DOMAIN_NAME]" at bounding box center [948, 438] width 582 height 47
type input "[EMAIL_ADDRESS][DOMAIN_NAME]"
click at [766, 562] on button "Modifier le contact" at bounding box center [728, 562] width 170 height 36
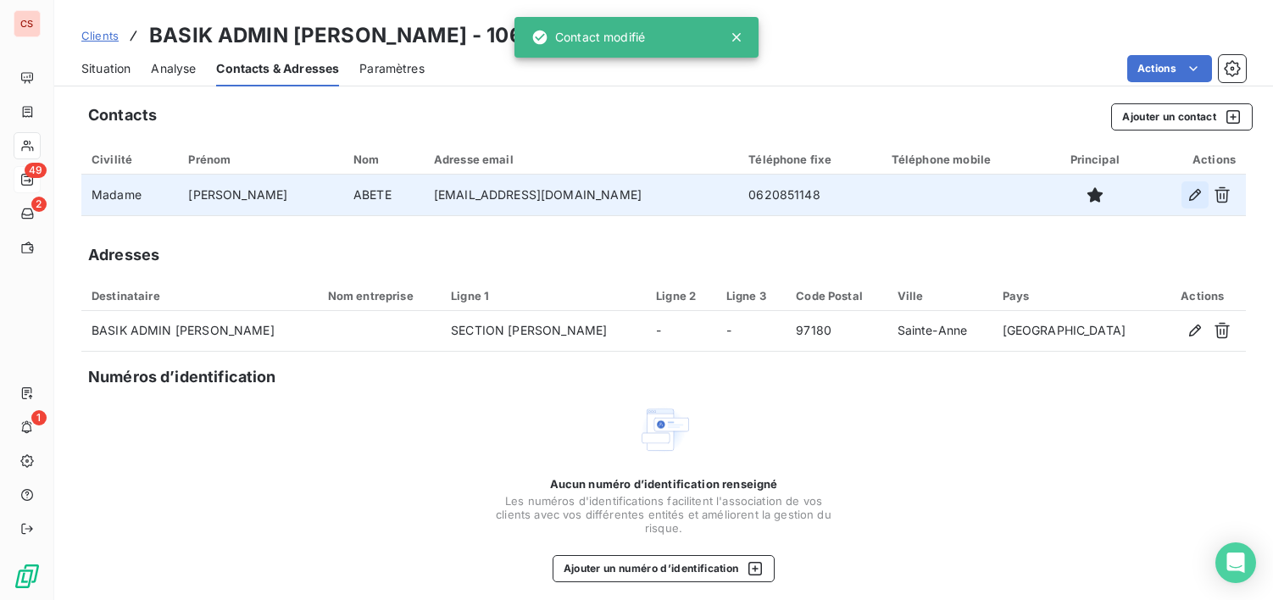
click at [1189, 194] on icon "button" at bounding box center [1195, 195] width 12 height 12
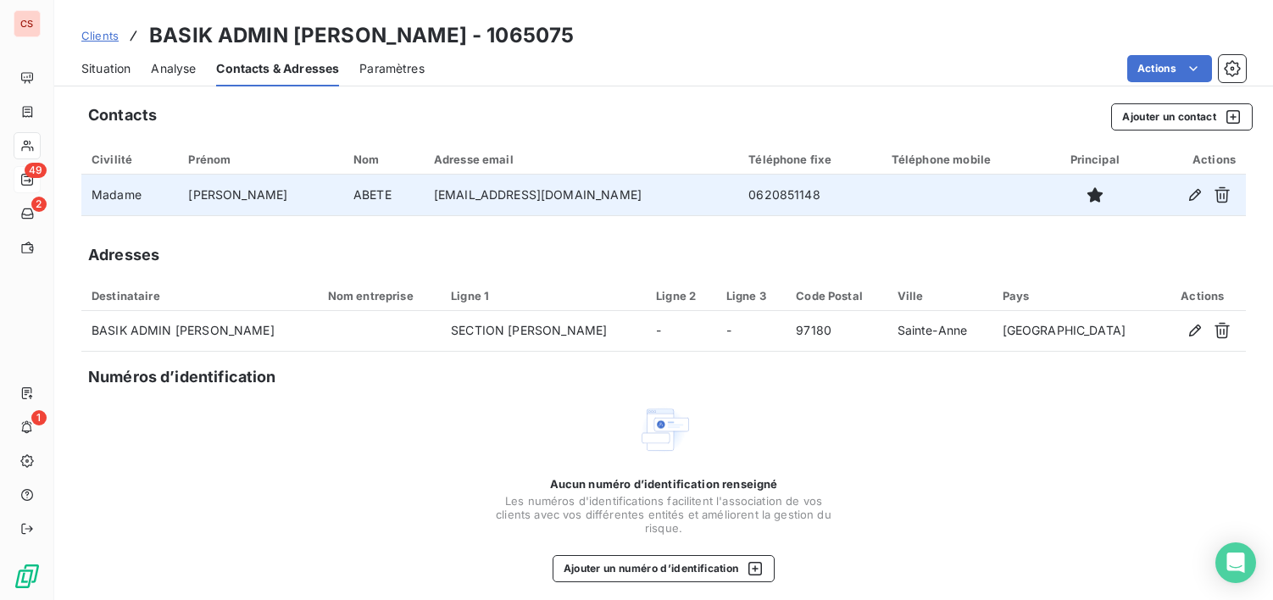
type input "[PERSON_NAME]"
type input "ABETE"
type input "[EMAIL_ADDRESS][DOMAIN_NAME]"
type input "0620851148"
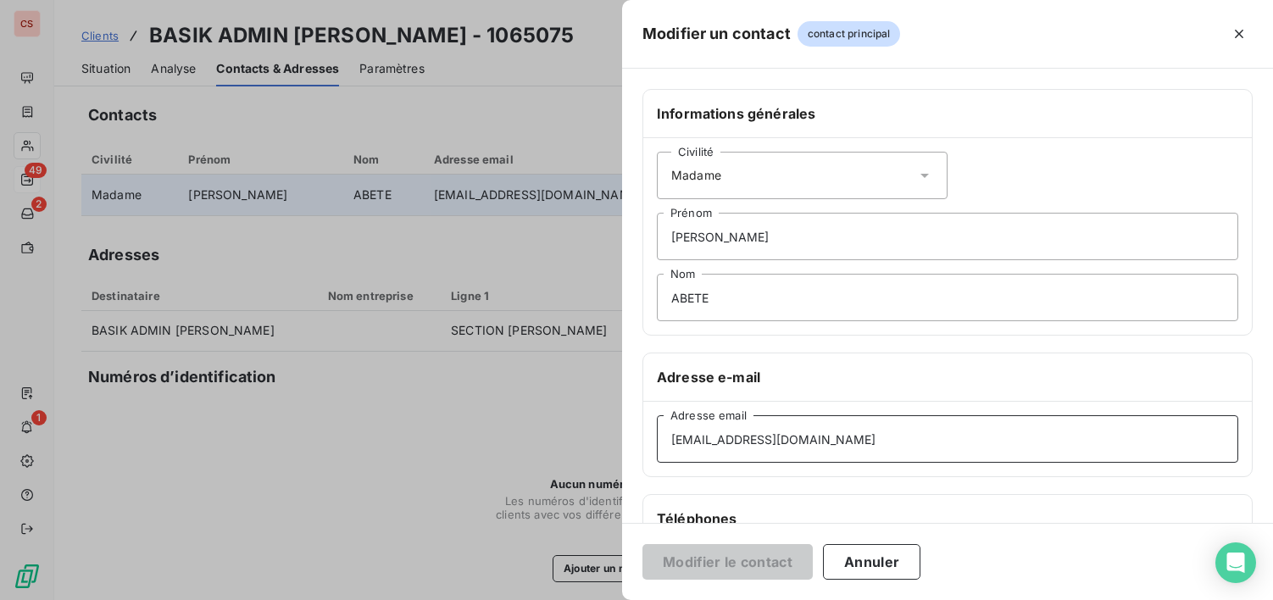
drag, startPoint x: 848, startPoint y: 443, endPoint x: 623, endPoint y: 452, distance: 224.8
click at [623, 452] on div "Informations générales Civilité Madame [PERSON_NAME] [PERSON_NAME] Nom Adresse …" at bounding box center [947, 465] width 651 height 753
click at [840, 444] on input "[EMAIL_ADDRESS][DOMAIN_NAME]" at bounding box center [948, 438] width 582 height 47
click at [870, 559] on button "Annuler" at bounding box center [871, 562] width 97 height 36
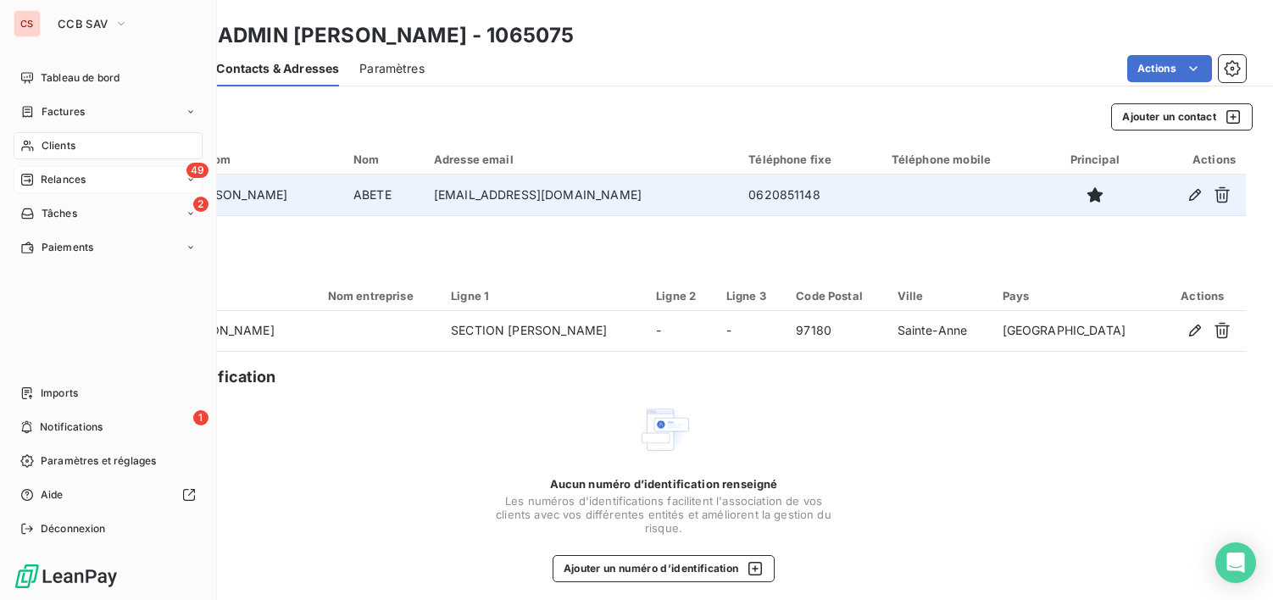
click at [66, 145] on span "Clients" at bounding box center [59, 145] width 34 height 15
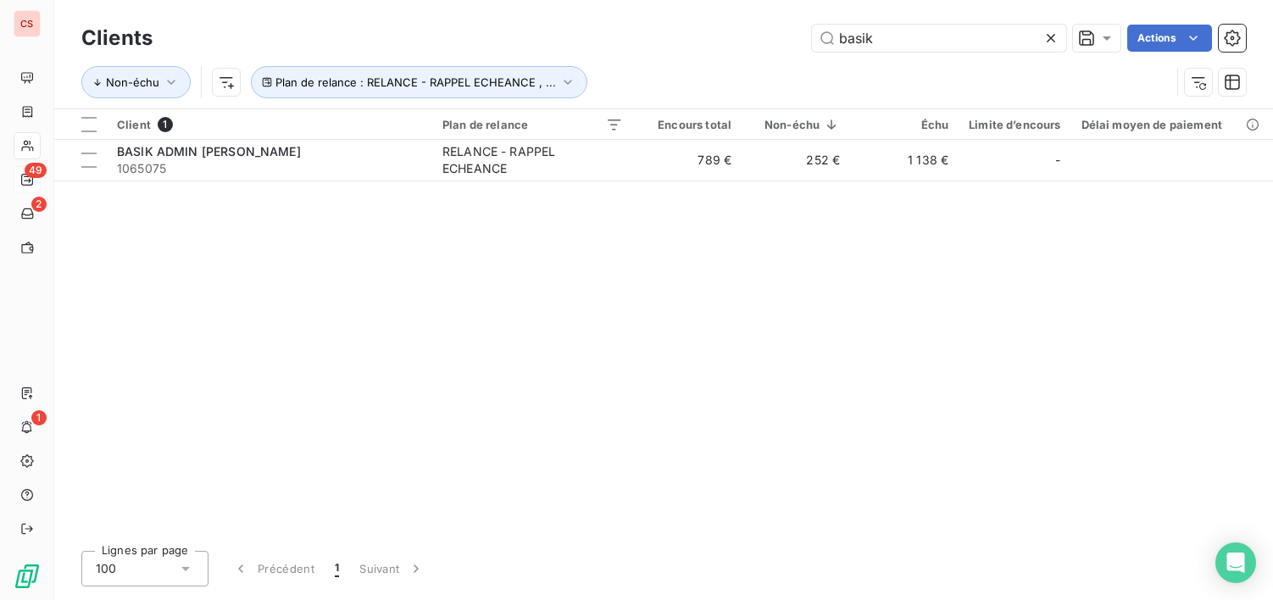
drag, startPoint x: 921, startPoint y: 27, endPoint x: 344, endPoint y: 35, distance: 576.6
click at [360, 46] on div "basik Actions" at bounding box center [709, 38] width 1073 height 27
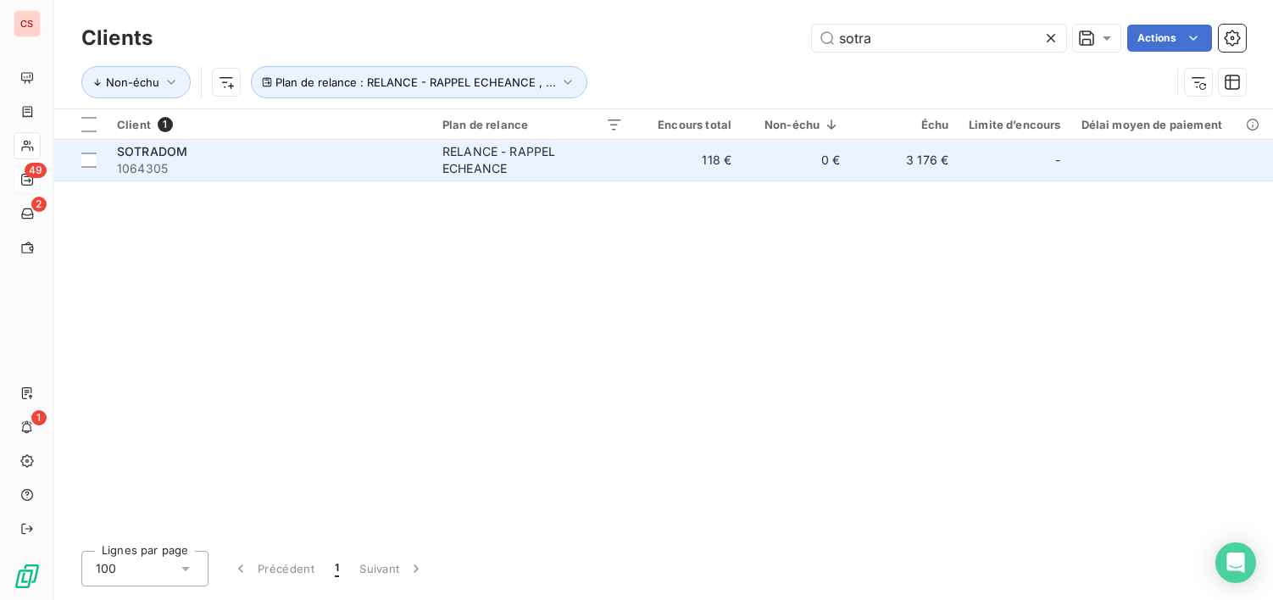
type input "sotra"
click at [303, 166] on span "1064305" at bounding box center [269, 168] width 305 height 17
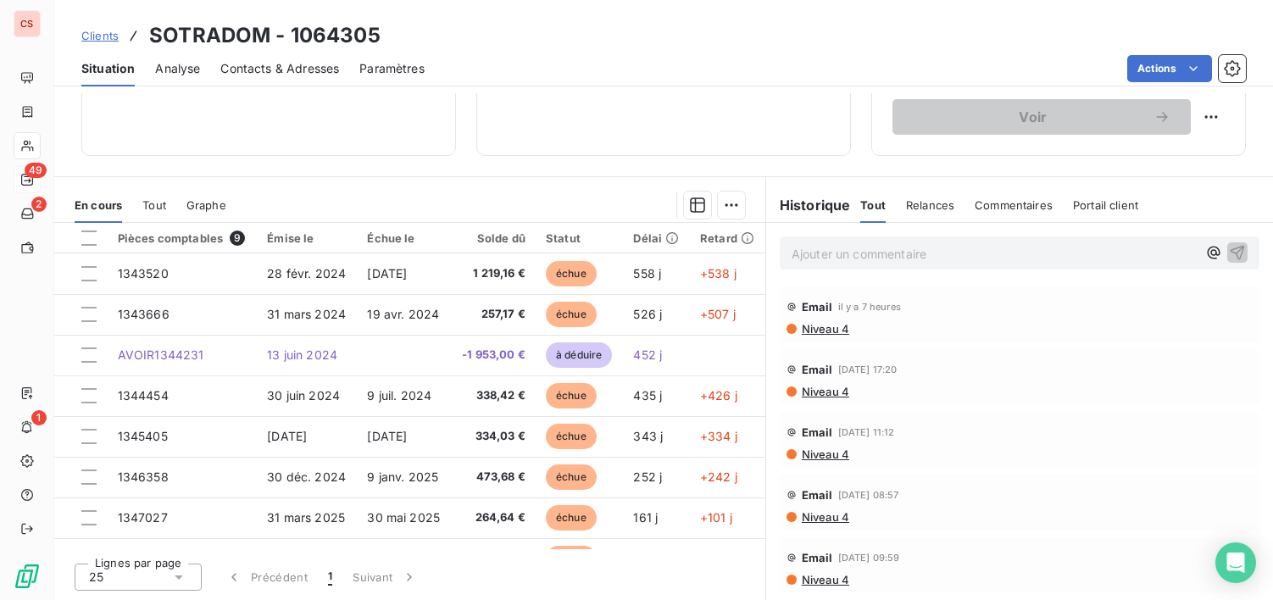
click at [828, 331] on span "Niveau 4" at bounding box center [824, 329] width 49 height 14
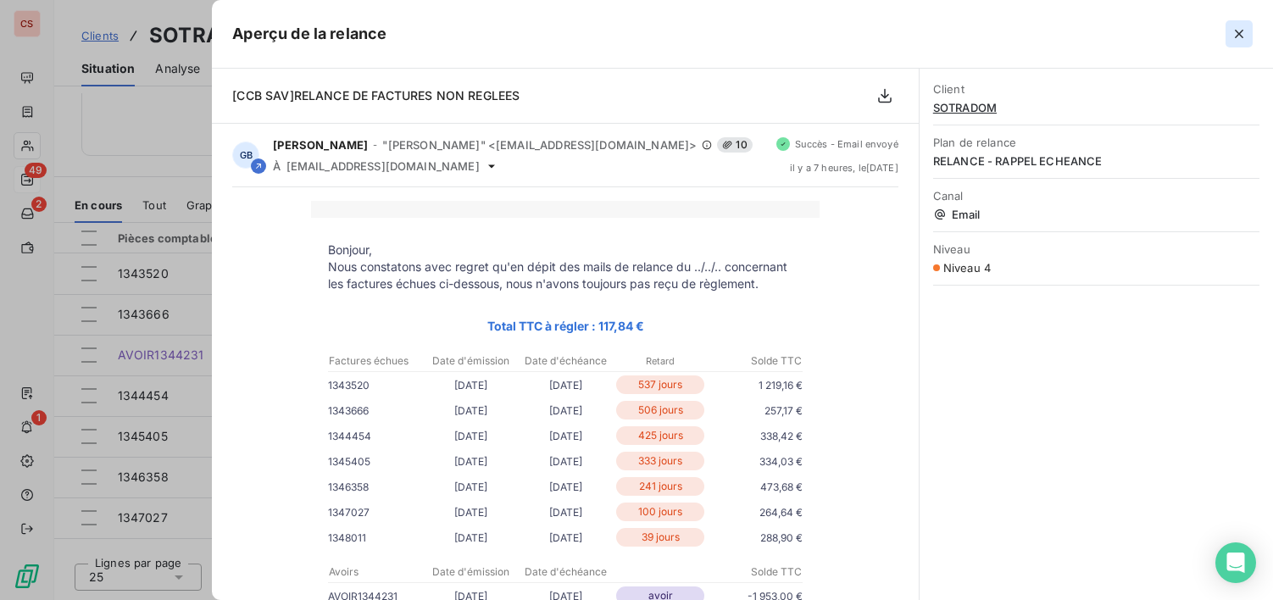
click at [1236, 34] on icon "button" at bounding box center [1239, 33] width 17 height 17
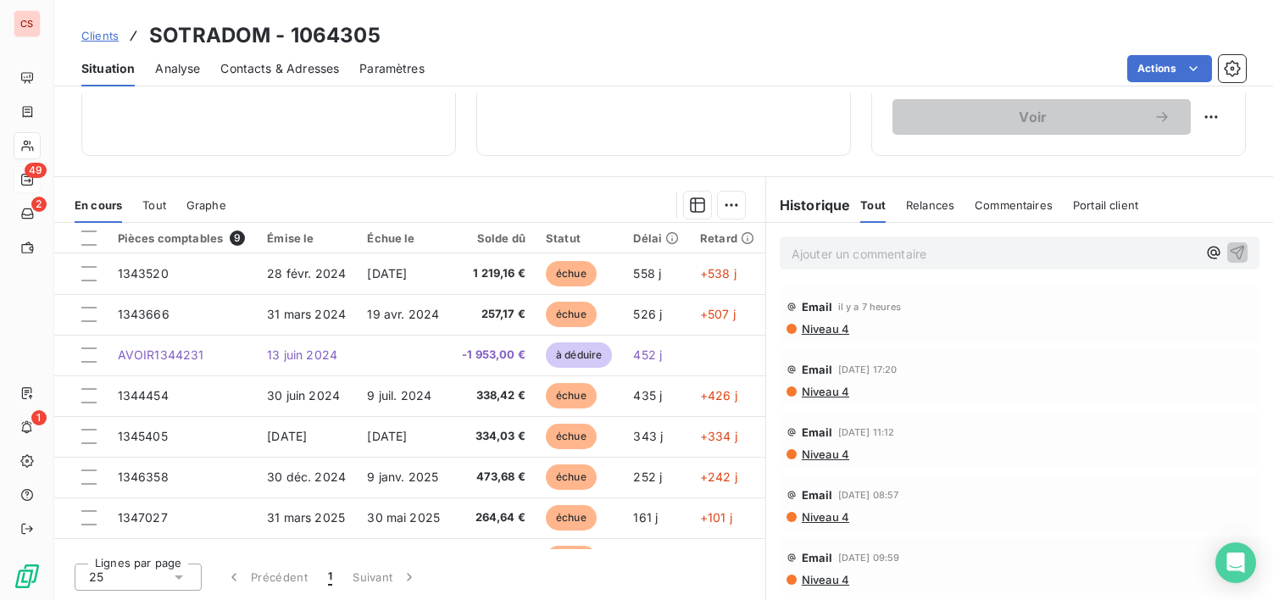
click at [267, 72] on span "Contacts & Adresses" at bounding box center [279, 68] width 119 height 17
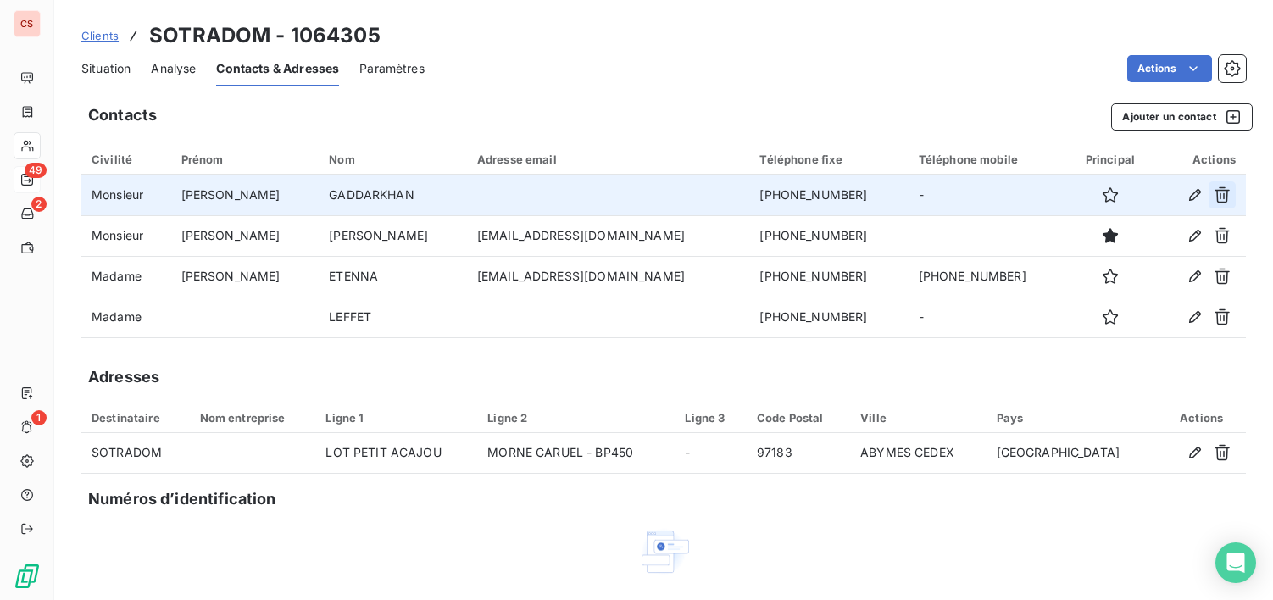
click at [1214, 196] on icon "button" at bounding box center [1222, 195] width 17 height 17
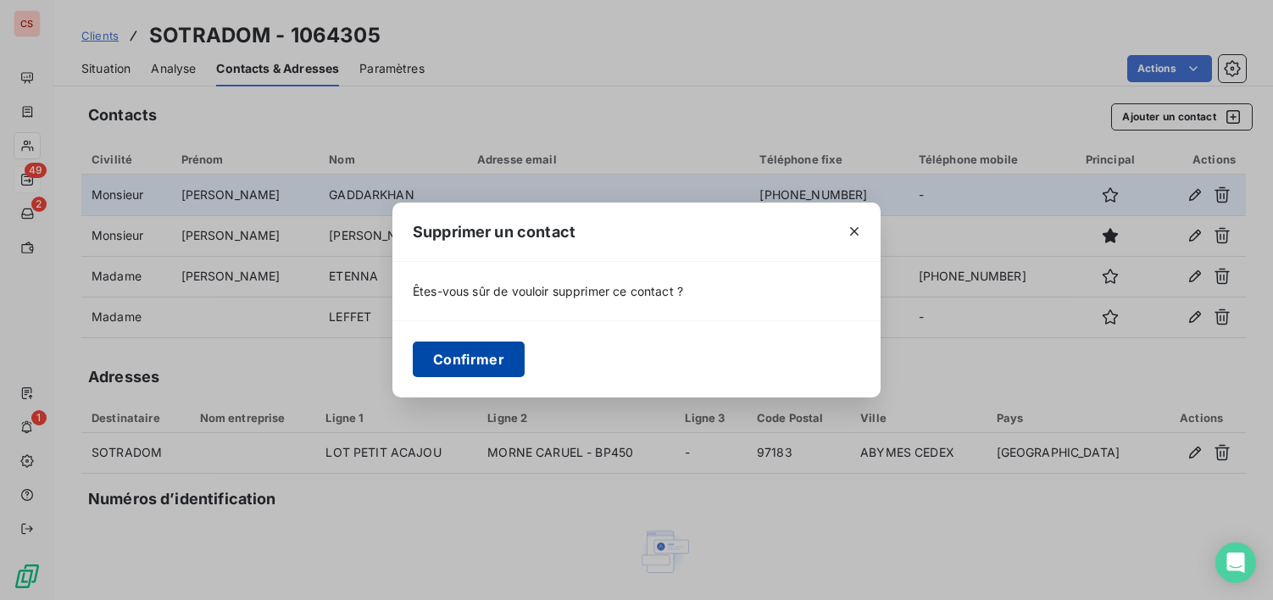
click at [479, 360] on button "Confirmer" at bounding box center [469, 360] width 112 height 36
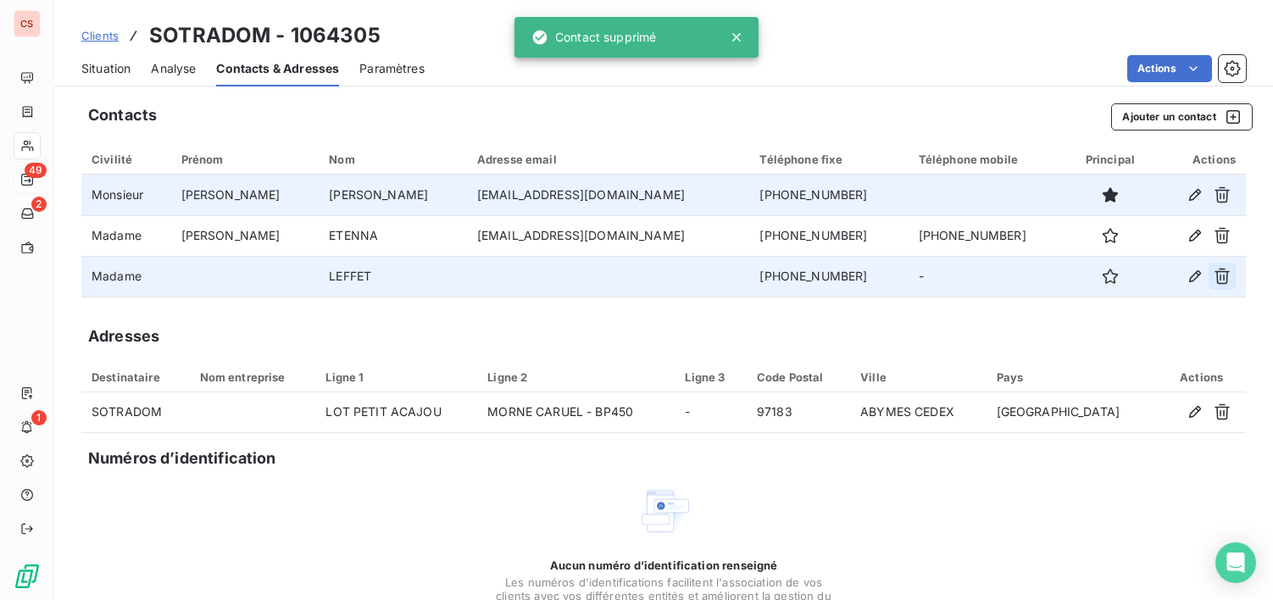
click at [1214, 276] on icon "button" at bounding box center [1222, 276] width 17 height 17
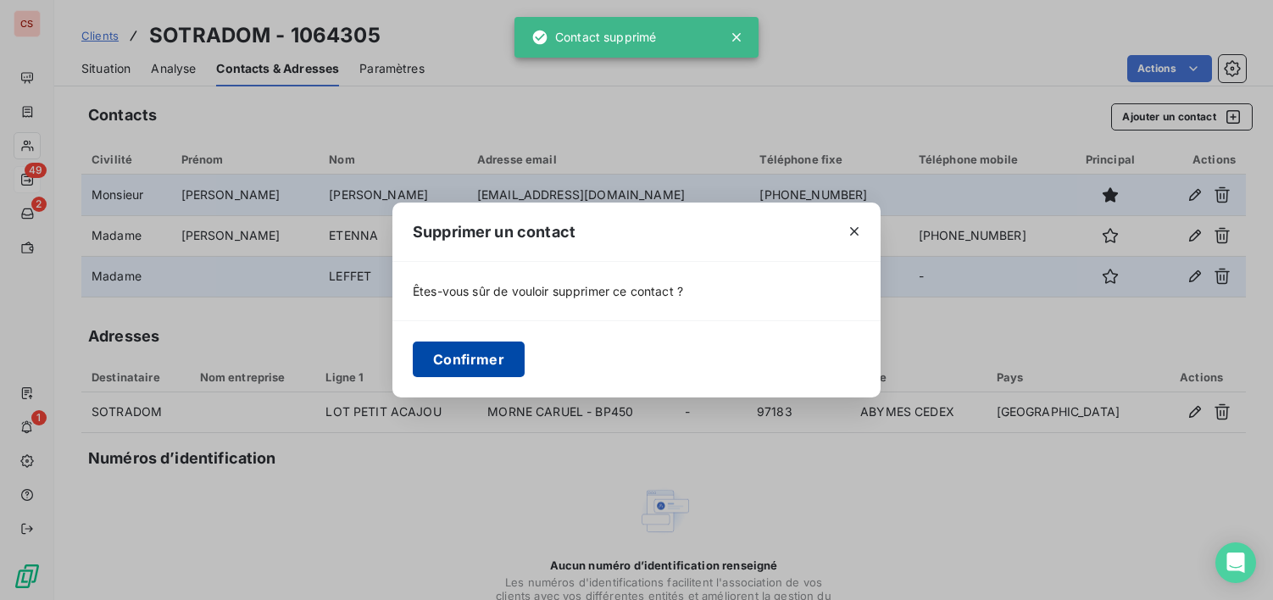
drag, startPoint x: 429, startPoint y: 350, endPoint x: 454, endPoint y: 361, distance: 27.7
click at [454, 361] on button "Confirmer" at bounding box center [469, 360] width 112 height 36
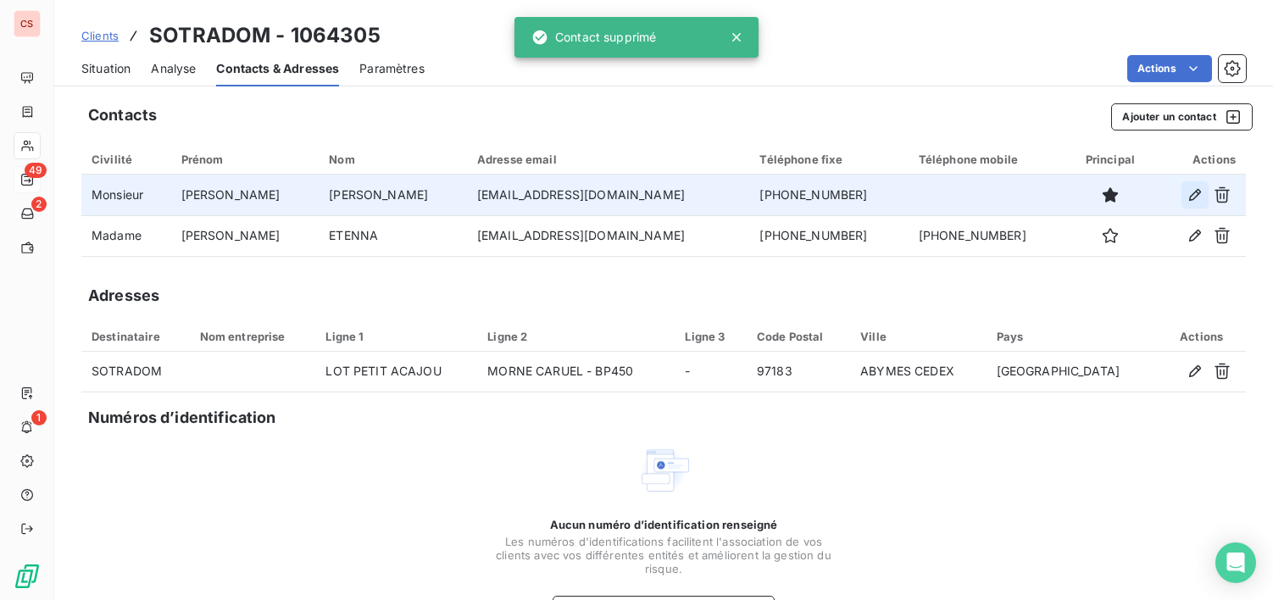
click at [1187, 196] on icon "button" at bounding box center [1195, 195] width 17 height 17
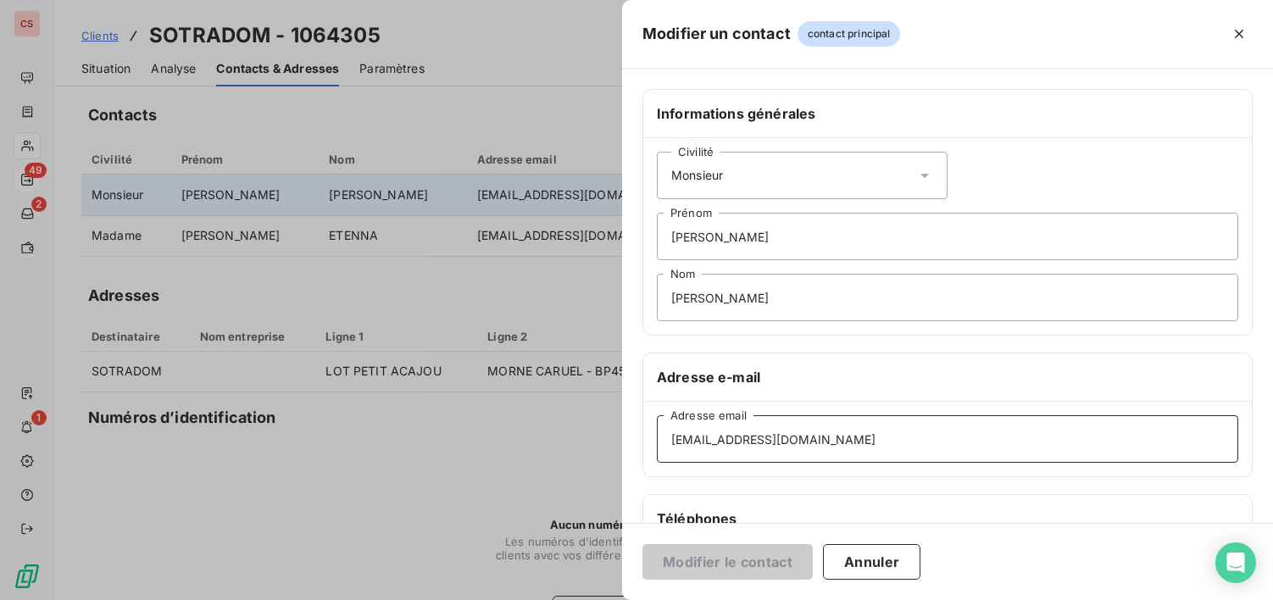
drag, startPoint x: 815, startPoint y: 443, endPoint x: 639, endPoint y: 456, distance: 176.0
click at [639, 456] on div "Informations générales Civilité Monsieur [PERSON_NAME] [PERSON_NAME] Adresse e-…" at bounding box center [947, 465] width 651 height 753
click at [881, 567] on button "Annuler" at bounding box center [871, 562] width 97 height 36
